Goal: Task Accomplishment & Management: Use online tool/utility

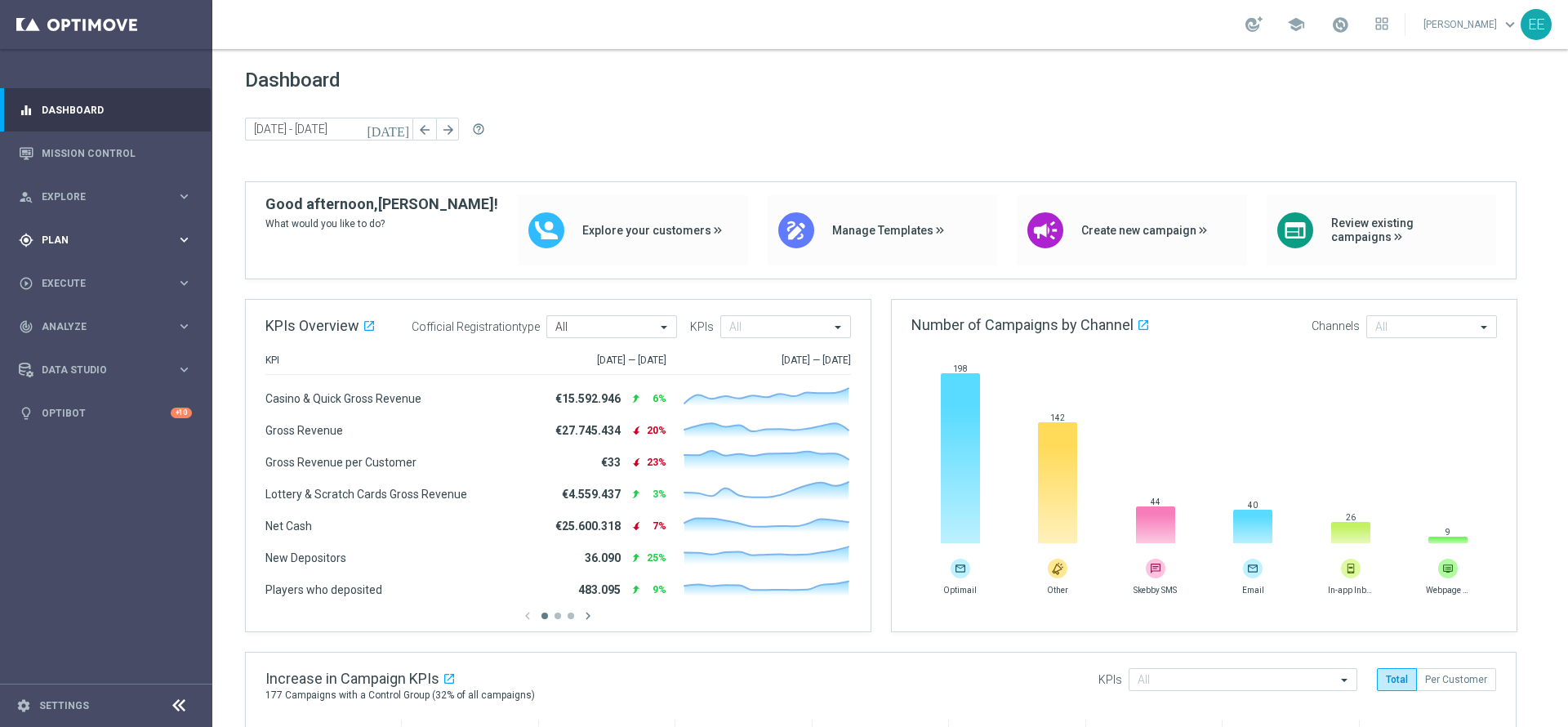
click at [48, 244] on div "gps_fixed Plan" at bounding box center [98, 240] width 157 height 15
click at [85, 272] on link "Target Groups" at bounding box center [106, 274] width 127 height 13
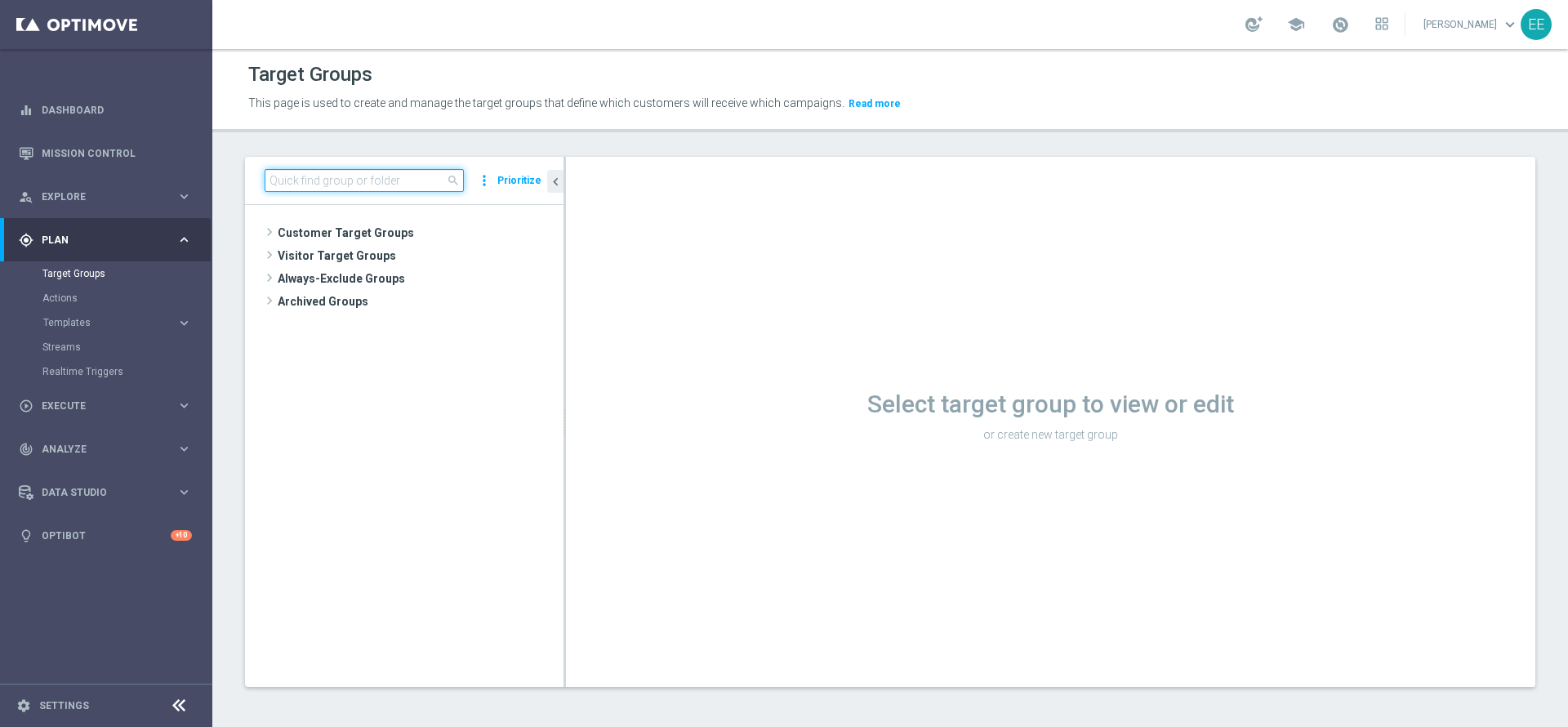
click at [387, 183] on input at bounding box center [364, 180] width 199 height 23
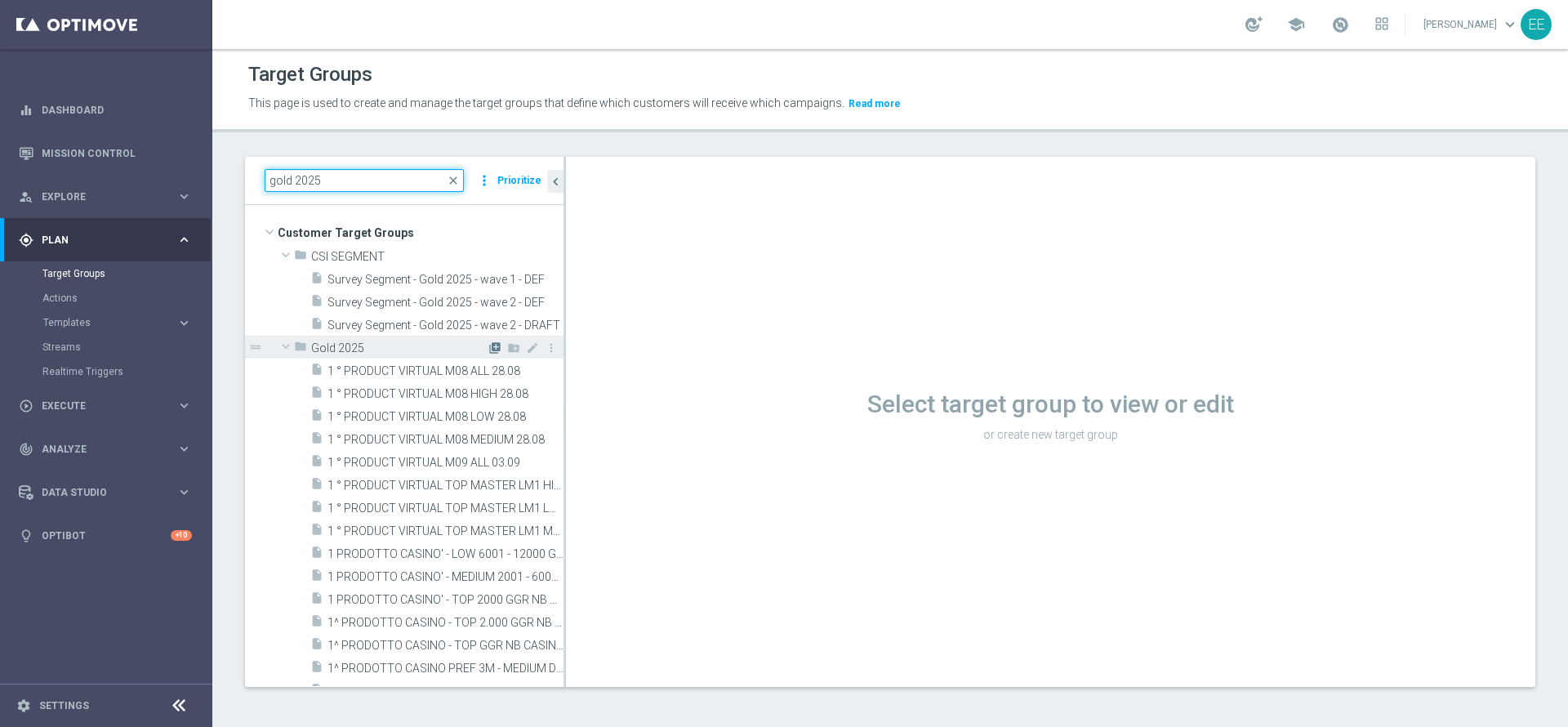
type input "gold 2025"
click at [489, 348] on icon "library_add" at bounding box center [495, 348] width 13 height 13
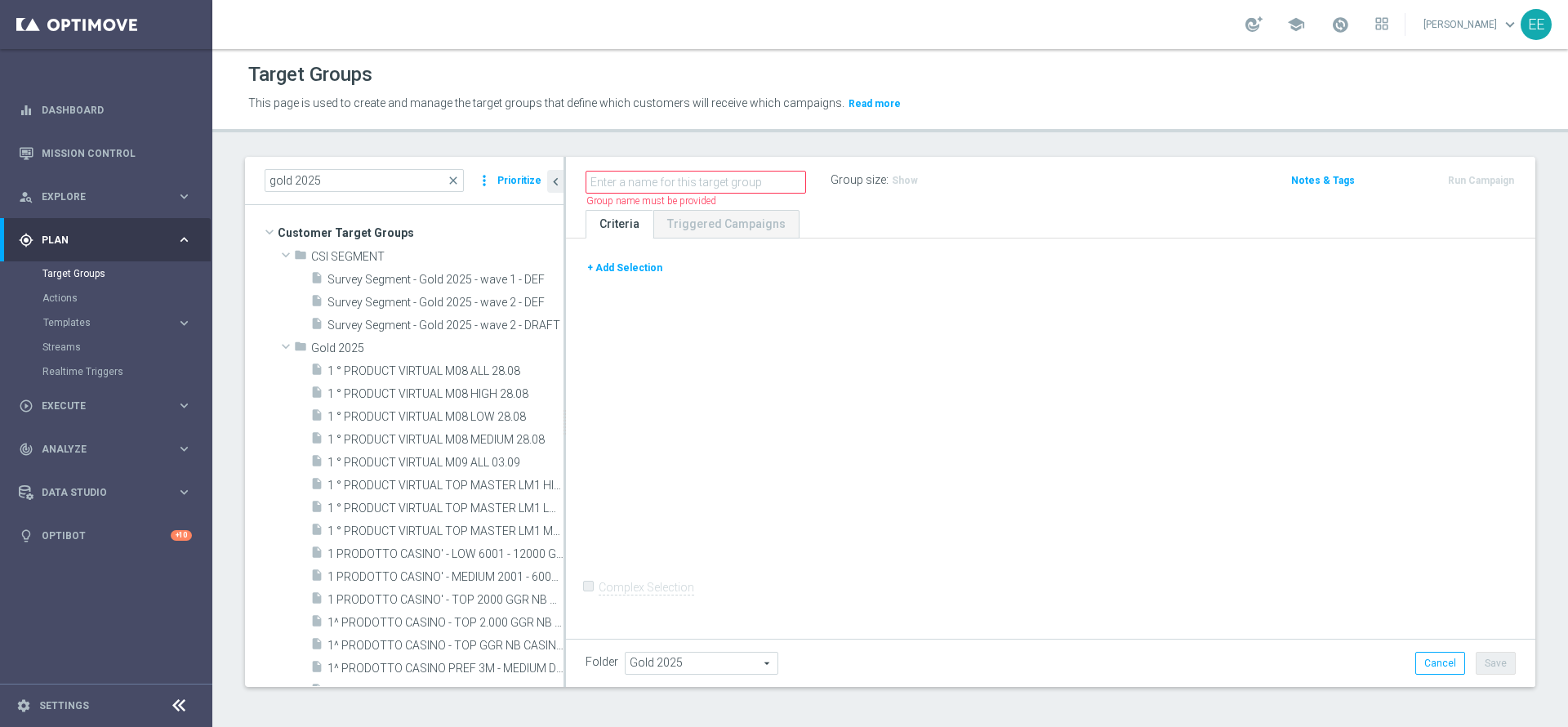
click at [655, 263] on button "+ Add Selection" at bounding box center [625, 268] width 79 height 18
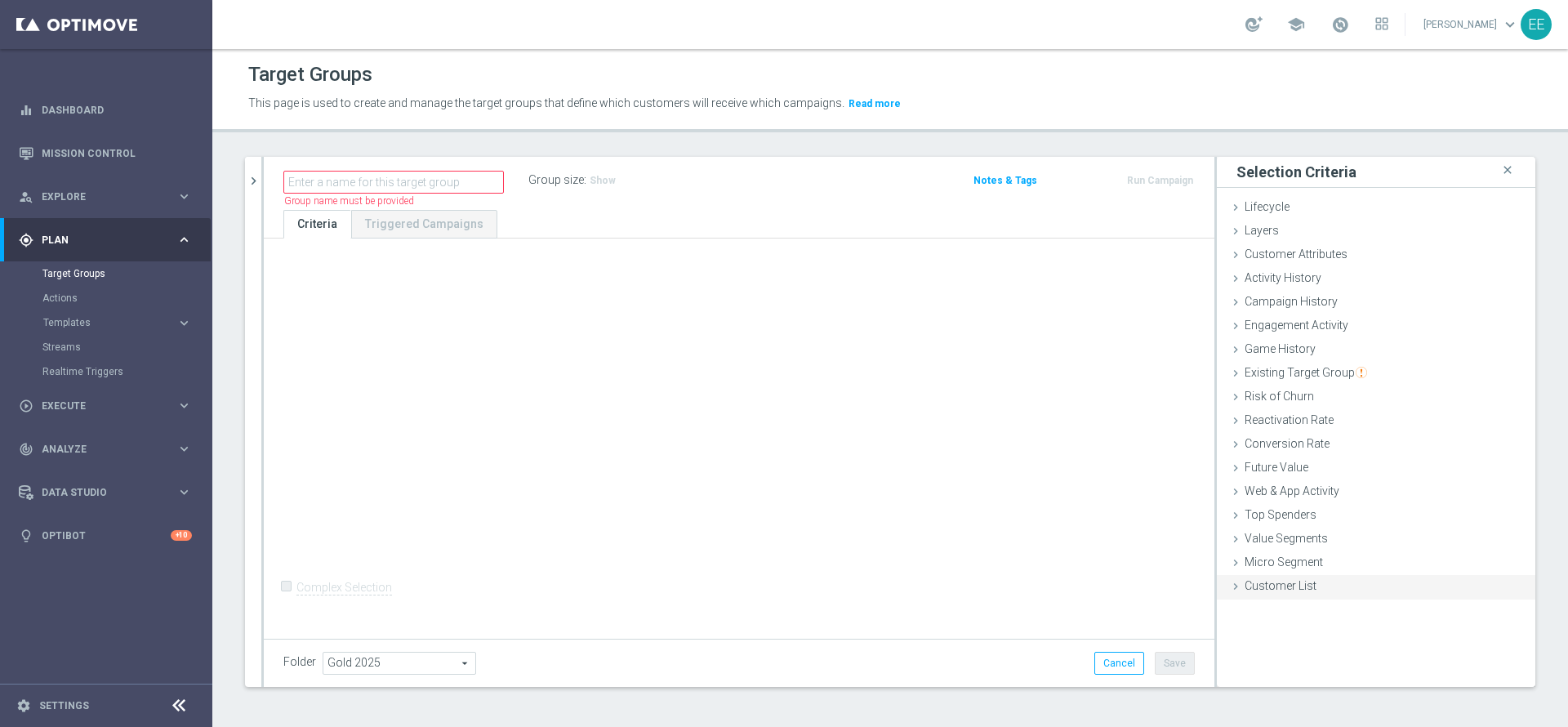
click at [1279, 579] on span "Customer List" at bounding box center [1280, 585] width 72 height 13
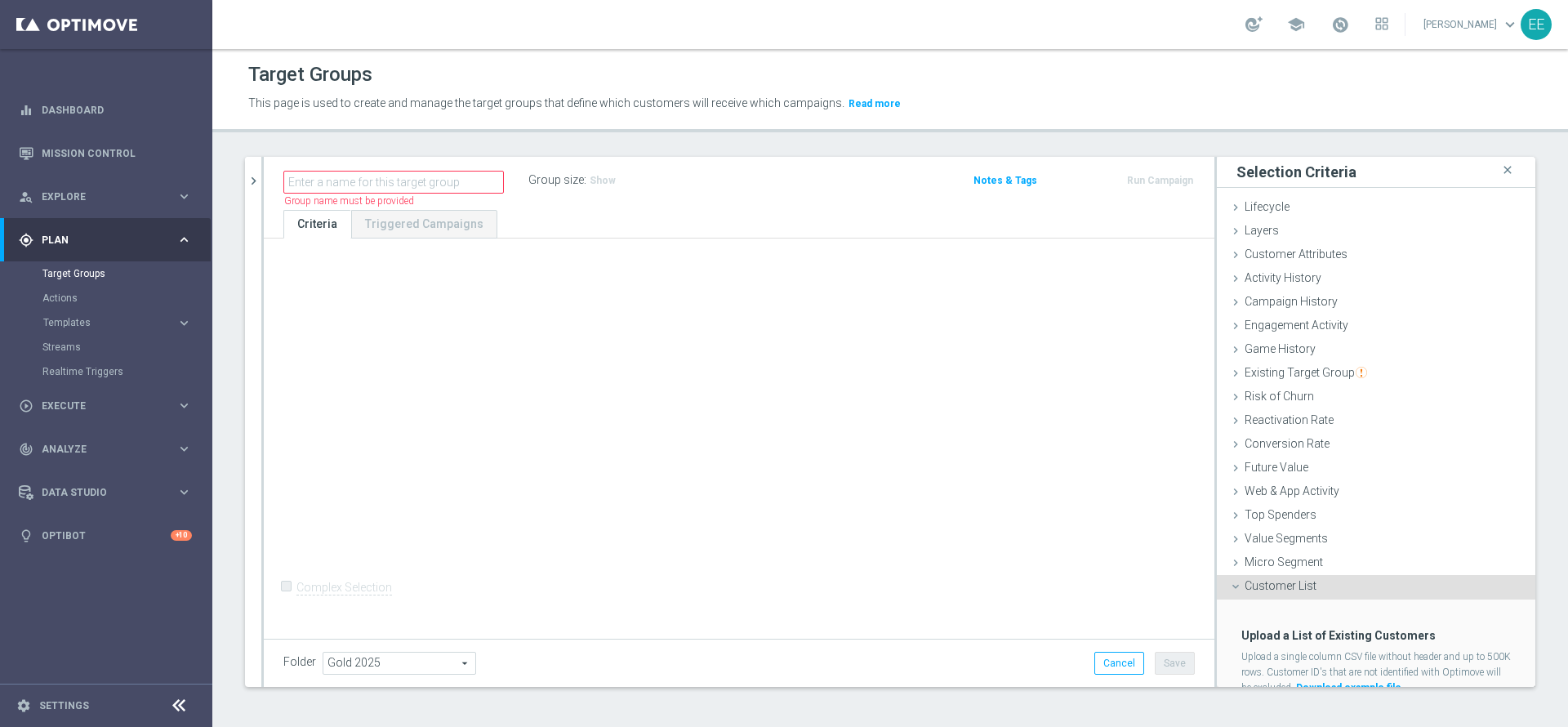
scroll to position [59, 0]
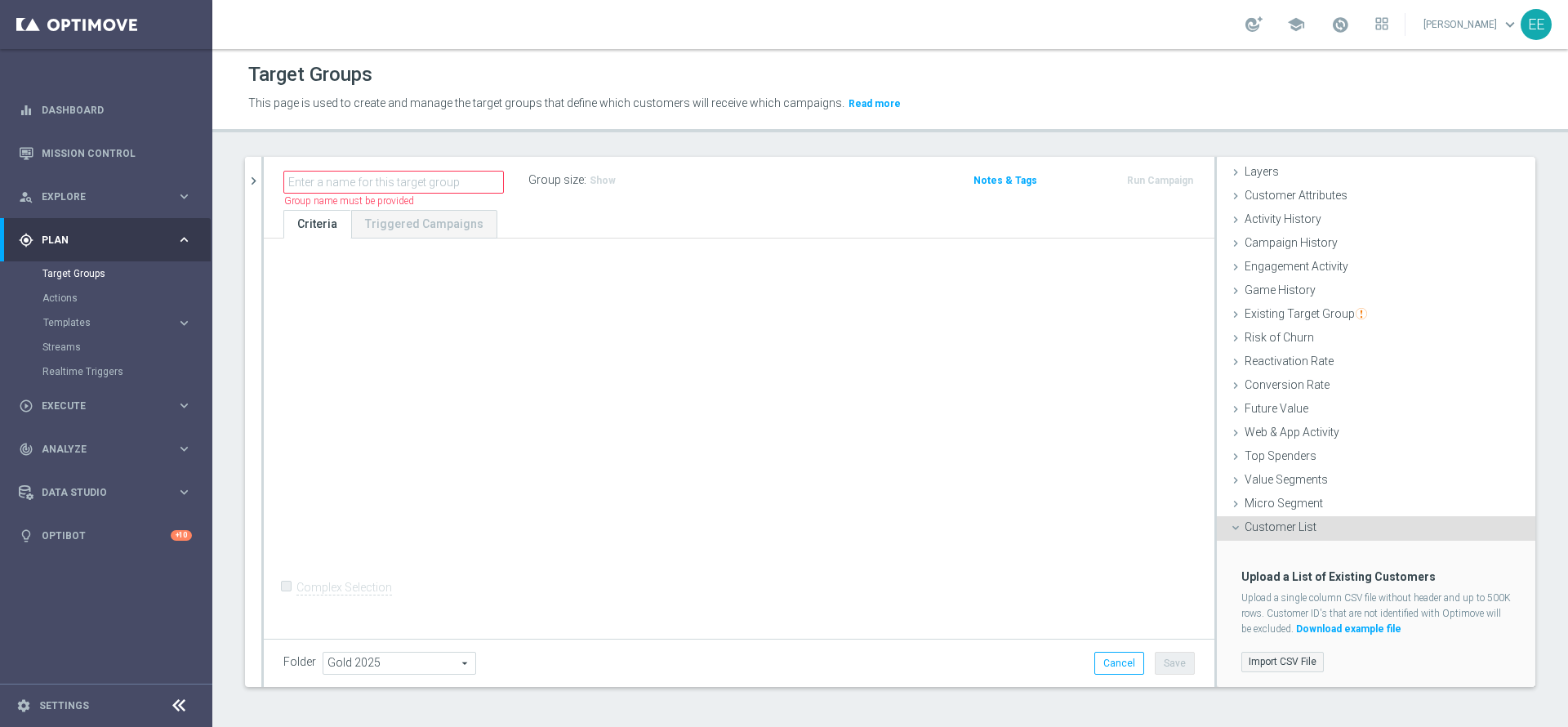
click at [1249, 657] on label "Import CSV File" at bounding box center [1282, 661] width 83 height 20
click at [0, 0] on input "Import CSV File" at bounding box center [0, 0] width 0 height 0
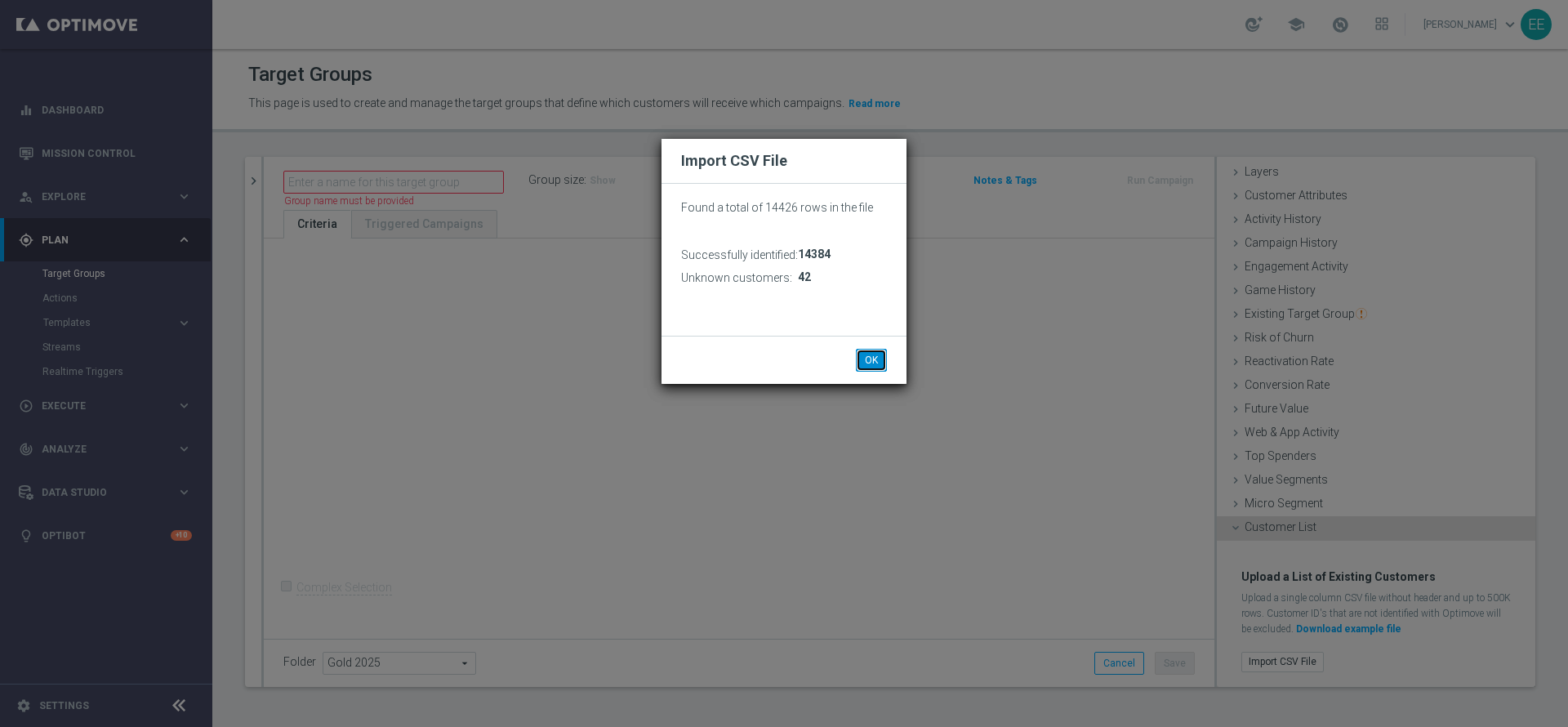
click at [869, 359] on button "OK" at bounding box center [871, 360] width 31 height 23
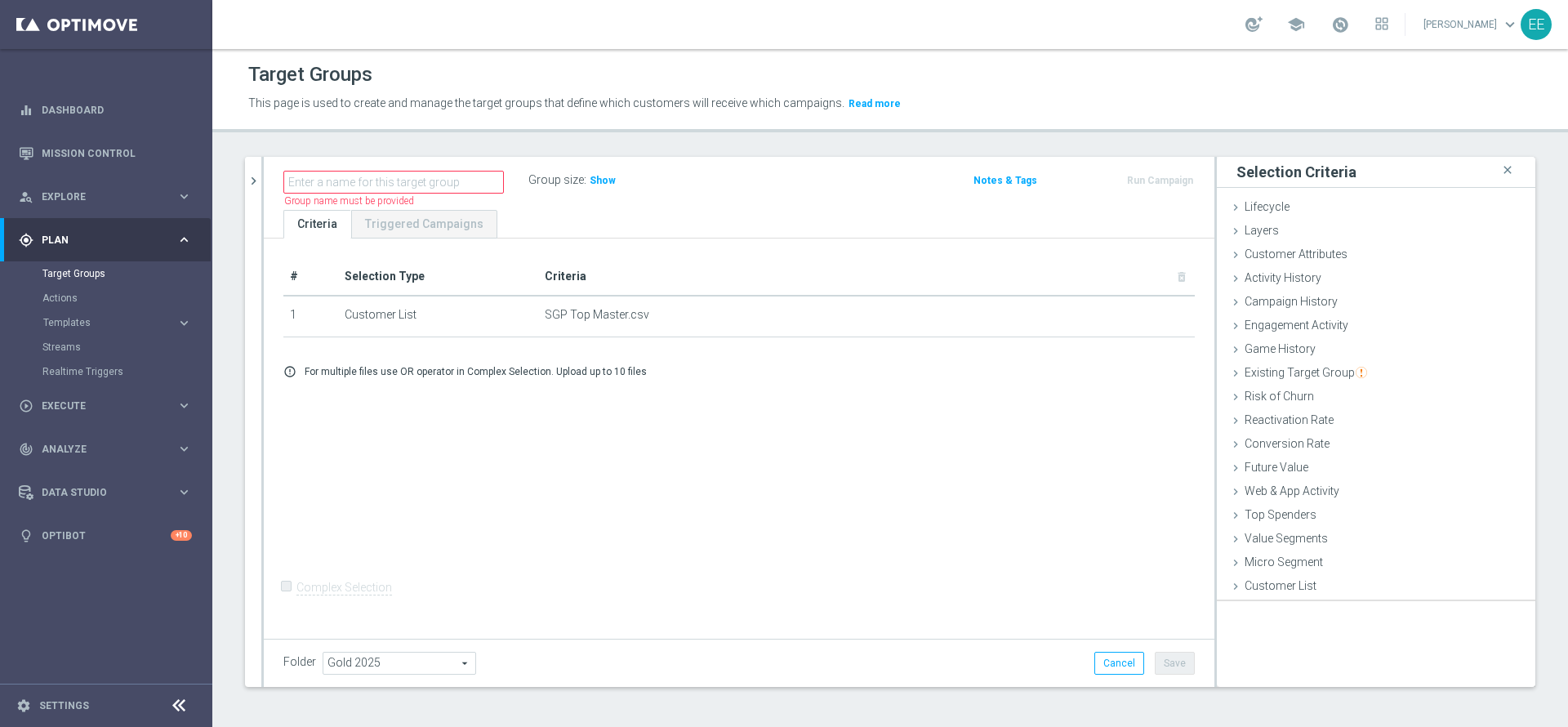
scroll to position [0, 0]
click at [347, 178] on input "text" at bounding box center [393, 182] width 220 height 23
click at [426, 179] on input "SGP Top Master 25.09" at bounding box center [393, 182] width 220 height 23
type input "SGP Top Master 25.09"
click at [1098, 665] on button "Cancel" at bounding box center [1119, 663] width 50 height 23
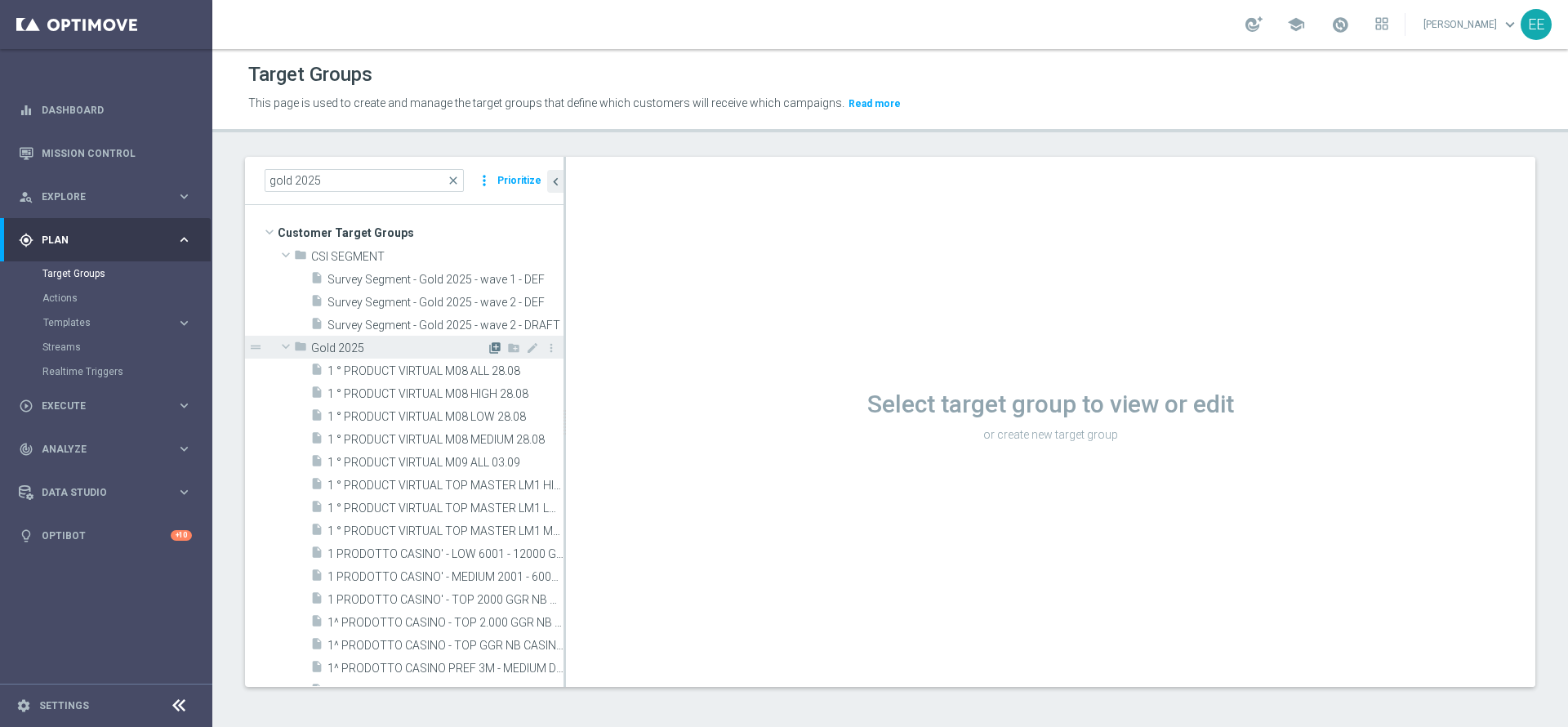
click at [489, 353] on icon "library_add" at bounding box center [495, 348] width 13 height 13
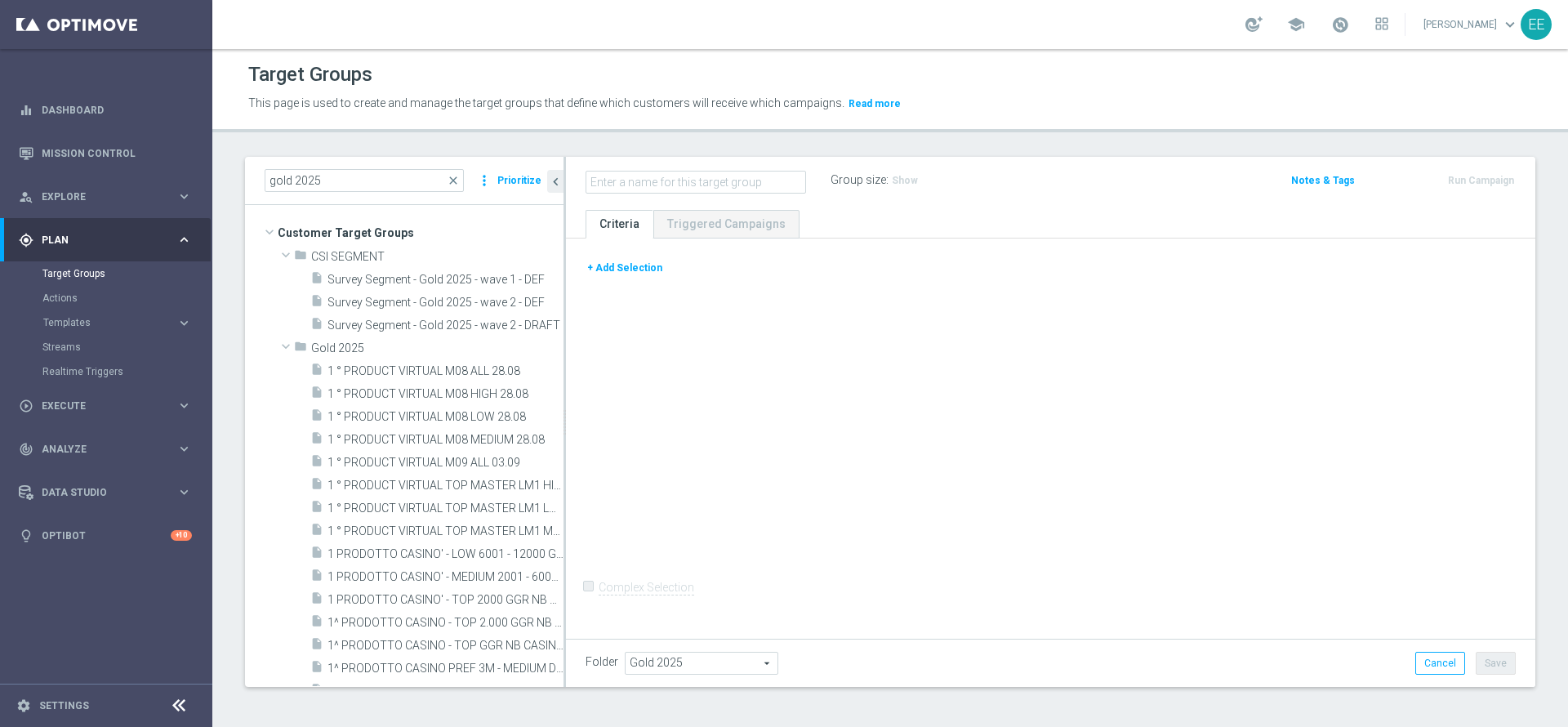
click at [693, 179] on input "text" at bounding box center [695, 182] width 220 height 23
type input "CBP MY COMBO TOP MASTER 26.09"
click at [634, 272] on button "+ Add Selection" at bounding box center [625, 268] width 79 height 18
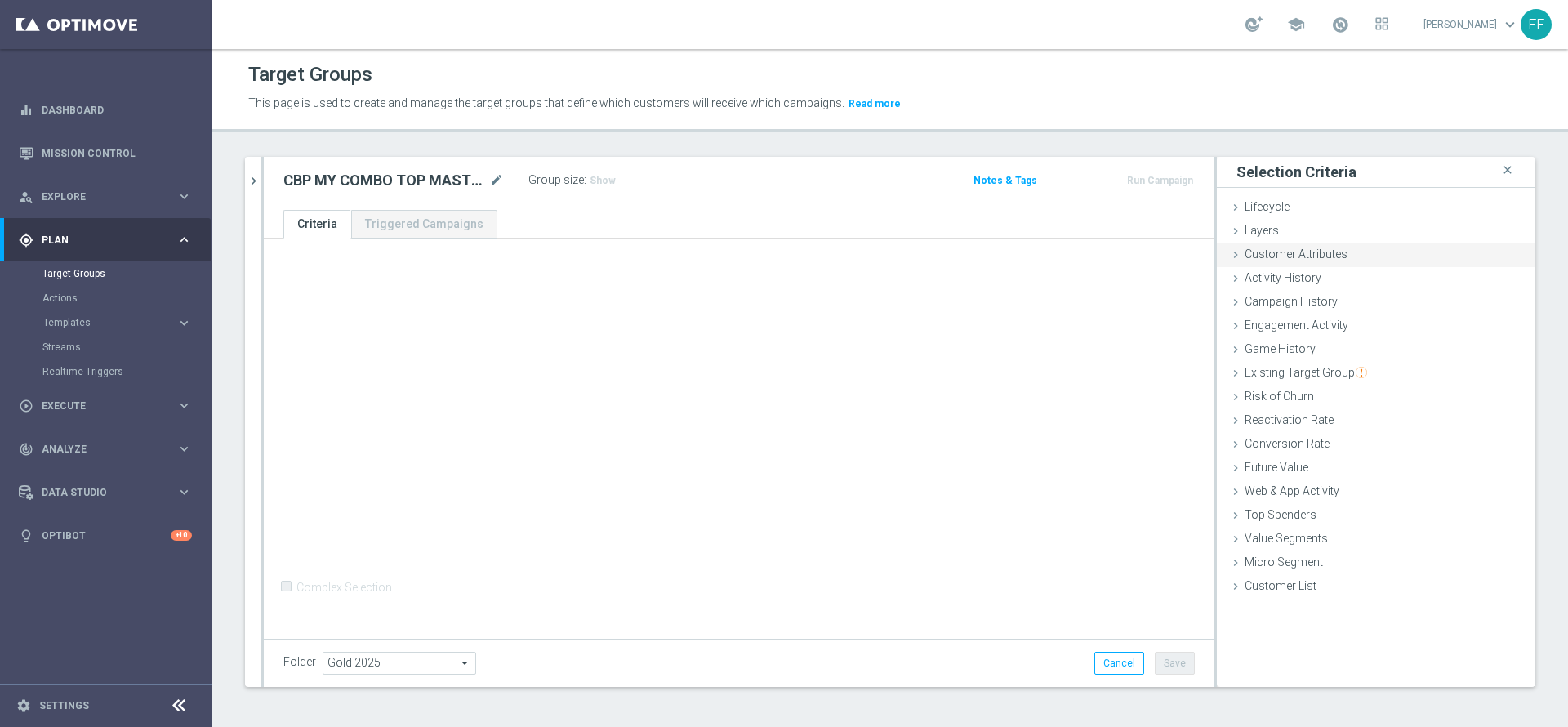
click at [1298, 261] on span "Customer Attributes" at bounding box center [1296, 254] width 103 height 13
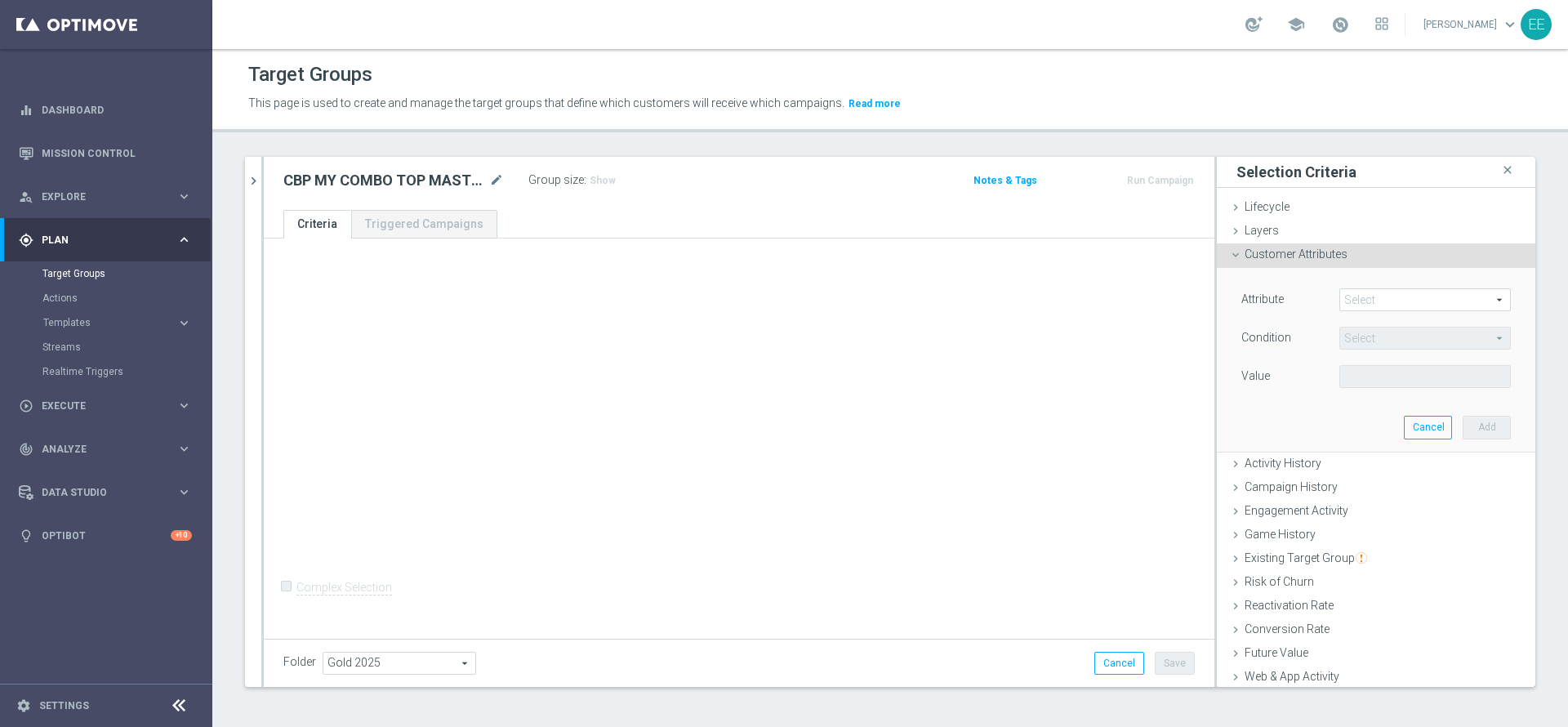
click at [1365, 298] on span at bounding box center [1425, 300] width 170 height 21
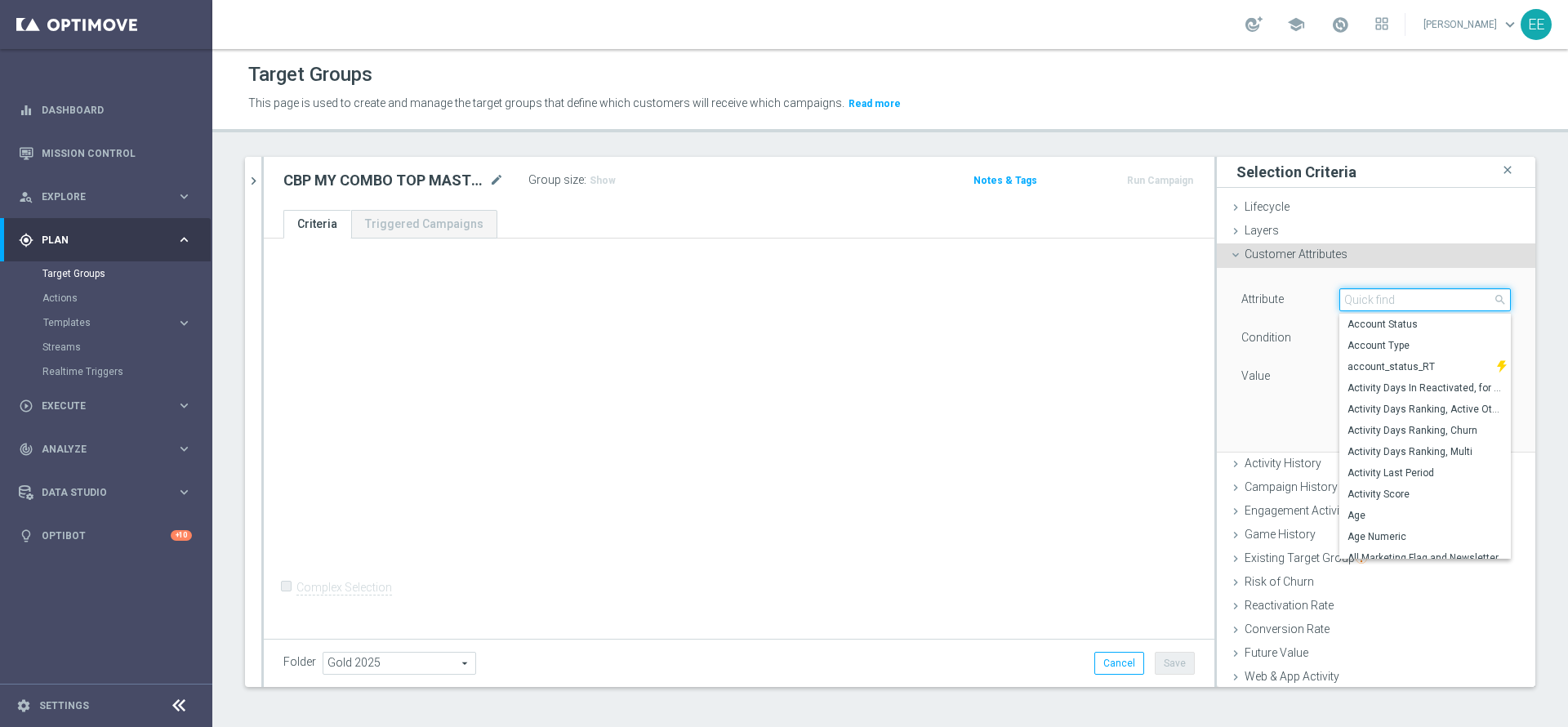
click at [1365, 298] on input "search" at bounding box center [1425, 300] width 171 height 23
type input "FRA"
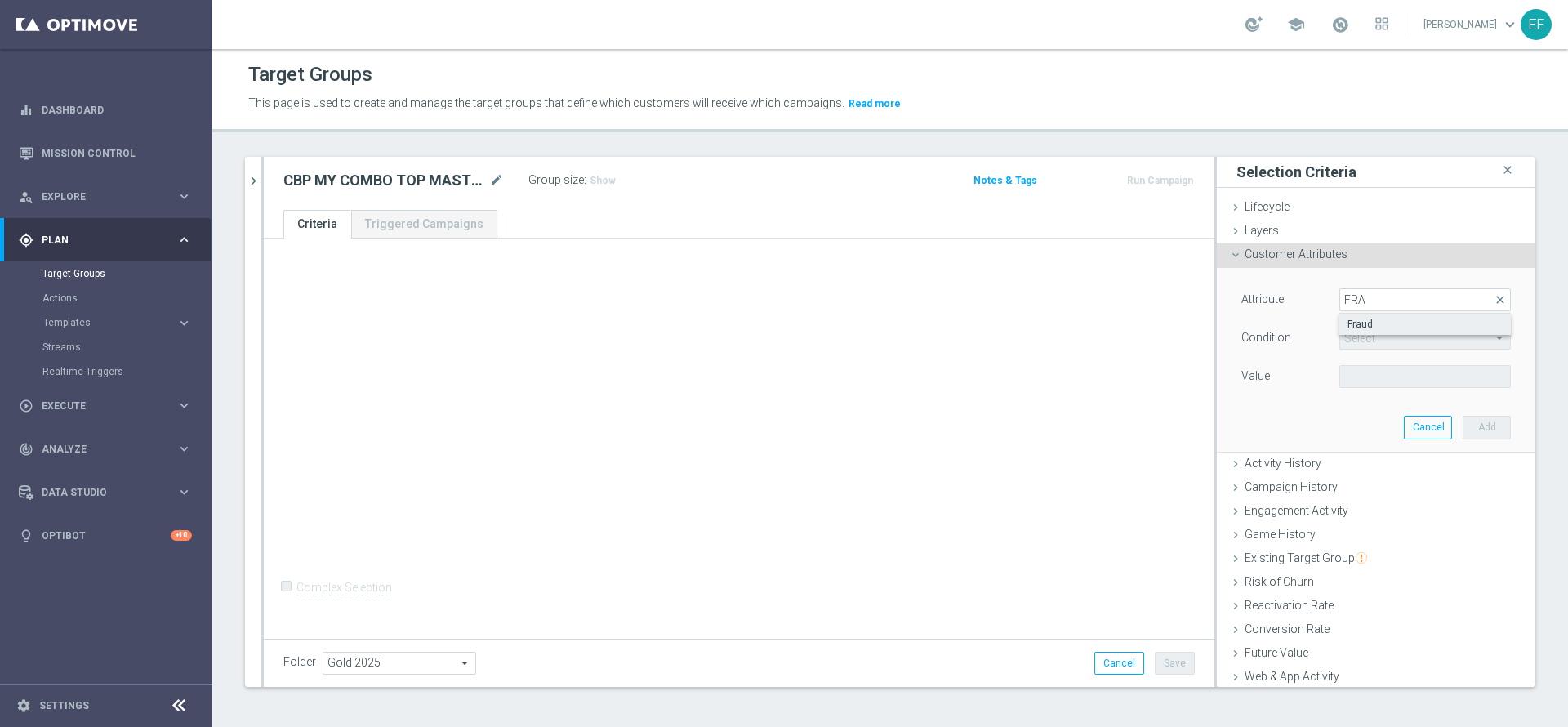
click at [1368, 325] on span "Fraud" at bounding box center [1425, 325] width 155 height 13
type input "Fraud"
type input "="
click at [1345, 384] on input "number" at bounding box center [1376, 376] width 74 height 23
type input "0"
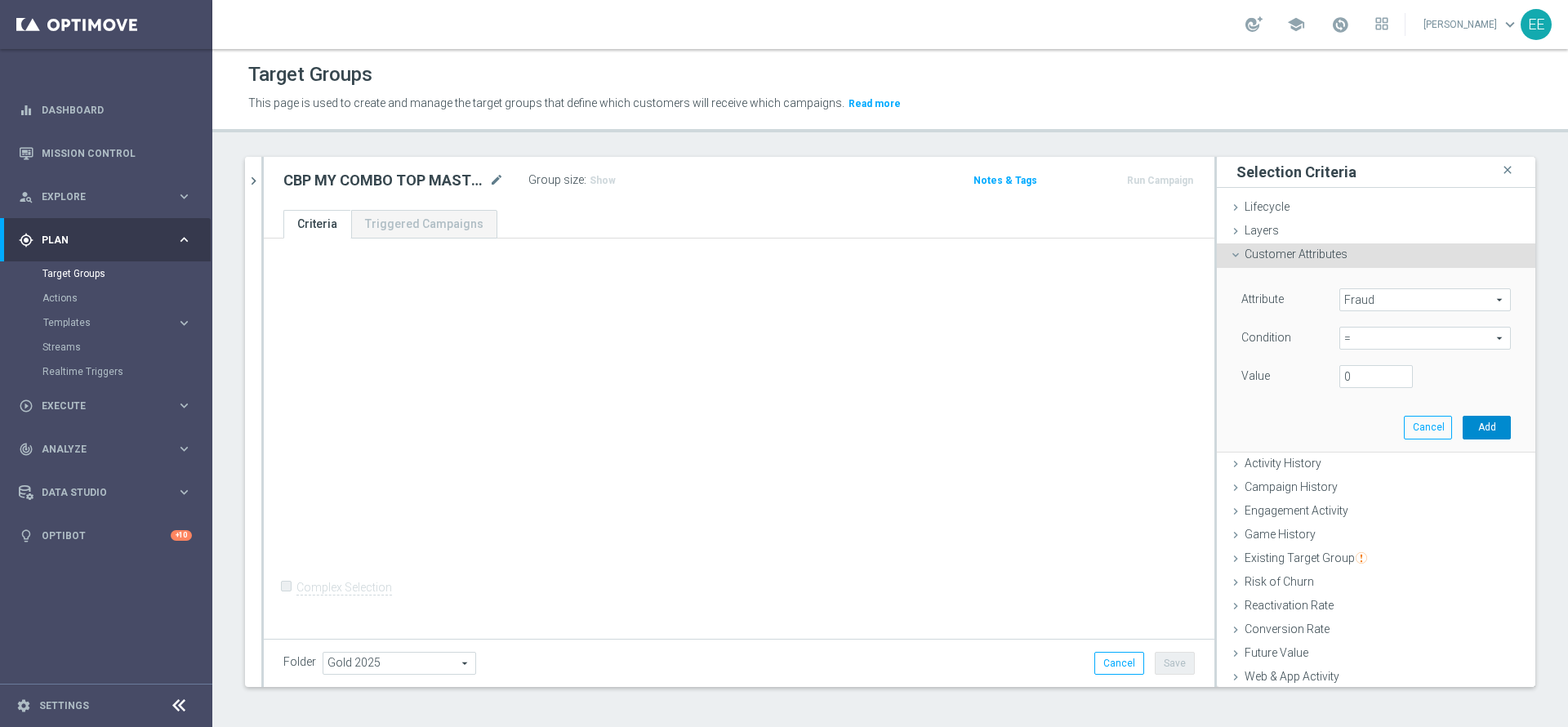
click at [1462, 424] on button "Add" at bounding box center [1486, 427] width 48 height 23
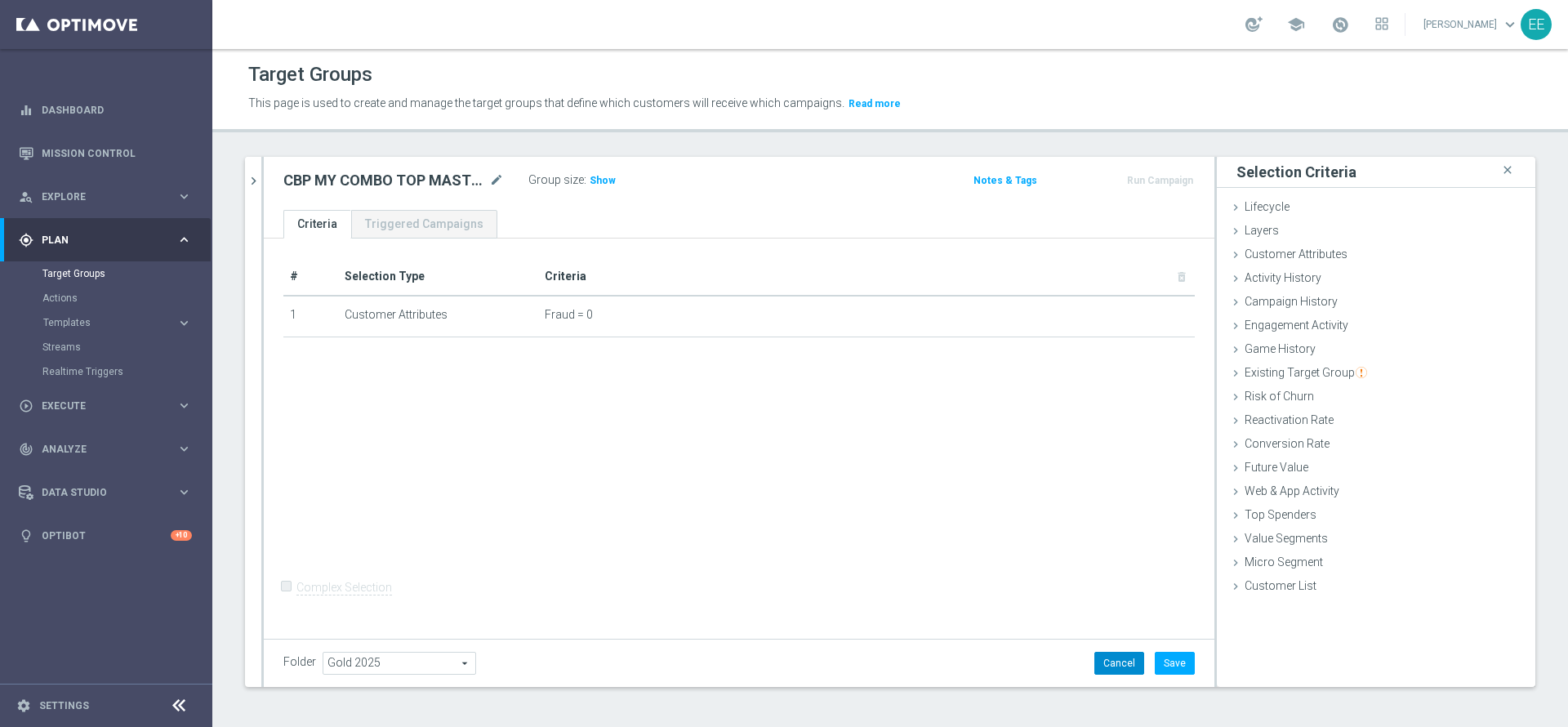
click at [1124, 657] on button "Cancel" at bounding box center [1119, 663] width 50 height 23
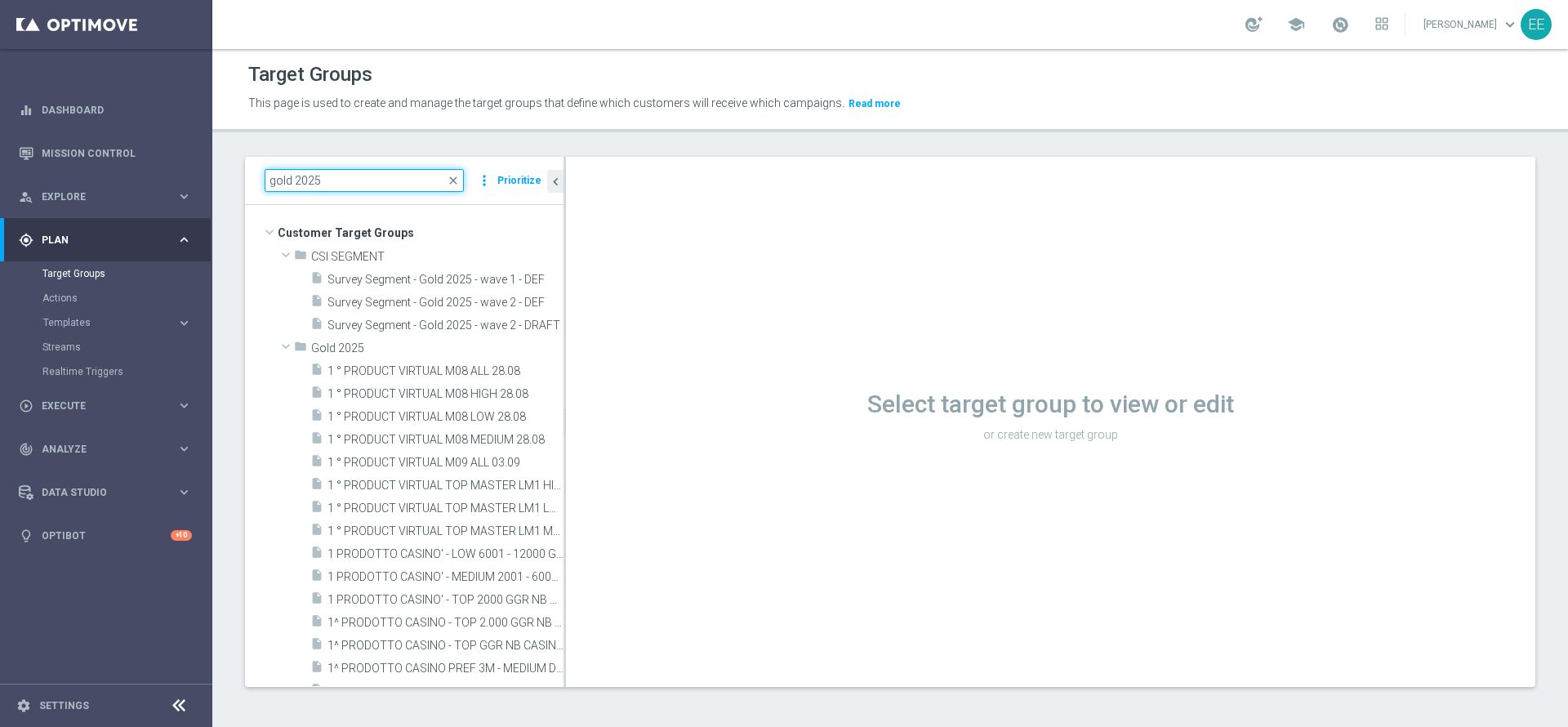
click at [354, 174] on input "gold 2025" at bounding box center [364, 180] width 199 height 23
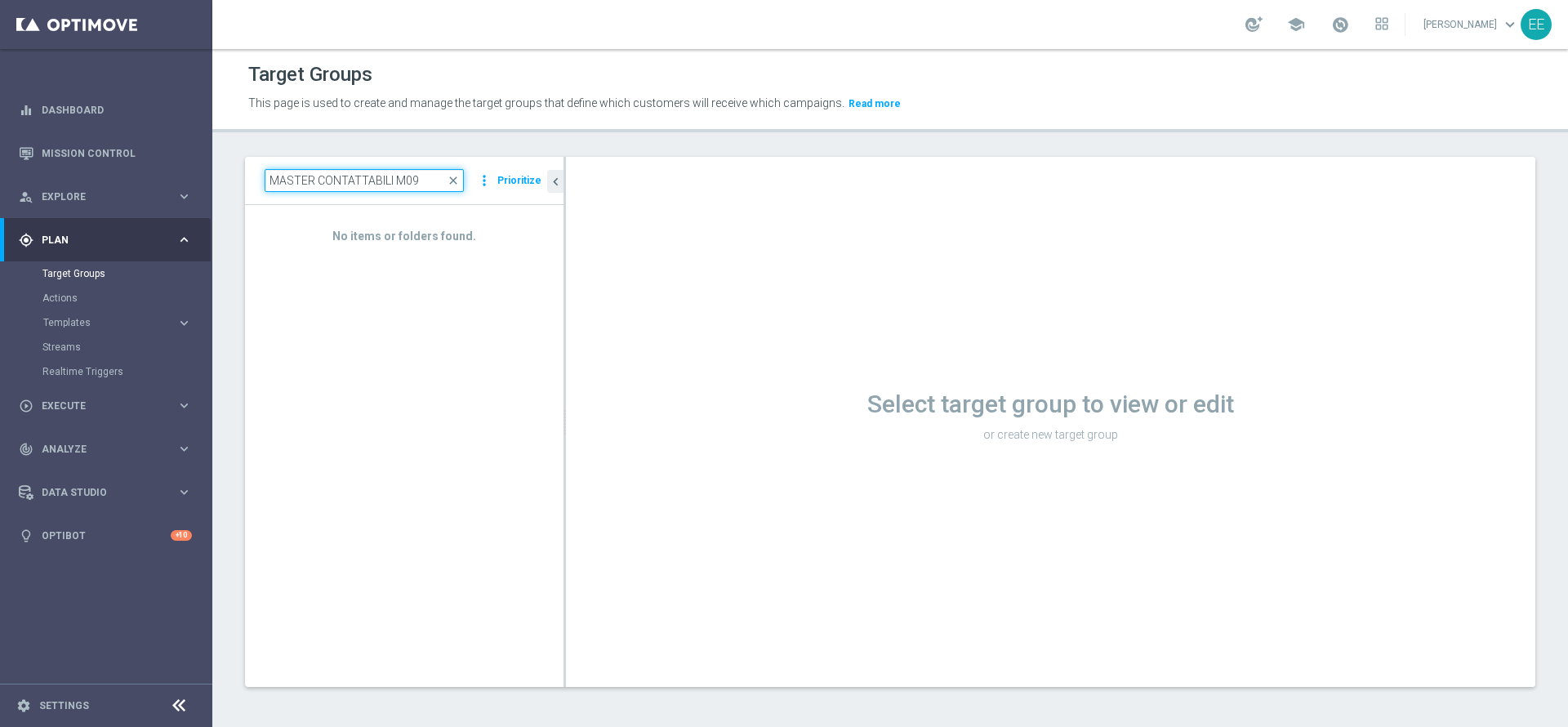
click at [346, 171] on input "MASTER CONTATTABILI M09" at bounding box center [364, 180] width 199 height 23
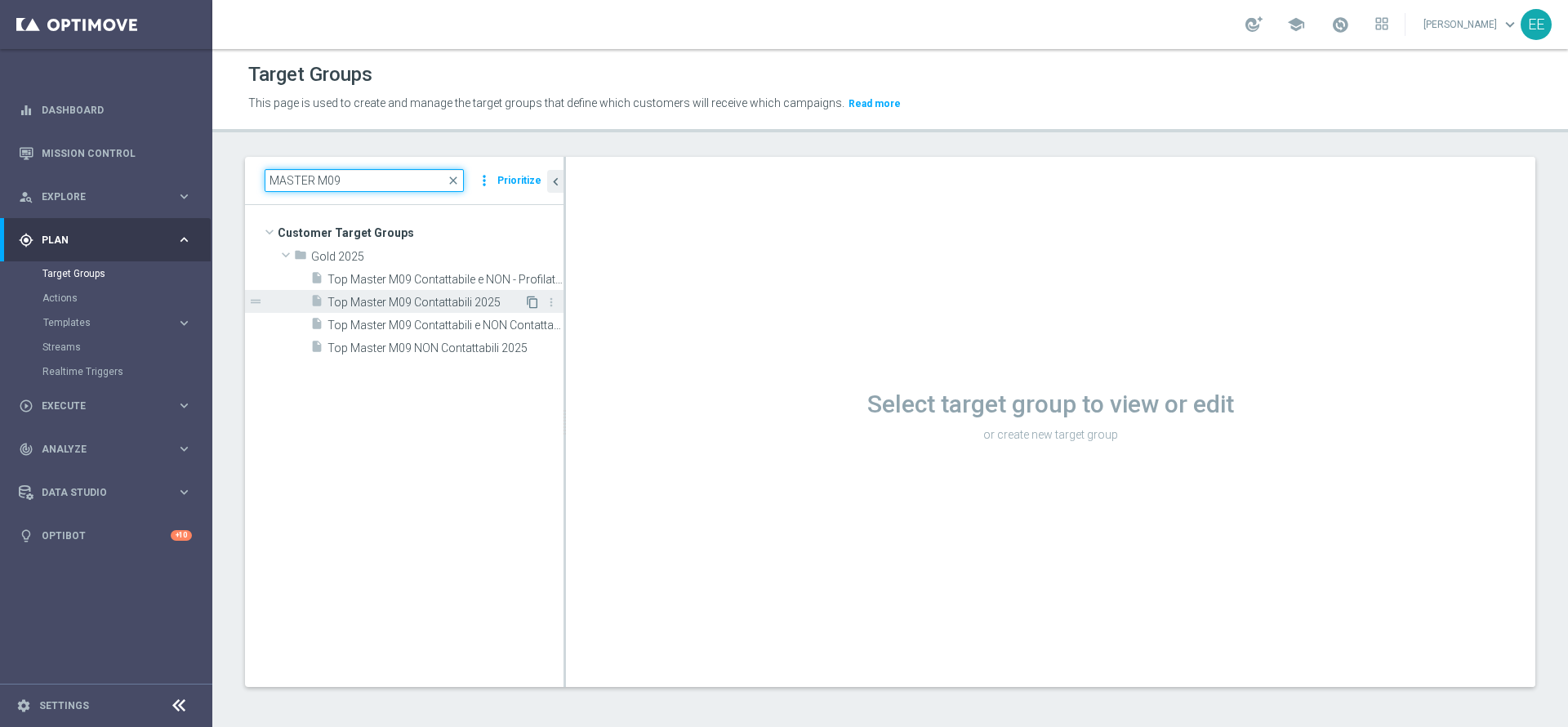
type input "MASTER M09"
click at [529, 298] on icon "content_copy" at bounding box center [533, 302] width 13 height 13
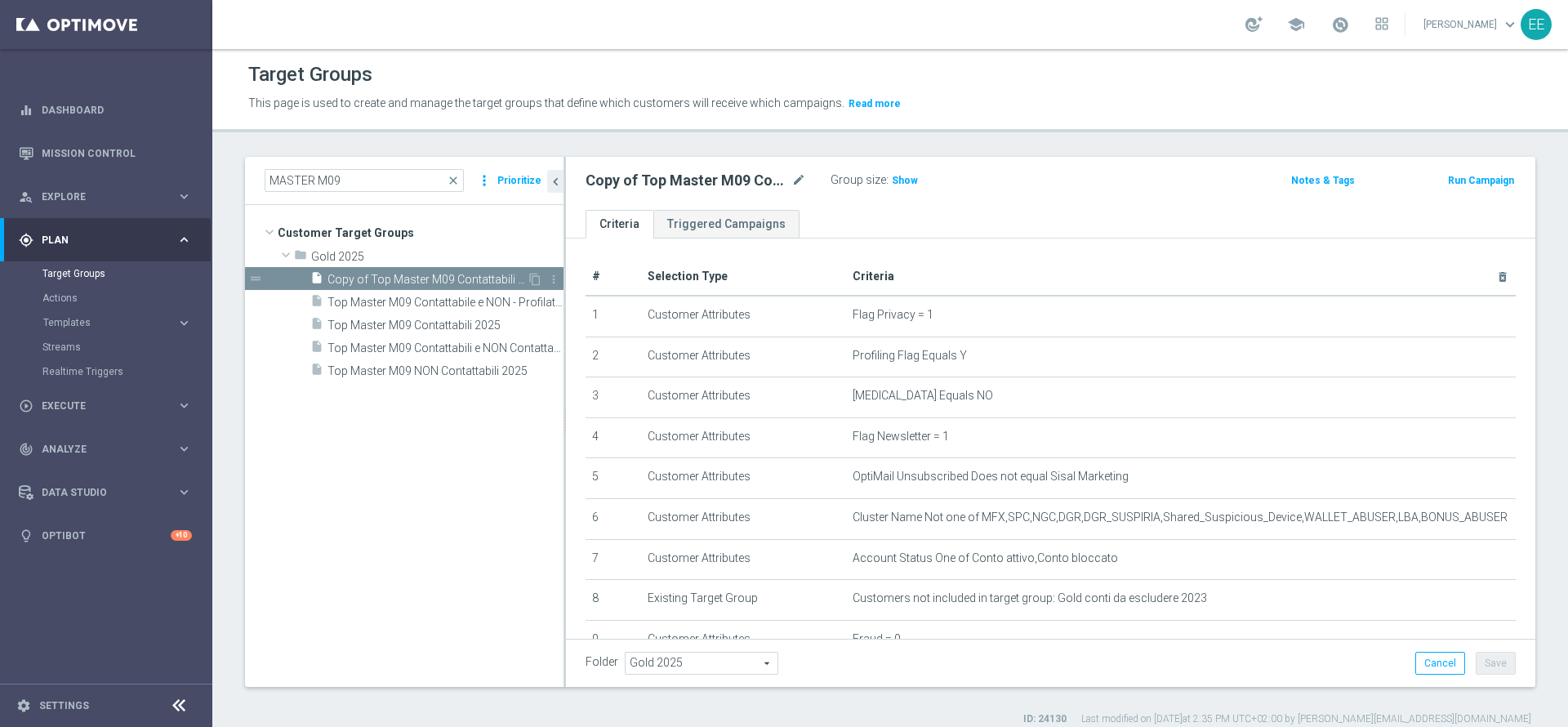
click at [421, 276] on span "Copy of Top Master M09 Contattabili 2025" at bounding box center [426, 279] width 199 height 14
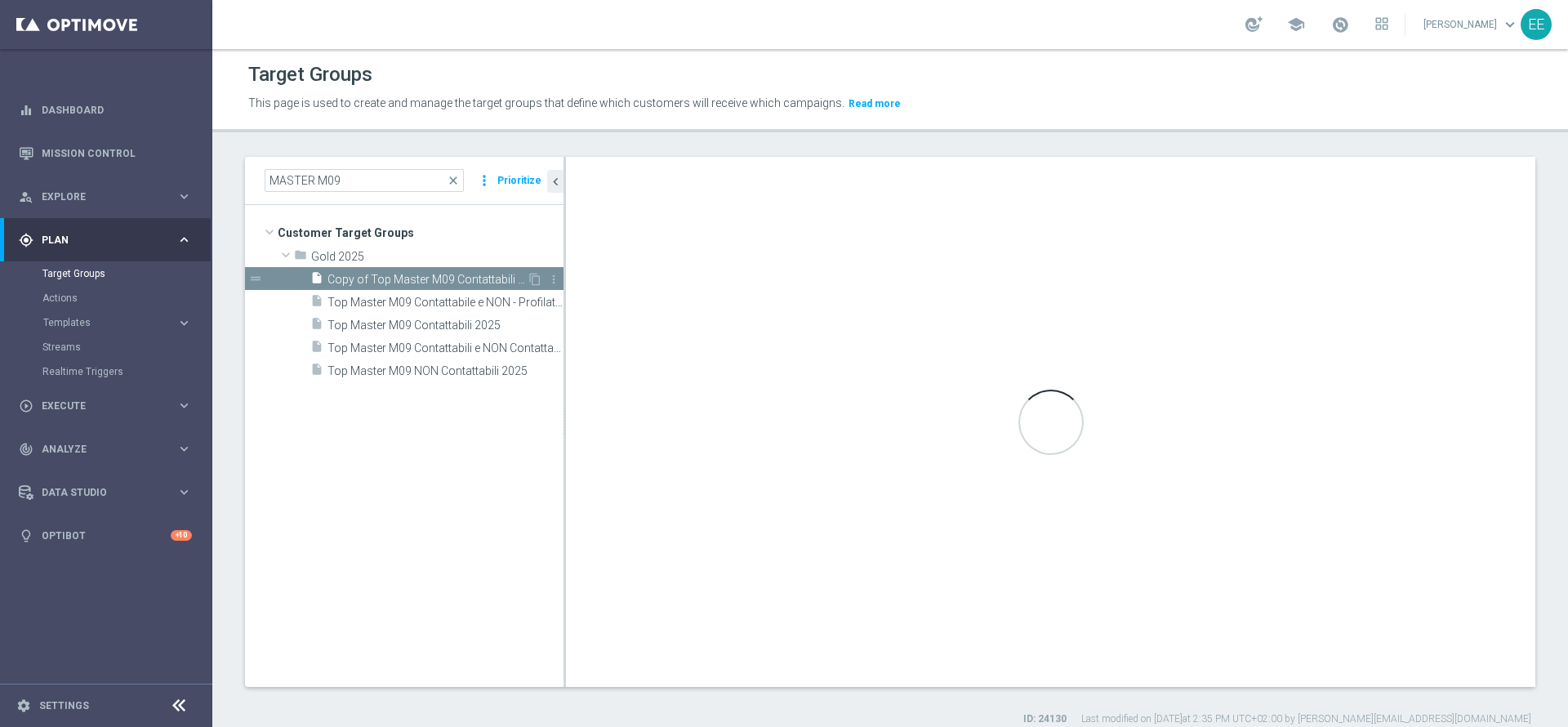
click at [421, 276] on span "Copy of Top Master M09 Contattabili 2025" at bounding box center [426, 279] width 199 height 14
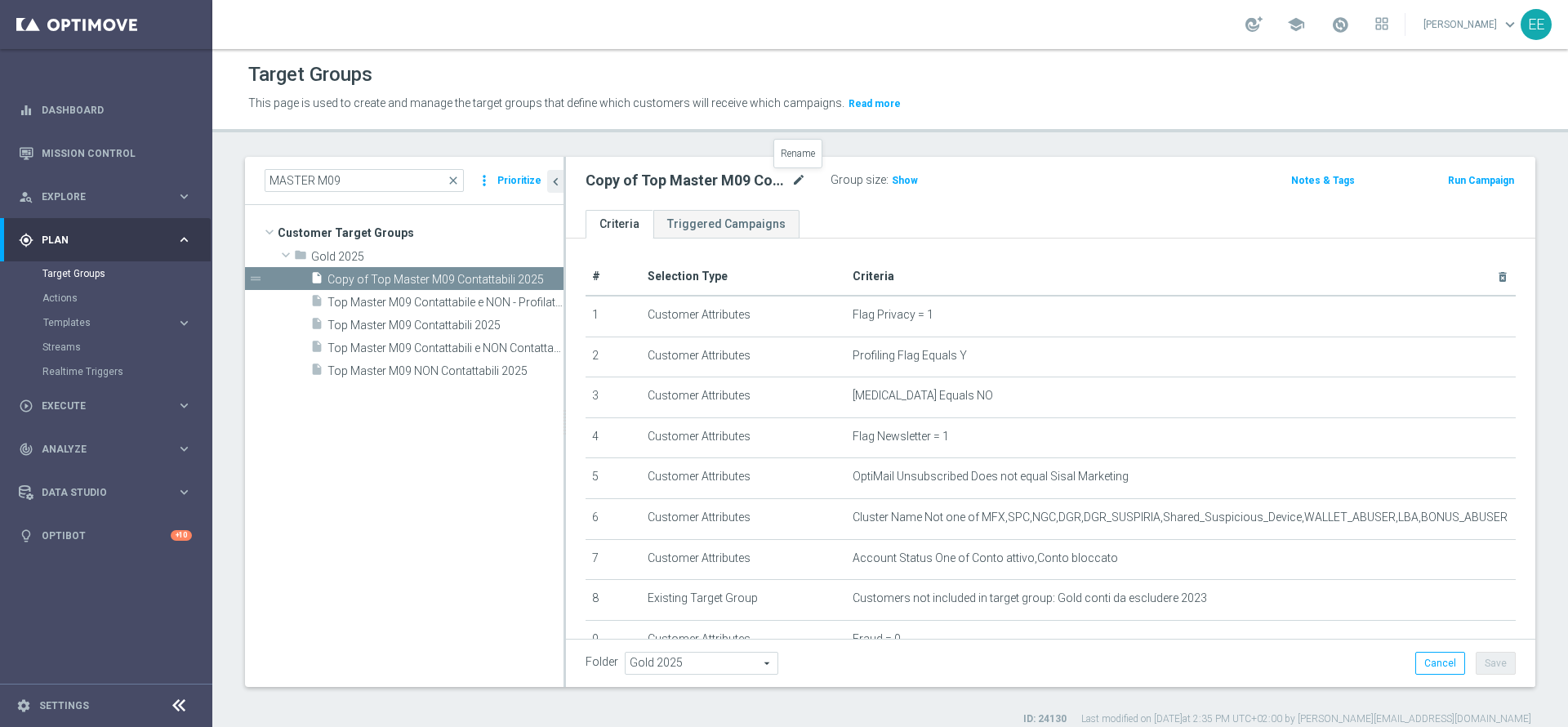
click at [797, 179] on icon "mode_edit" at bounding box center [798, 180] width 15 height 20
type input "CBP MY COMBO TOP MASTER 26.09"
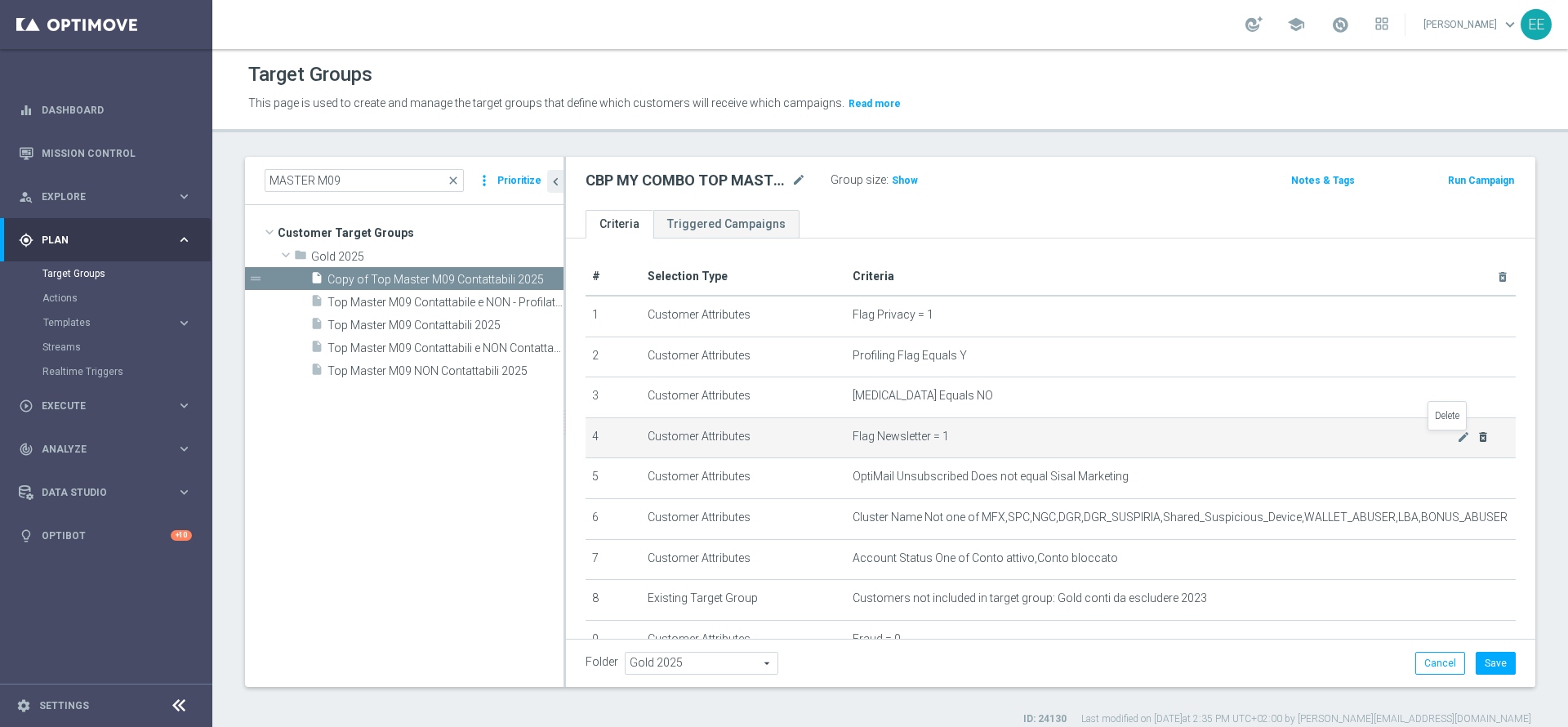
click at [1476, 435] on icon "delete_forever" at bounding box center [1483, 437] width 13 height 13
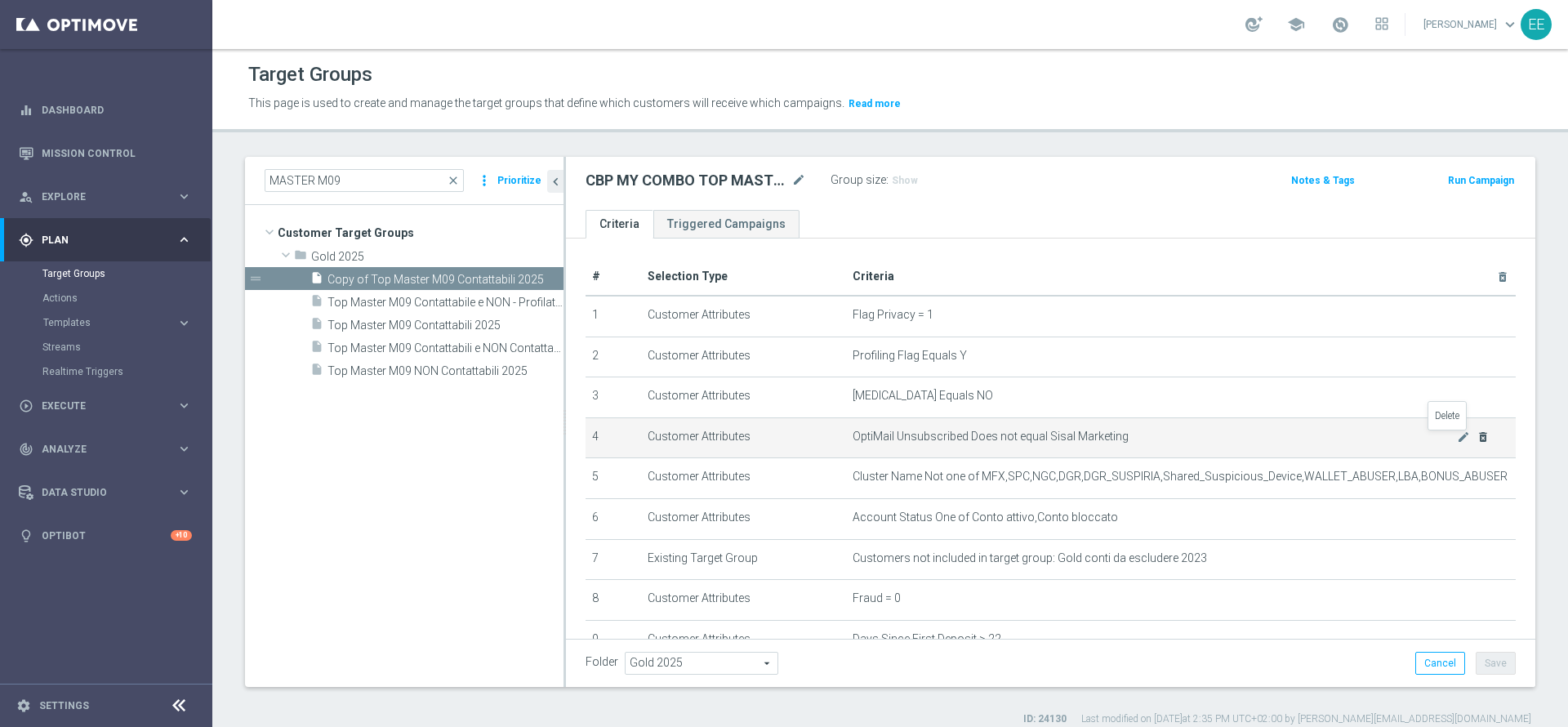
click at [1476, 435] on icon "delete_forever" at bounding box center [1483, 437] width 13 height 13
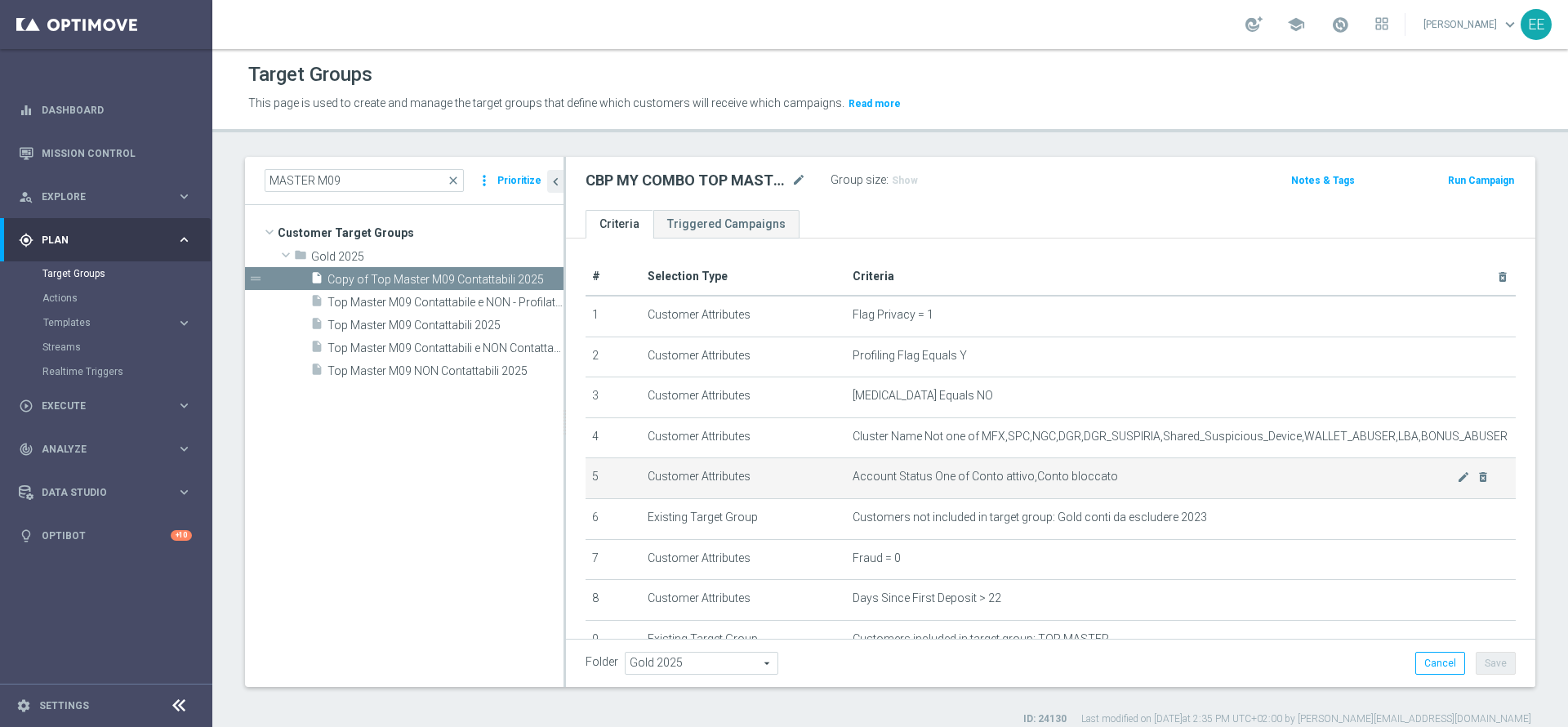
scroll to position [30, 0]
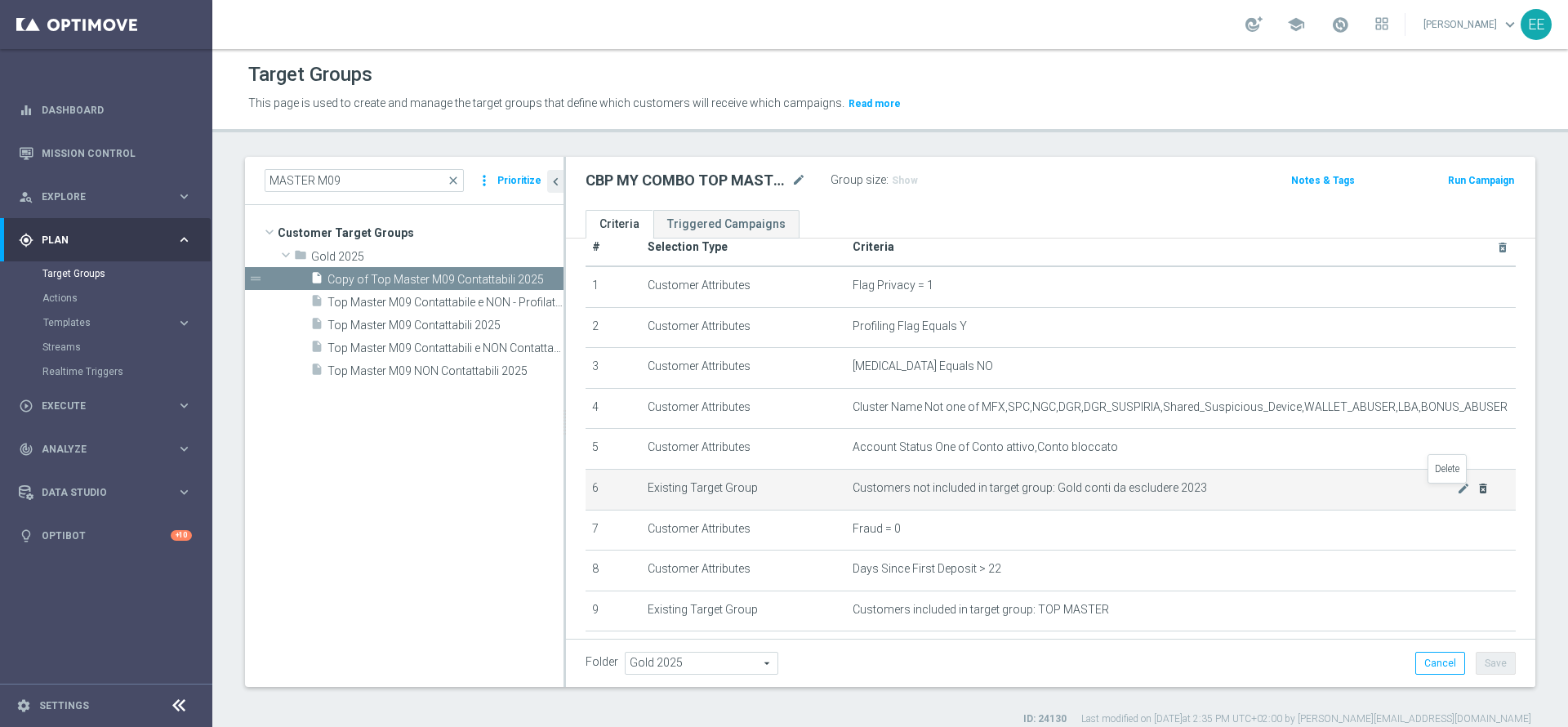
click at [1476, 494] on icon "delete_forever" at bounding box center [1483, 488] width 13 height 13
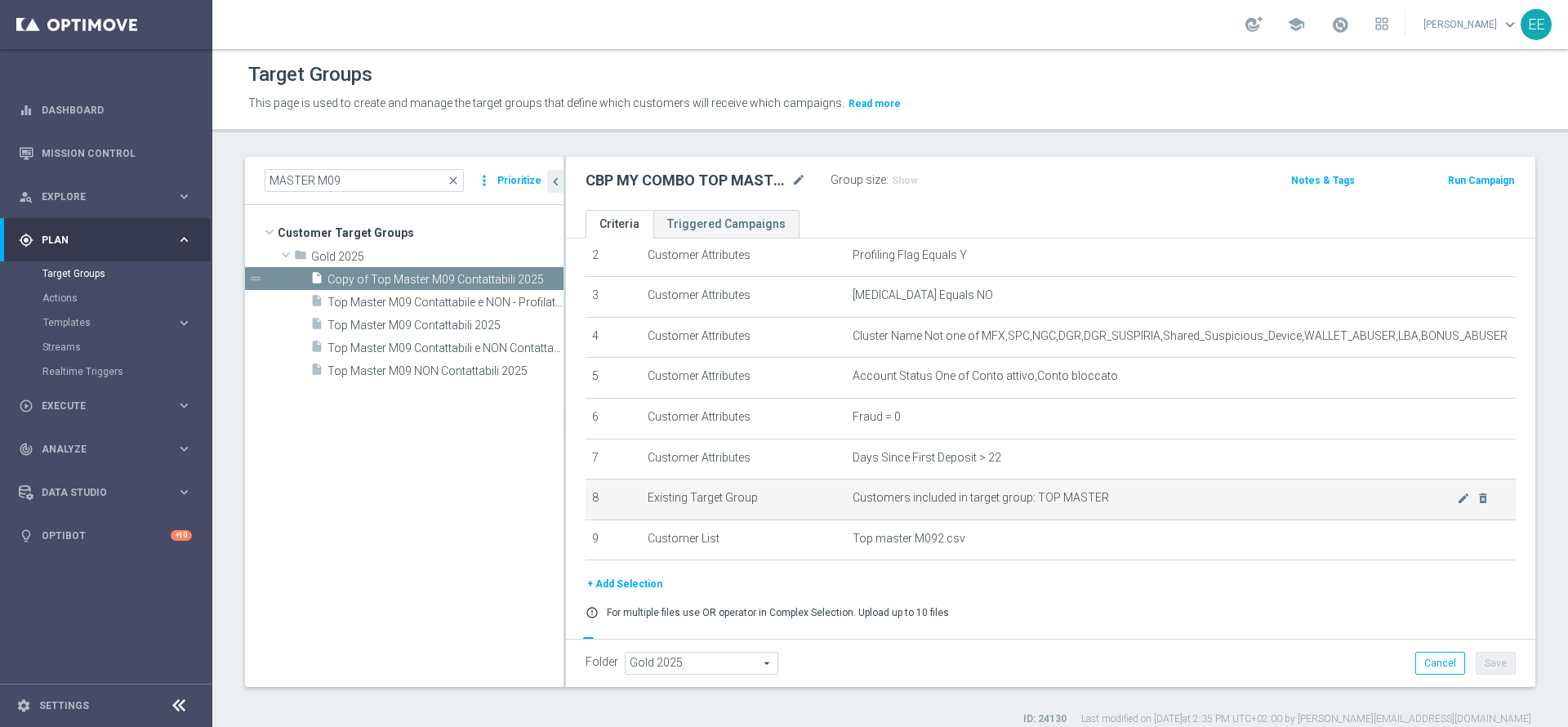
scroll to position [110, 0]
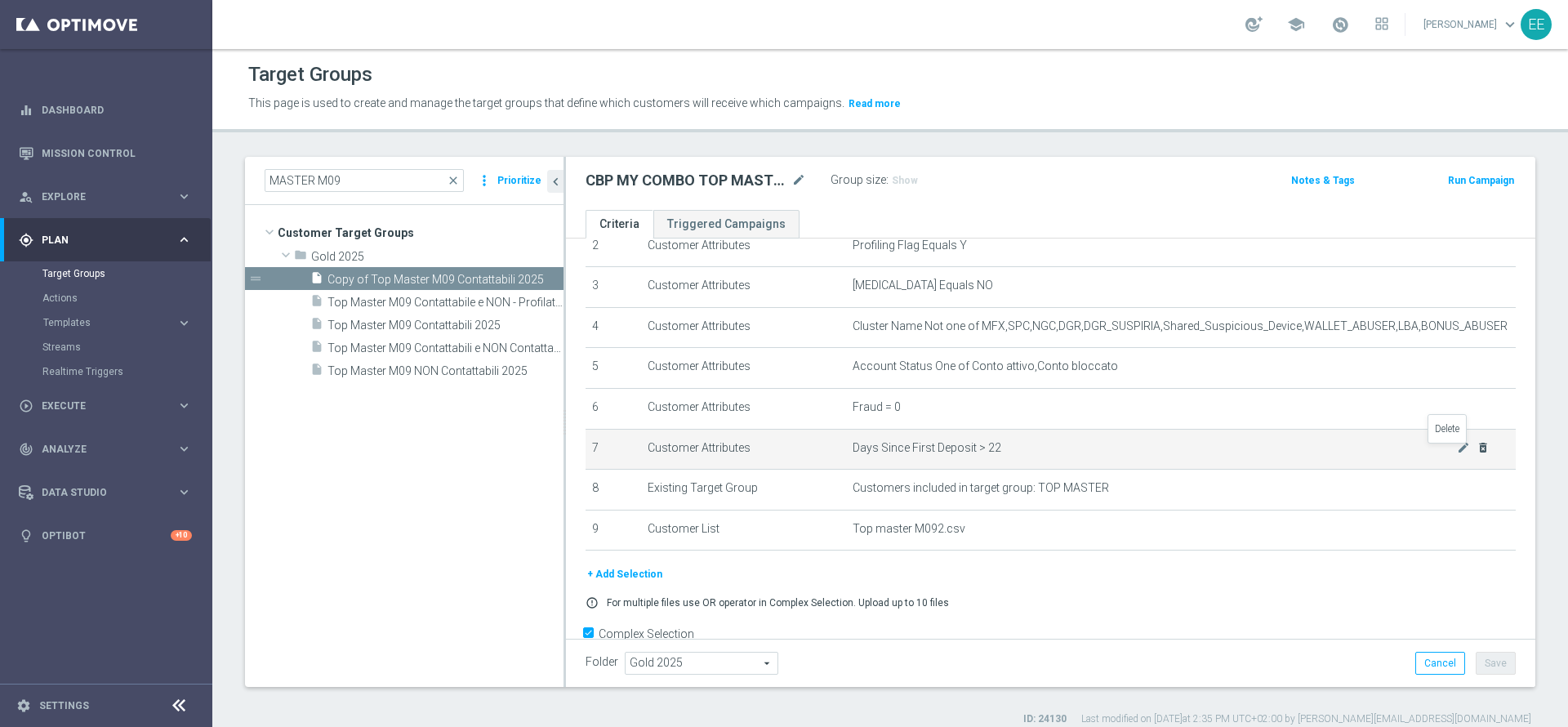
click at [1476, 449] on icon "delete_forever" at bounding box center [1483, 448] width 13 height 13
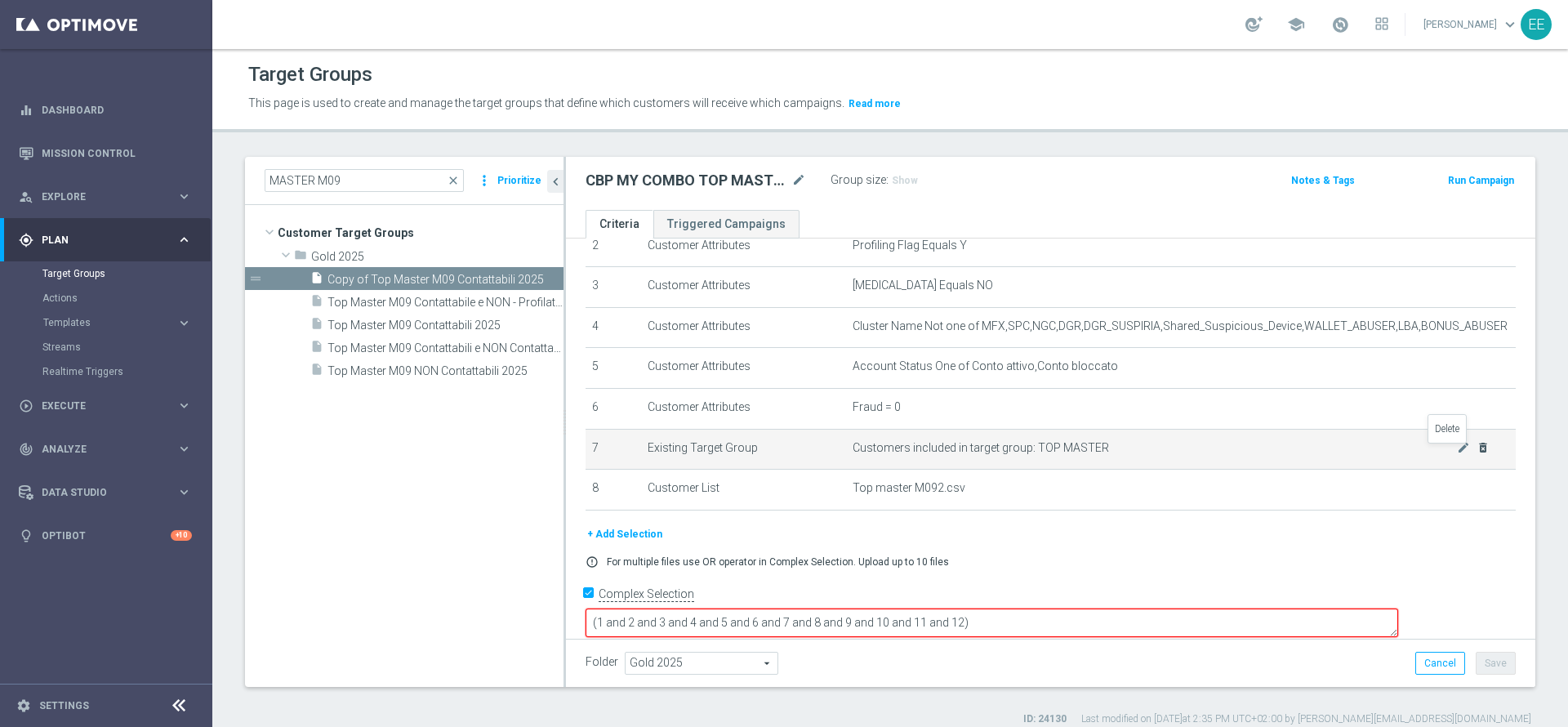
scroll to position [109, 0]
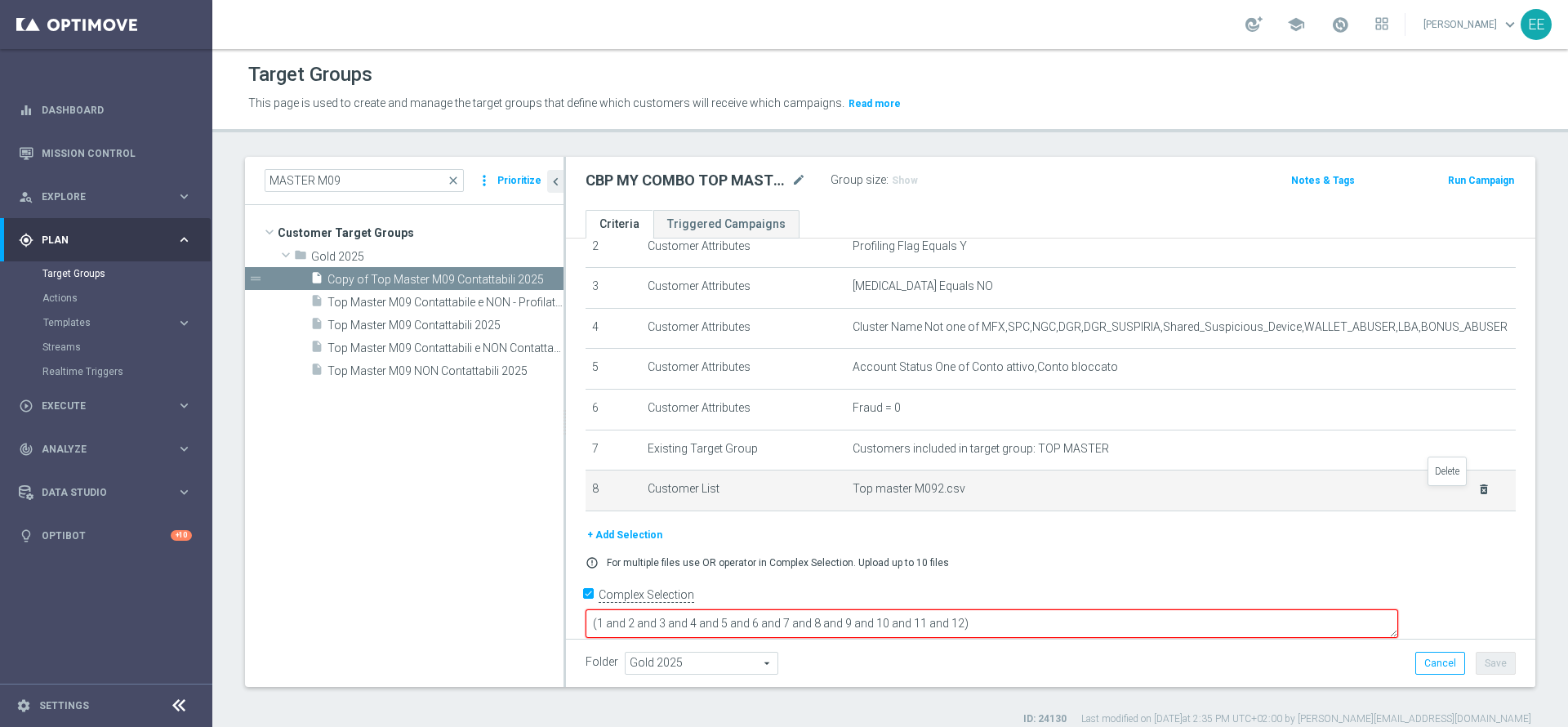
click at [1477, 496] on icon "delete_forever" at bounding box center [1484, 489] width 13 height 13
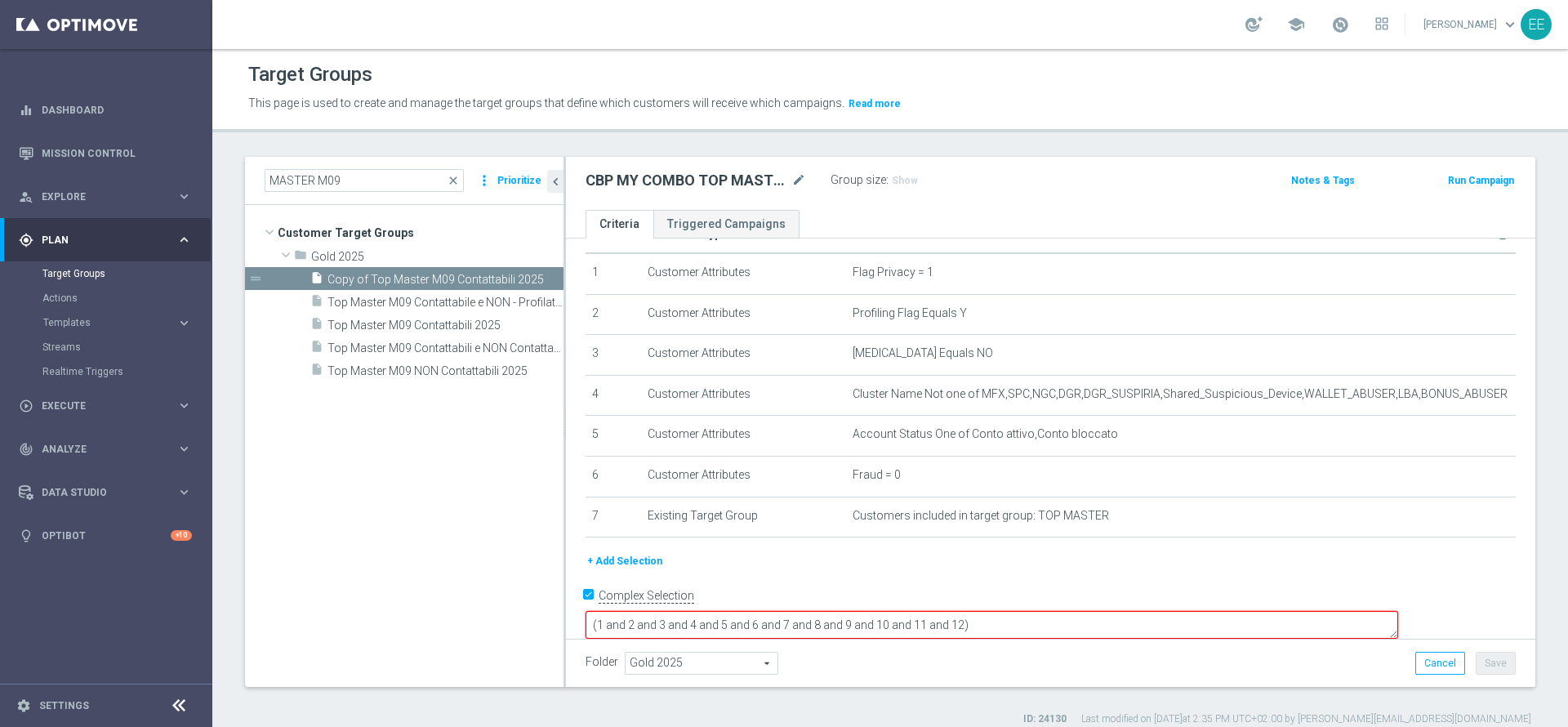
click at [616, 570] on button "+ Add Selection" at bounding box center [625, 561] width 79 height 18
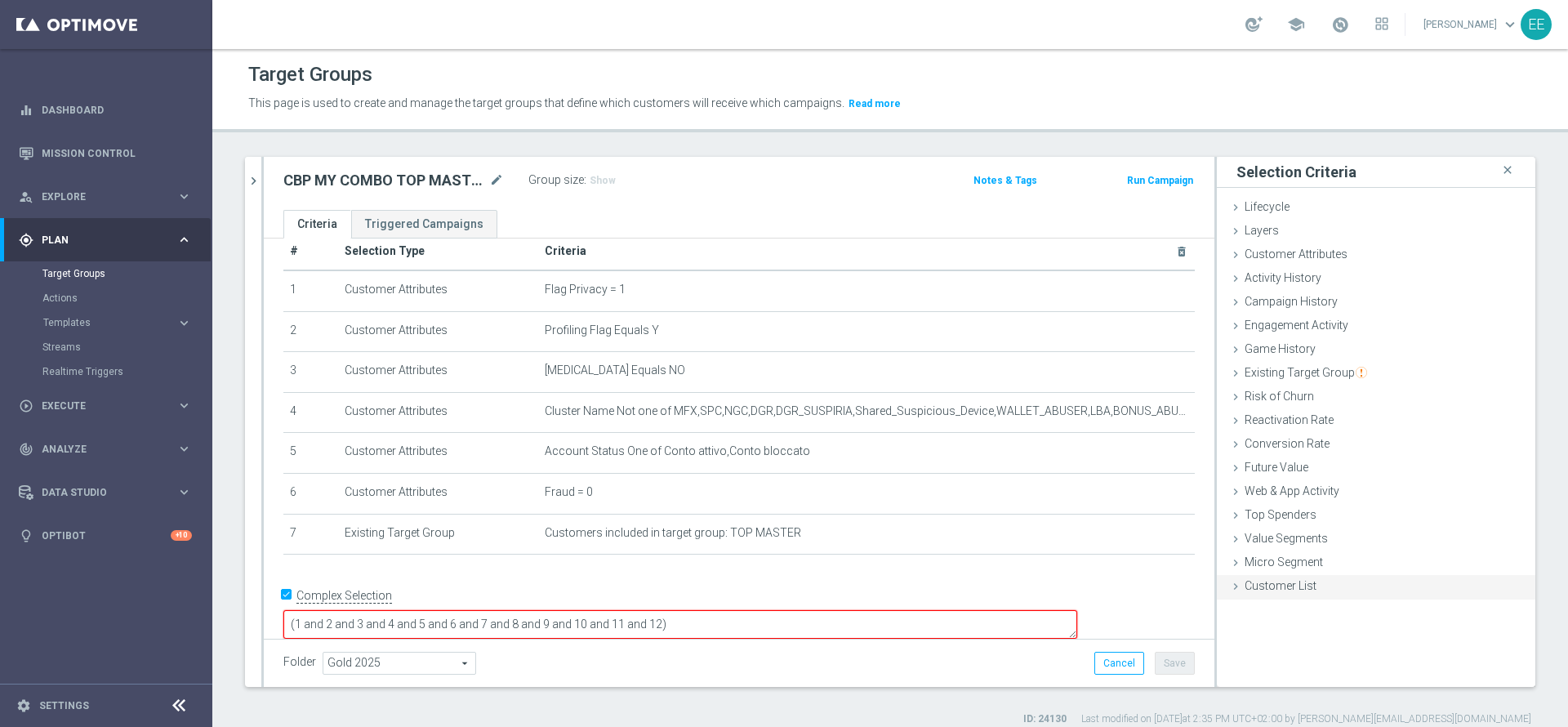
click at [1270, 593] on div "Customer List done selection saved" at bounding box center [1375, 587] width 319 height 25
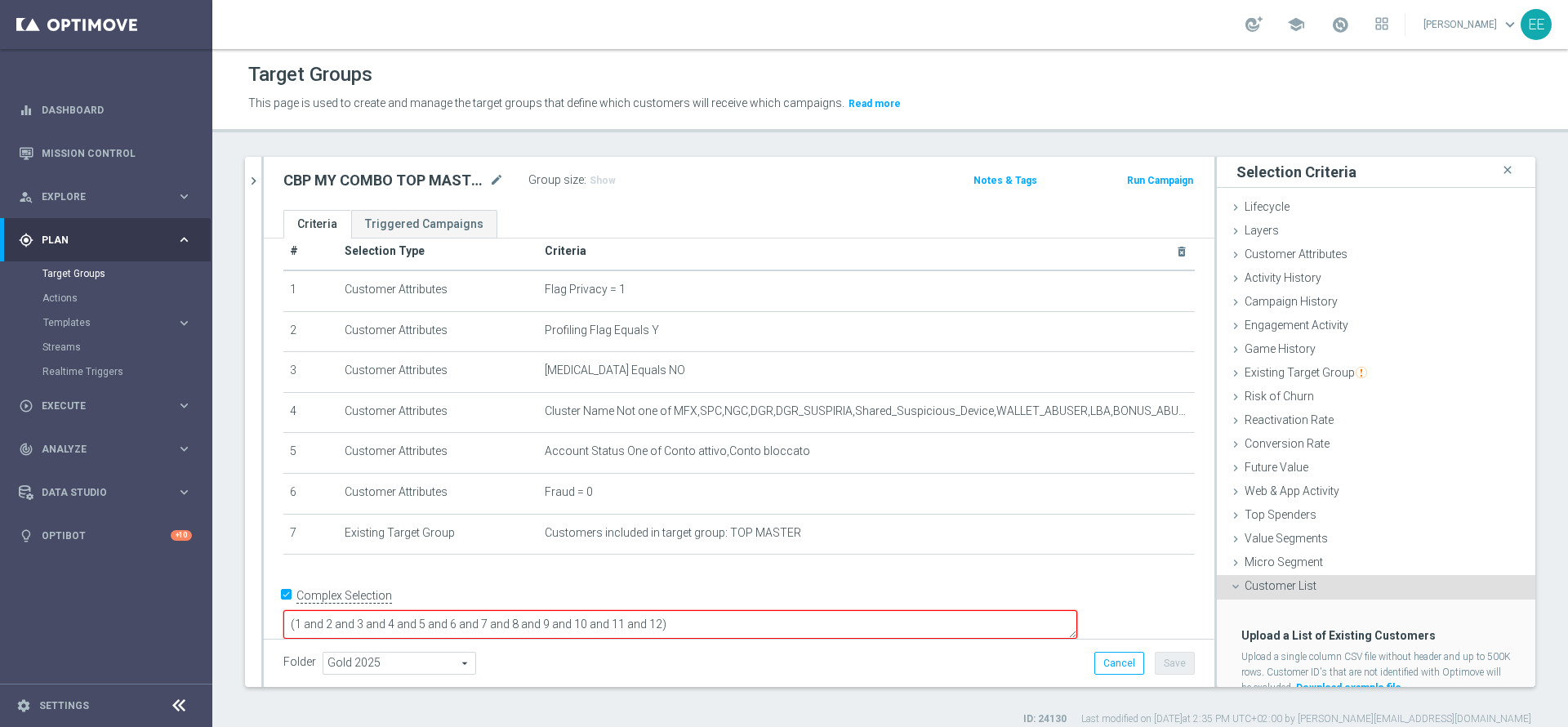
scroll to position [59, 0]
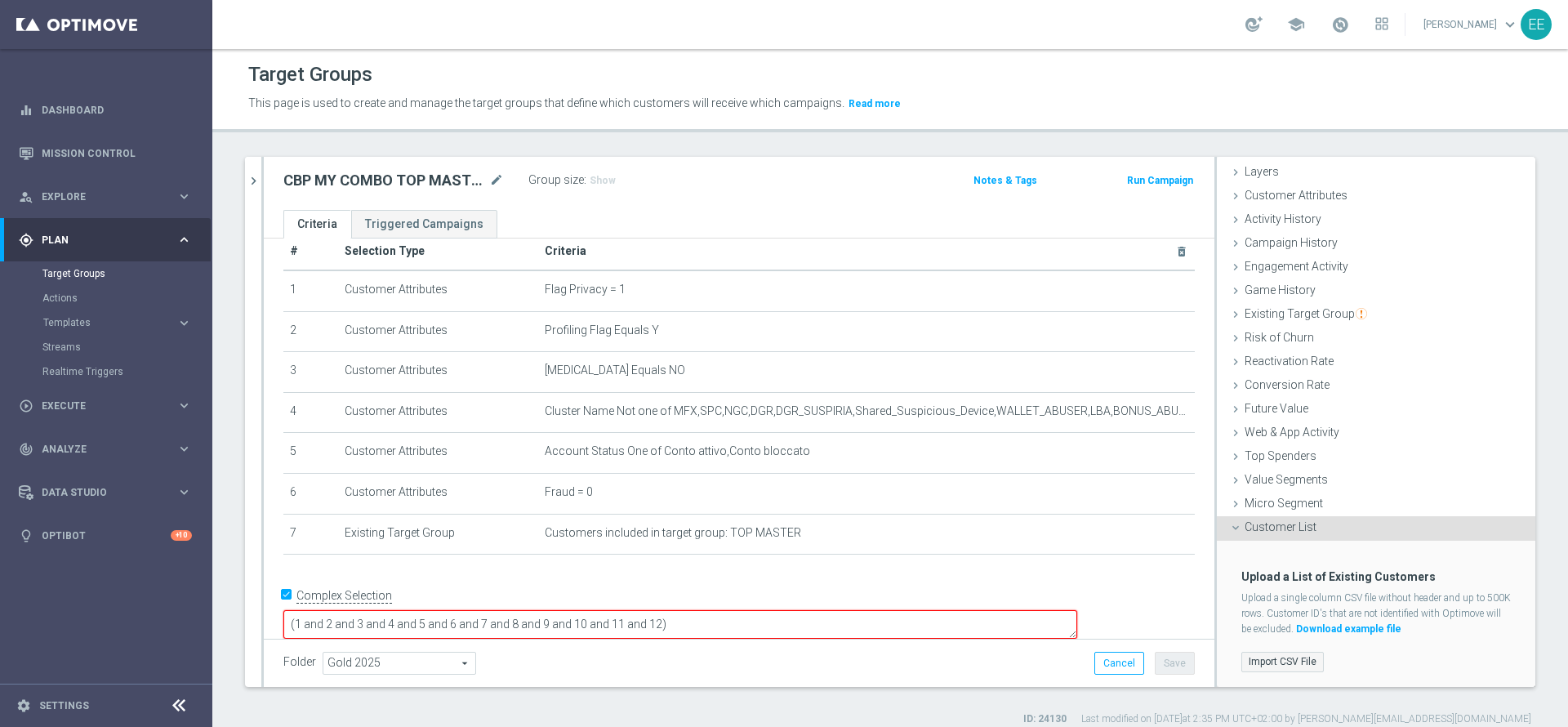
click at [1260, 658] on label "Import CSV File" at bounding box center [1282, 661] width 83 height 20
click at [0, 0] on input "Import CSV File" at bounding box center [0, 0] width 0 height 0
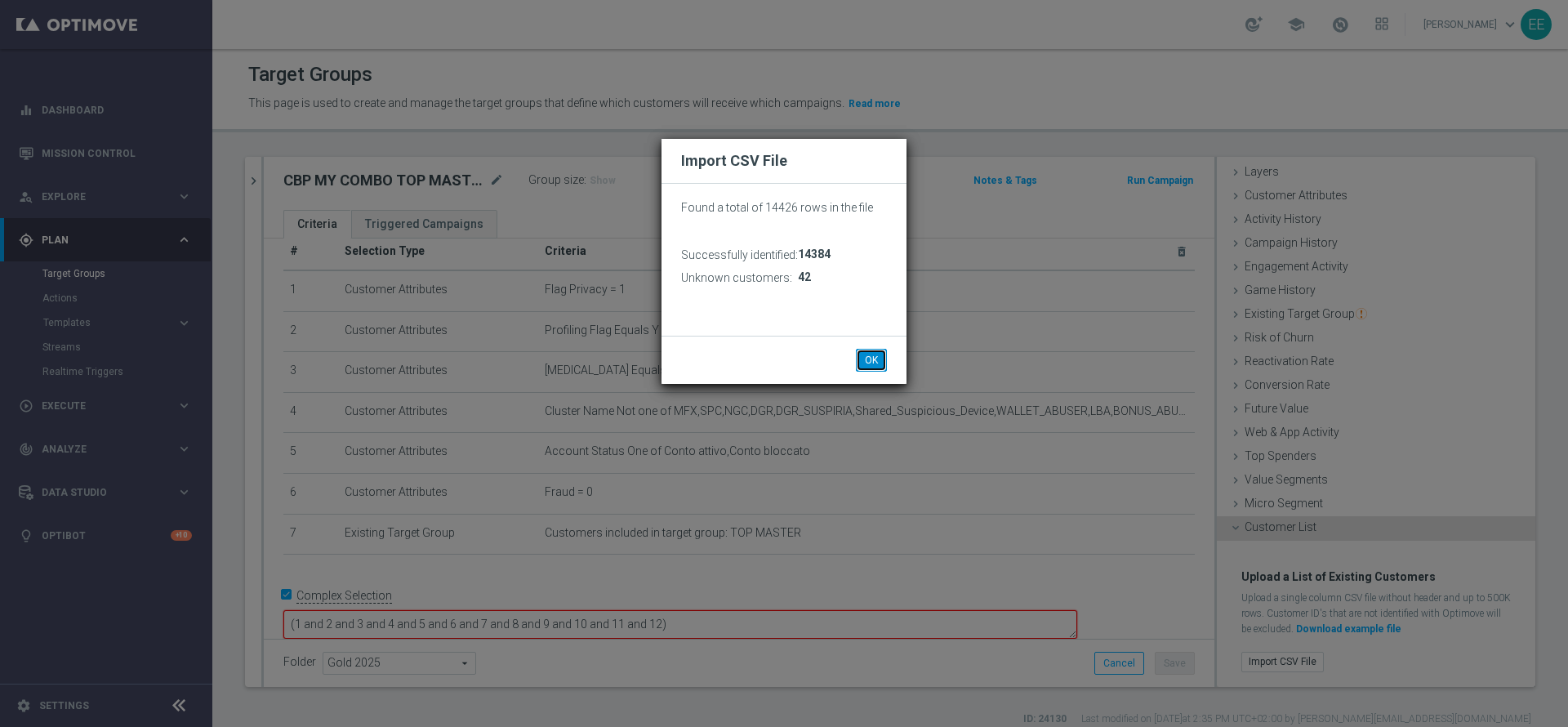
click at [874, 358] on button "OK" at bounding box center [871, 360] width 31 height 23
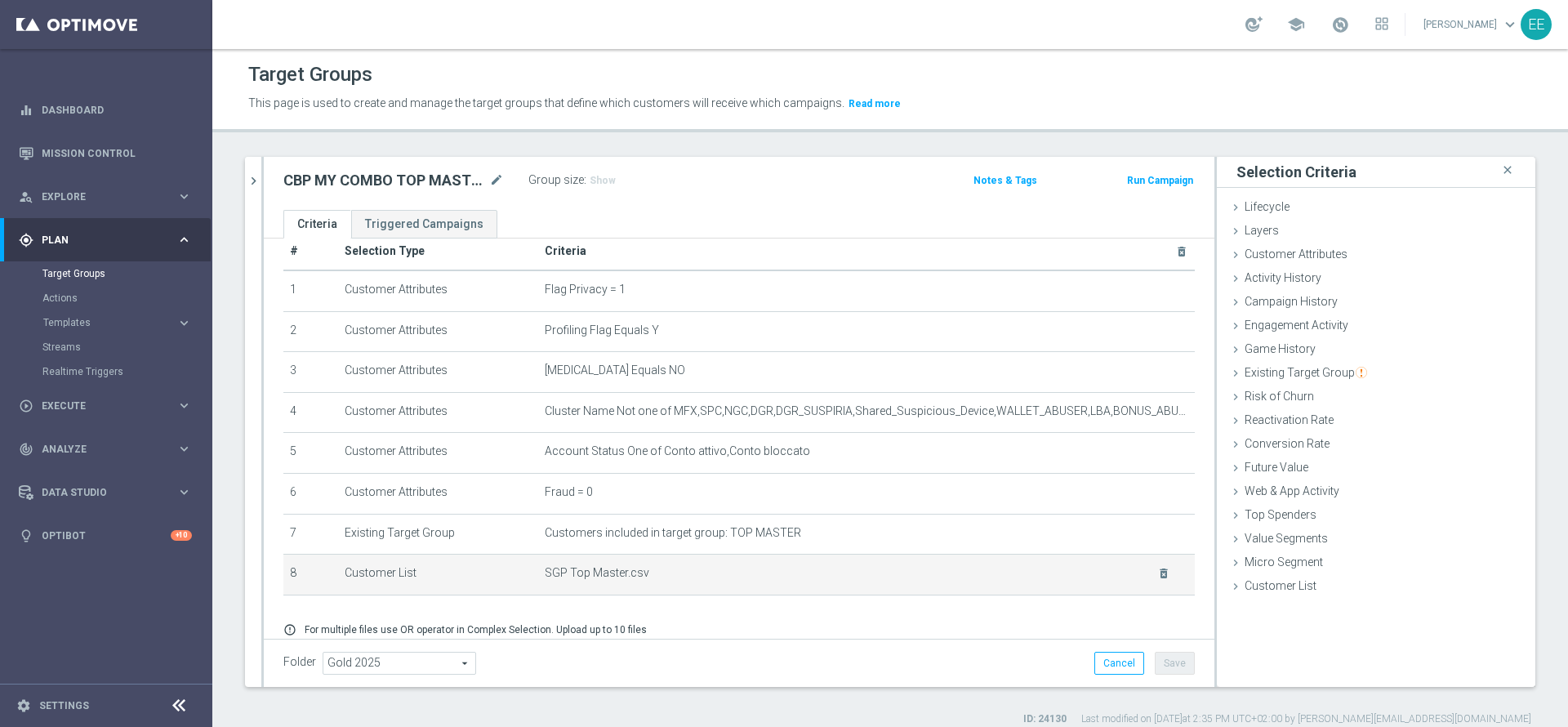
scroll to position [92, 0]
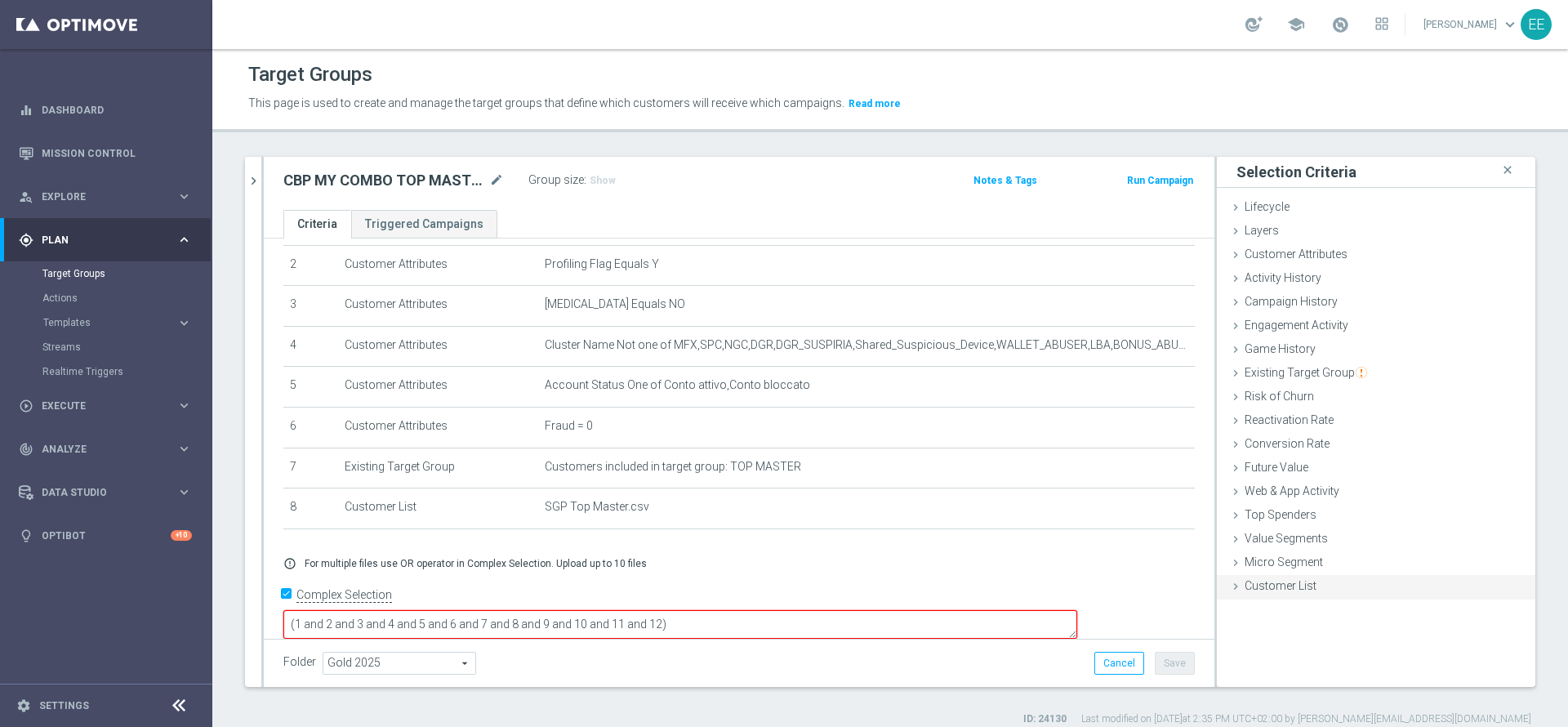
click at [1319, 593] on div "Customer List done selection saved" at bounding box center [1375, 587] width 319 height 25
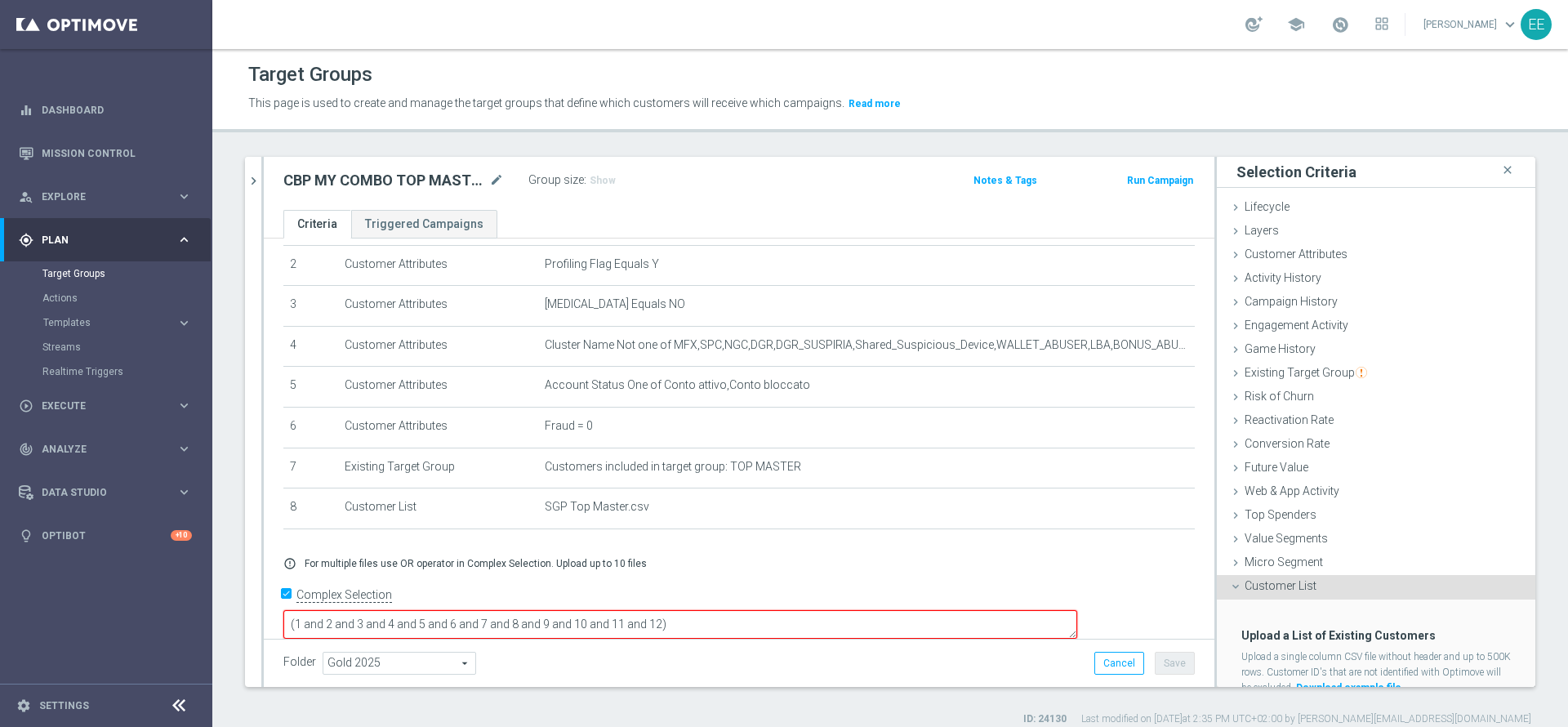
scroll to position [59, 0]
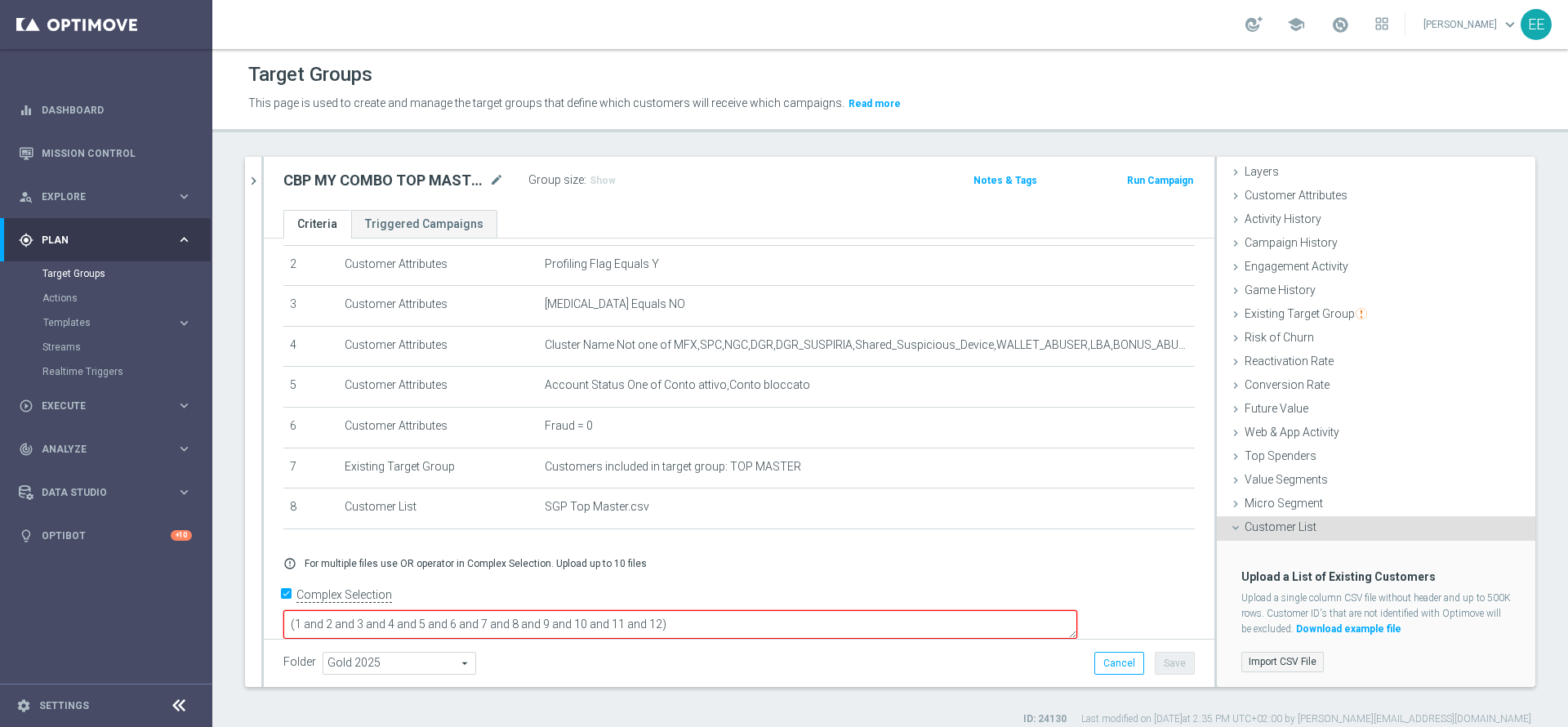
click at [1253, 657] on label "Import CSV File" at bounding box center [1282, 661] width 83 height 20
click at [0, 0] on input "Import CSV File" at bounding box center [0, 0] width 0 height 0
click at [1289, 314] on span "Existing Target Group" at bounding box center [1305, 314] width 122 height 13
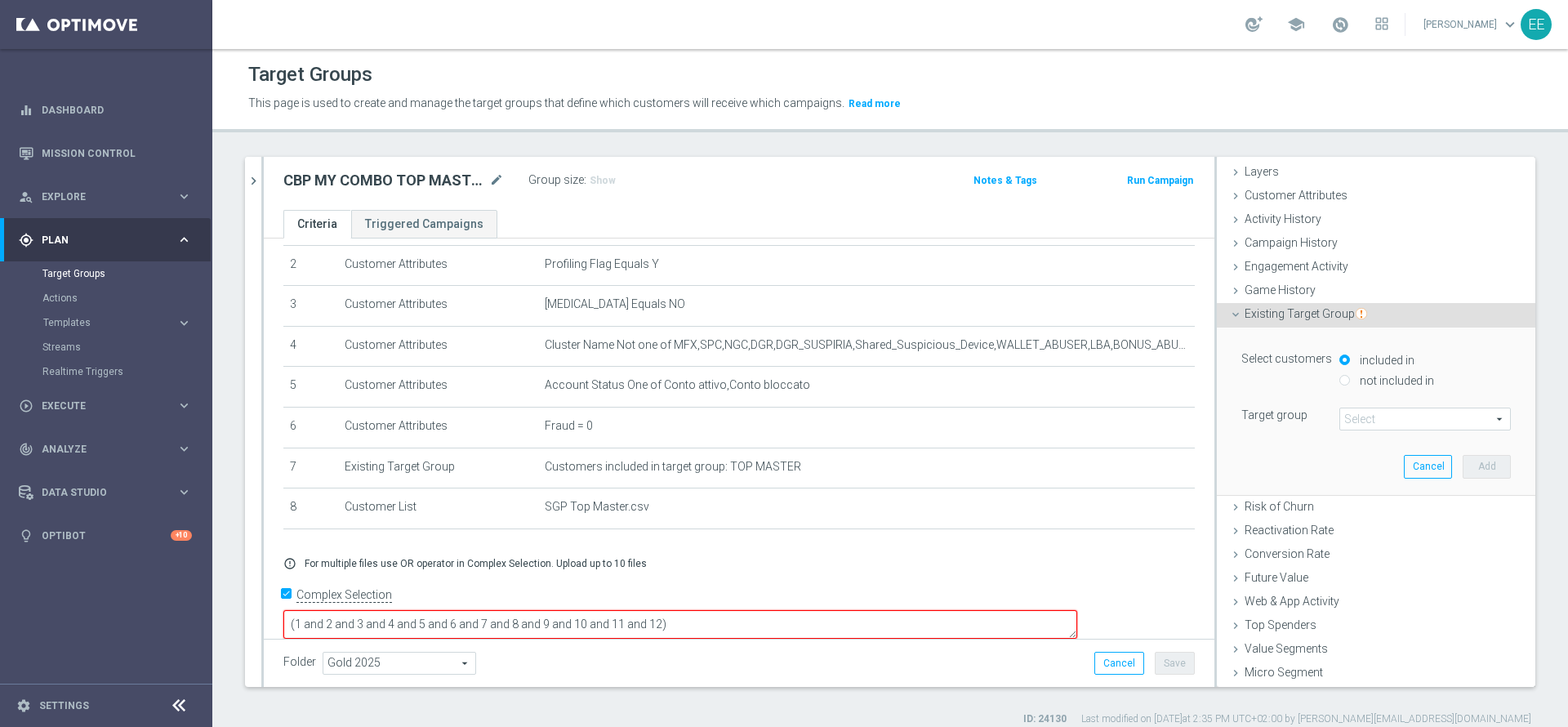
scroll to position [0, 0]
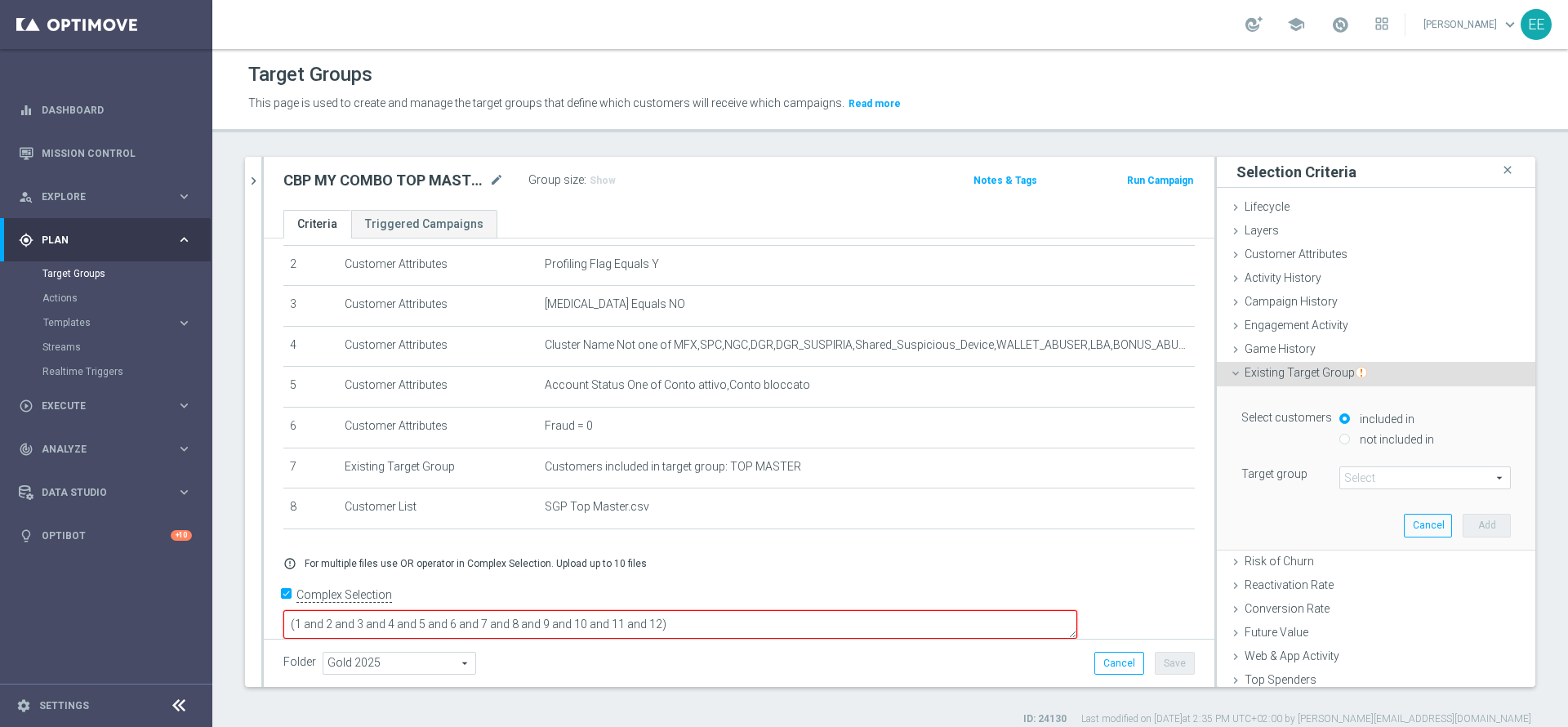
click at [1379, 483] on span at bounding box center [1425, 478] width 170 height 21
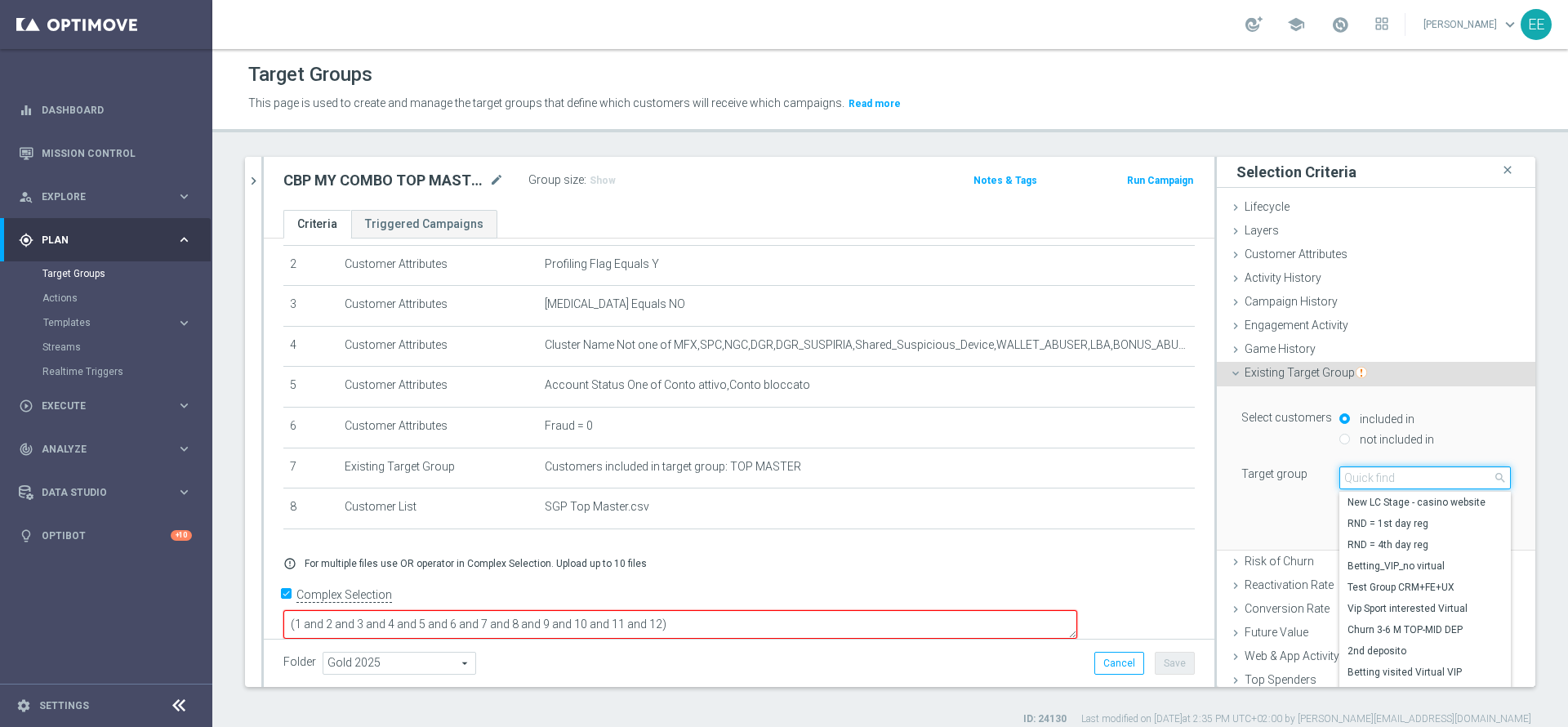
click at [1379, 483] on input "search" at bounding box center [1425, 478] width 171 height 23
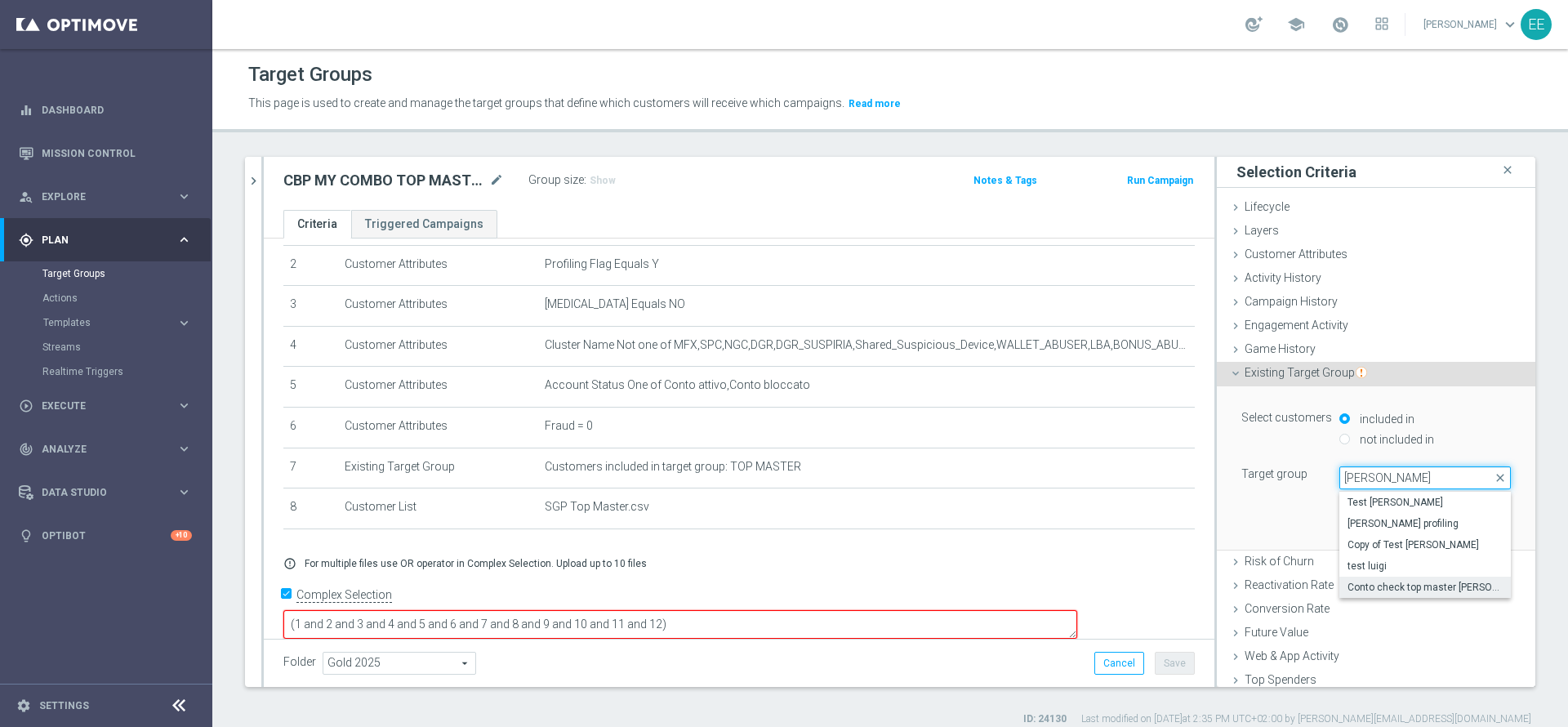
type input "[PERSON_NAME]"
click at [1397, 584] on span "Conto check top master [PERSON_NAME]" at bounding box center [1425, 587] width 155 height 13
type input "Conto check top master [PERSON_NAME]"
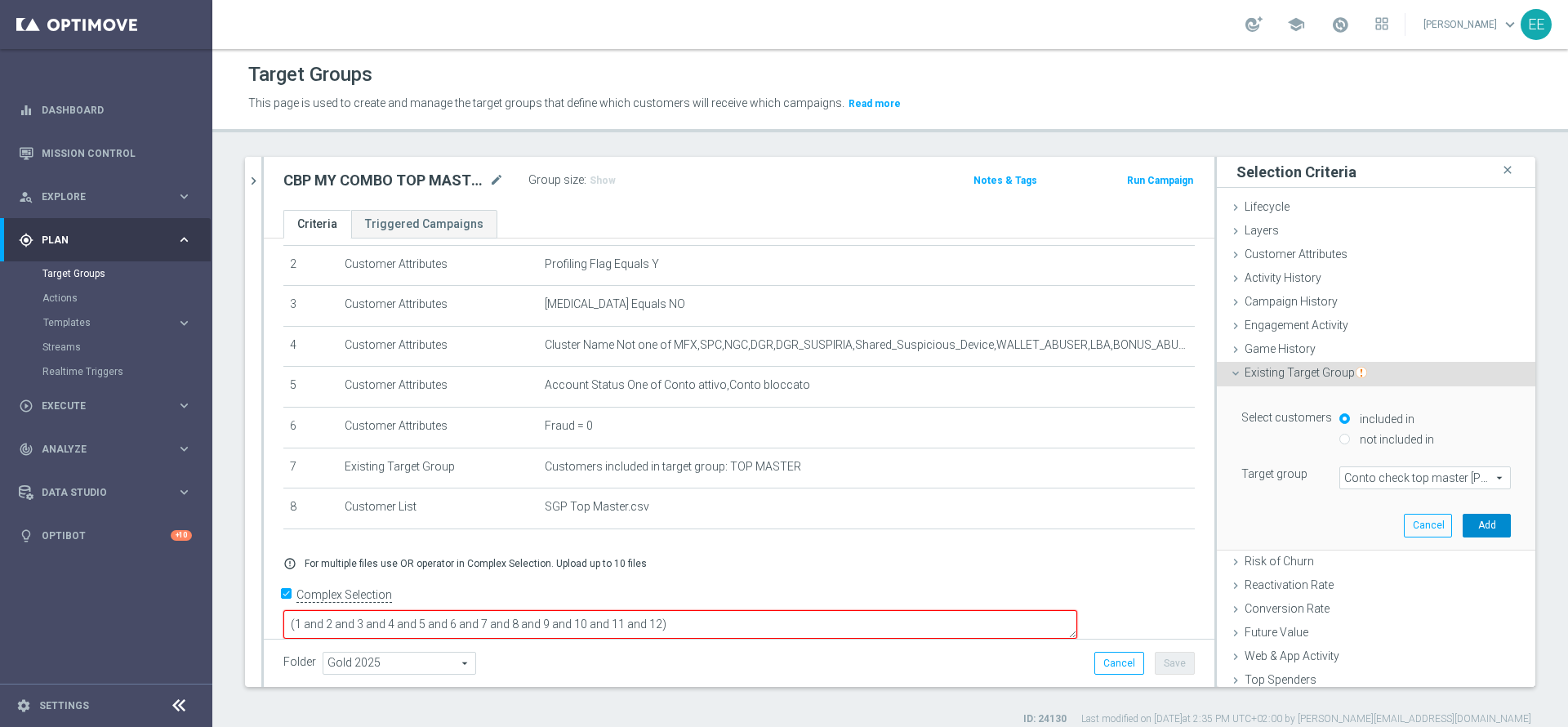
click at [1462, 530] on button "Add" at bounding box center [1486, 525] width 48 height 23
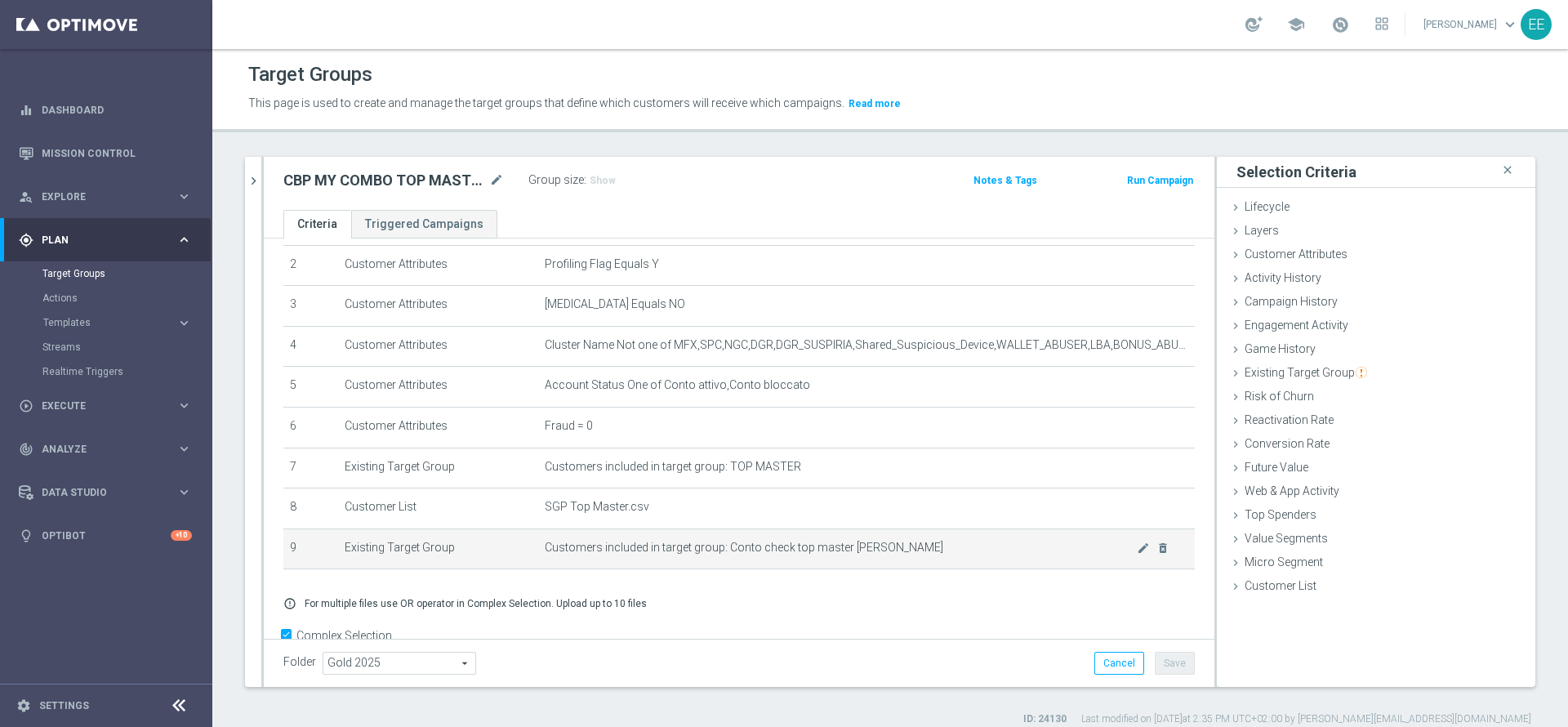
scroll to position [133, 0]
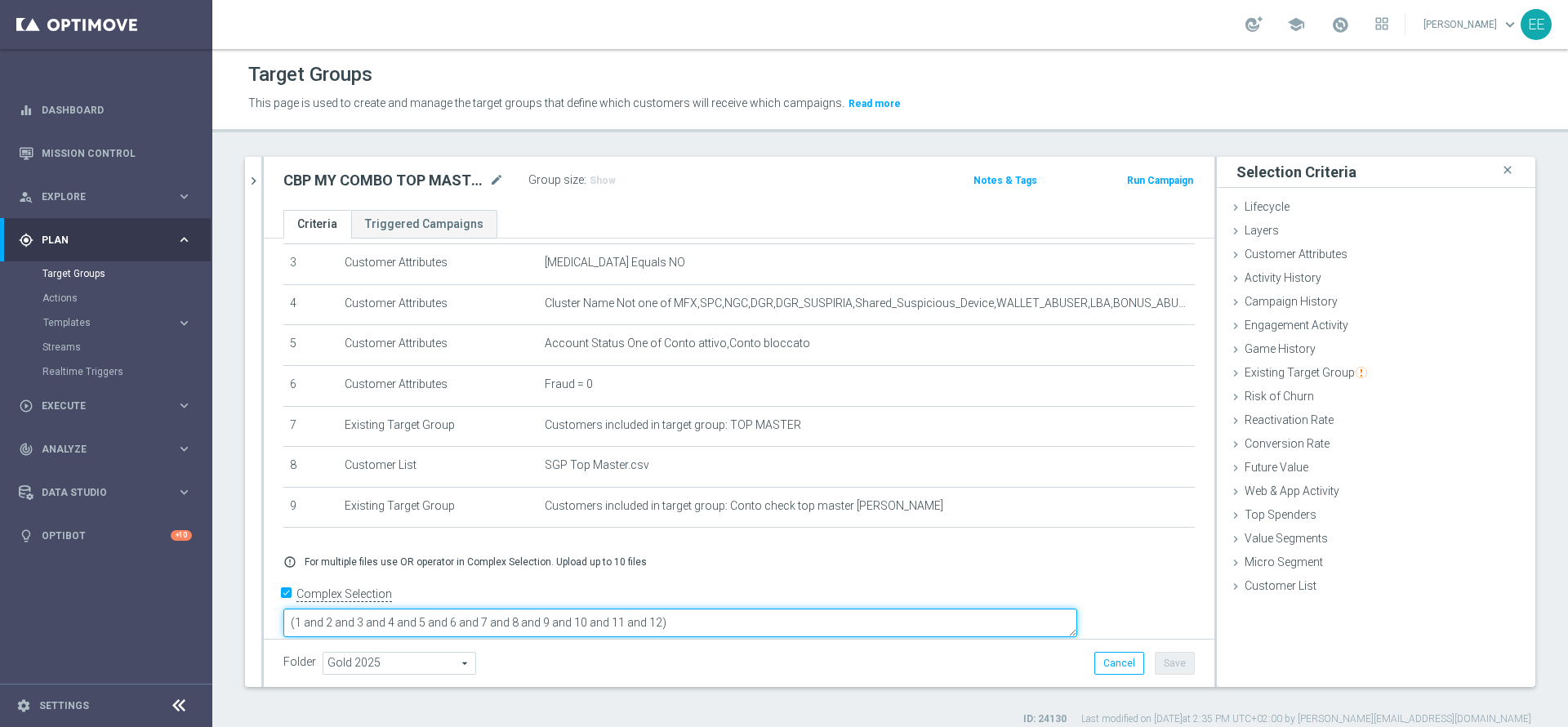
click at [774, 608] on textarea "(1 and 2 and 3 and 4 and 5 and 6 and 7 and 8 and 9 and 10 and 11 and 12)" at bounding box center [680, 622] width 793 height 29
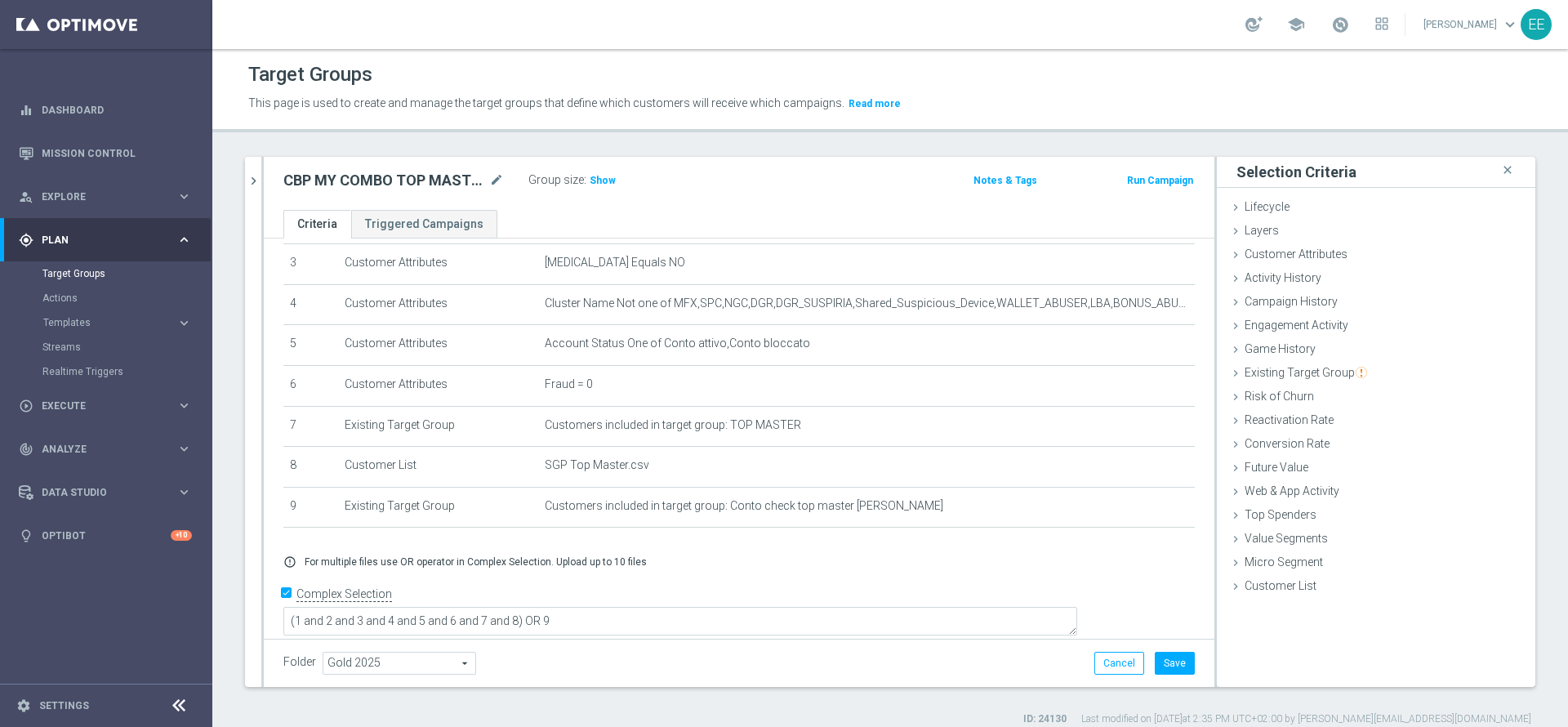
click at [785, 643] on div "Folder Gold 2025 Gold 2025 arrow_drop_down search Cancel Save Saving..." at bounding box center [739, 662] width 951 height 48
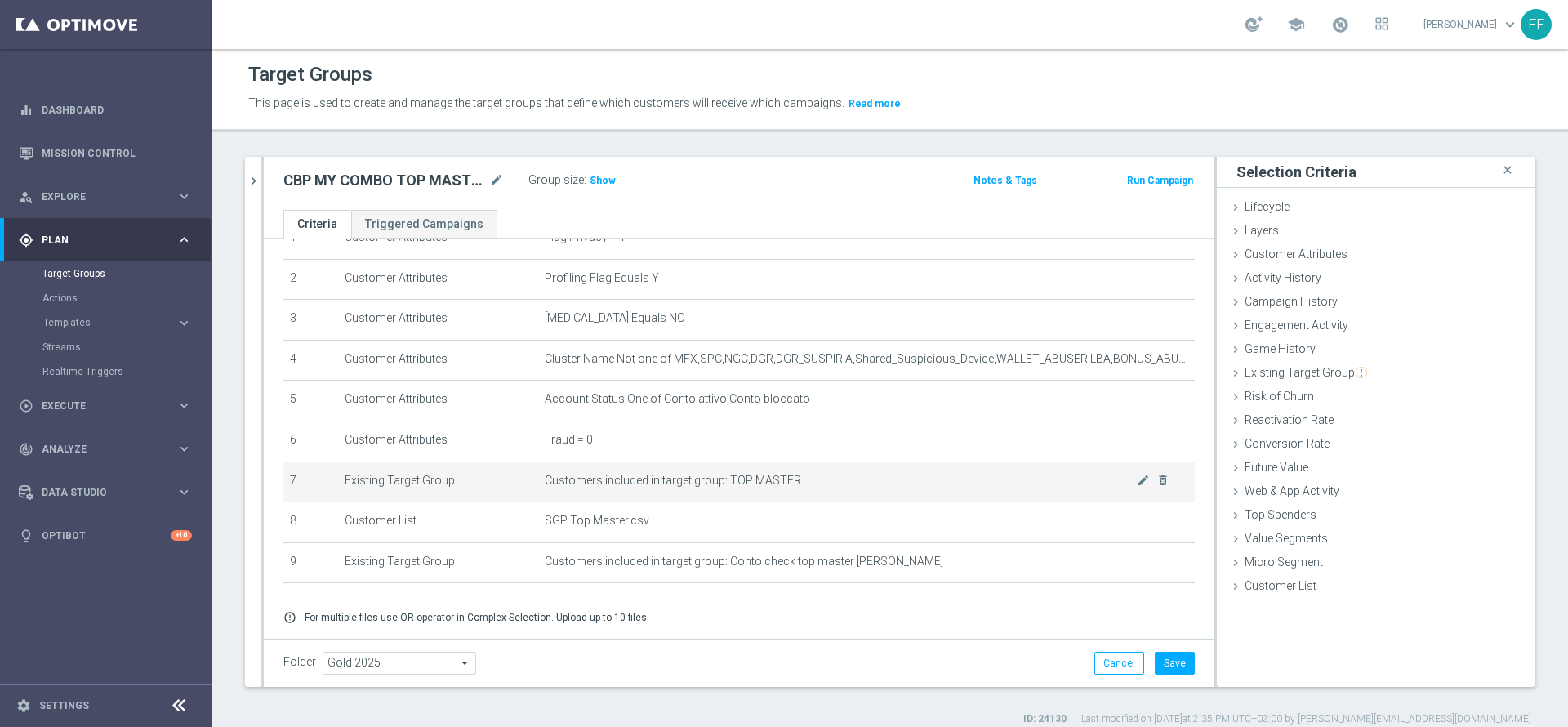
scroll to position [131, 0]
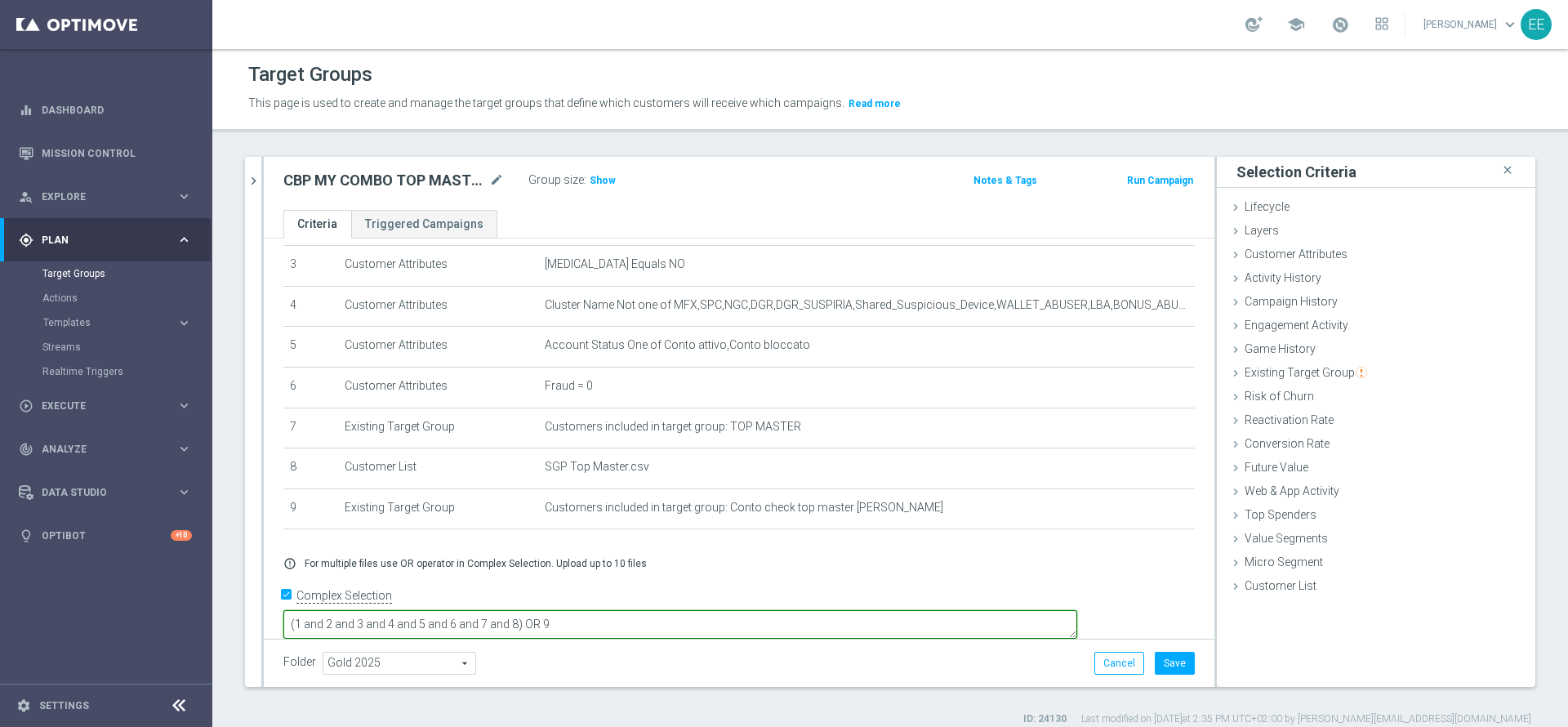
click at [632, 610] on textarea "(1 and 2 and 3 and 4 and 5 and 6 and 7 and 8) OR 9" at bounding box center [680, 624] width 793 height 29
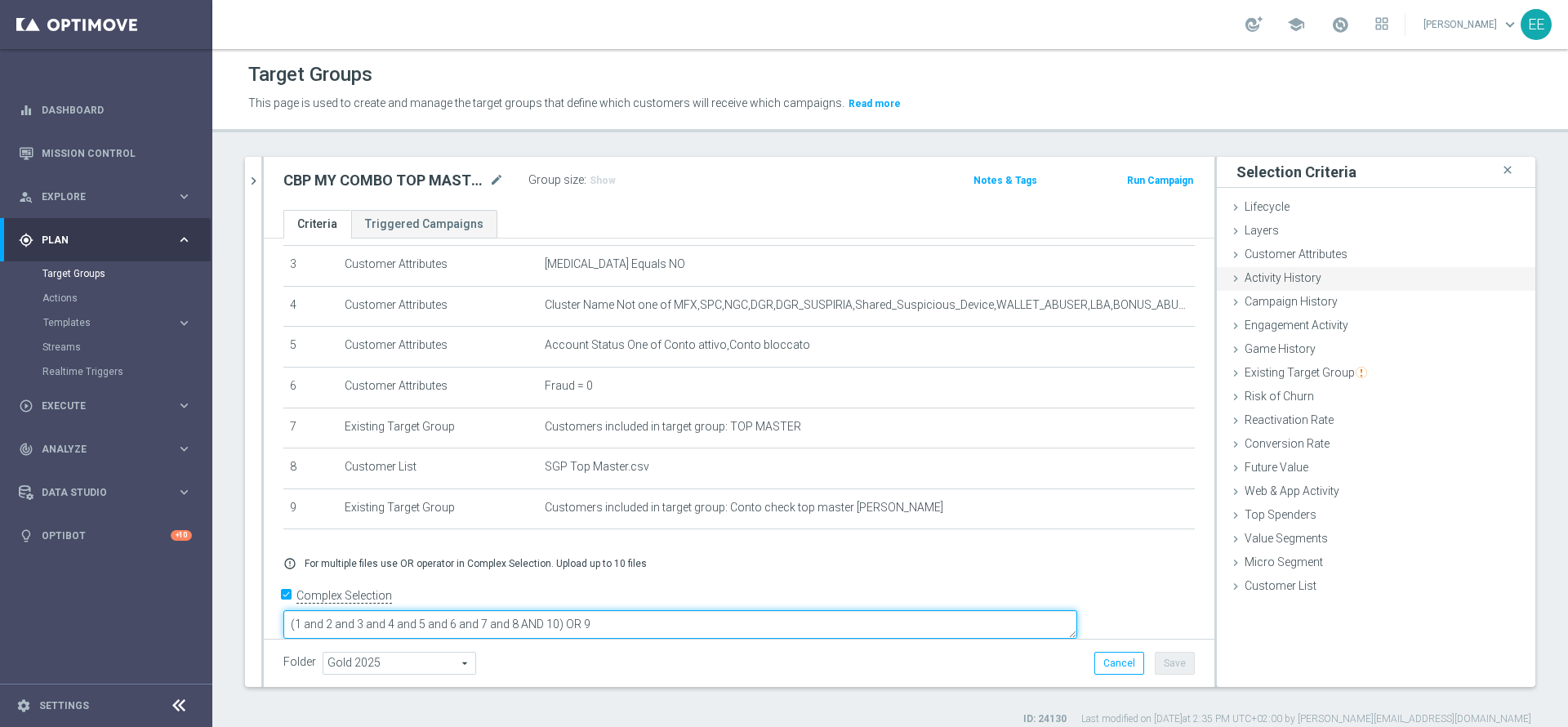
type textarea "(1 and 2 and 3 and 4 and 5 and 6 and 7 and 8 AND 10) OR 9"
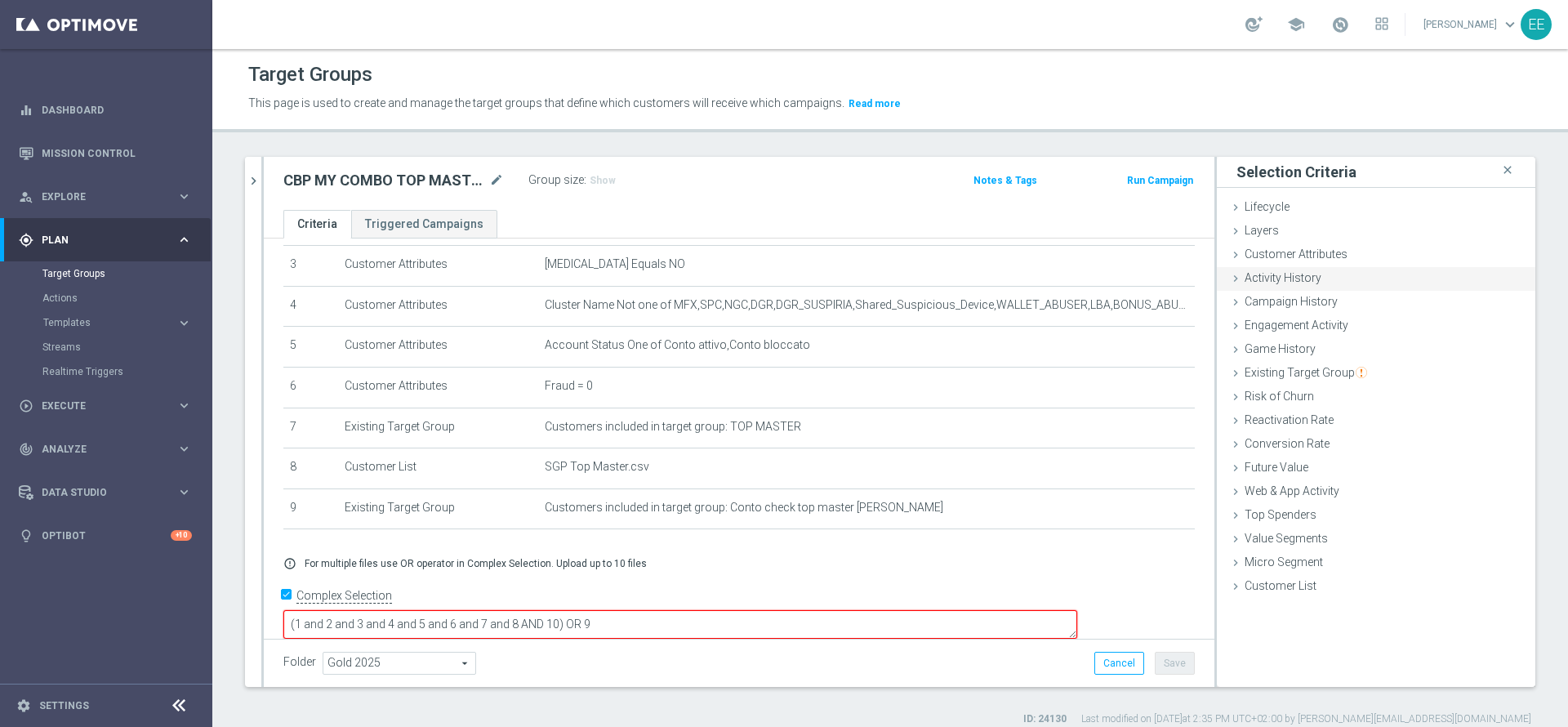
click at [1300, 267] on div "Activity History done" at bounding box center [1375, 279] width 319 height 25
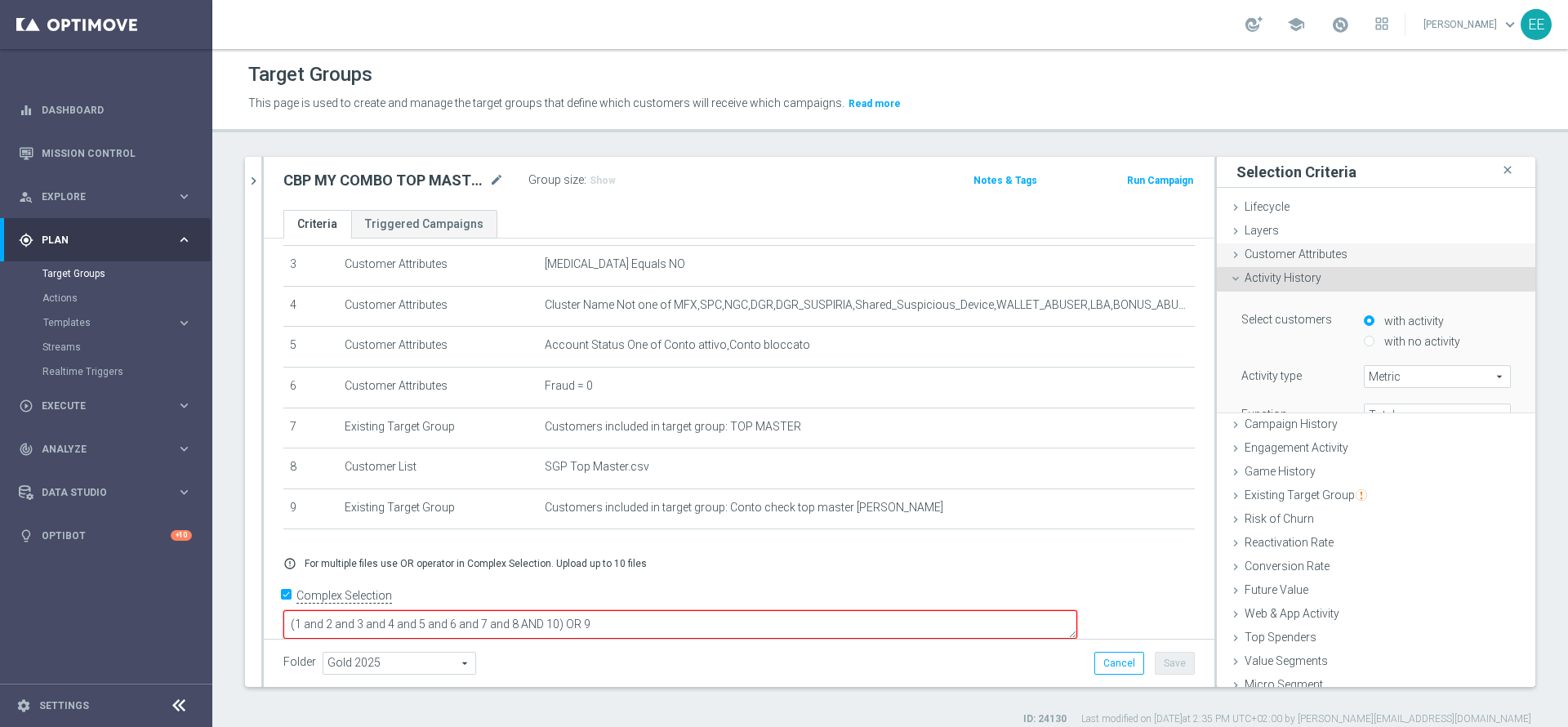
click at [1301, 265] on div "Customer Attributes done selection saved" at bounding box center [1375, 256] width 319 height 25
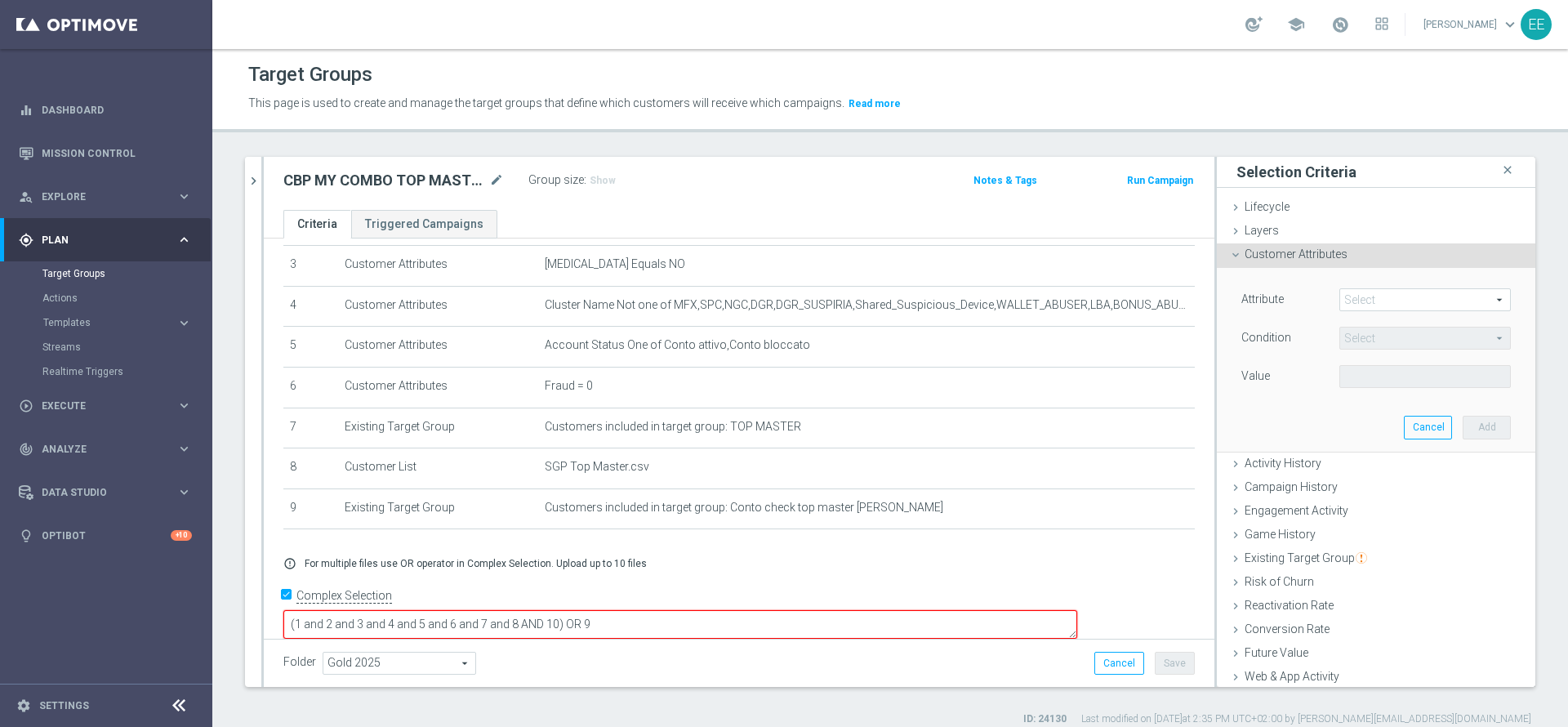
click at [1377, 297] on span at bounding box center [1425, 300] width 170 height 21
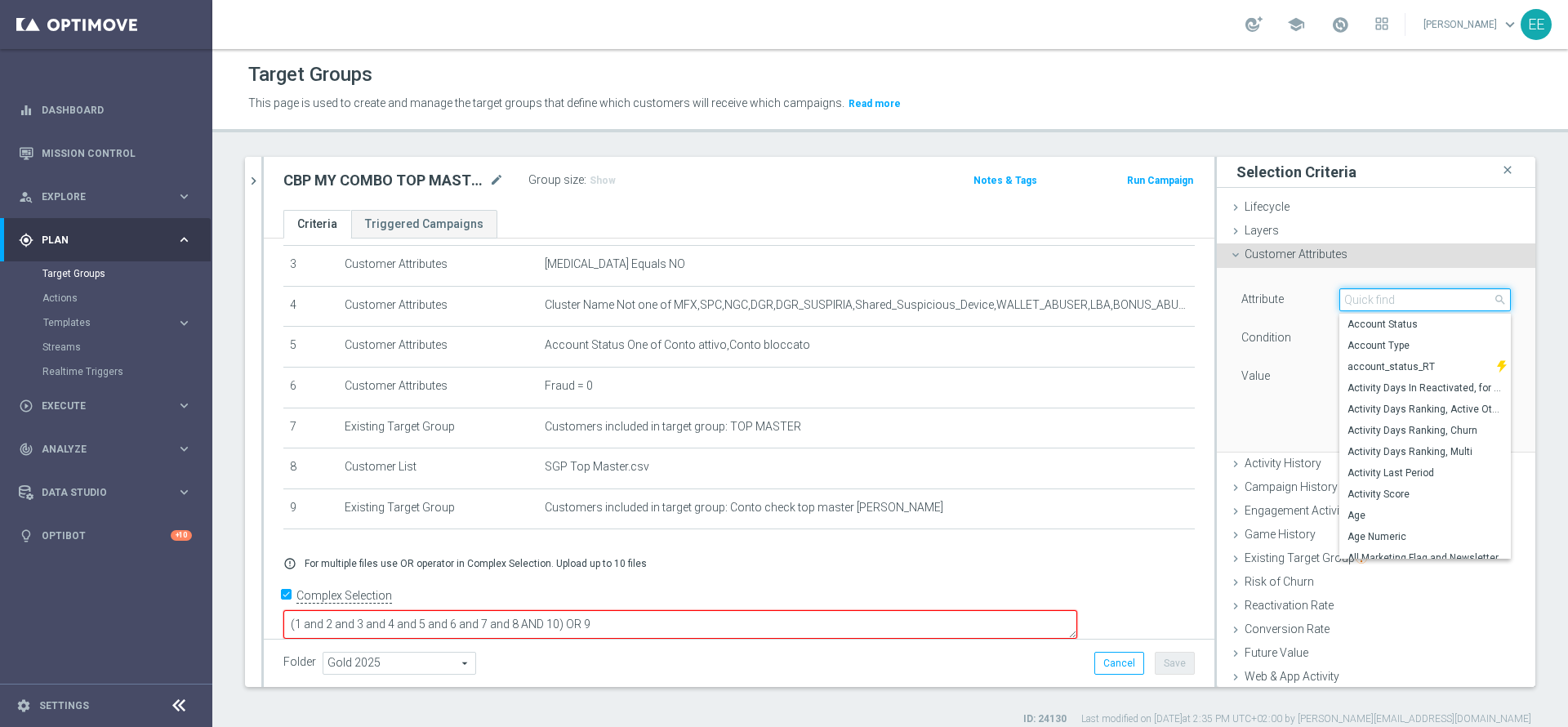
click at [1377, 297] on input "search" at bounding box center [1425, 300] width 171 height 23
type input "PAUSA"
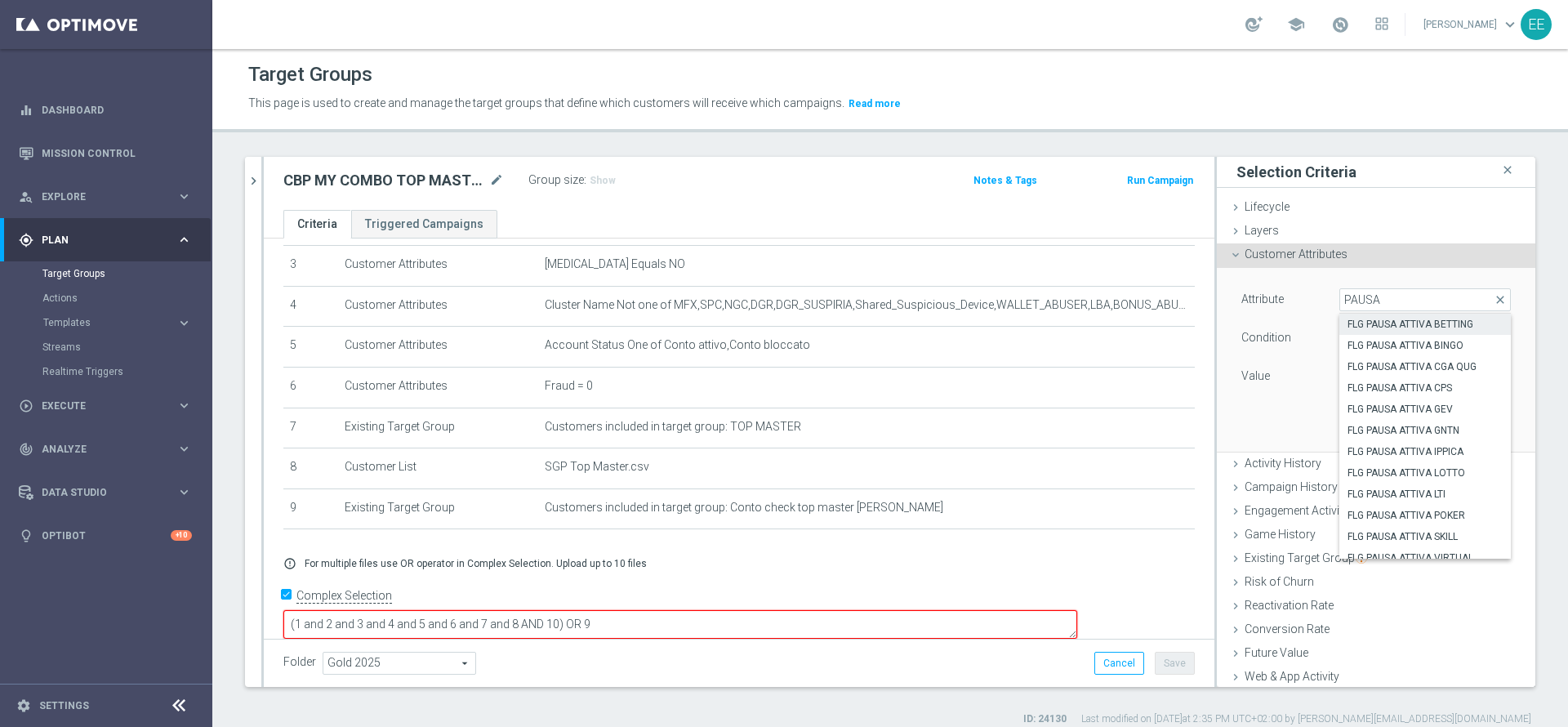
click at [1395, 326] on span "FLG PAUSA ATTIVA BETTING" at bounding box center [1425, 325] width 155 height 13
type input "FLG PAUSA ATTIVA BETTING"
type input "Equals"
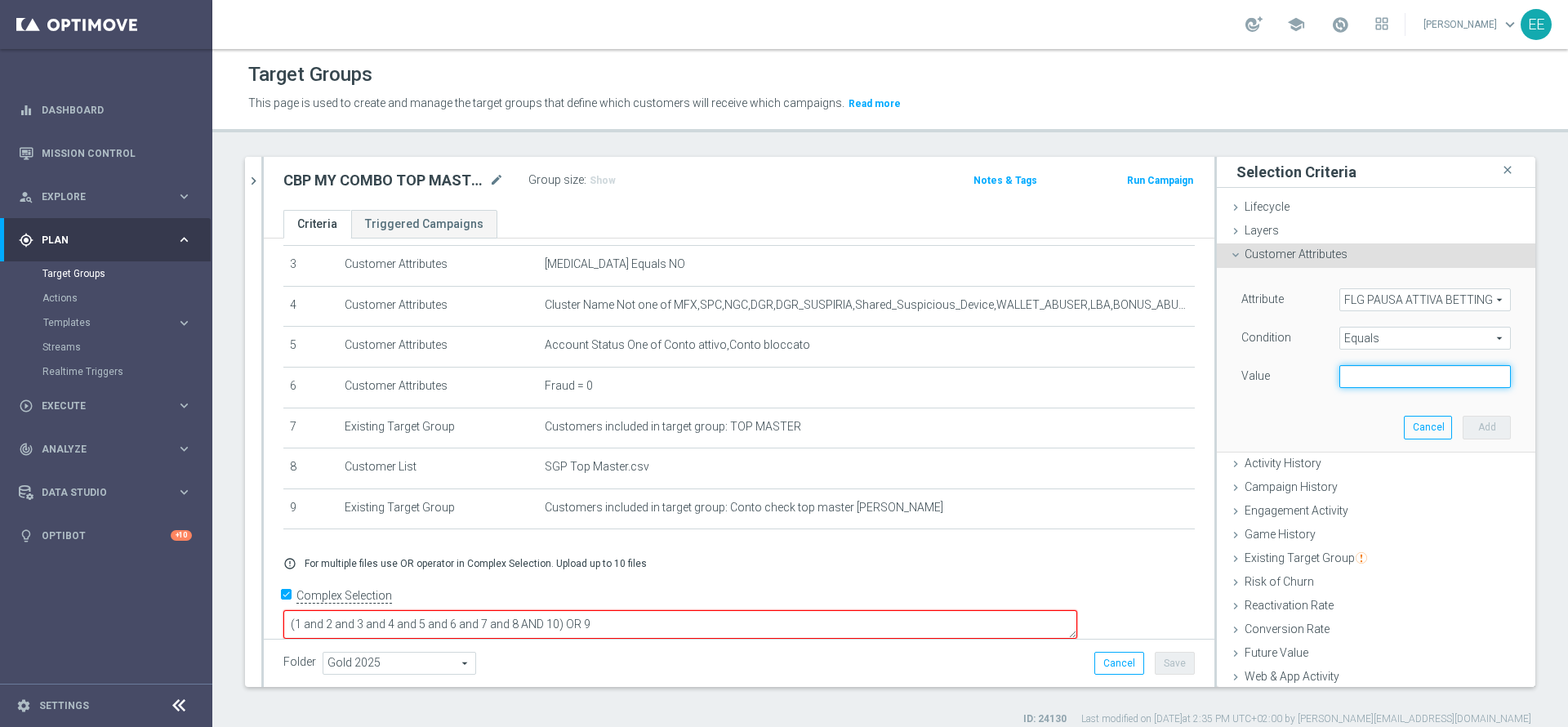
click at [1398, 373] on input "text" at bounding box center [1425, 376] width 171 height 23
type input "N"
click at [1462, 435] on button "Add" at bounding box center [1486, 427] width 48 height 23
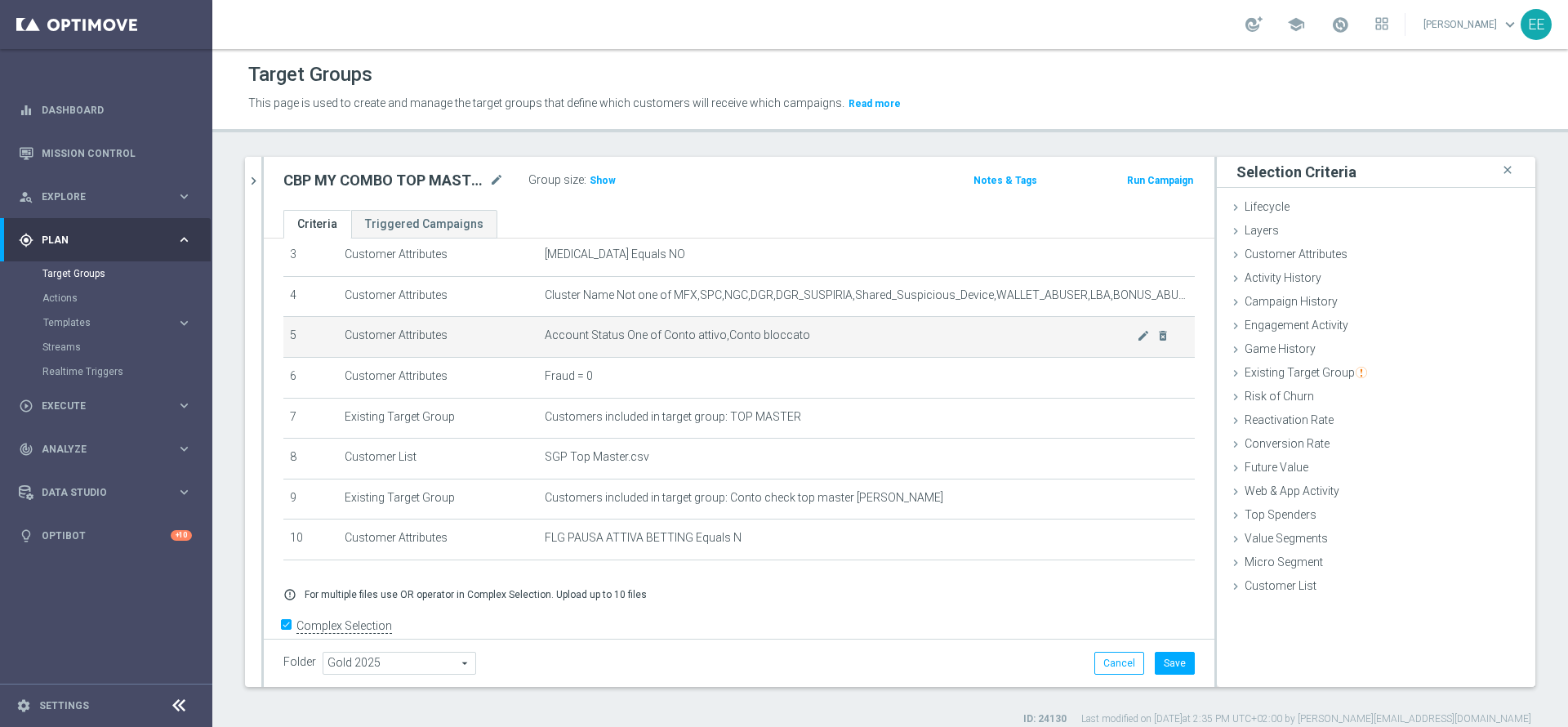
scroll to position [172, 0]
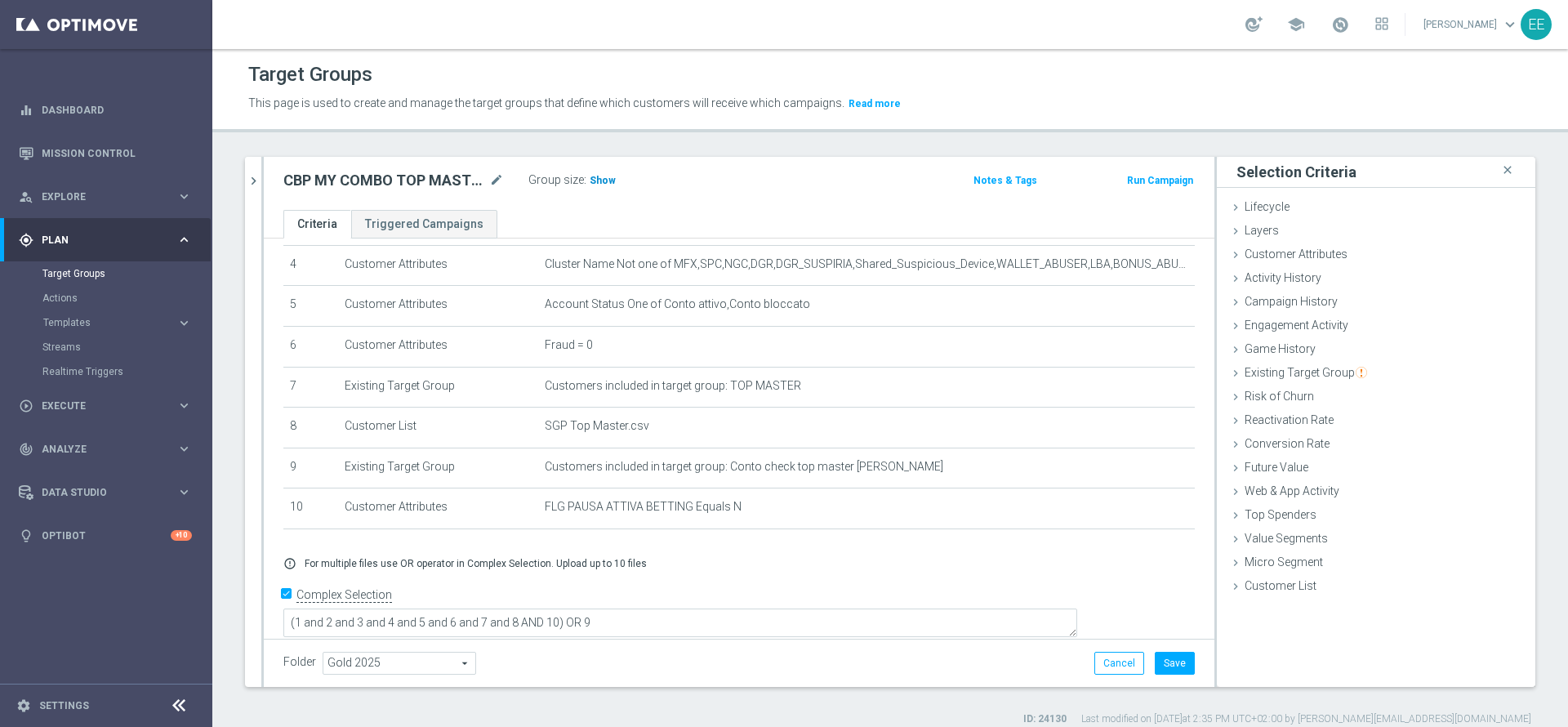
click at [607, 179] on span "Show" at bounding box center [602, 180] width 26 height 11
click at [1295, 261] on span "Customer Attributes" at bounding box center [1296, 254] width 103 height 13
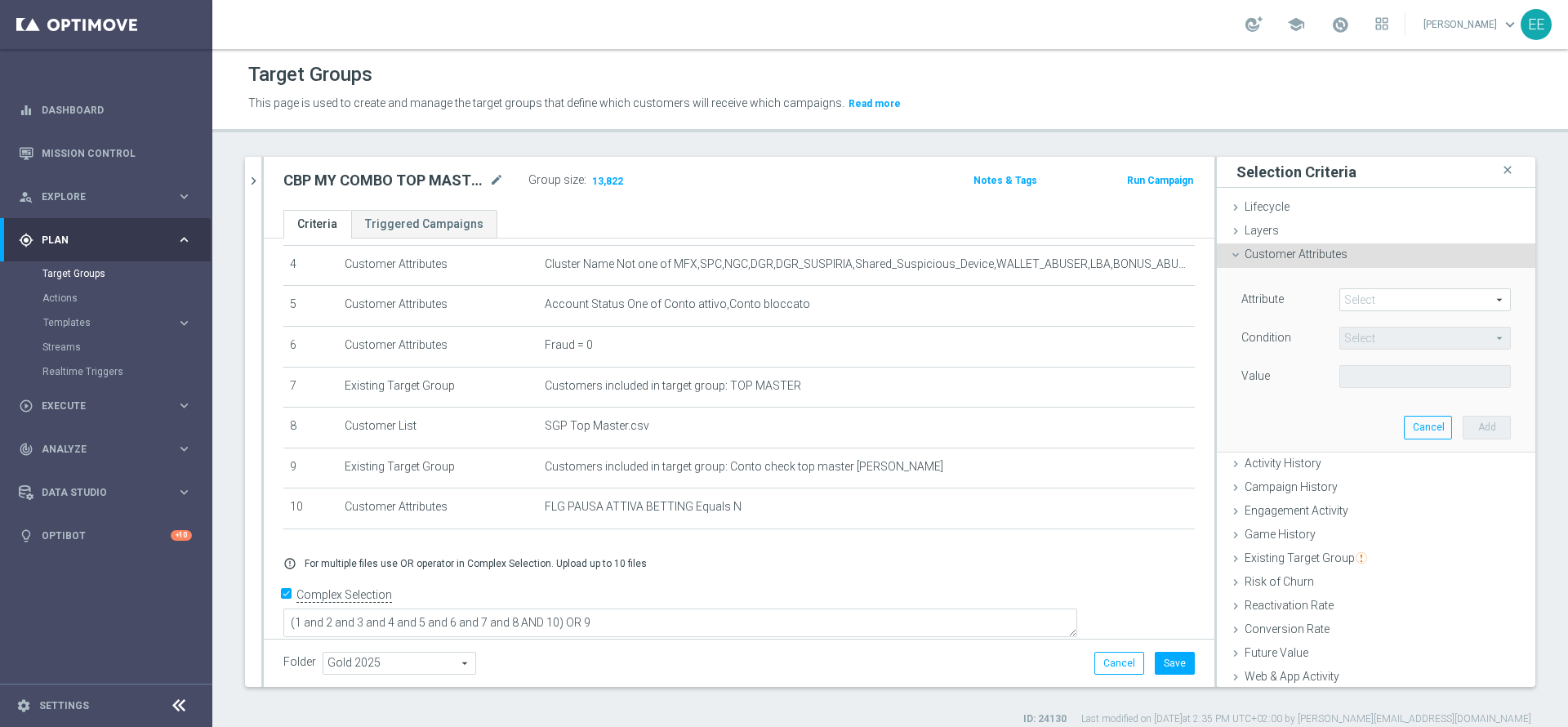
click at [1362, 291] on span at bounding box center [1425, 300] width 170 height 21
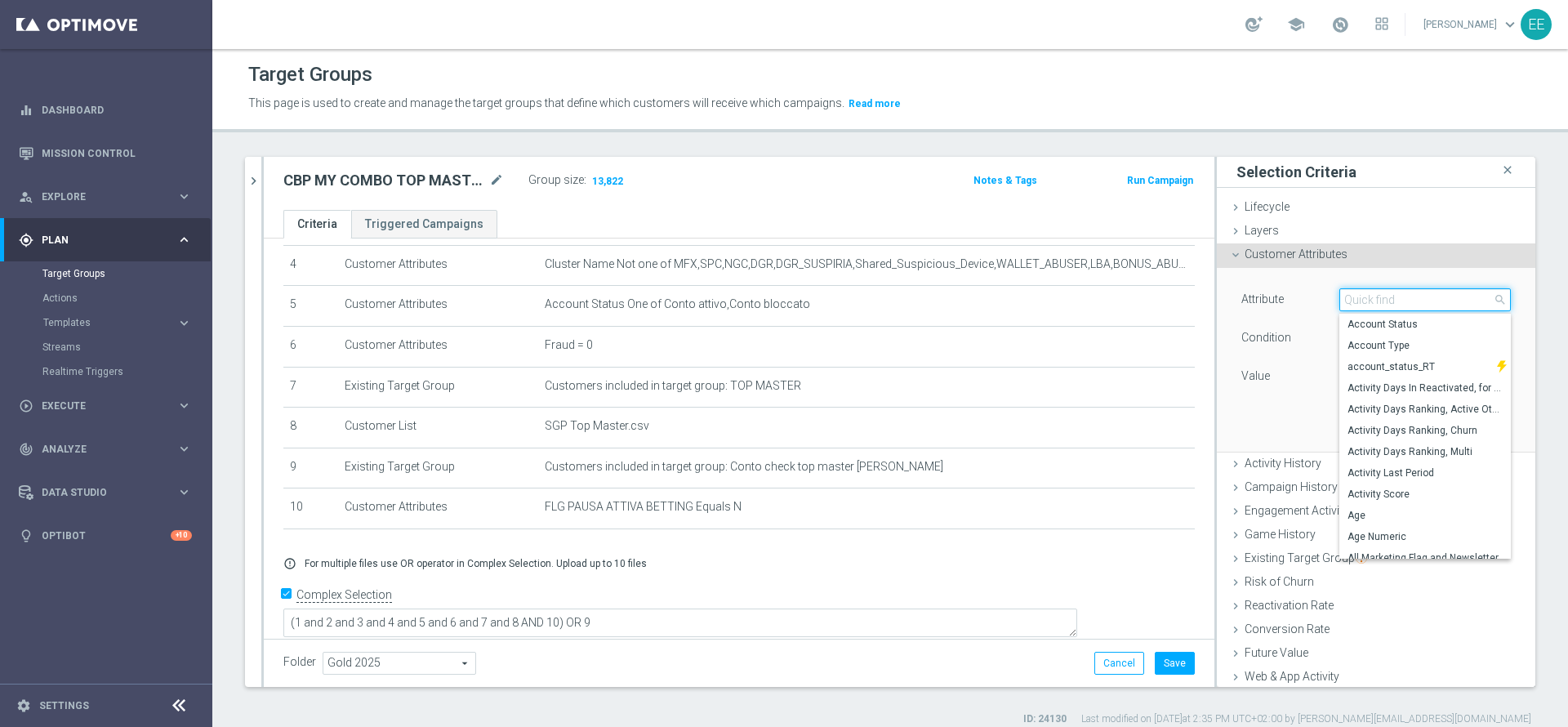
click at [1362, 291] on input "search" at bounding box center [1425, 300] width 171 height 23
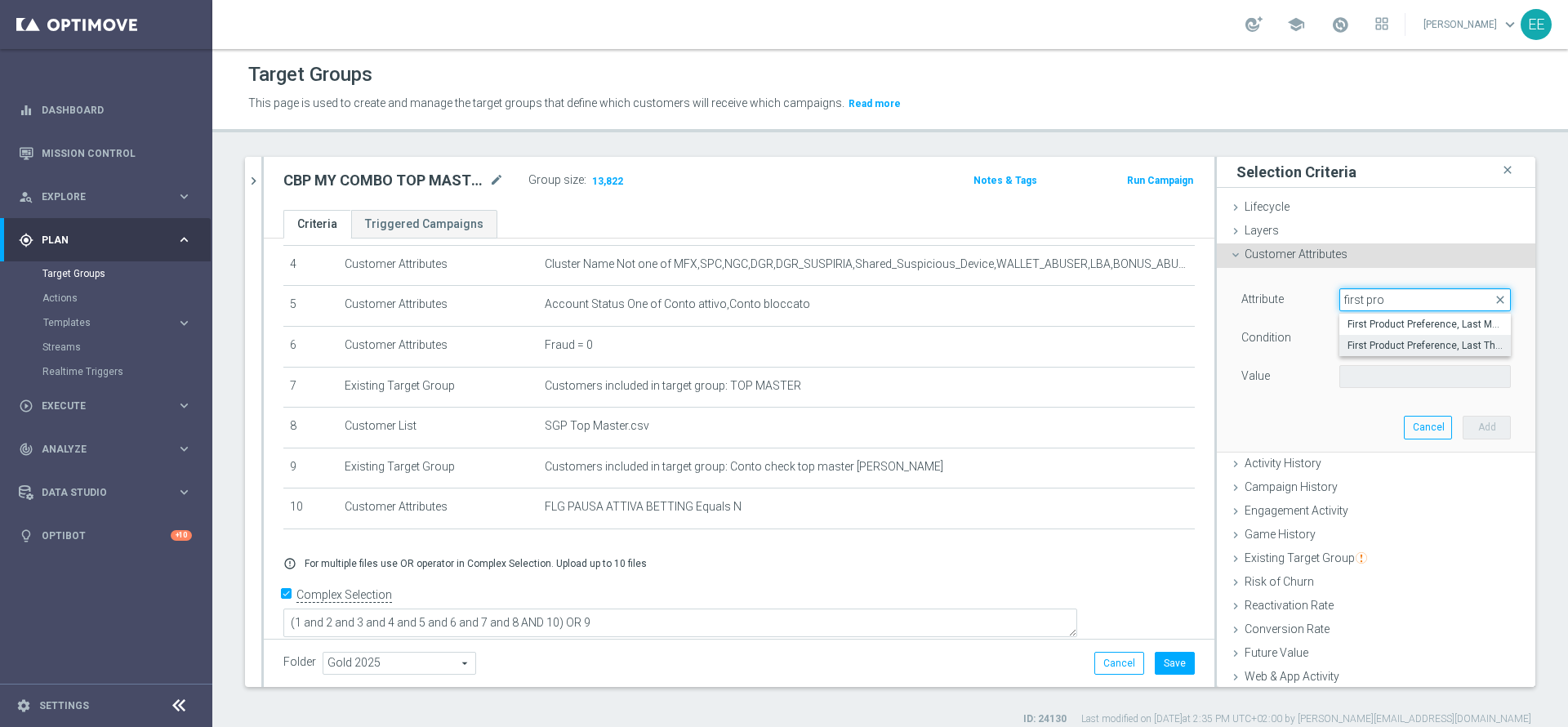
type input "first pro"
click at [1397, 339] on span "First Product Preference, Last Three Months" at bounding box center [1425, 345] width 155 height 13
type input "First Product Preference, Last Three Months"
type input "Equals"
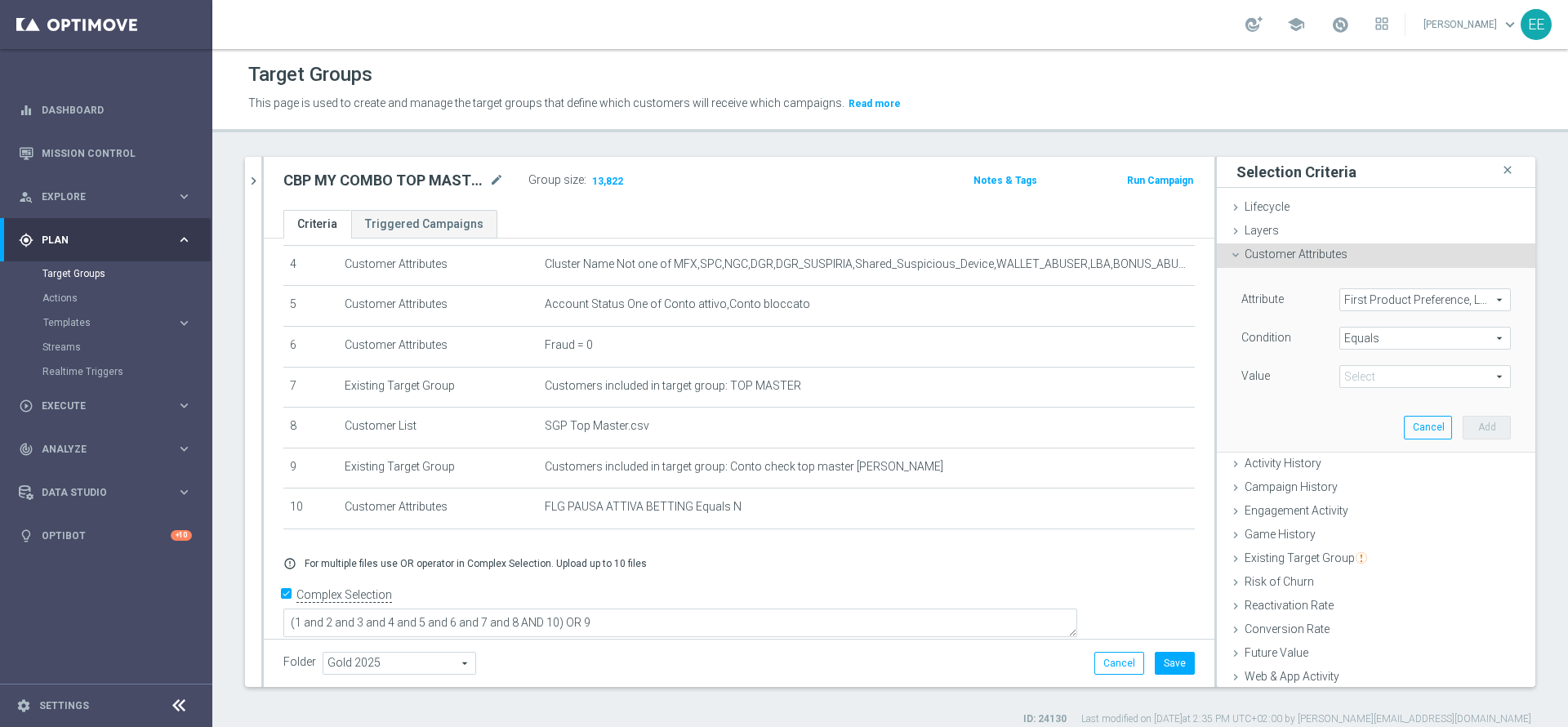
click at [1353, 386] on span at bounding box center [1425, 376] width 170 height 21
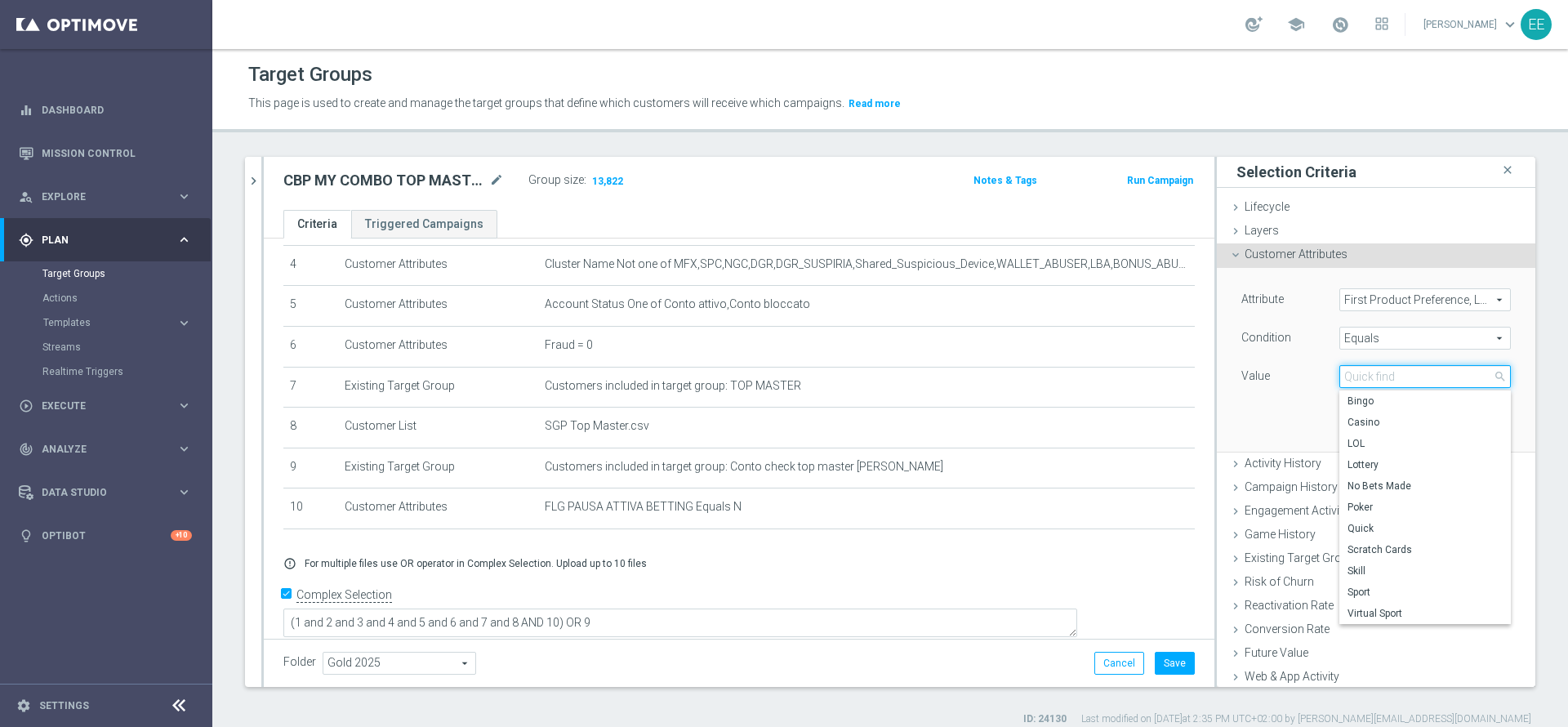
click at [1353, 386] on input "search" at bounding box center [1425, 376] width 171 height 23
type input "sport"
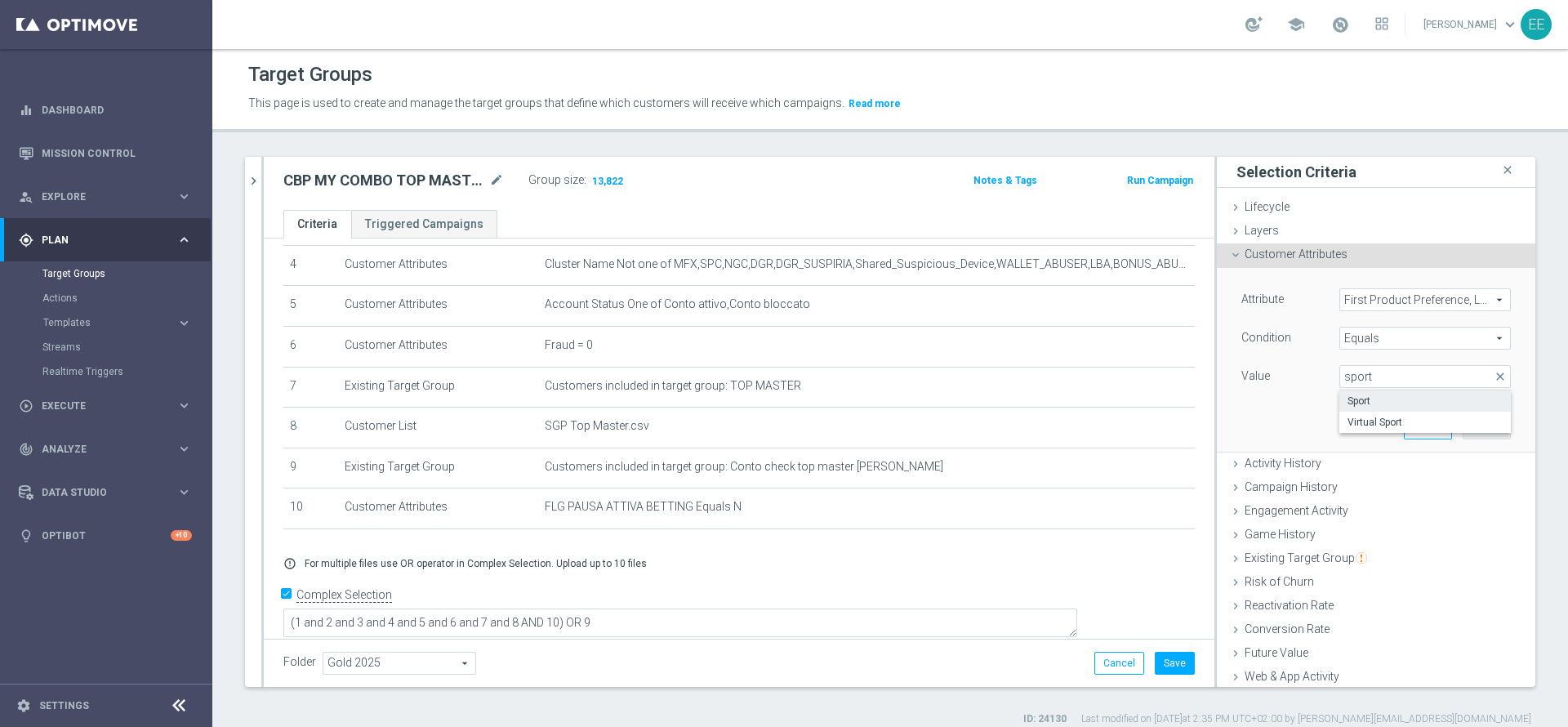
click at [1376, 402] on span "Sport" at bounding box center [1425, 401] width 155 height 13
type input "Sport"
click at [1467, 416] on button "Add" at bounding box center [1486, 427] width 48 height 23
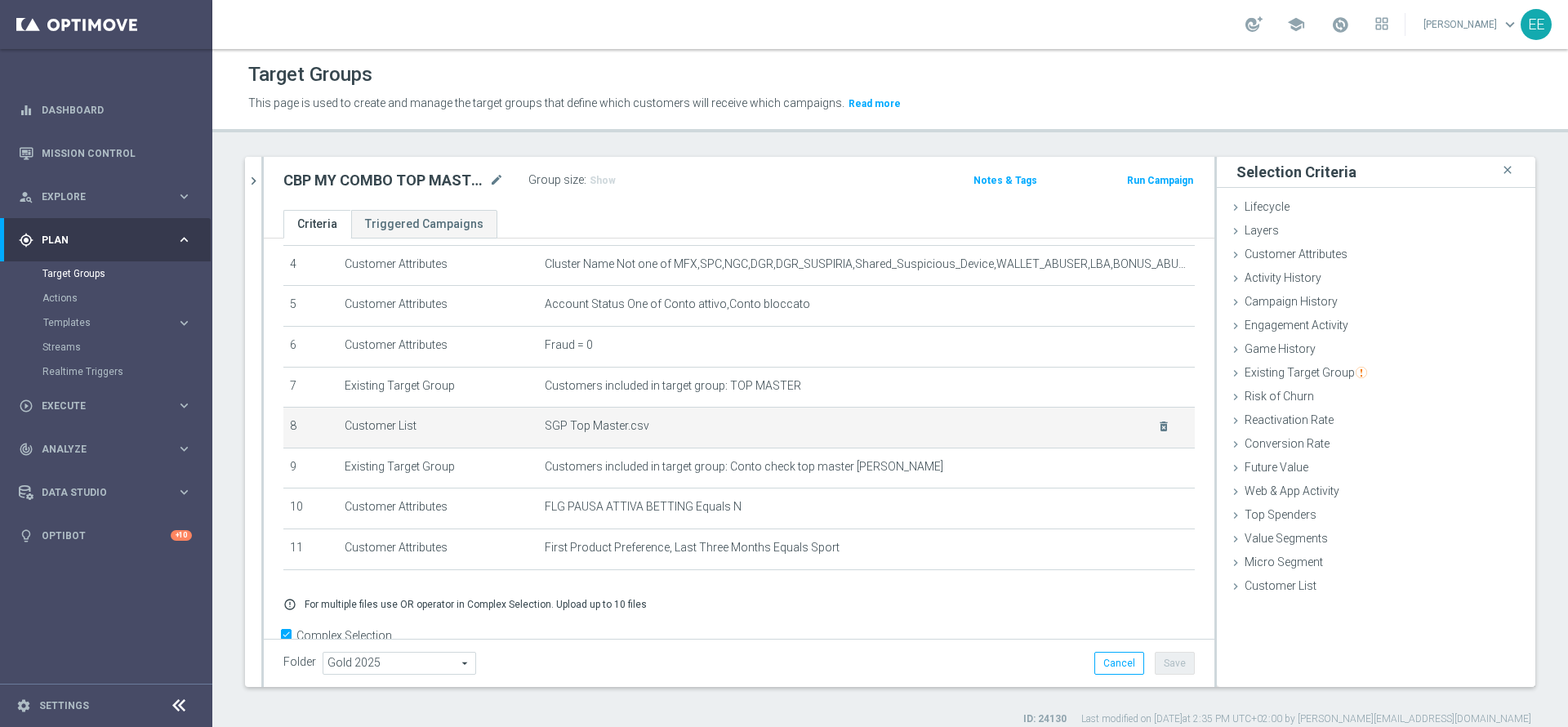
scroll to position [216, 0]
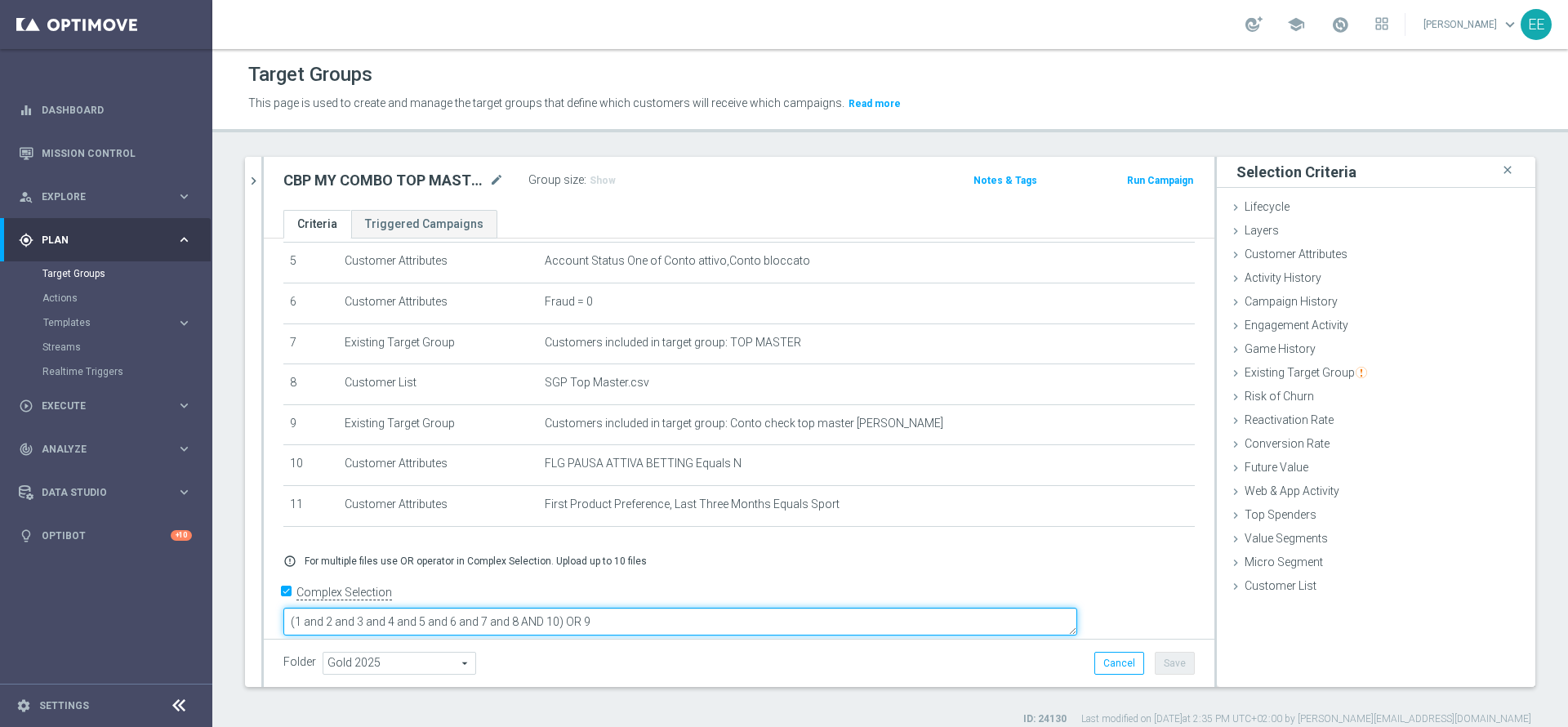
click at [677, 607] on textarea "(1 and 2 and 3 and 4 and 5 and 6 and 7 and 8 AND 10) OR 9" at bounding box center [680, 621] width 793 height 29
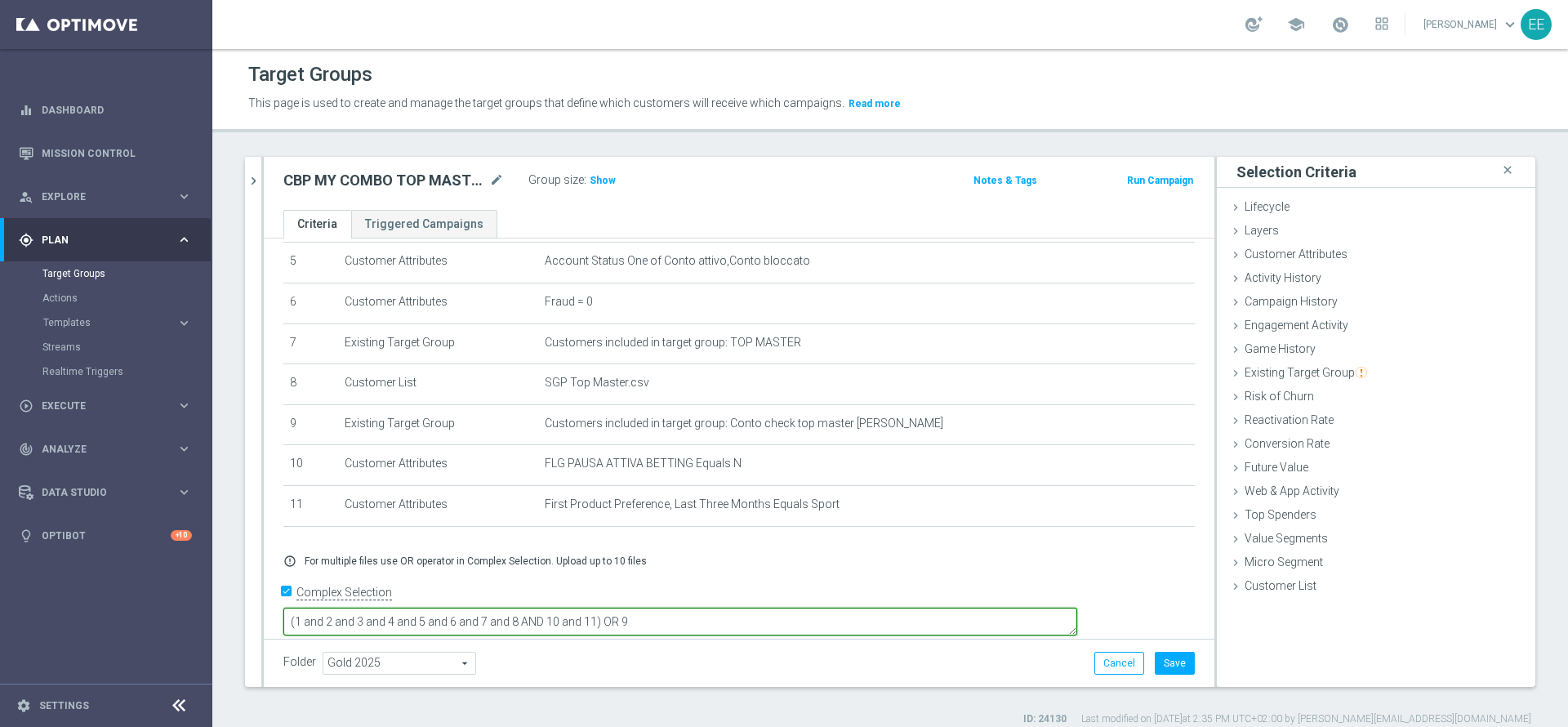
type textarea "(1 and 2 and 3 and 4 and 5 and 6 and 7 and 8 AND 10 and 11) OR 9"
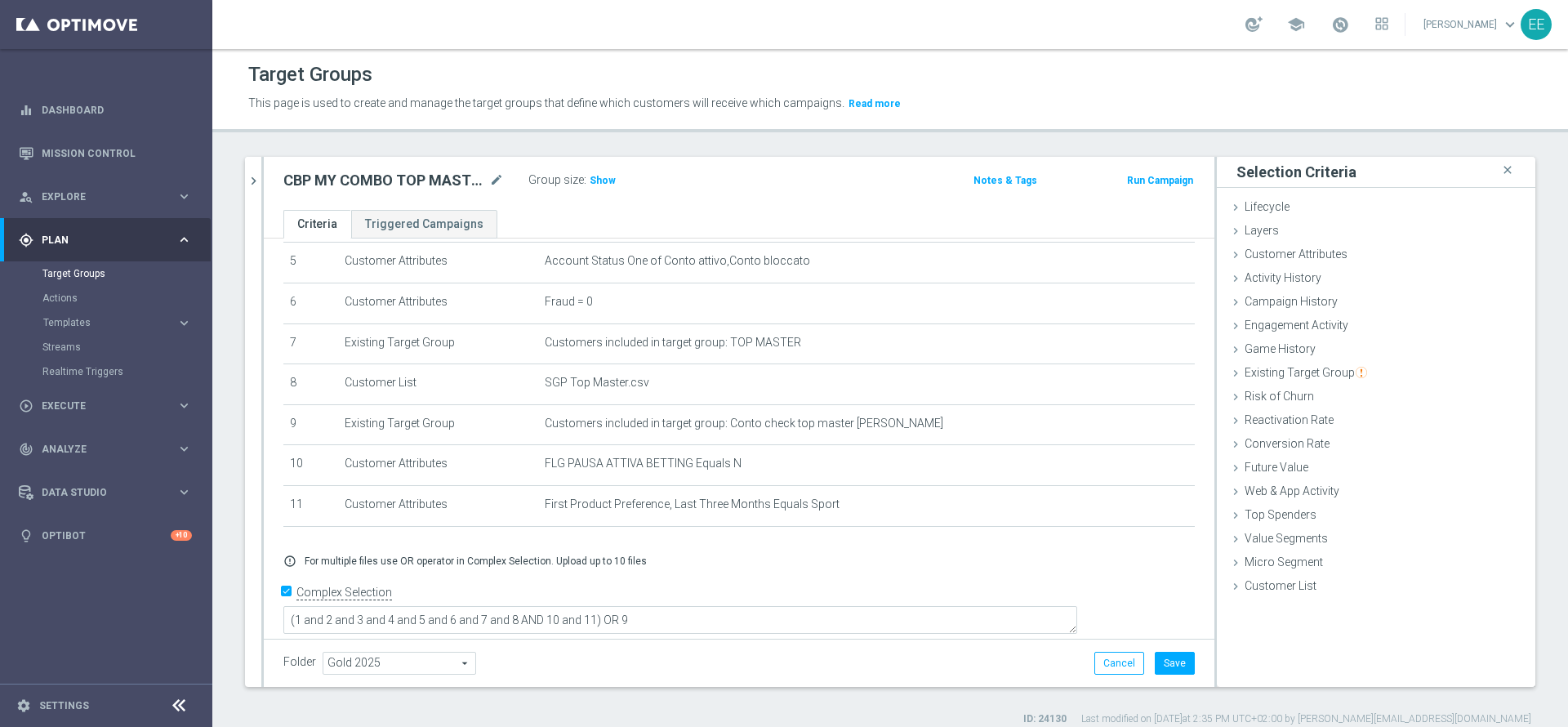
click at [868, 656] on div "Folder Gold 2025 Gold 2025 arrow_drop_down search Cancel Save Saving..." at bounding box center [739, 663] width 911 height 23
click at [605, 180] on span "Show" at bounding box center [602, 180] width 26 height 11
click at [1137, 513] on icon "mode_edit" at bounding box center [1143, 507] width 13 height 13
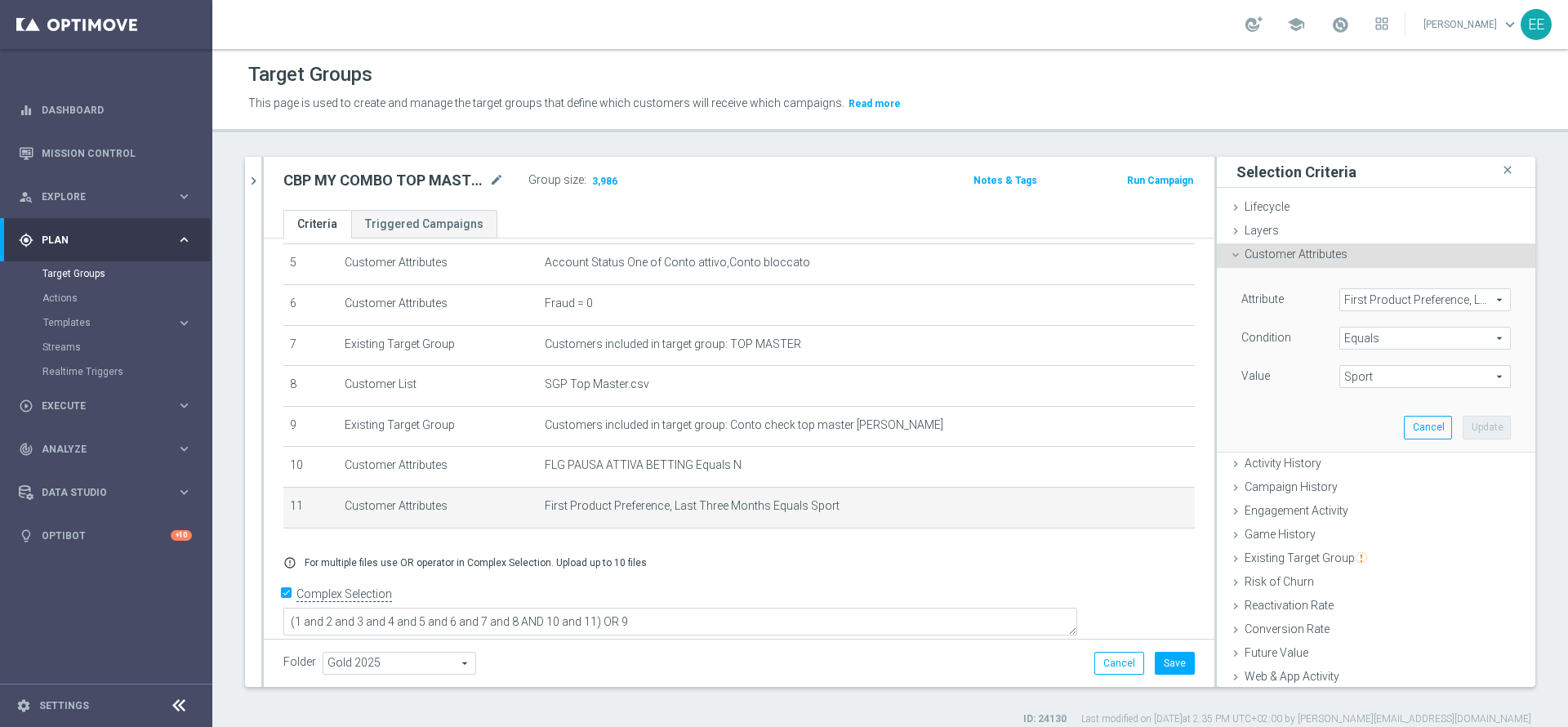
click at [1358, 305] on span "First Product Preference, Last Three Months" at bounding box center [1425, 300] width 170 height 21
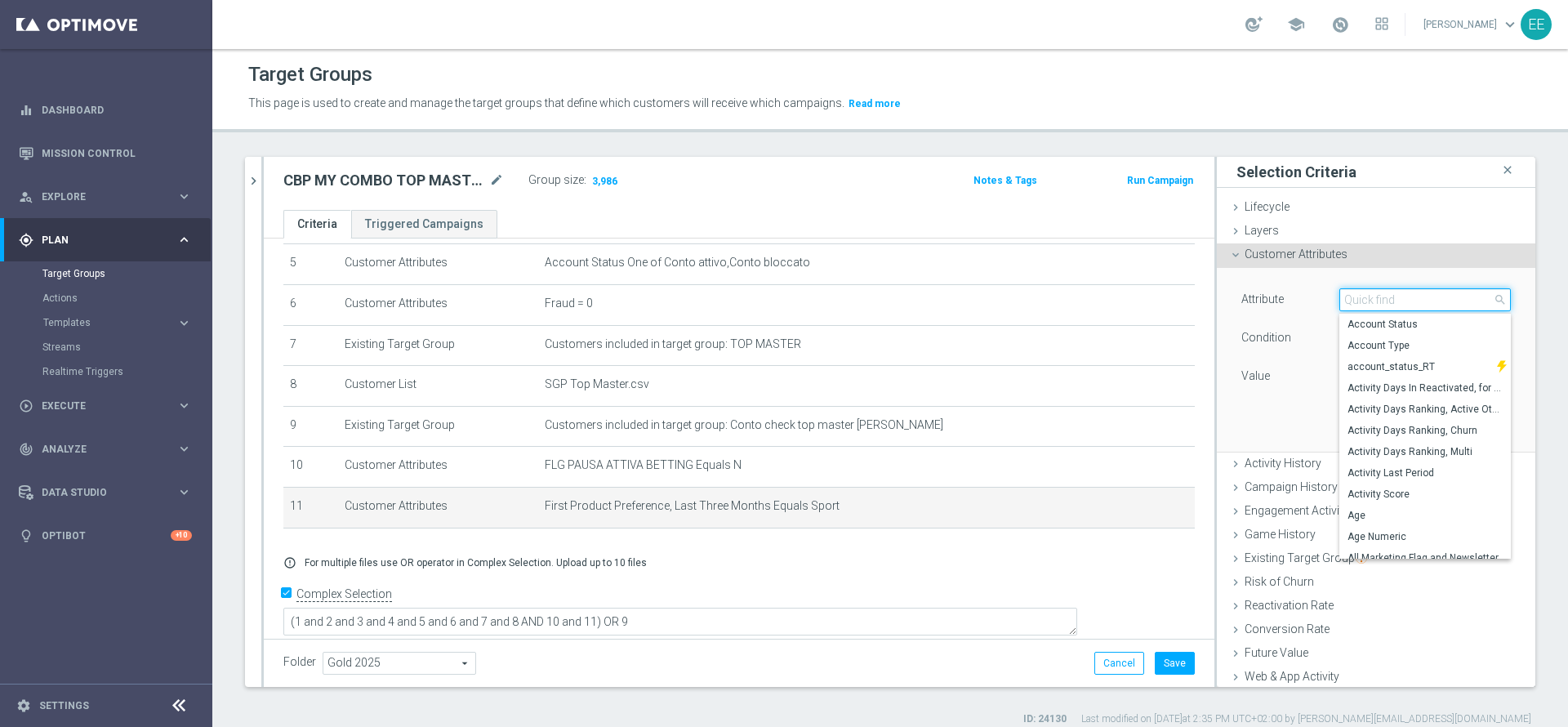
click at [1358, 305] on input "search" at bounding box center [1425, 300] width 171 height 23
type input "first"
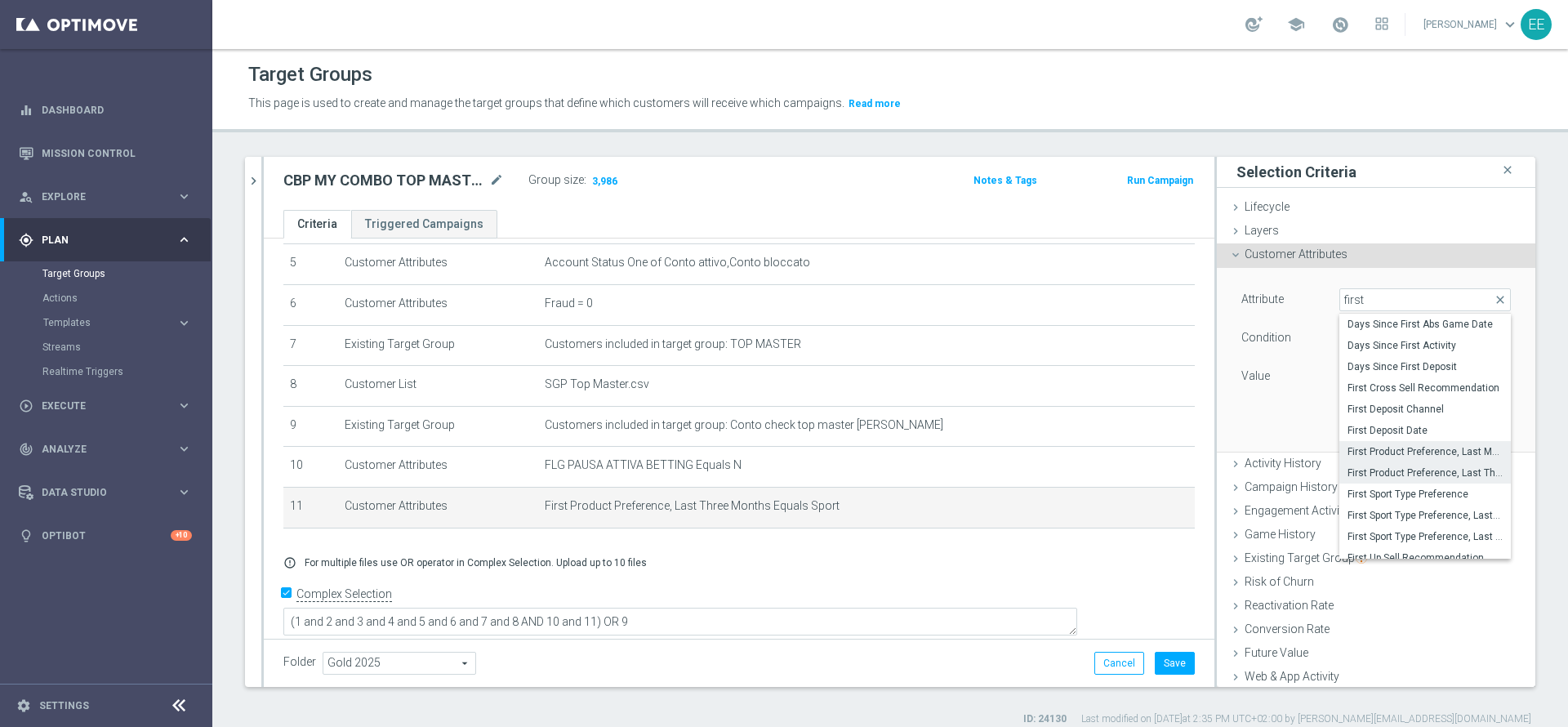
click at [1420, 448] on span "First Product Preference, Last Month" at bounding box center [1425, 452] width 155 height 13
type input "First Product Preference, Last Month"
type input "Select"
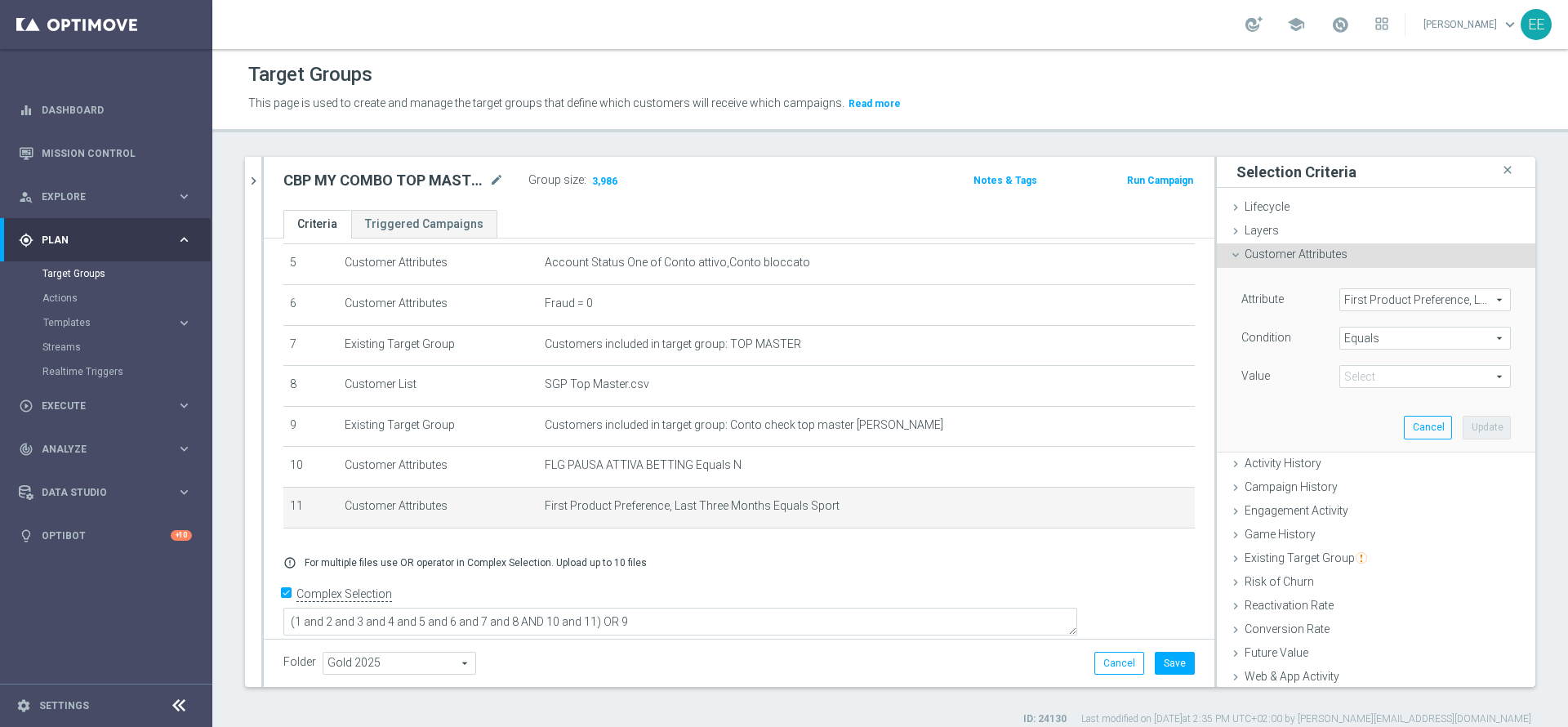
click at [1401, 369] on span "Sport" at bounding box center [1425, 376] width 170 height 21
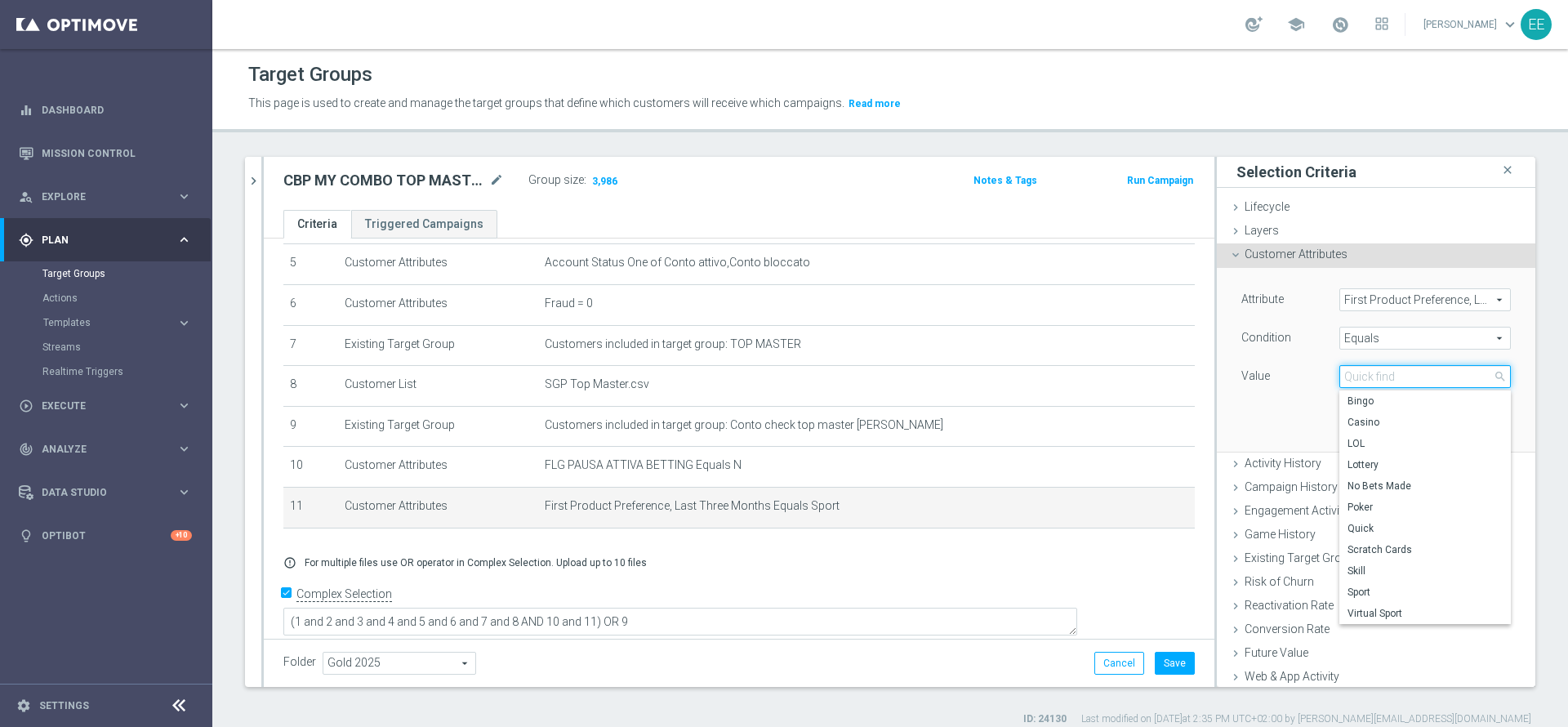
click at [1401, 369] on input "search" at bounding box center [1425, 376] width 171 height 23
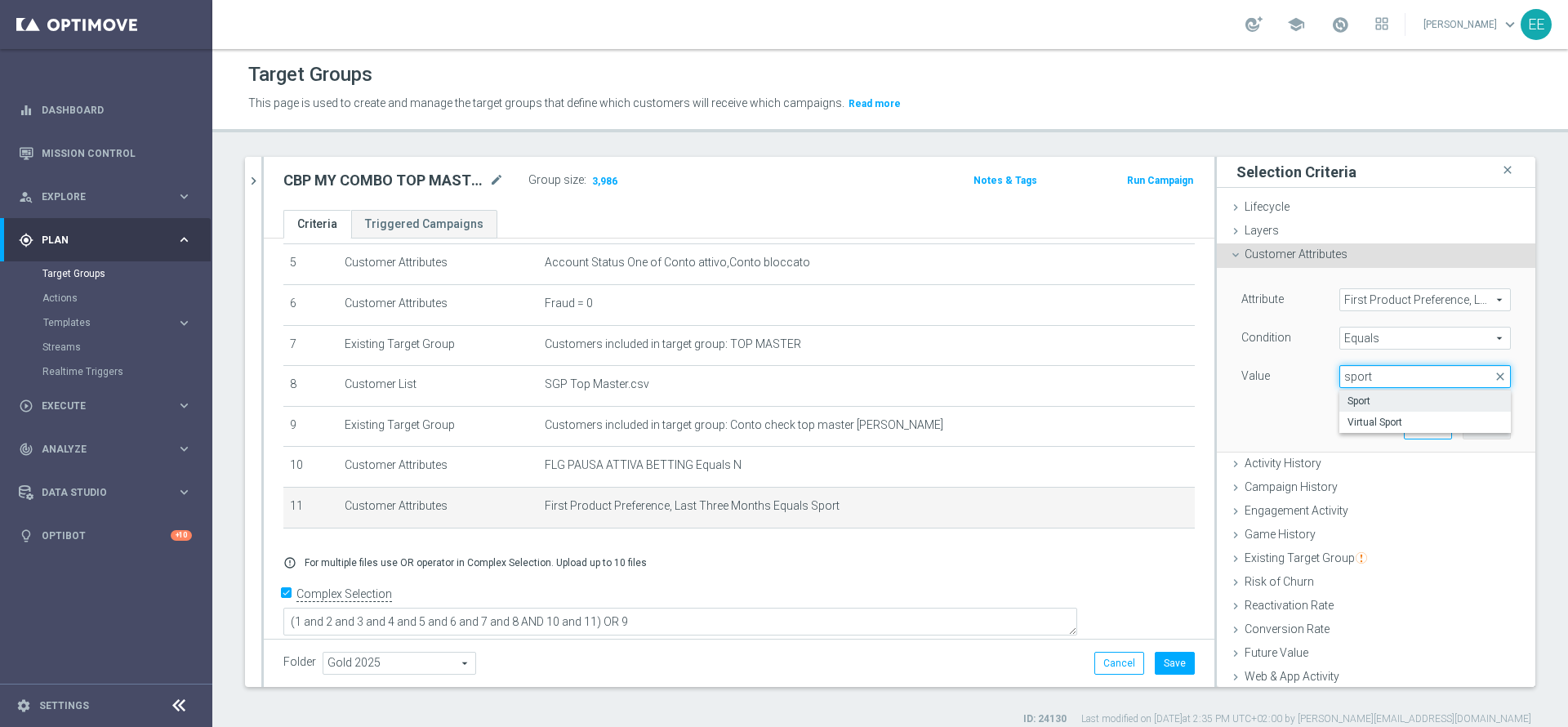
type input "sport"
click at [1384, 391] on label "Sport" at bounding box center [1425, 401] width 171 height 21
type input "Sport"
click at [1462, 432] on button "Update" at bounding box center [1486, 427] width 48 height 23
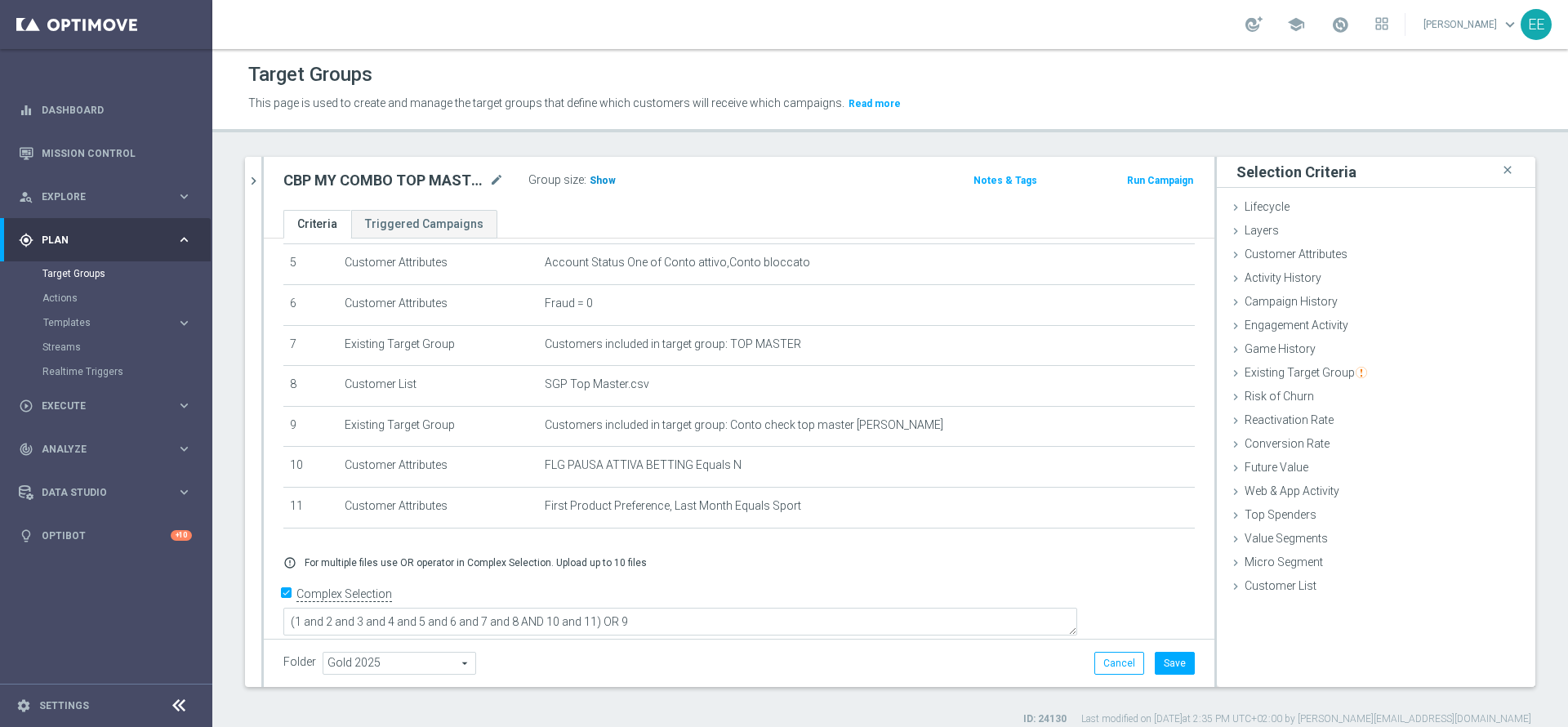
click at [595, 177] on span "Show" at bounding box center [602, 180] width 26 height 11
click at [1137, 512] on icon "mode_edit" at bounding box center [1143, 507] width 13 height 13
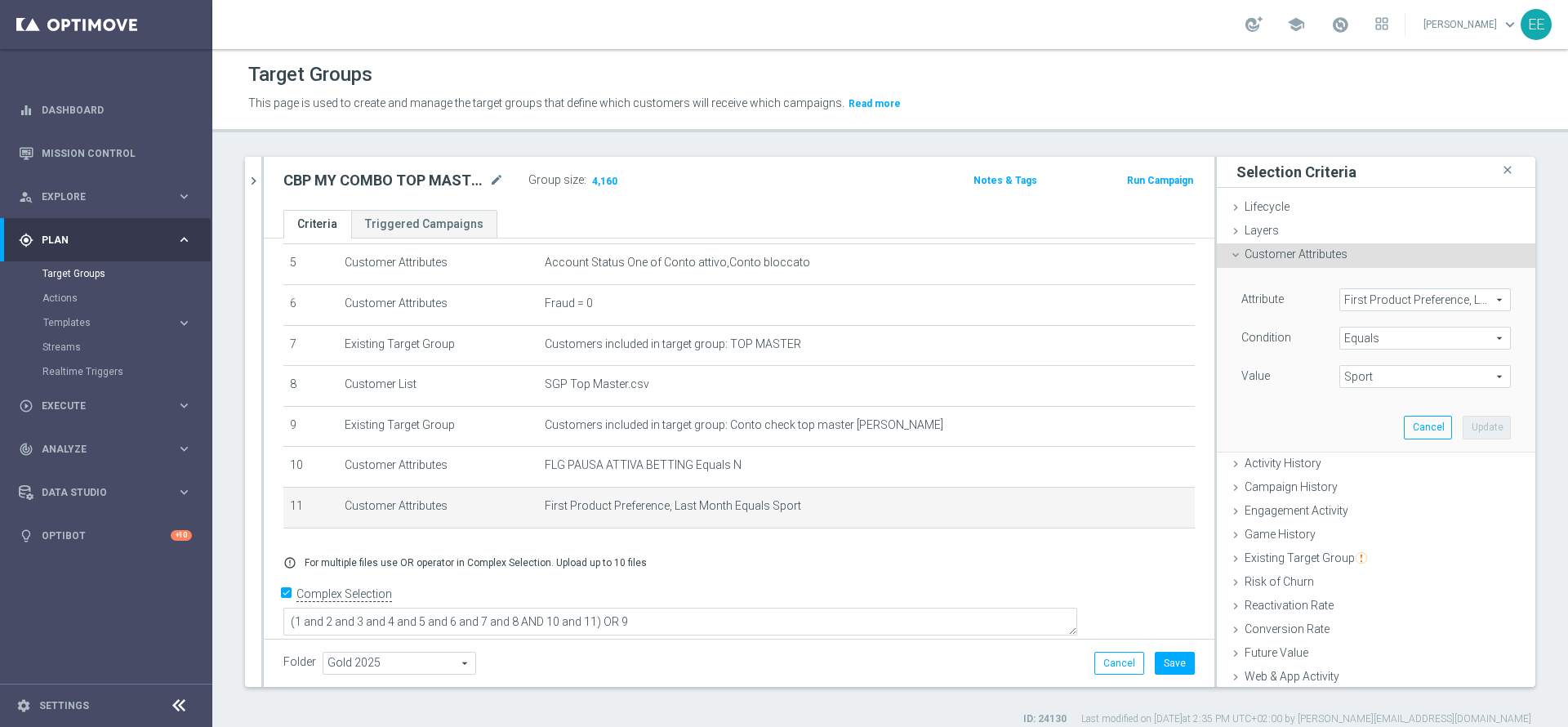
click at [1382, 298] on span "First Product Preference, Last Month" at bounding box center [1425, 300] width 170 height 21
click at [0, 0] on input "search" at bounding box center [0, 0] width 0 height 0
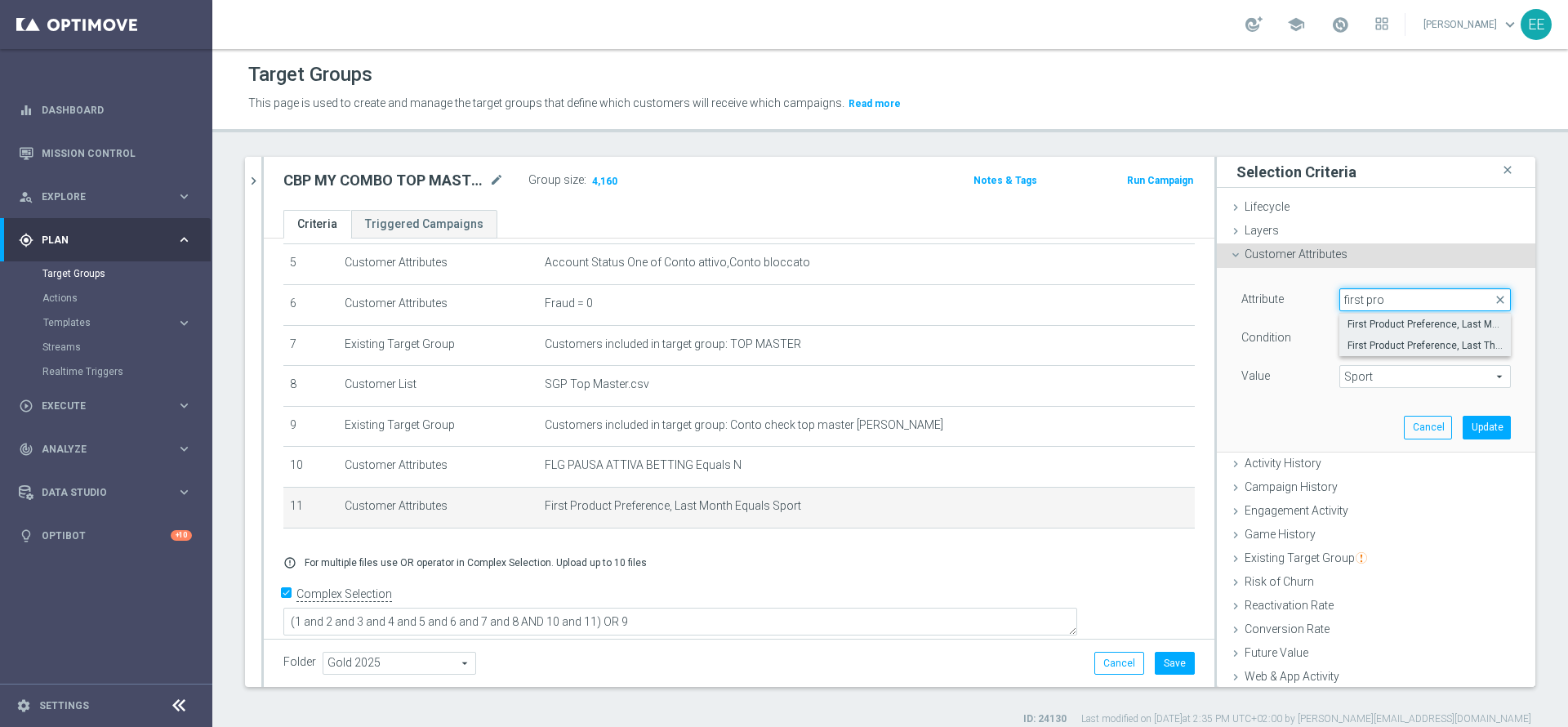
type input "first pro"
click at [1397, 343] on span "First Product Preference, Last Three Months" at bounding box center [1425, 345] width 155 height 13
type input "First Product Preference, Last Three Months"
type input "Select"
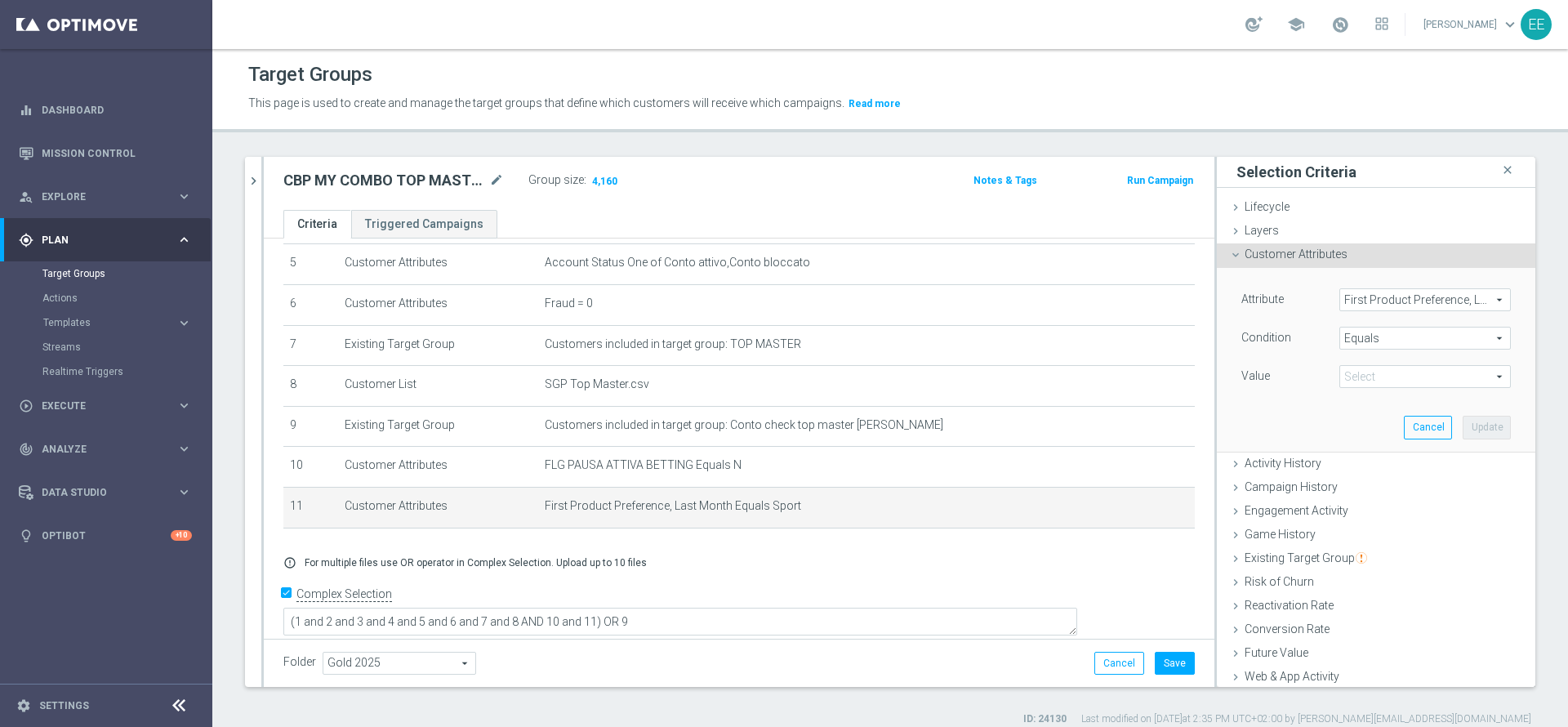
click at [1358, 373] on span "Sport" at bounding box center [1425, 376] width 170 height 21
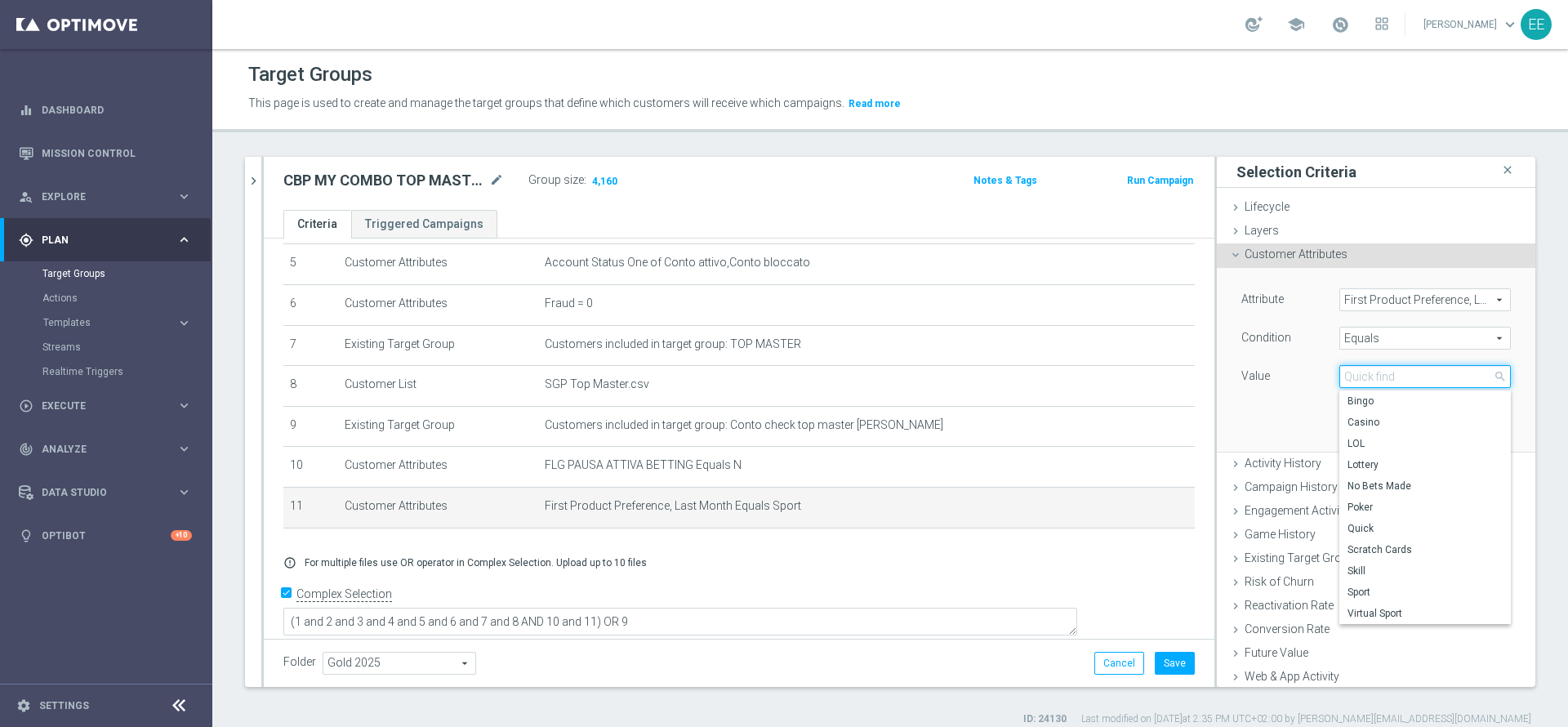
click at [1358, 373] on input "search" at bounding box center [1425, 376] width 171 height 23
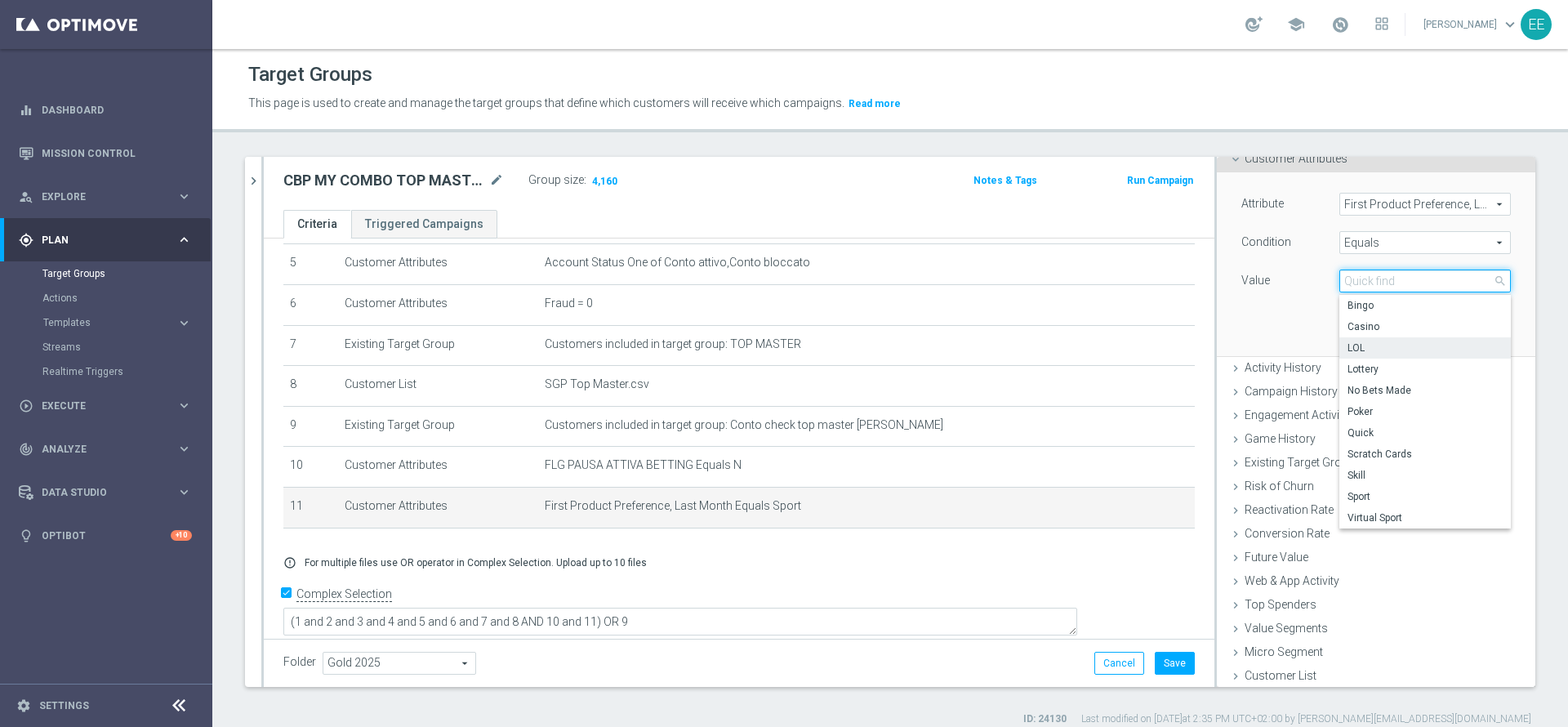
scroll to position [11, 0]
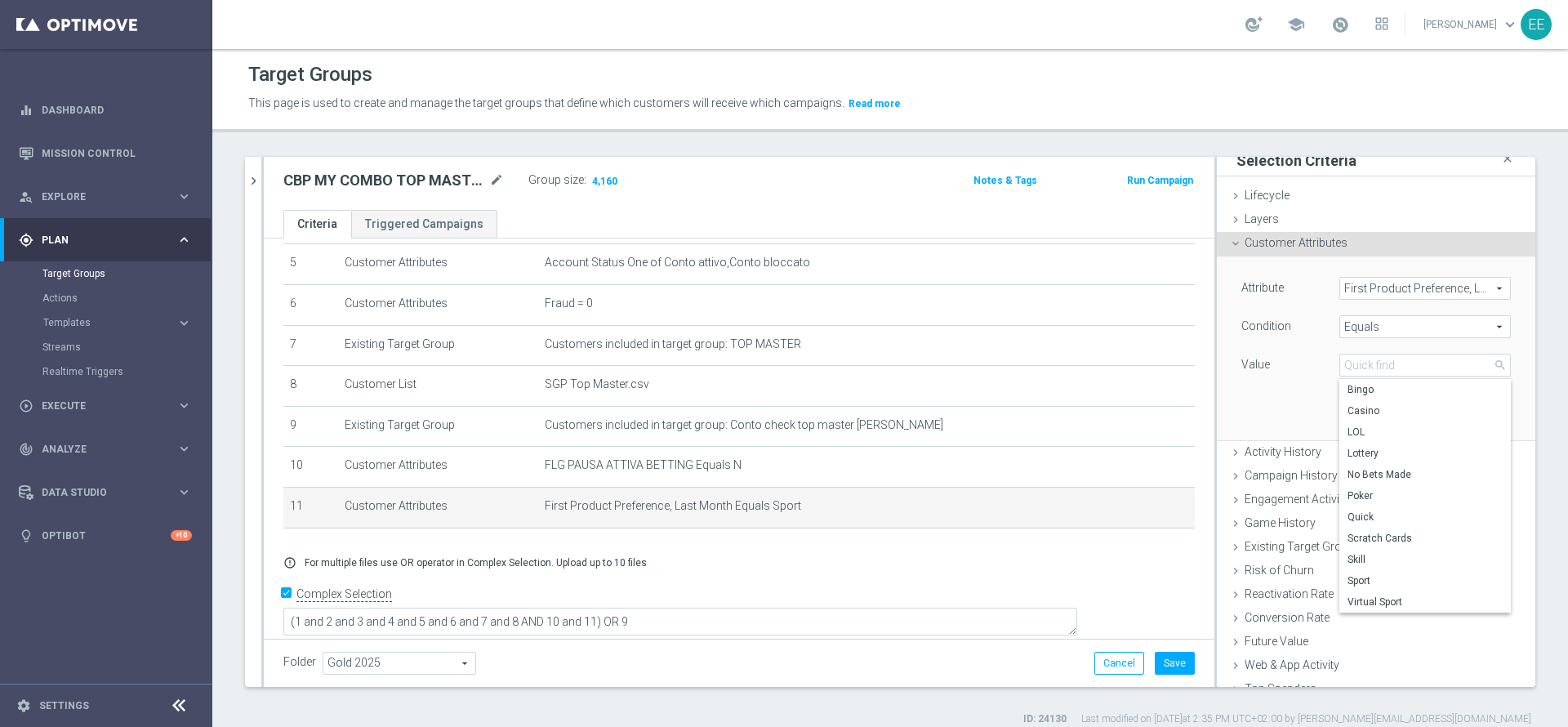
click at [1403, 289] on span "First Product Preference, Last Three Months" at bounding box center [1425, 289] width 170 height 21
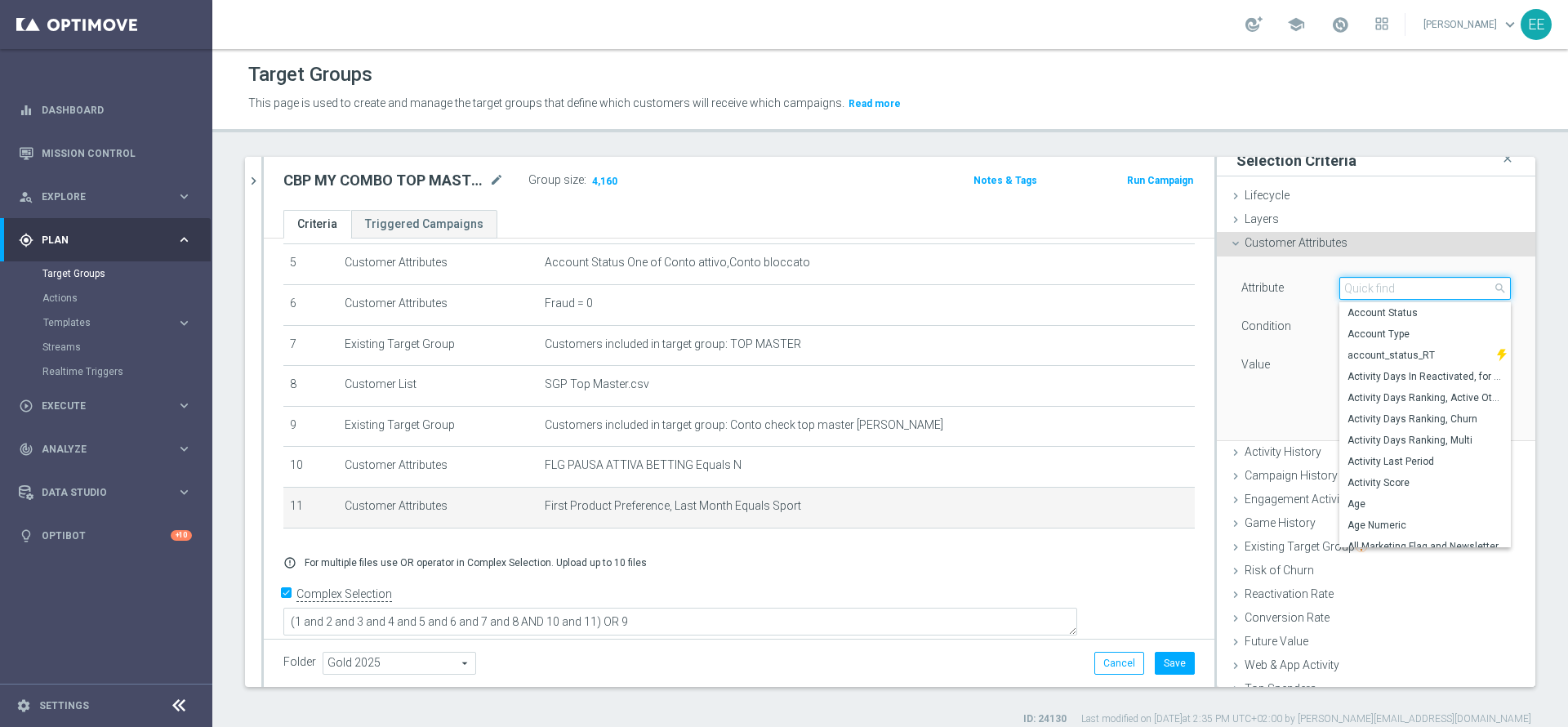
click at [1403, 289] on input "search" at bounding box center [1425, 289] width 171 height 23
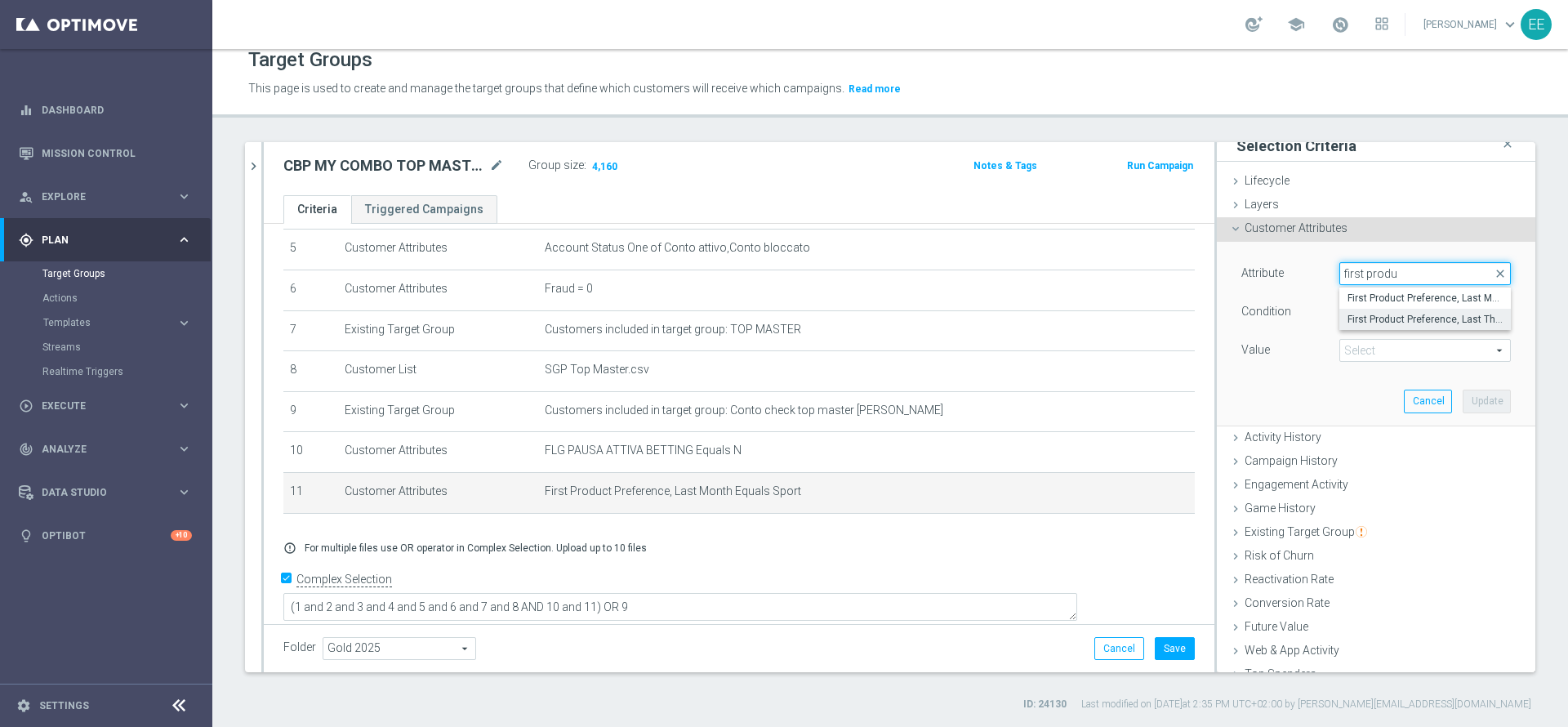
type input "first produc"
click at [1422, 302] on span "First Product Preference, Last Month" at bounding box center [1425, 298] width 155 height 13
type input "First Product Preference, Last Month"
click at [1360, 349] on span "Sport" at bounding box center [1425, 350] width 170 height 21
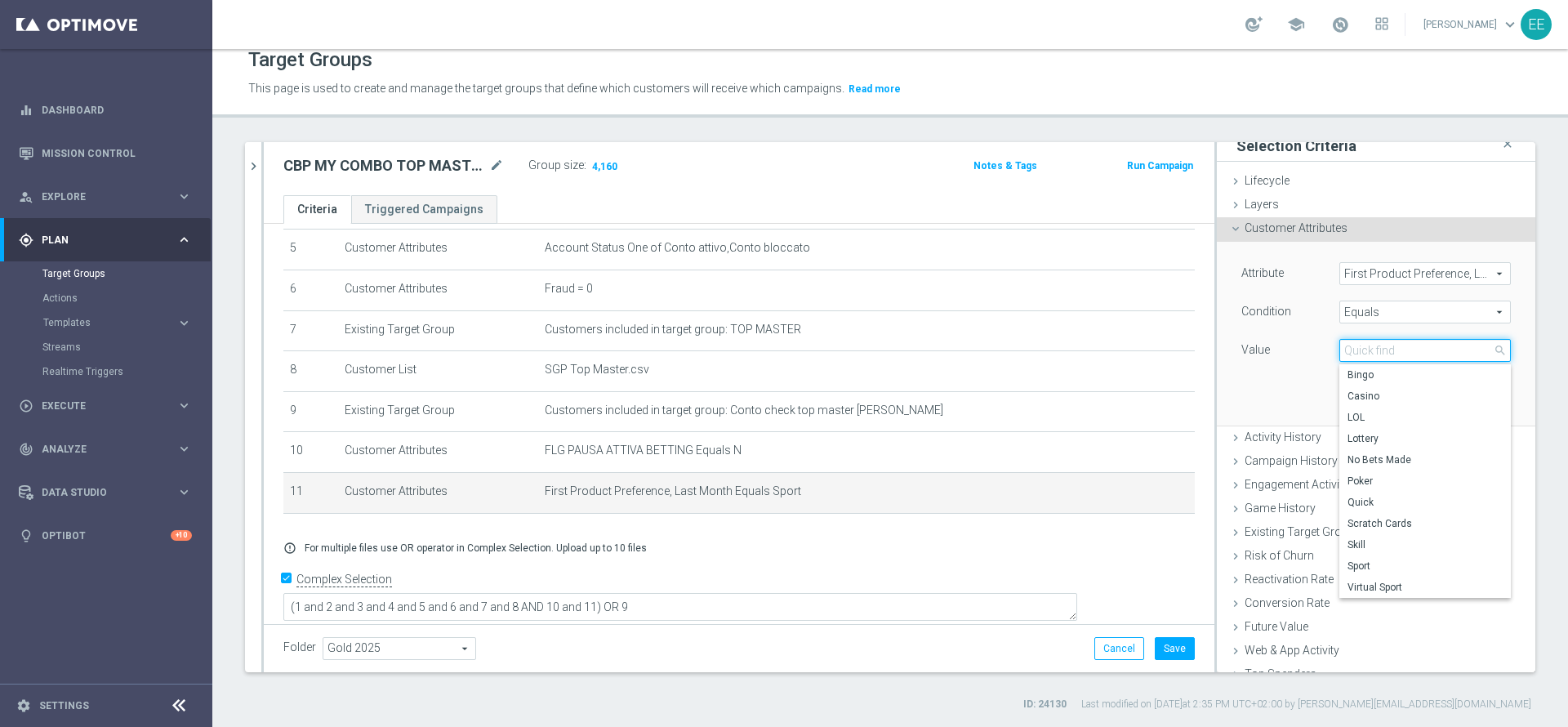
click at [1360, 349] on input "search" at bounding box center [1425, 350] width 171 height 23
click at [1379, 580] on span "Virtual Sport" at bounding box center [1425, 587] width 155 height 13
type input "Virtual Sport"
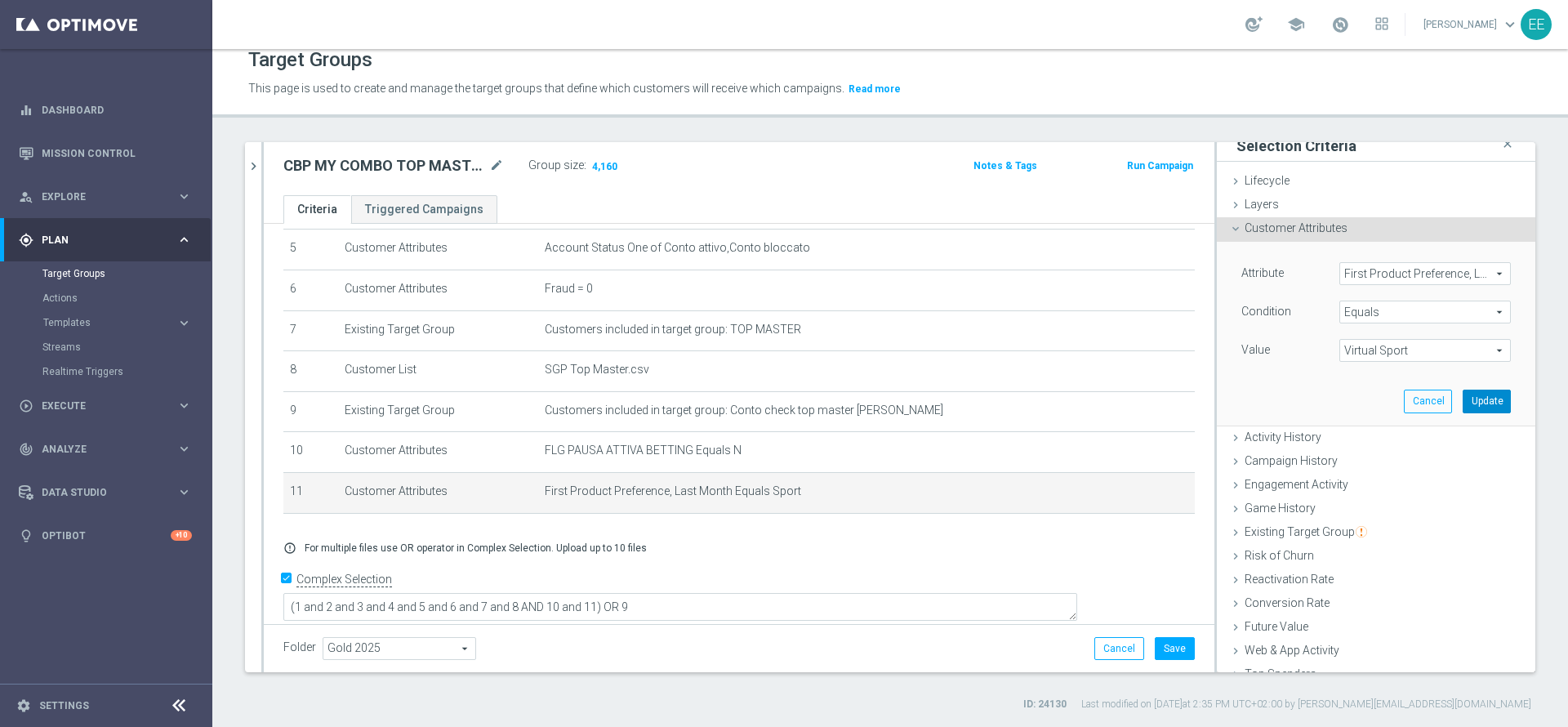
click at [1462, 395] on button "Update" at bounding box center [1486, 401] width 48 height 23
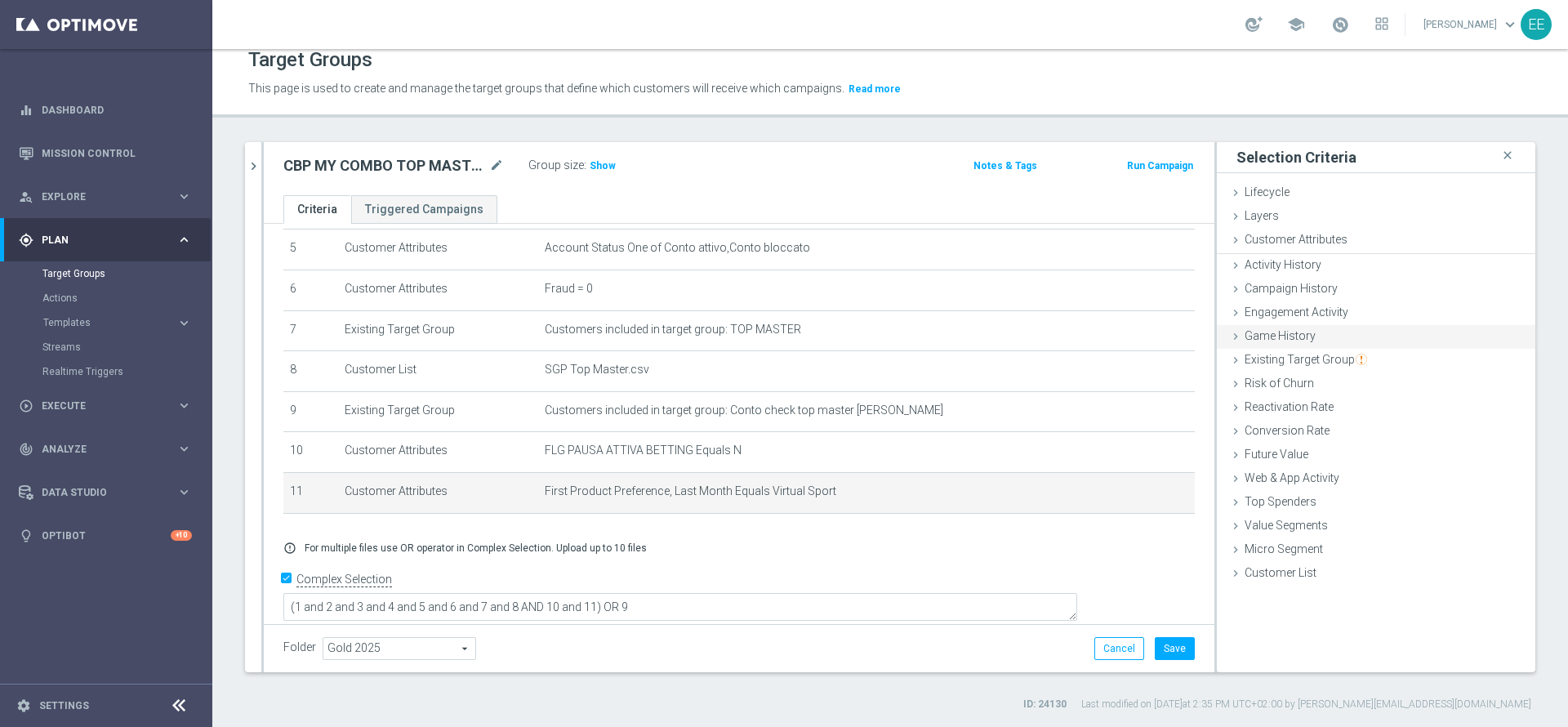
scroll to position [0, 0]
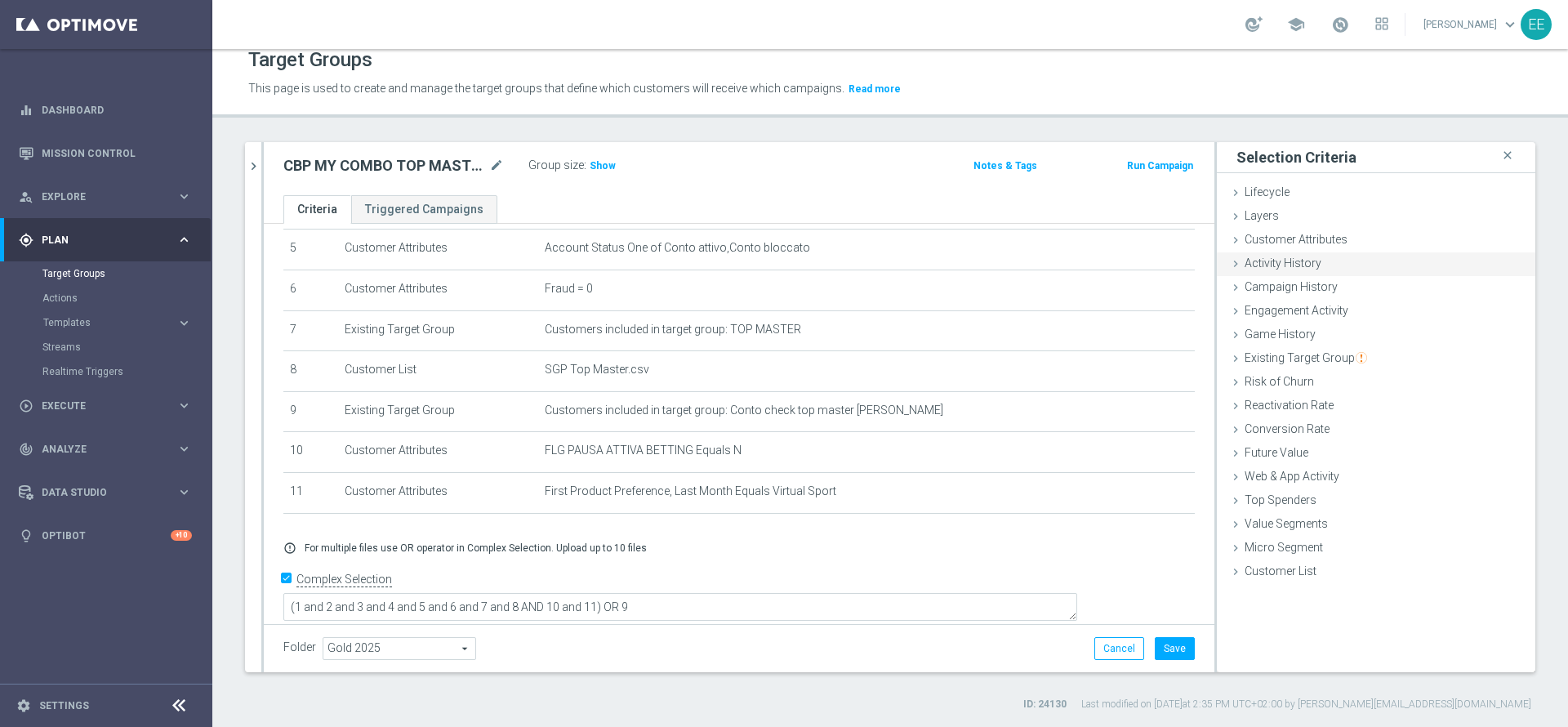
click at [1274, 252] on div "Activity History done" at bounding box center [1375, 265] width 319 height 25
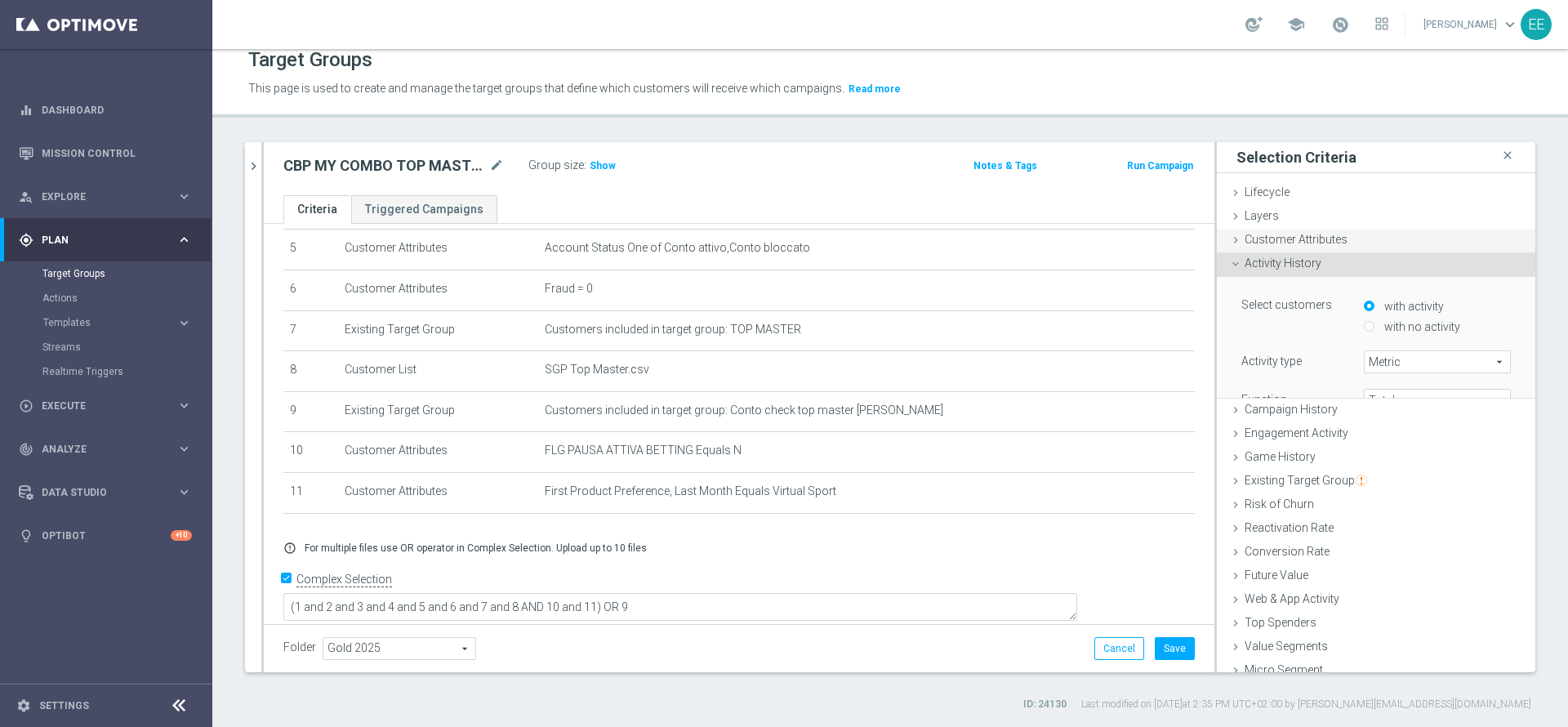
click at [1270, 236] on span "Customer Attributes" at bounding box center [1296, 239] width 103 height 13
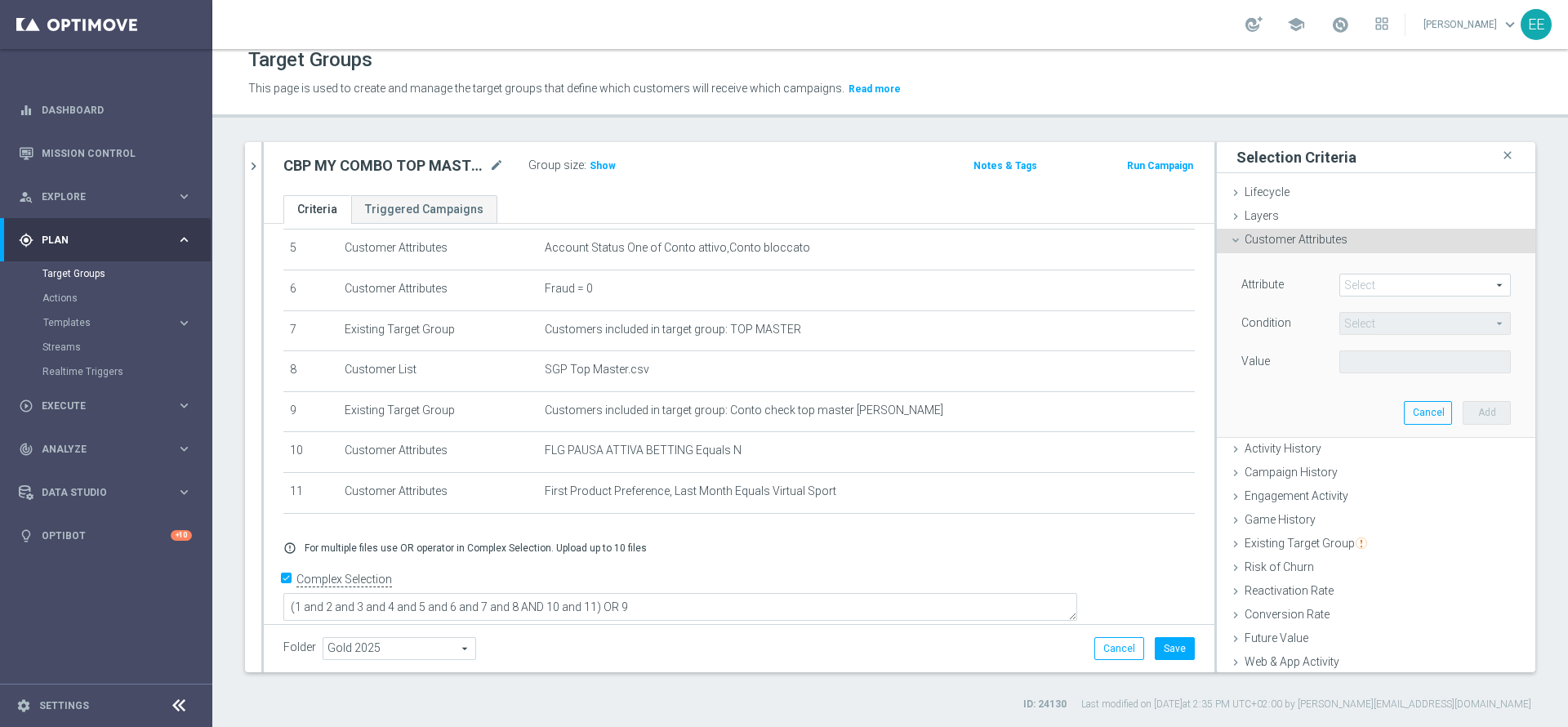
click at [1343, 281] on span at bounding box center [1425, 285] width 170 height 21
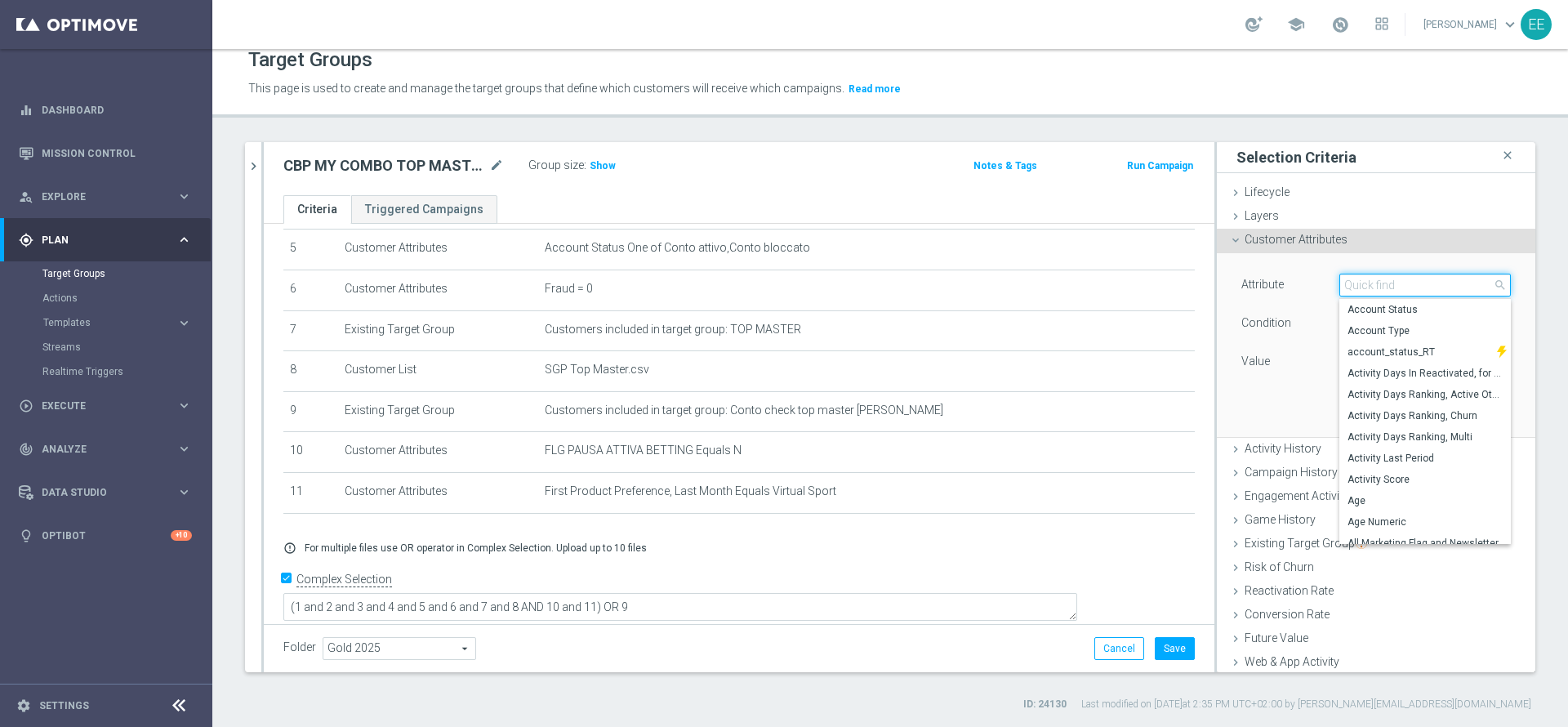
click at [1343, 281] on input "search" at bounding box center [1425, 285] width 171 height 23
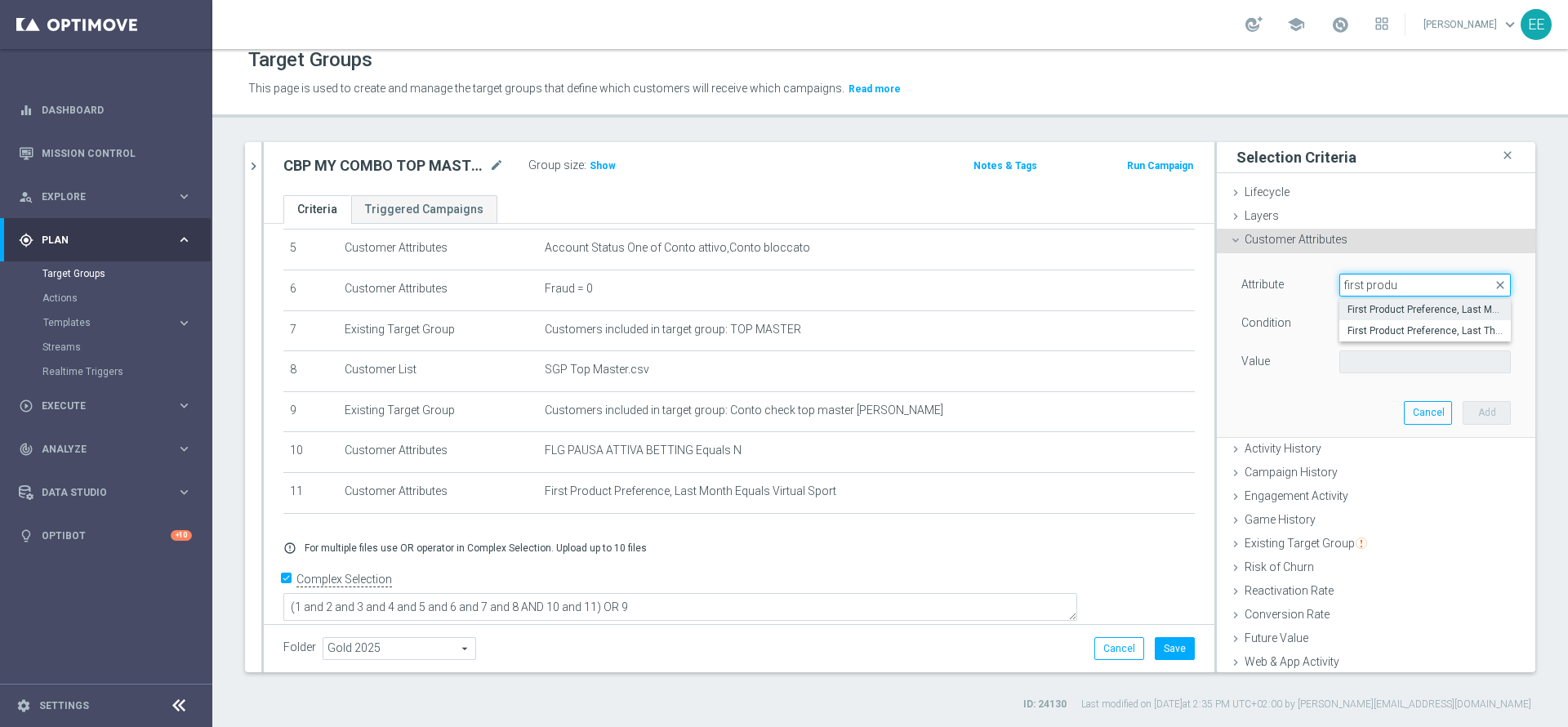
type input "first produ"
click at [1412, 304] on span "First Product Preference, Last Month" at bounding box center [1425, 310] width 155 height 13
type input "First Product Preference, Last Month"
type input "Equals"
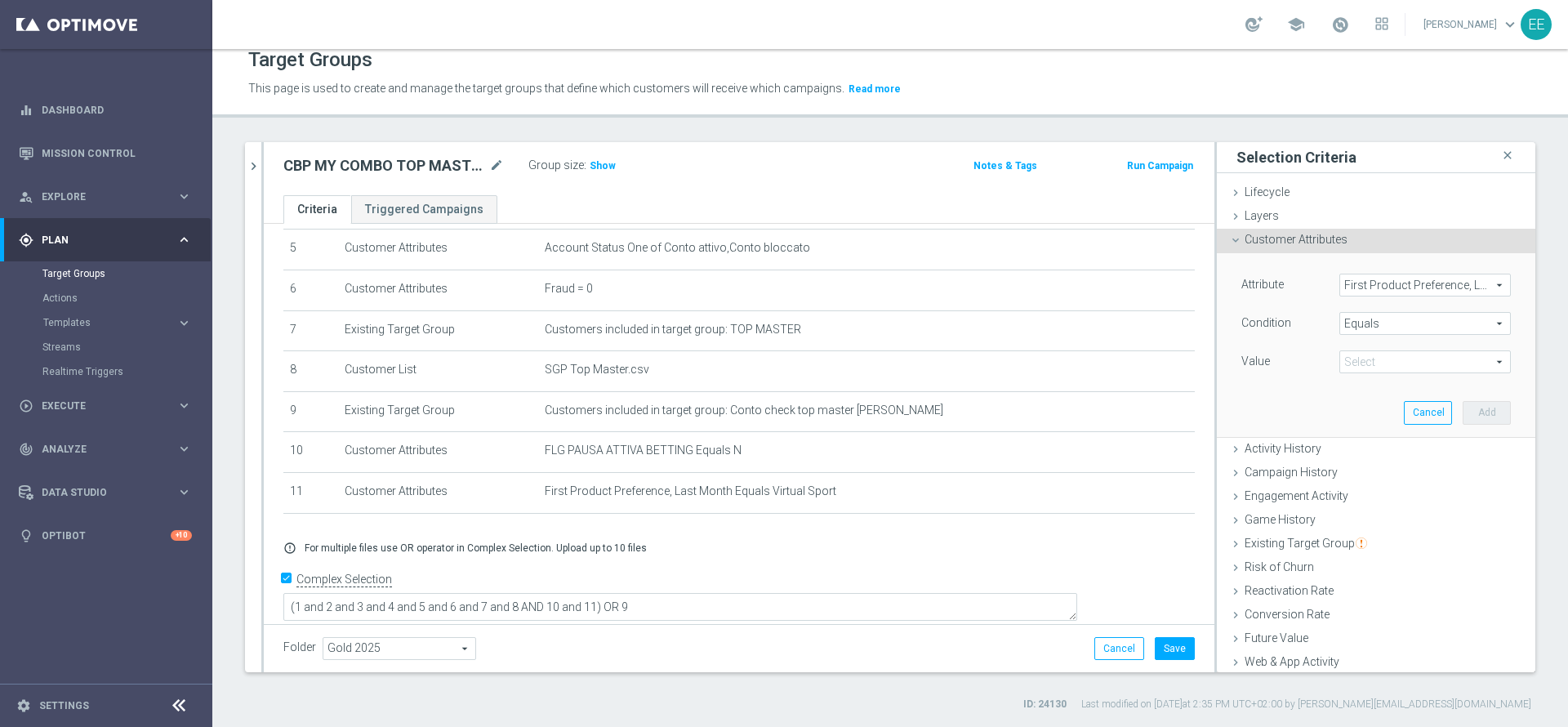
click at [1373, 366] on span at bounding box center [1425, 361] width 170 height 21
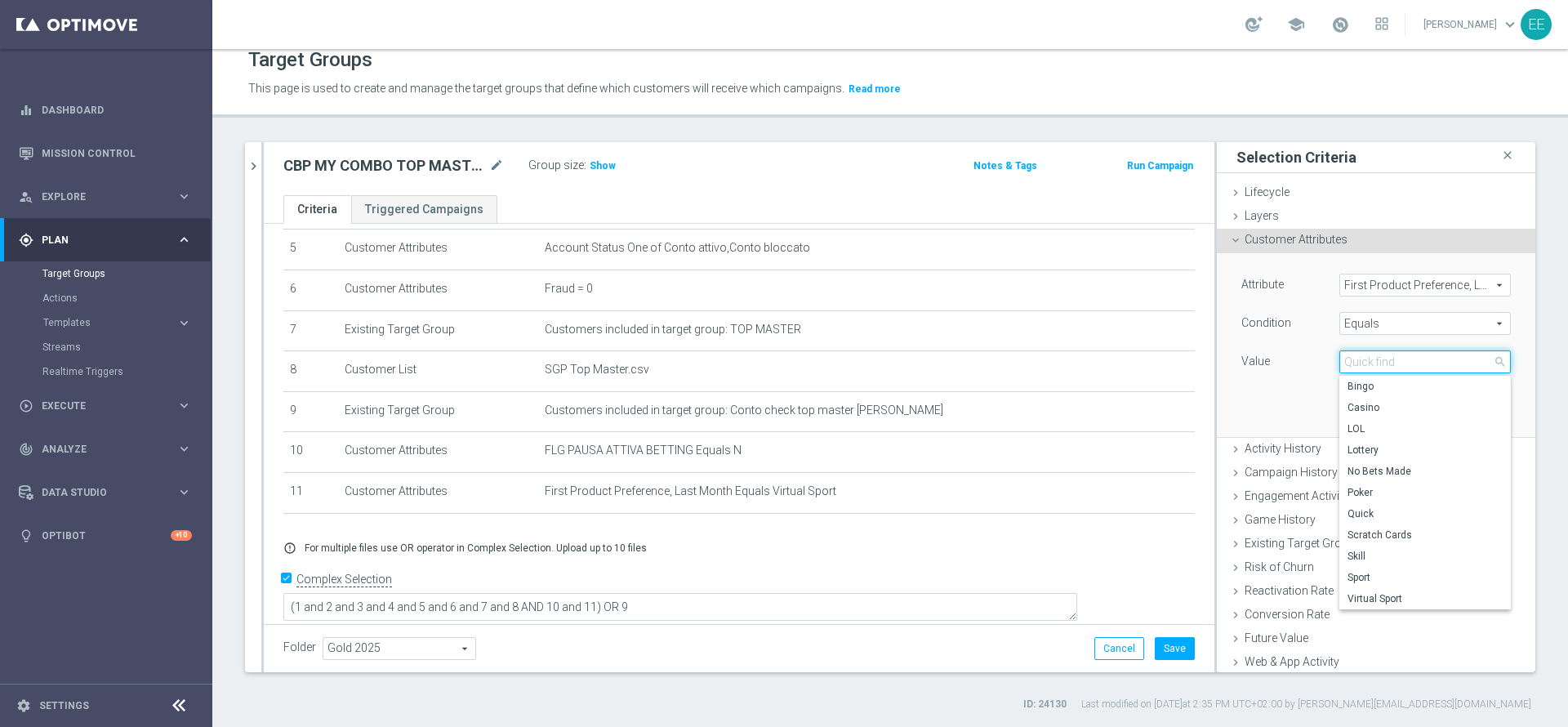
click at [1373, 366] on input "search" at bounding box center [1425, 361] width 171 height 23
type input "h"
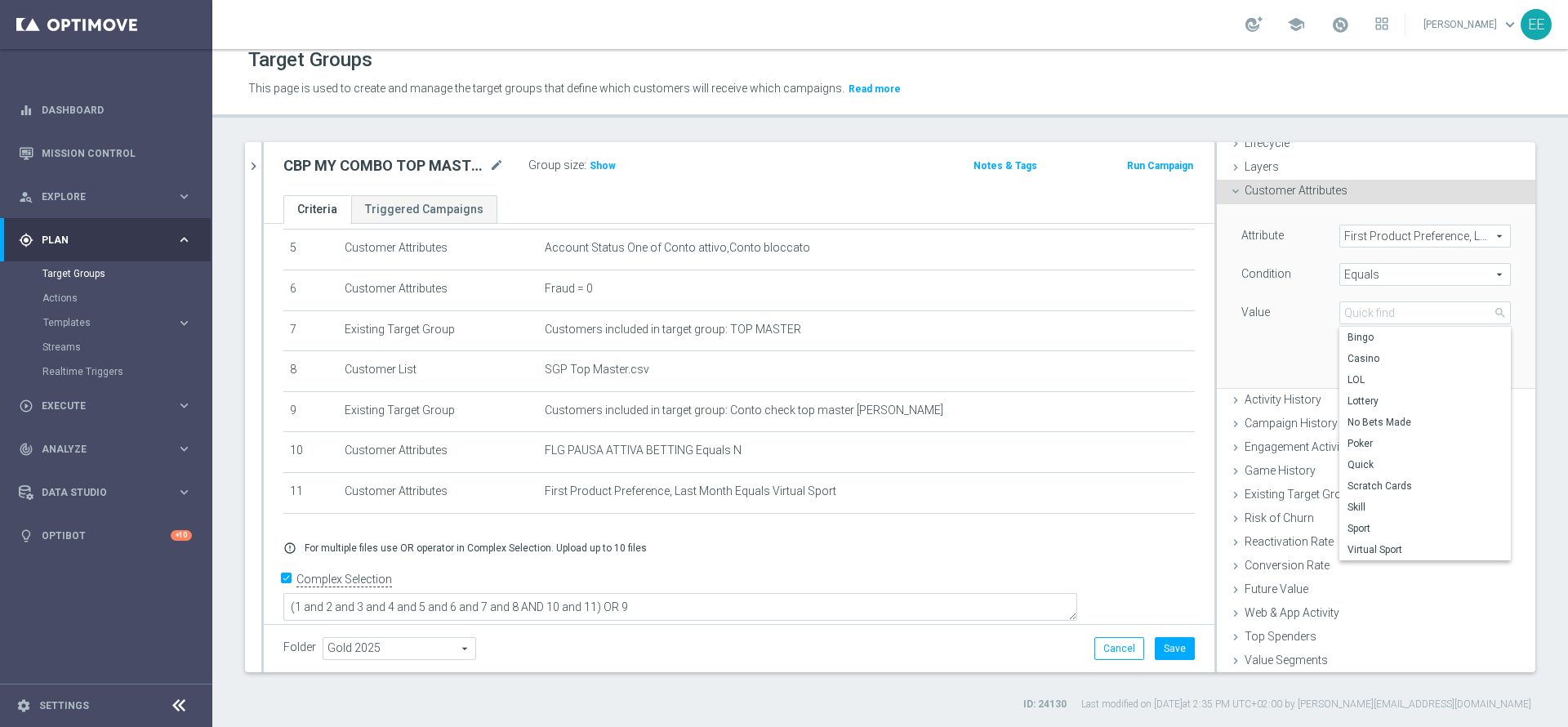
click at [1257, 350] on div "Attribute First Product Preference, Last Month First Product Preference, Last M…" at bounding box center [1375, 295] width 294 height 183
click at [1406, 359] on button "Cancel" at bounding box center [1427, 363] width 48 height 23
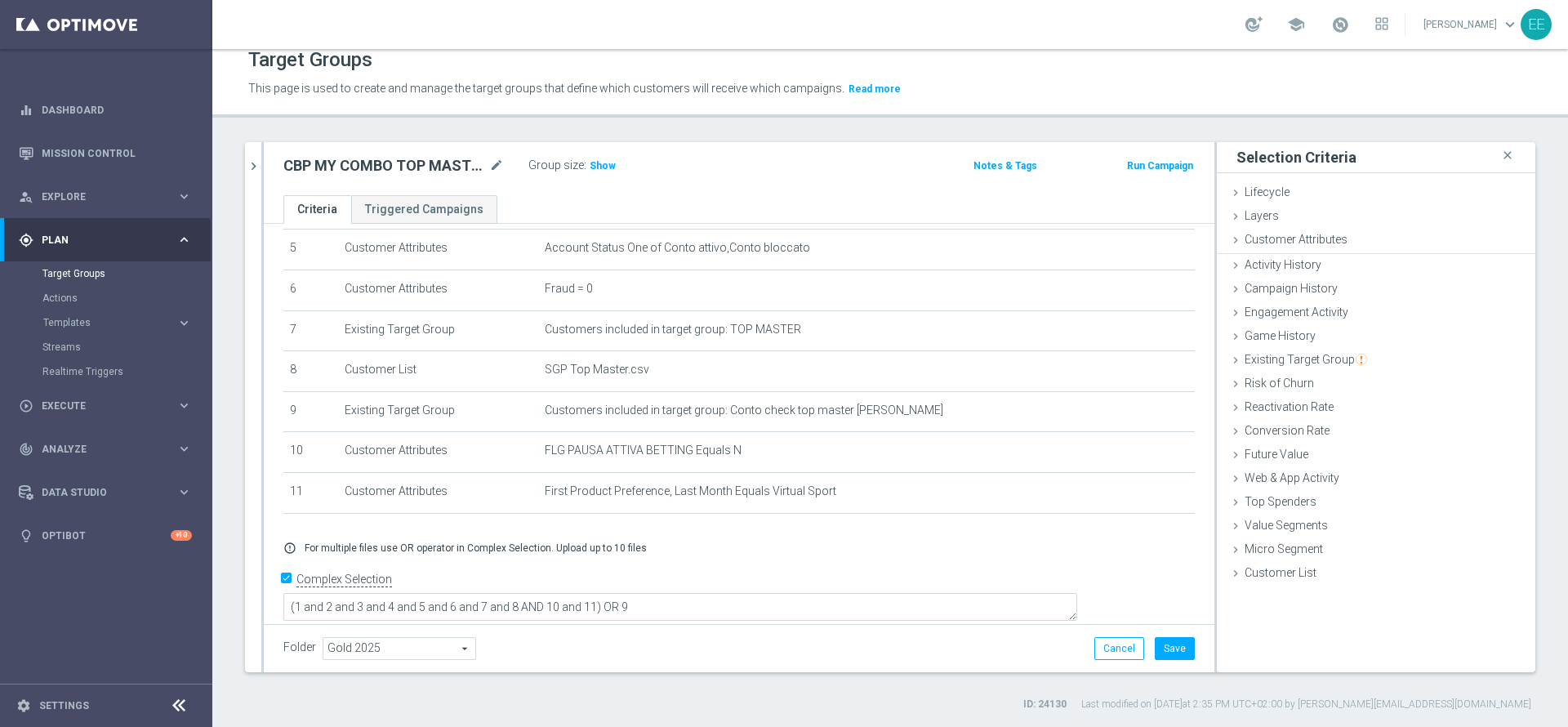
scroll to position [0, 0]
click at [1157, 498] on icon "delete_forever" at bounding box center [1163, 492] width 13 height 13
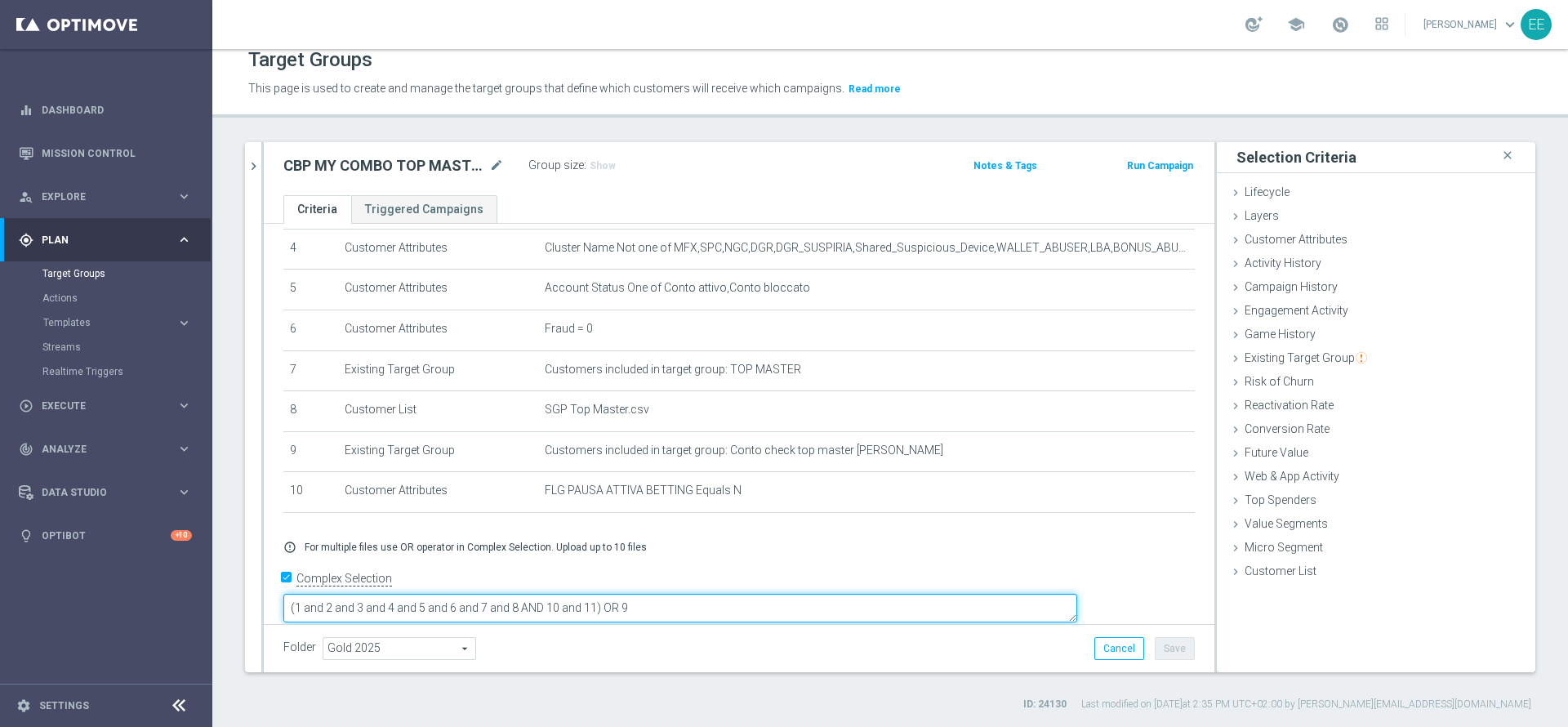
click at [709, 593] on textarea "(1 and 2 and 3 and 4 and 5 and 6 and 7 and 8 AND 10 and 11) OR 9" at bounding box center [680, 607] width 793 height 29
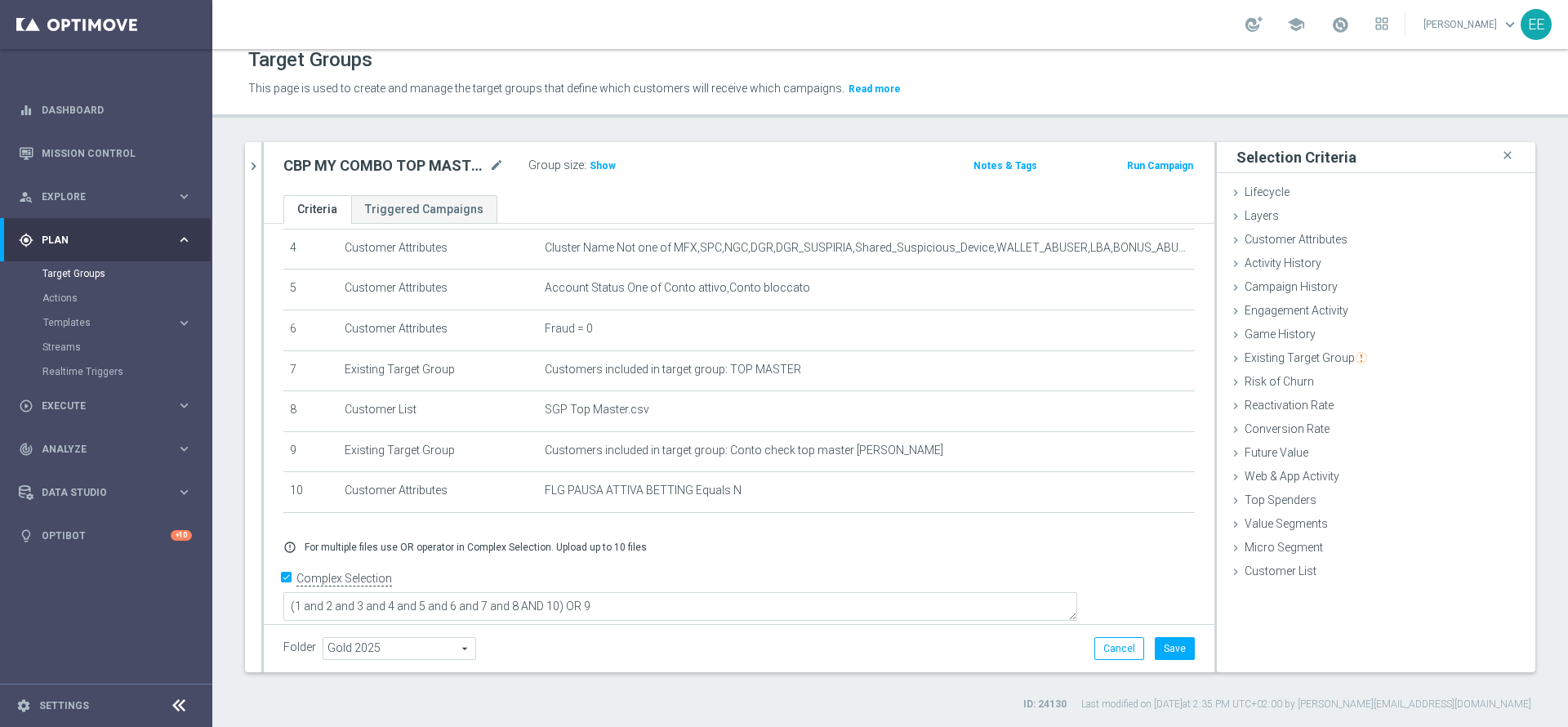
click at [637, 725] on div "Target Groups This page is used to create and manage the target groups that def…" at bounding box center [890, 388] width 1356 height 678
click at [602, 161] on span "Show" at bounding box center [602, 166] width 26 height 11
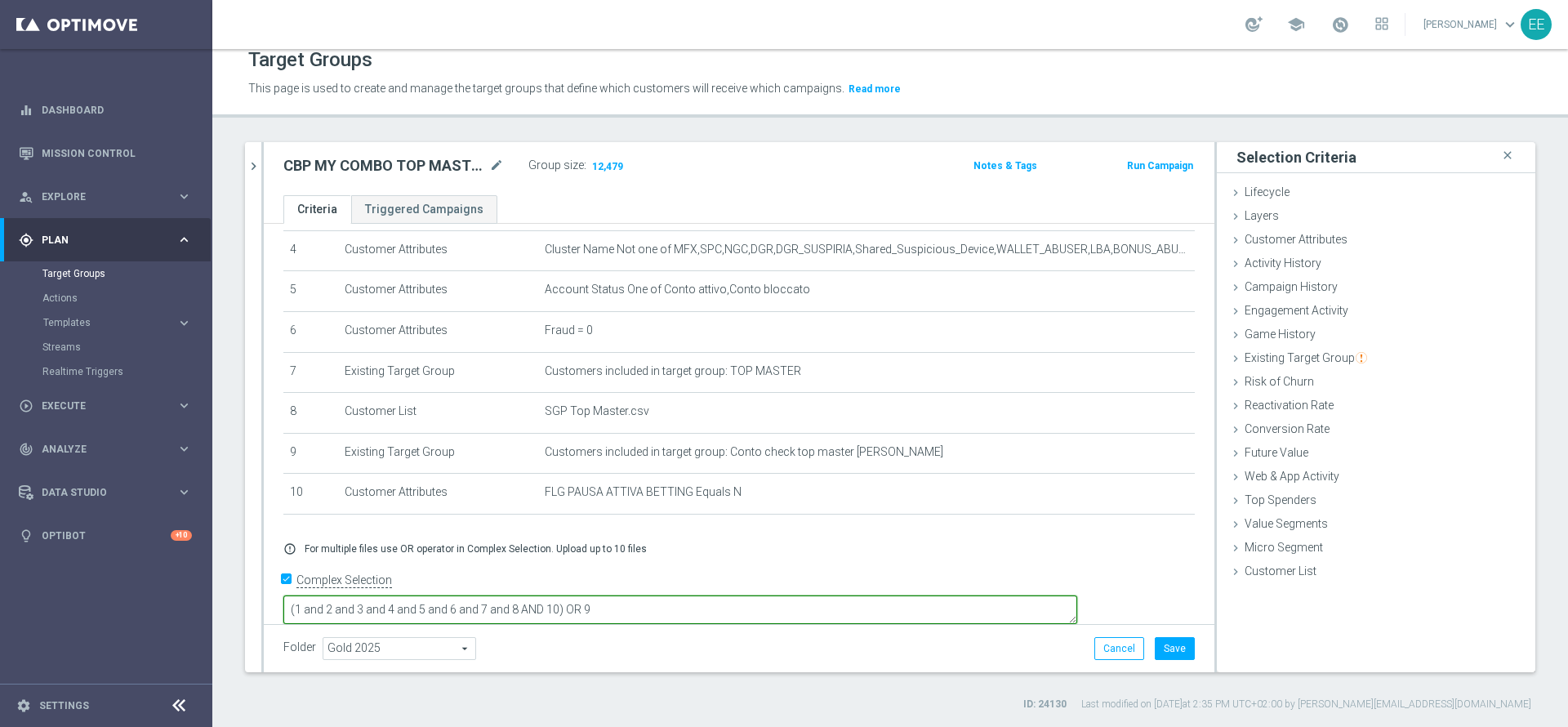
click at [646, 595] on textarea "(1 and 2 and 3 and 4 and 5 and 6 and 7 and 8 AND 10) OR 9" at bounding box center [680, 609] width 793 height 29
click at [679, 595] on textarea "(1 and 2 and 3 and 4 and 5 and 6 and 7 and 8 and 10) OR 9" at bounding box center [680, 609] width 793 height 29
type textarea "(1 and 2 and 3 and 4 and 5 and 6 and 7 and 8 and 10) or 9"
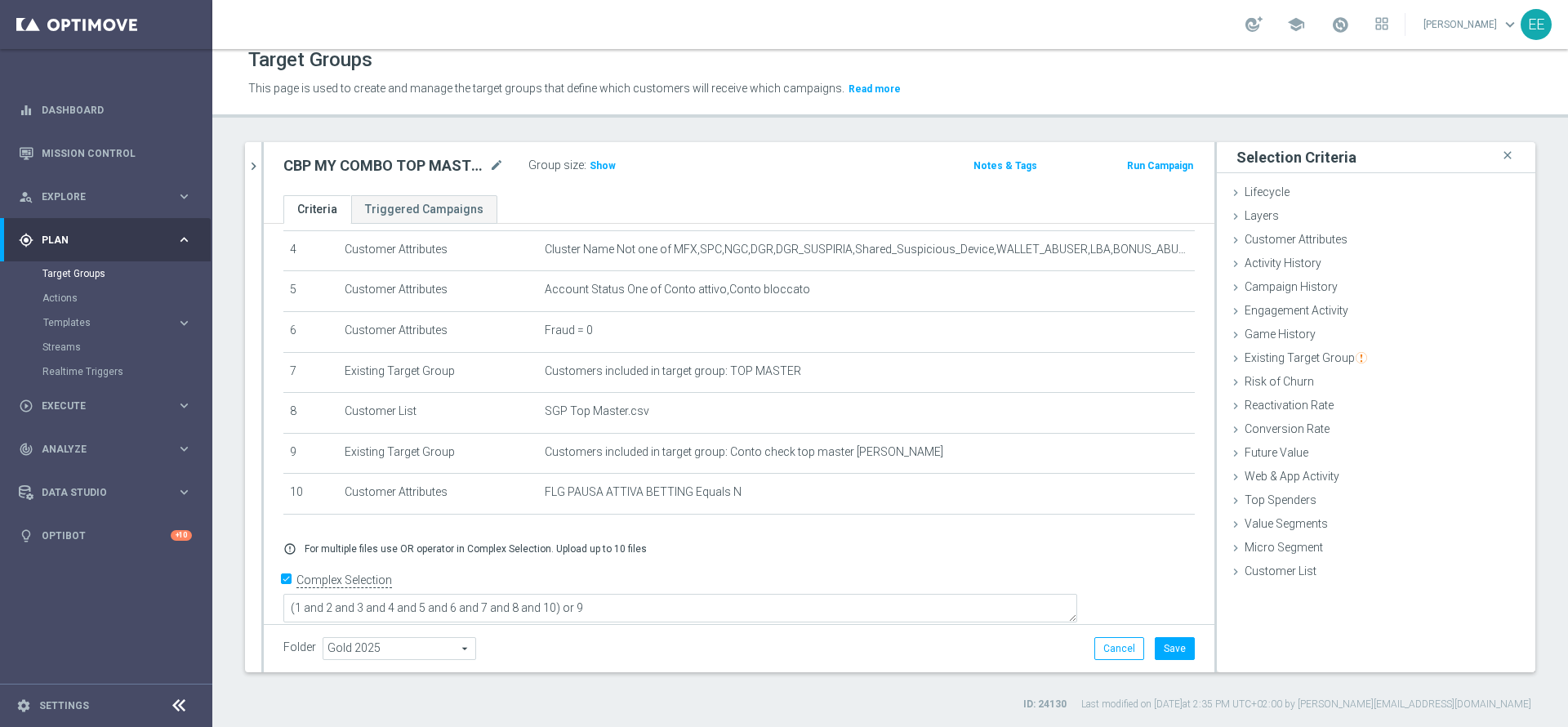
click at [983, 652] on div "Folder Gold 2025 Gold 2025 arrow_drop_down search Cancel Save Saving..." at bounding box center [739, 648] width 911 height 23
click at [1155, 652] on button "Save" at bounding box center [1175, 648] width 40 height 23
click at [605, 165] on span "Show" at bounding box center [602, 166] width 26 height 11
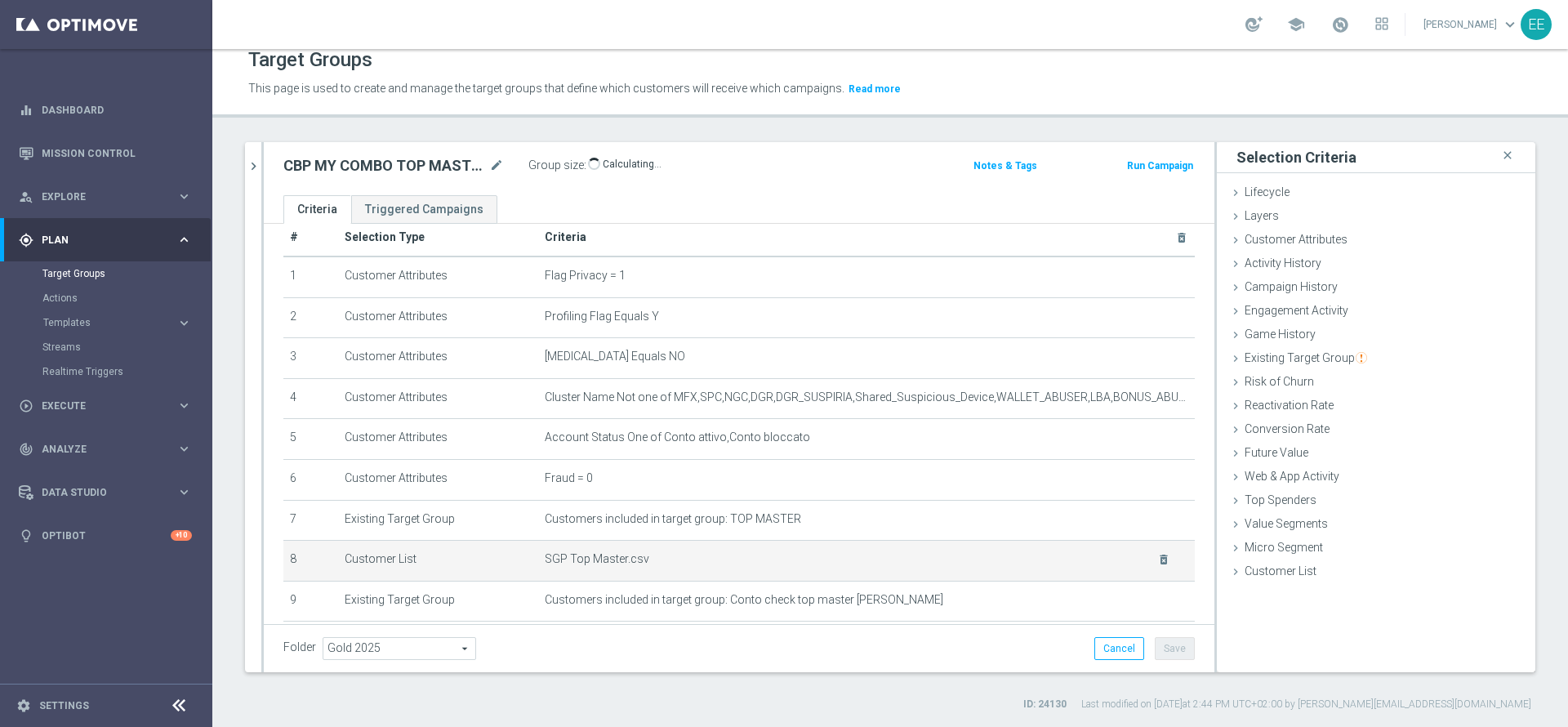
scroll to position [26, 0]
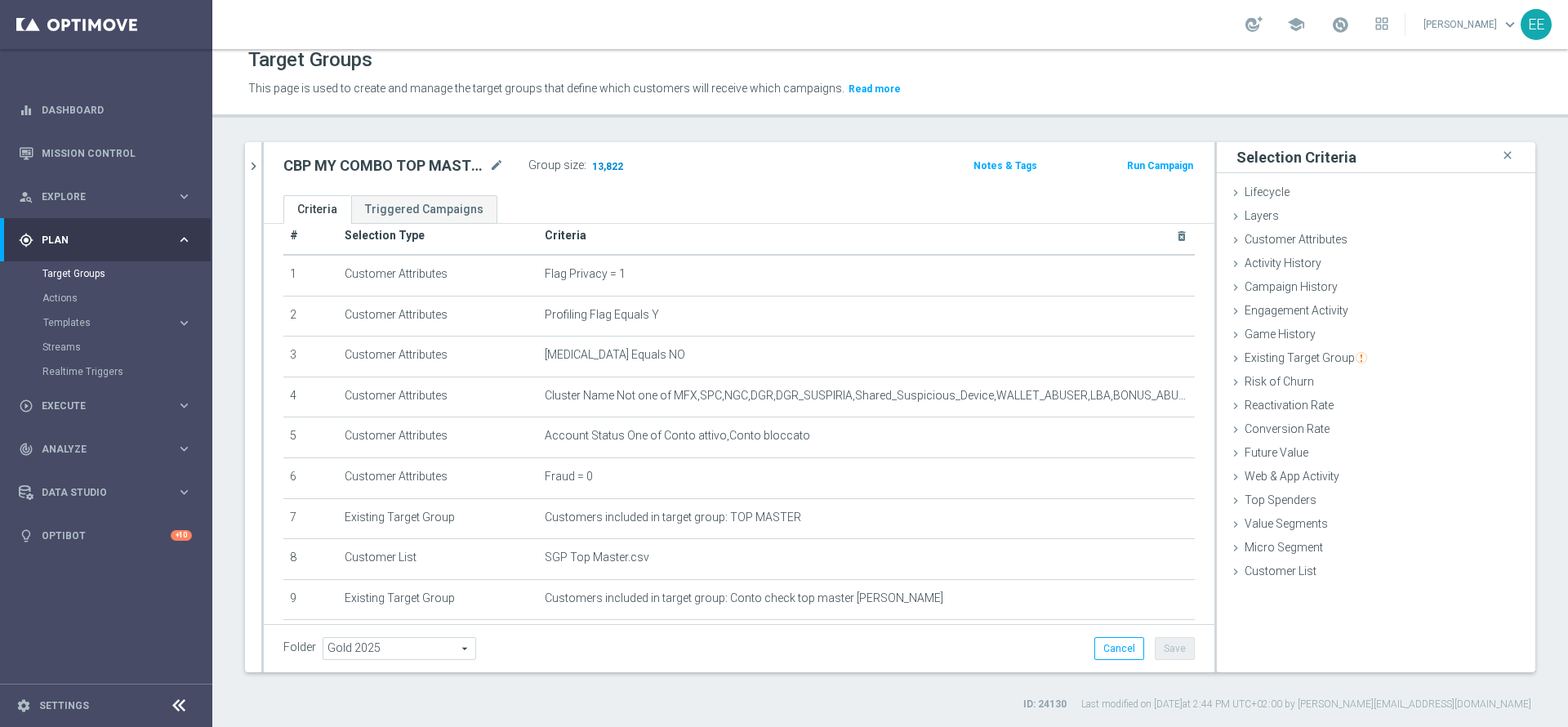
click at [609, 165] on span "13,822" at bounding box center [607, 167] width 34 height 16
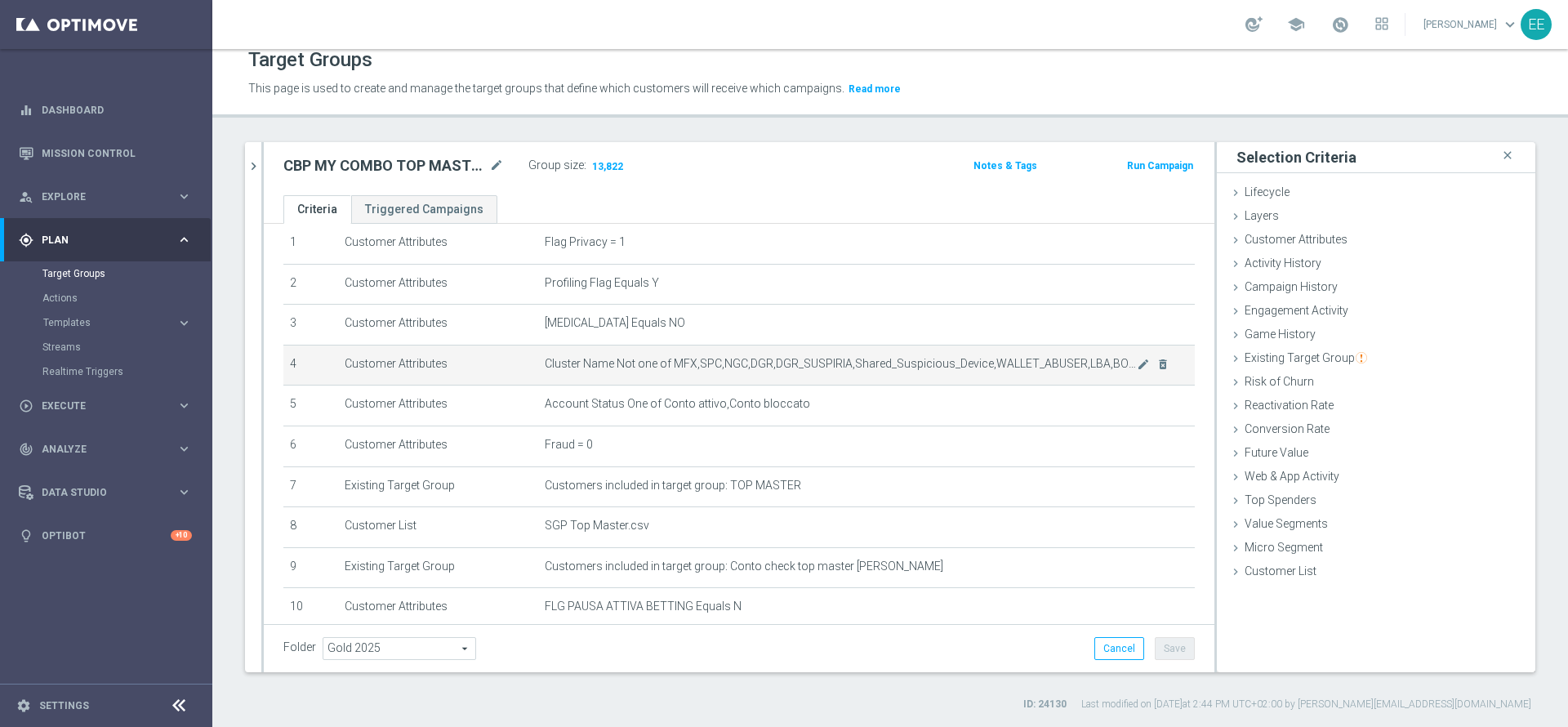
scroll to position [0, 0]
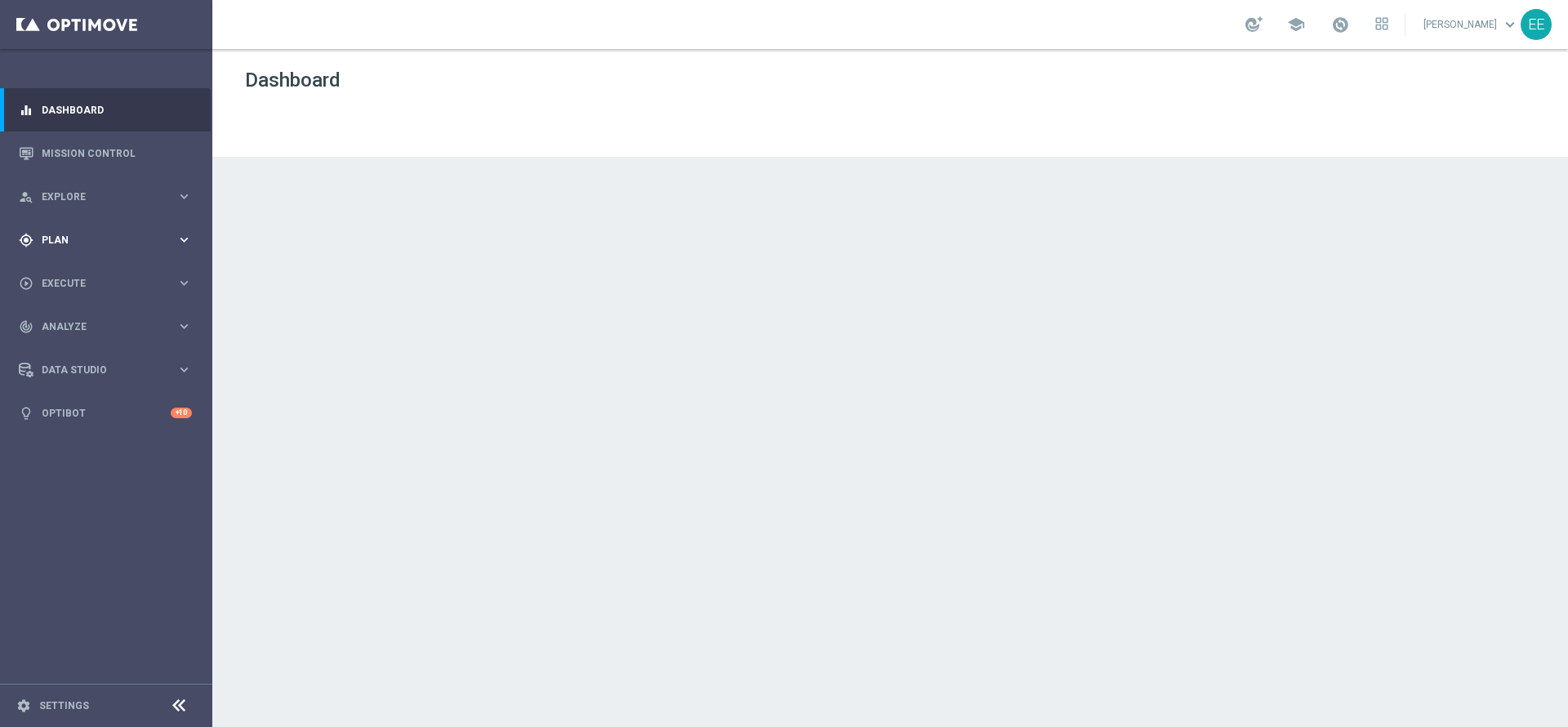
click at [79, 235] on span "Plan" at bounding box center [109, 240] width 134 height 10
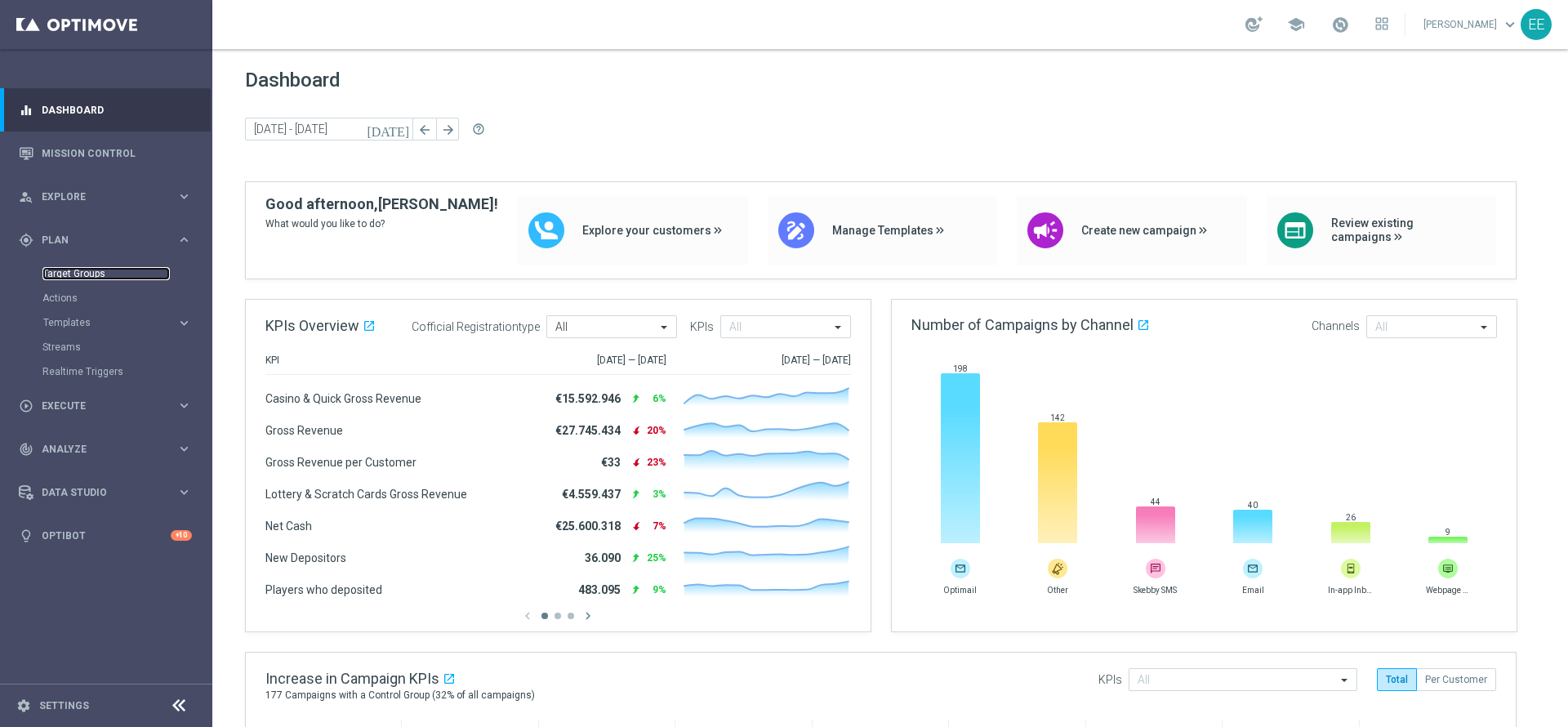
click at [85, 273] on link "Target Groups" at bounding box center [106, 274] width 127 height 13
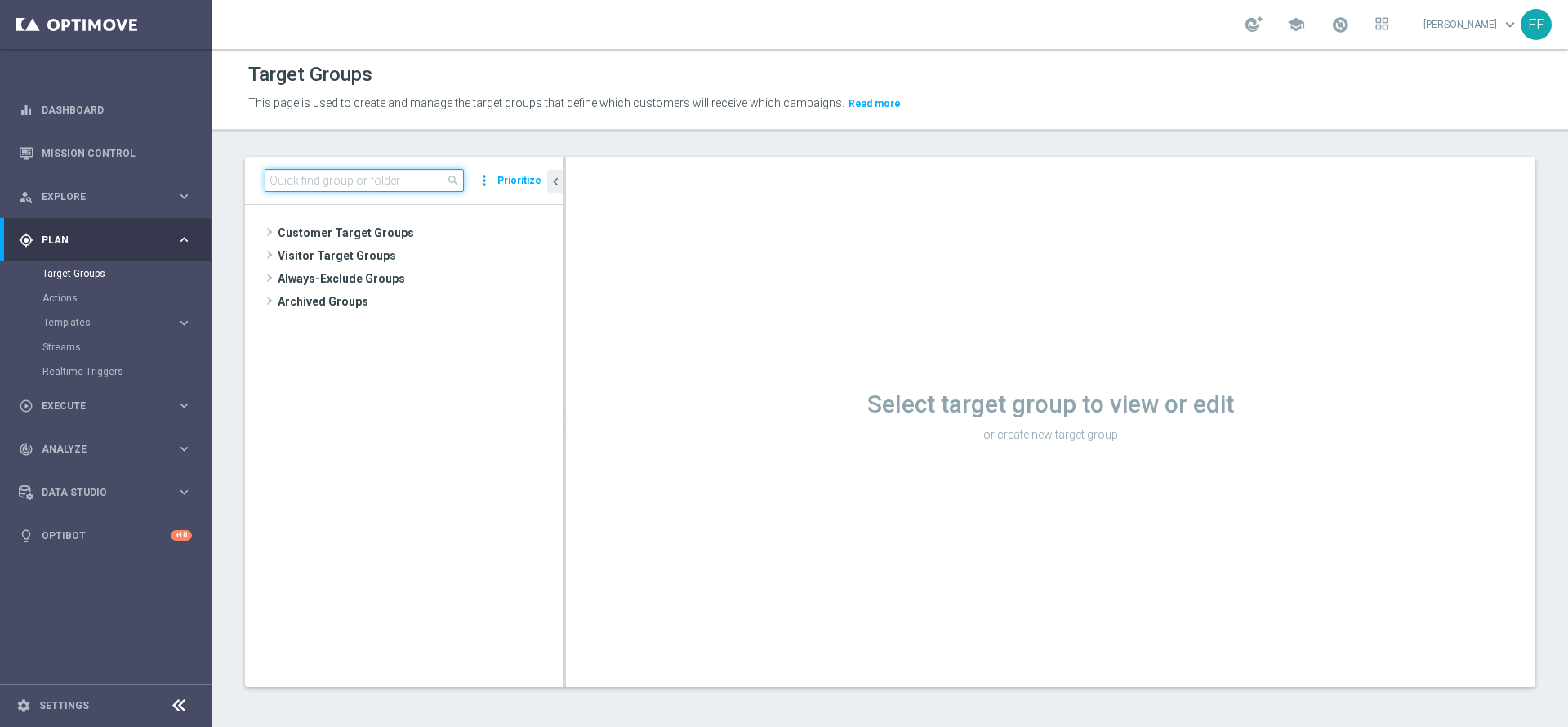
click at [394, 176] on input at bounding box center [364, 180] width 199 height 23
click at [394, 176] on input "CBP" at bounding box center [364, 180] width 199 height 23
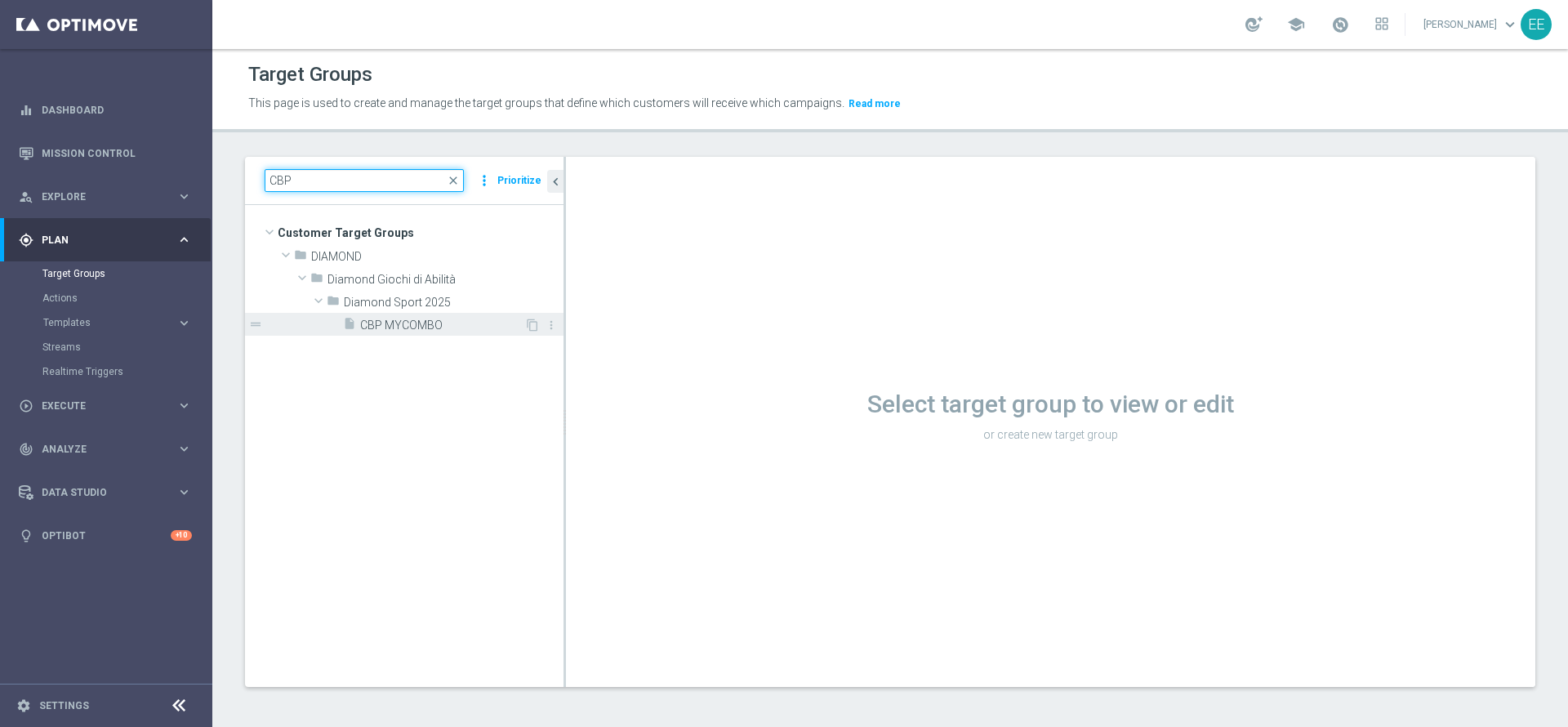
type input "CBP"
click at [402, 325] on span "CBP MYCOMBO" at bounding box center [442, 325] width 164 height 14
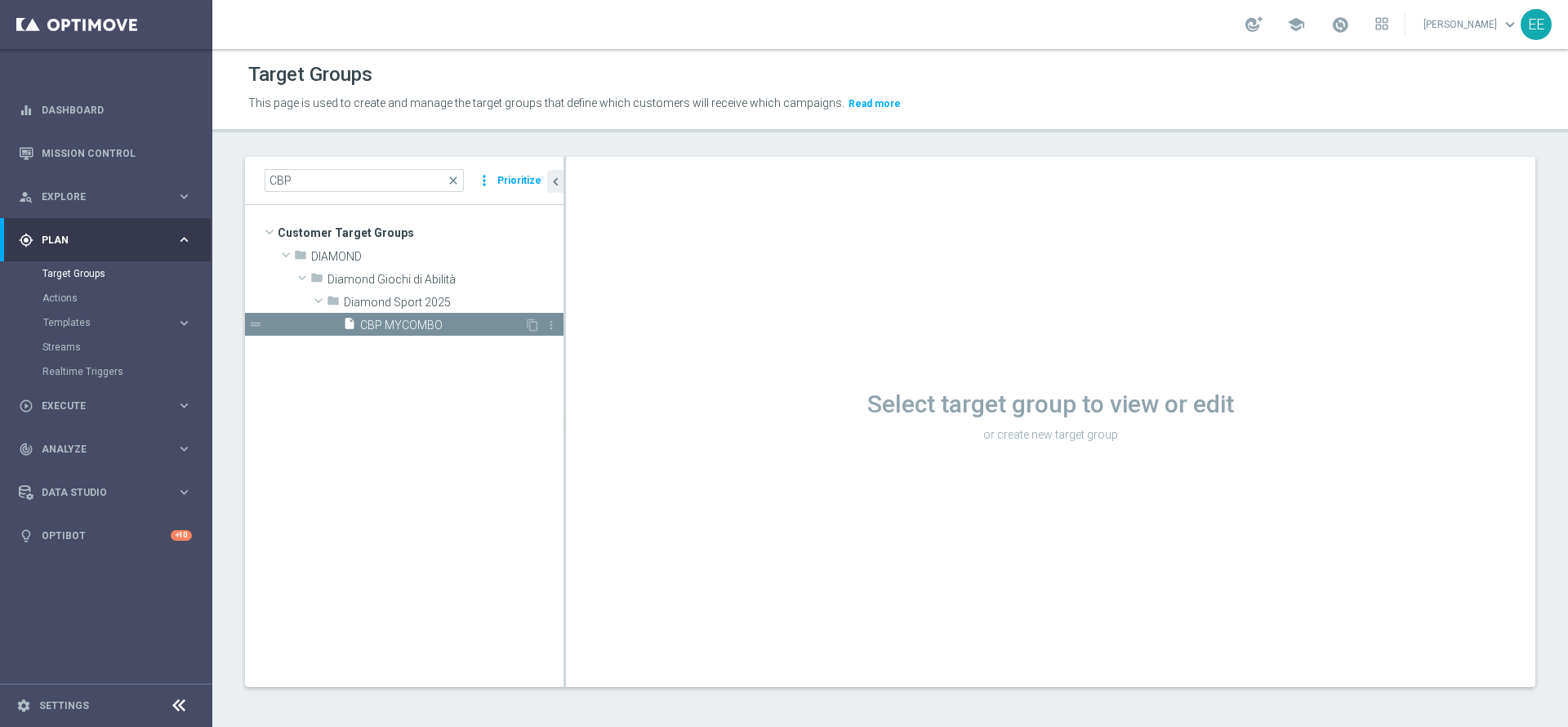
click at [420, 329] on span "CBP MYCOMBO" at bounding box center [442, 325] width 164 height 14
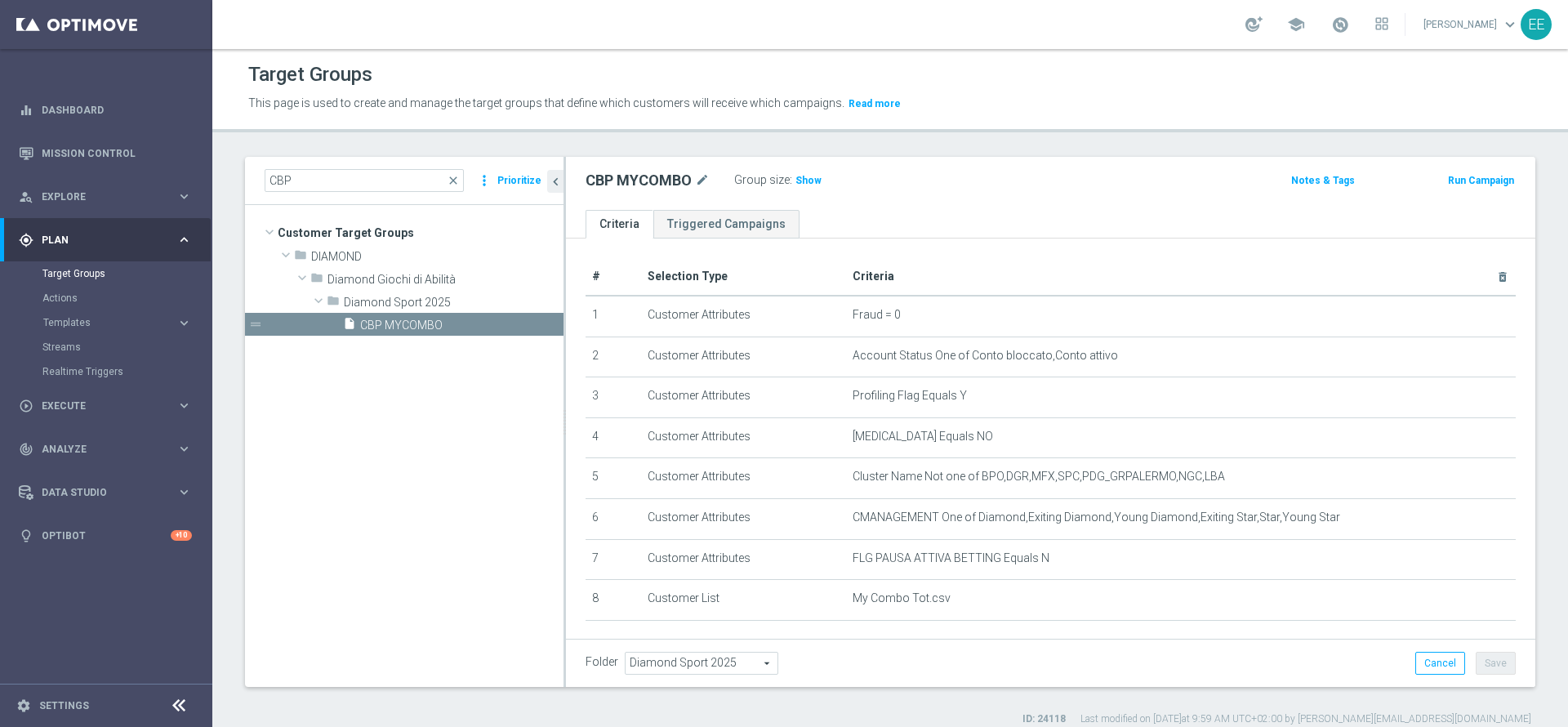
click at [1009, 184] on div "CBP MYCOMBO mode_edit Group size : Show" at bounding box center [891, 180] width 636 height 23
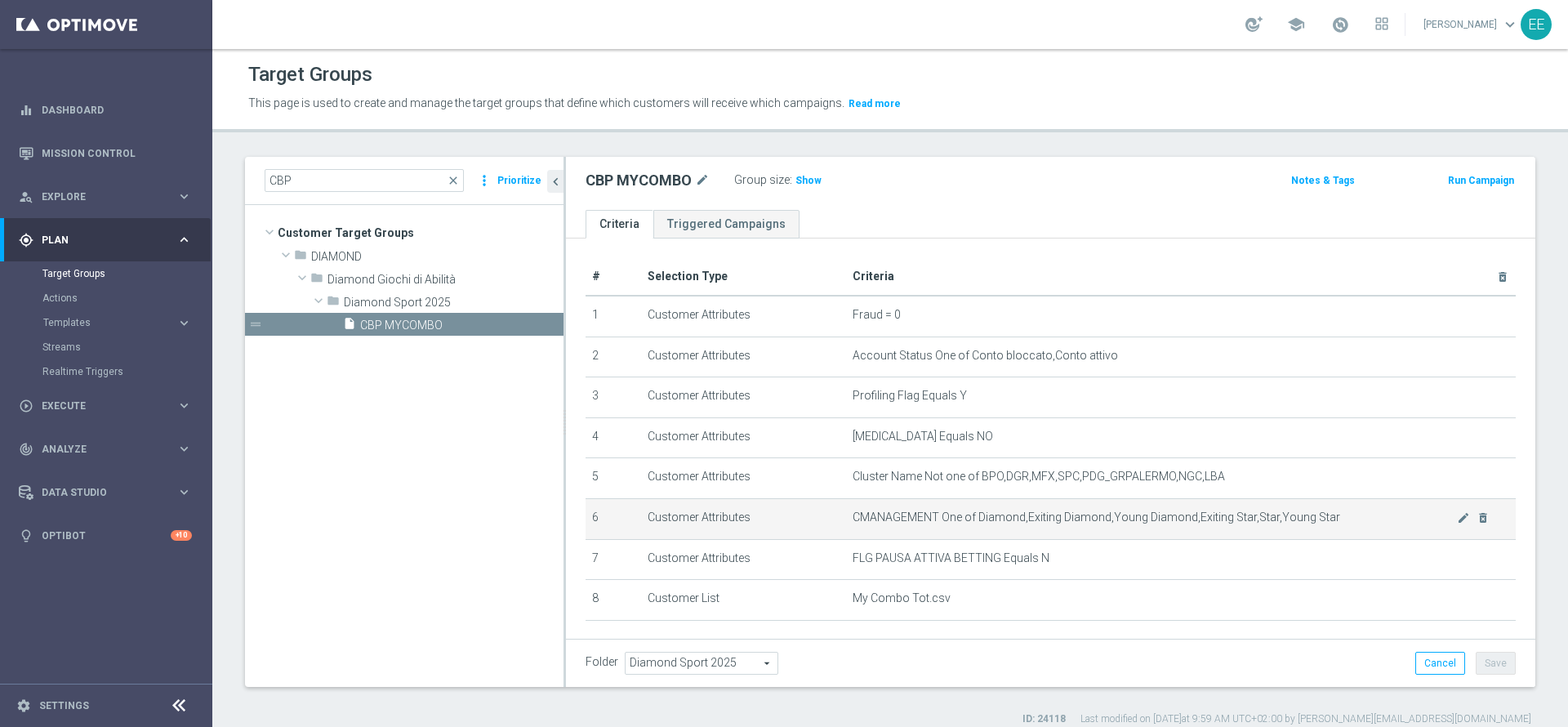
scroll to position [106, 0]
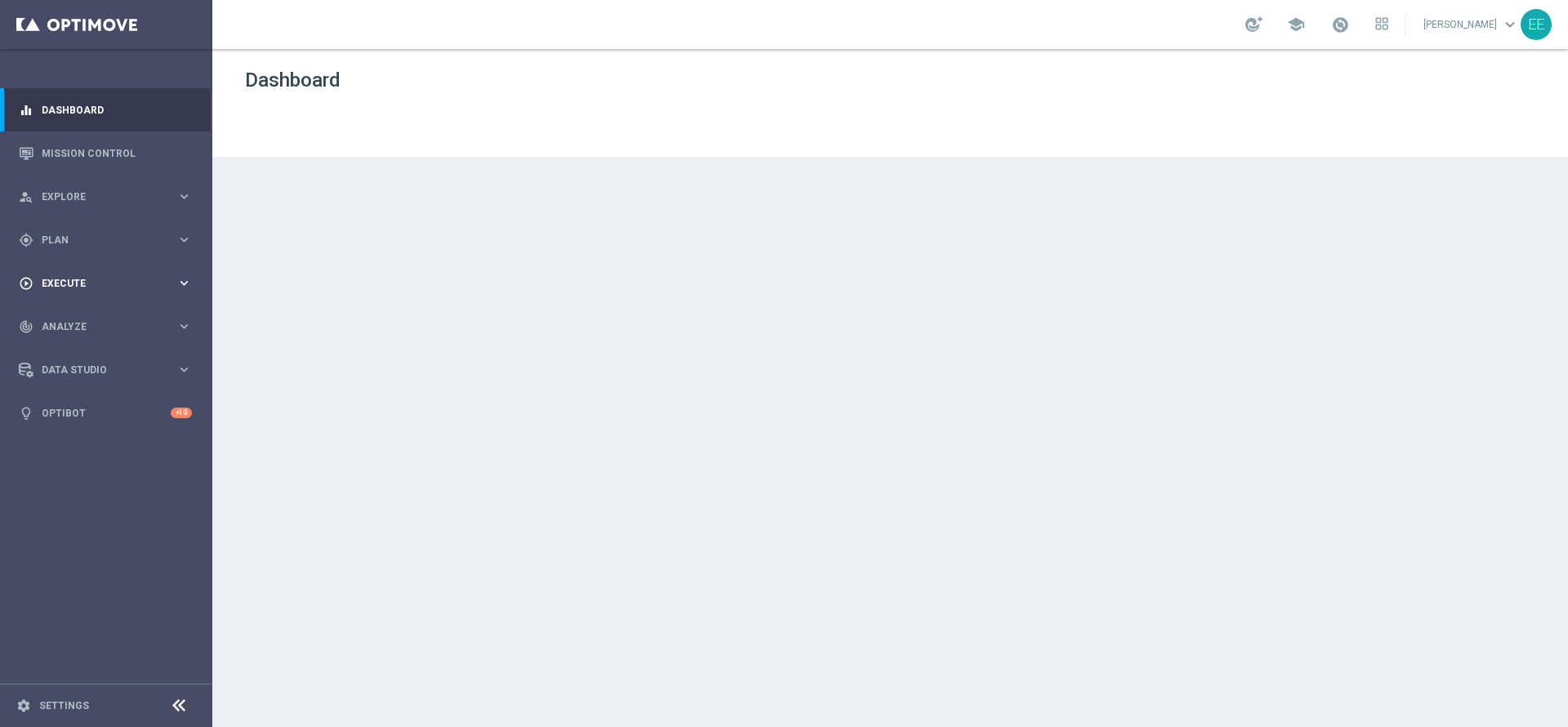
click at [48, 277] on div "play_circle_outline Execute" at bounding box center [98, 284] width 157 height 15
click at [101, 313] on link "Campaign Builder" at bounding box center [106, 317] width 127 height 13
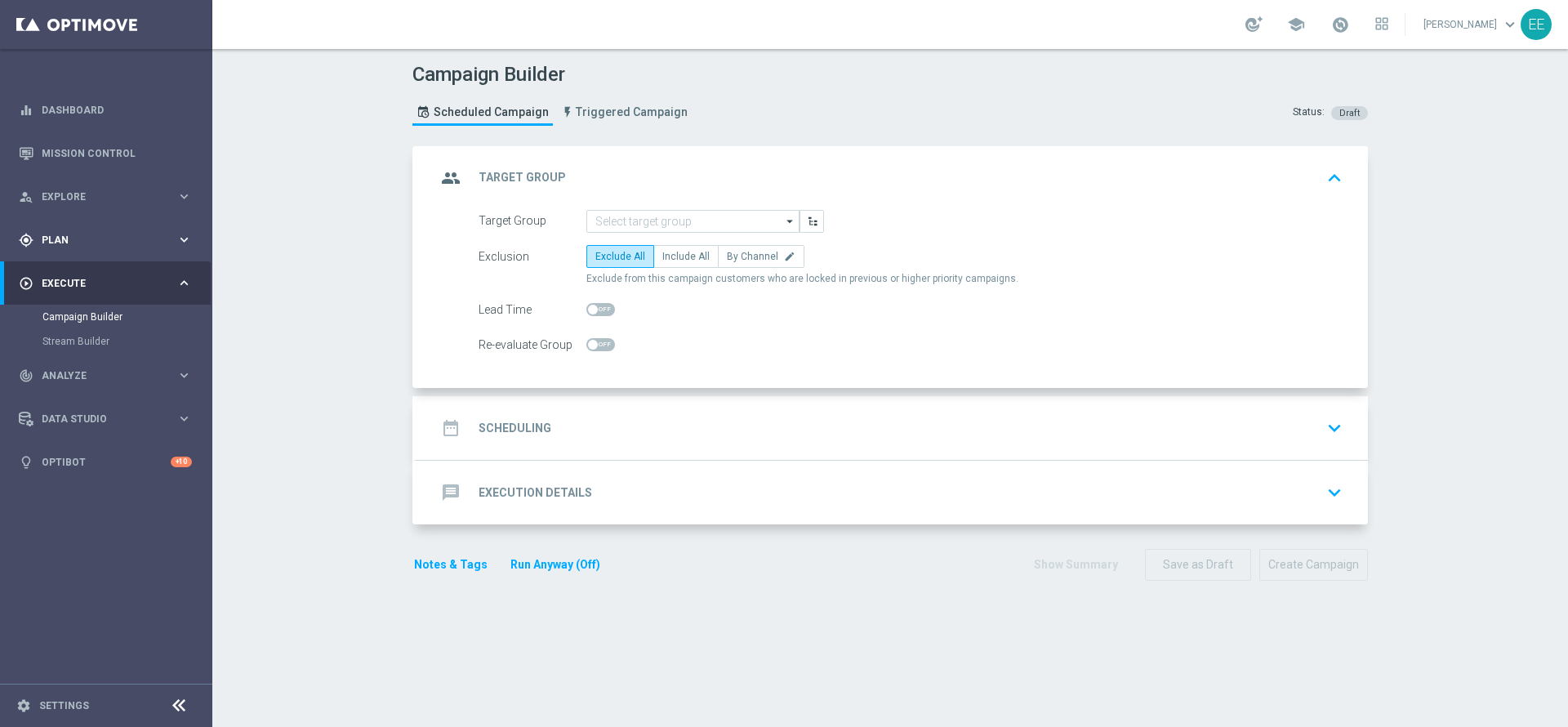
click at [76, 255] on div "gps_fixed Plan keyboard_arrow_right" at bounding box center [105, 239] width 211 height 43
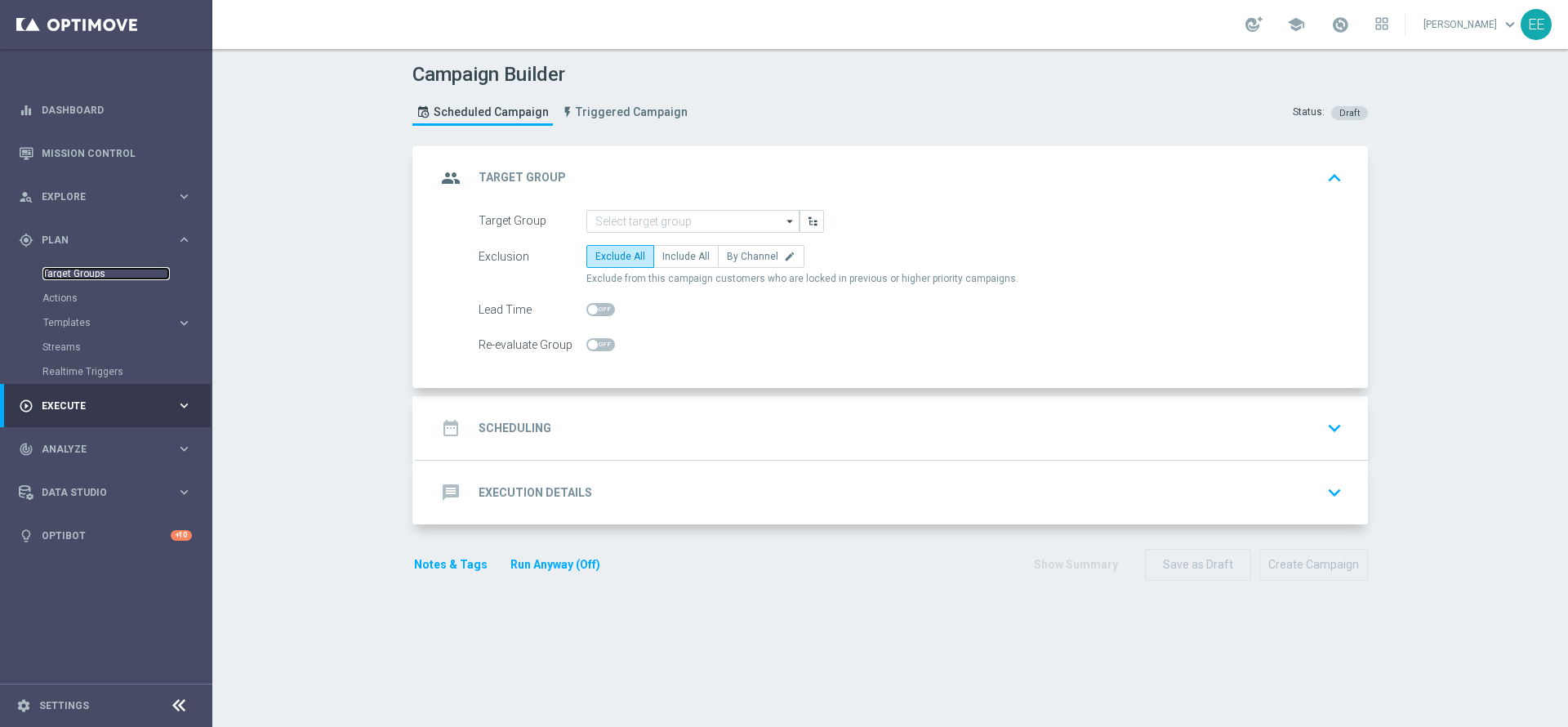
click at [91, 269] on link "Target Groups" at bounding box center [106, 274] width 127 height 13
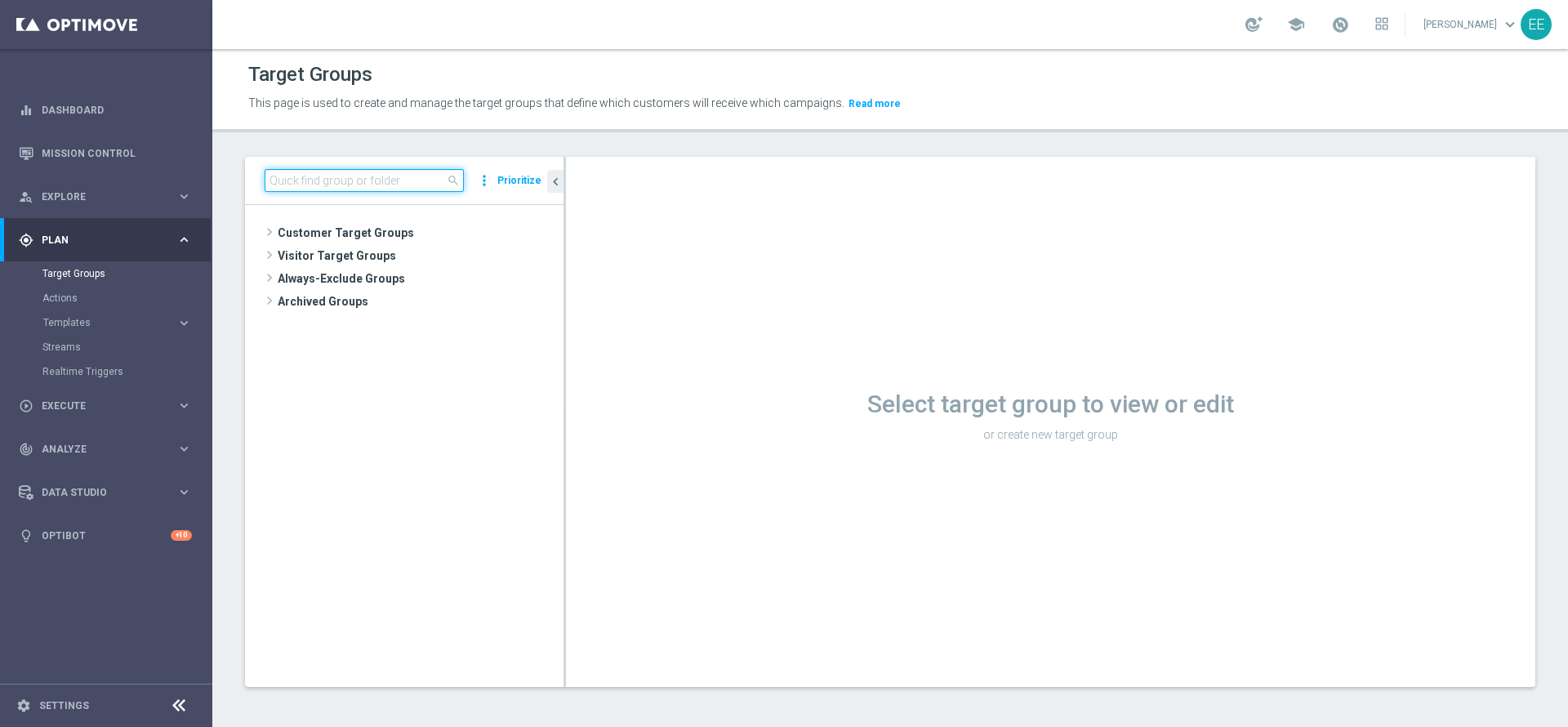
click at [436, 180] on input at bounding box center [364, 180] width 199 height 23
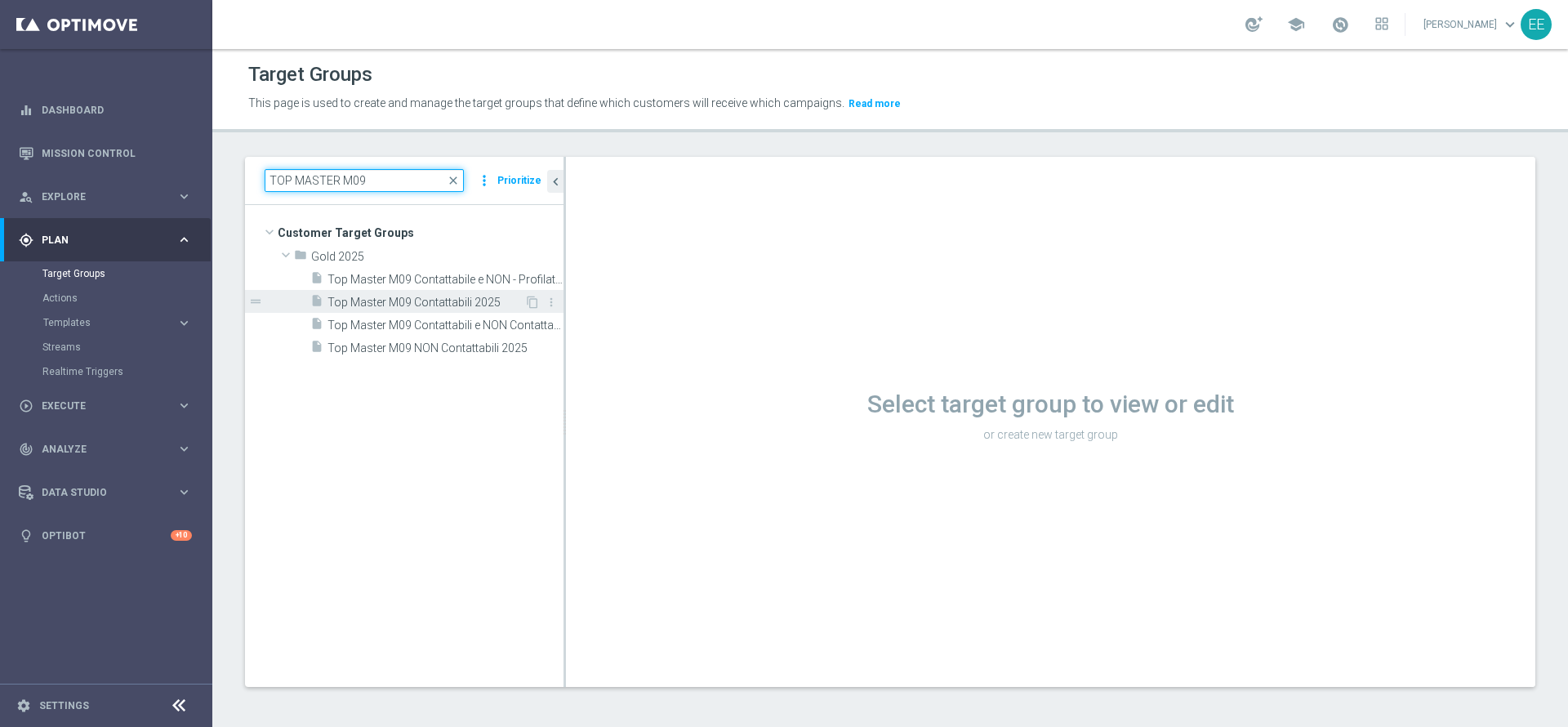
type input "TOP MASTER M09"
click at [416, 311] on div "insert_drive_file Top Master M09 Contattabili 2025" at bounding box center [417, 302] width 214 height 23
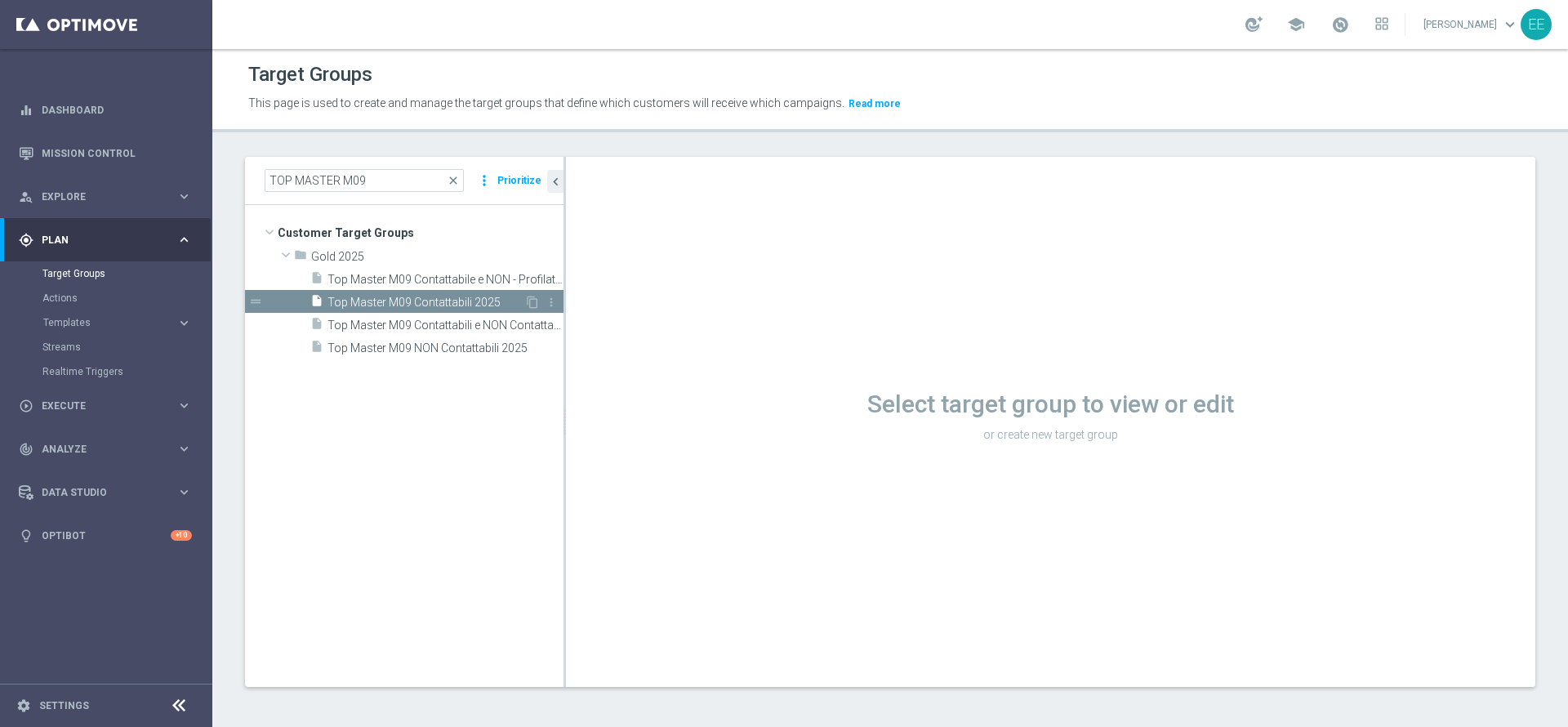
click at [436, 303] on span "Top Master M09 Contattabili 2025" at bounding box center [425, 302] width 197 height 14
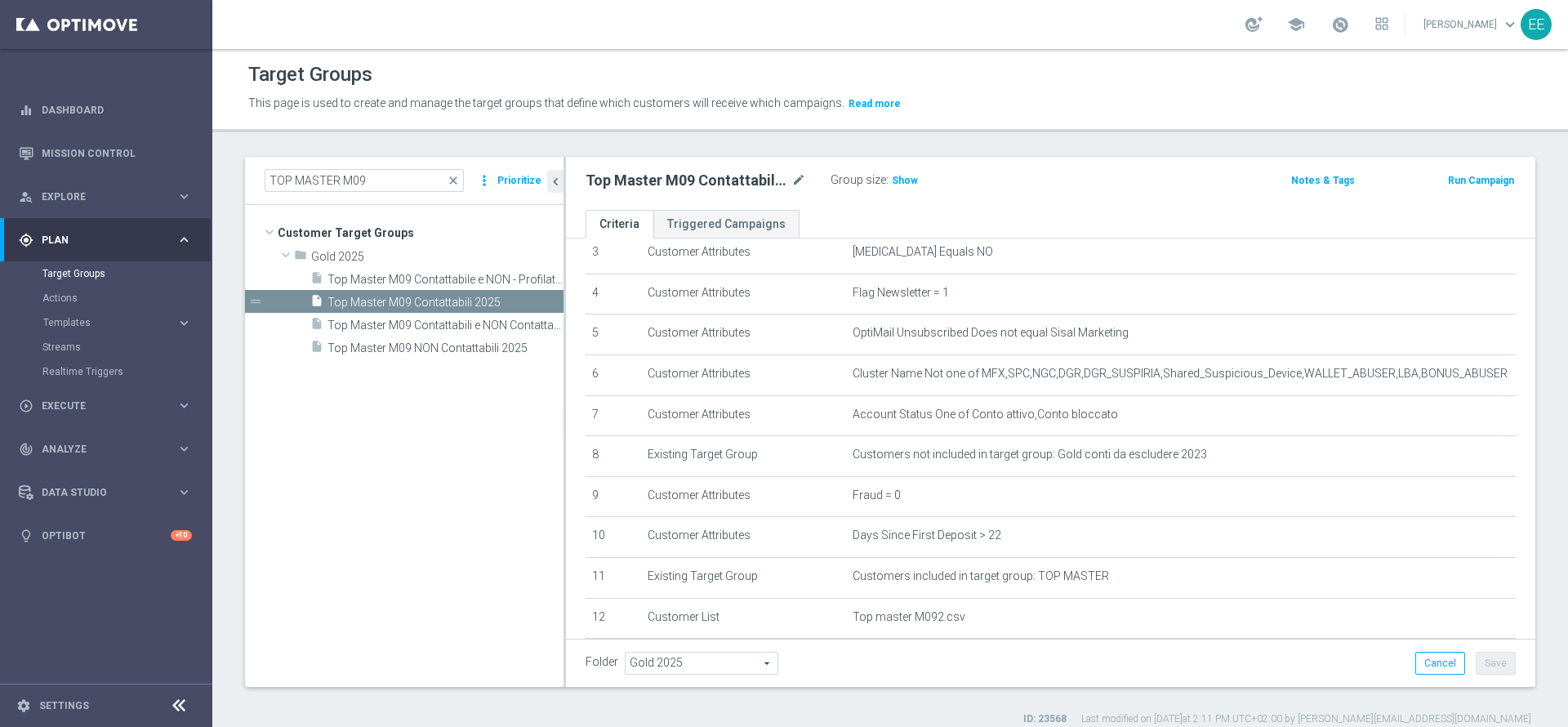
scroll to position [144, 0]
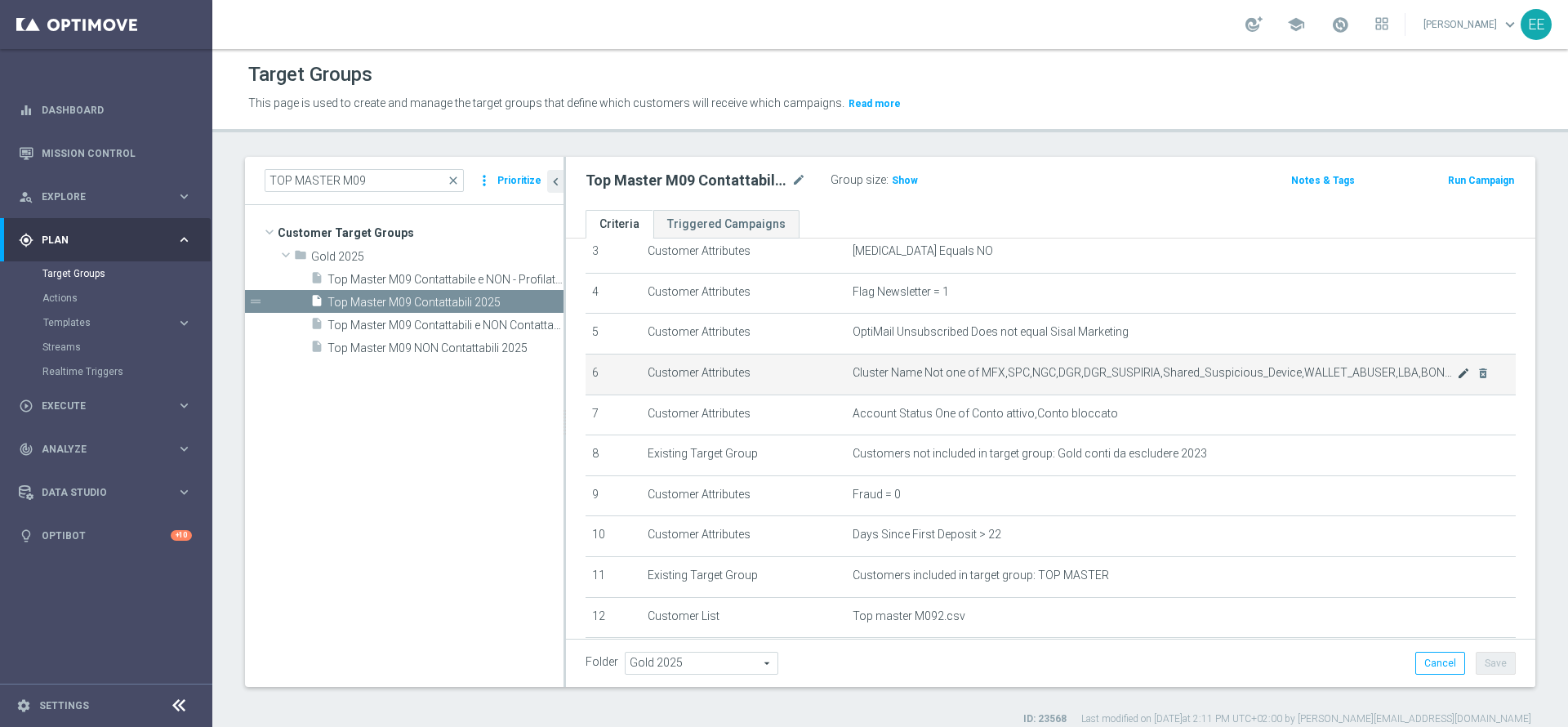
click at [1457, 379] on icon "mode_edit" at bounding box center [1463, 373] width 13 height 13
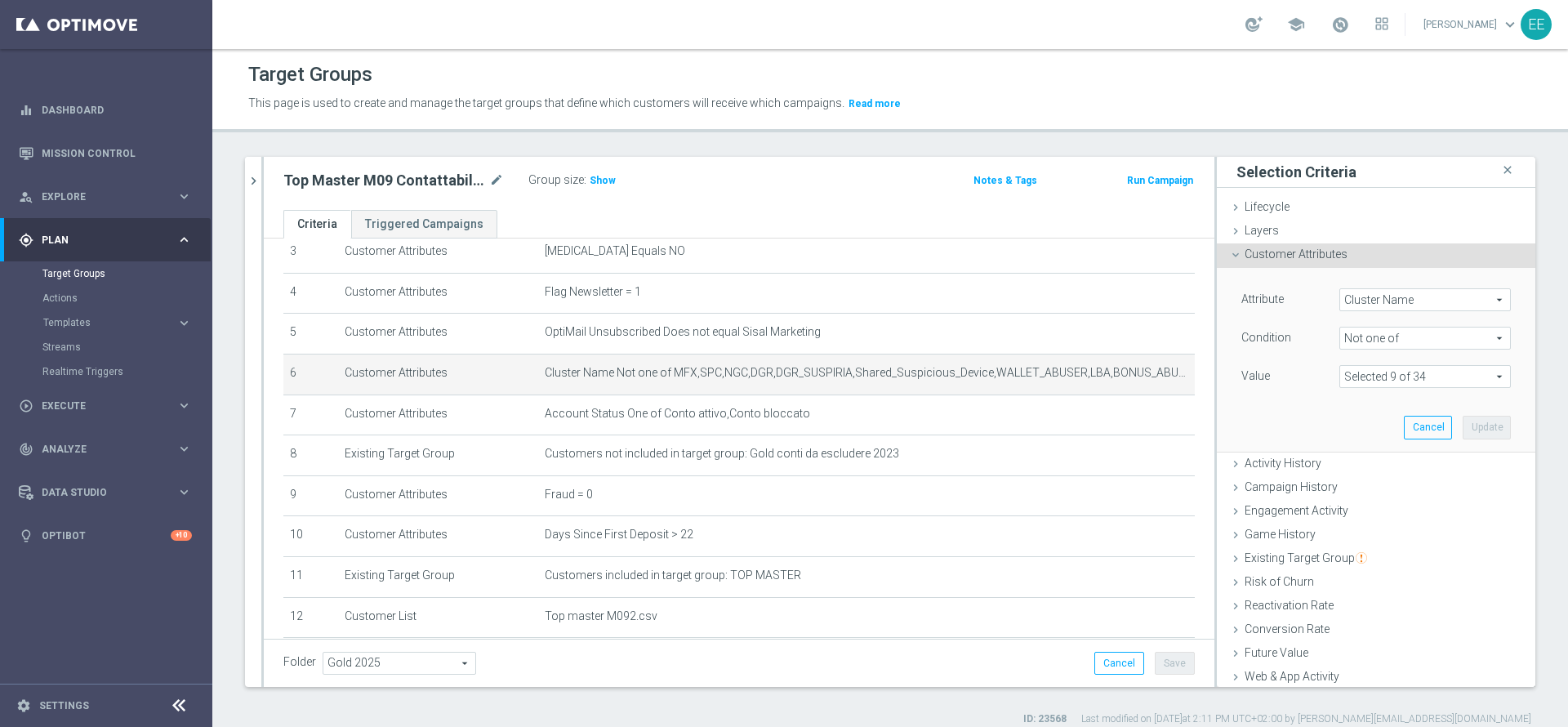
click at [1405, 376] on span at bounding box center [1425, 376] width 170 height 21
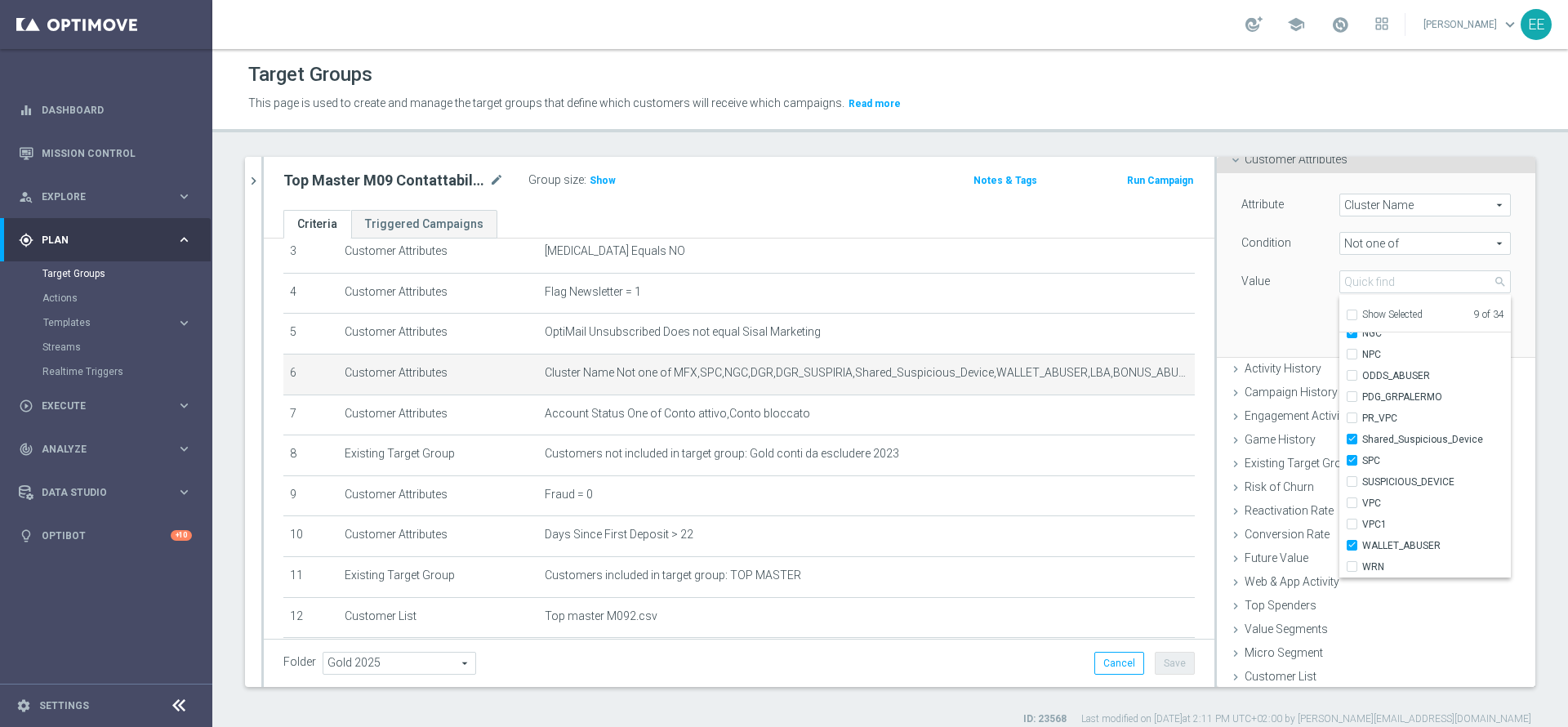
scroll to position [96, 0]
click at [1235, 299] on div "Attribute Cluster Name Cluster Name arrow_drop_down search Condition Not one of…" at bounding box center [1375, 263] width 294 height 183
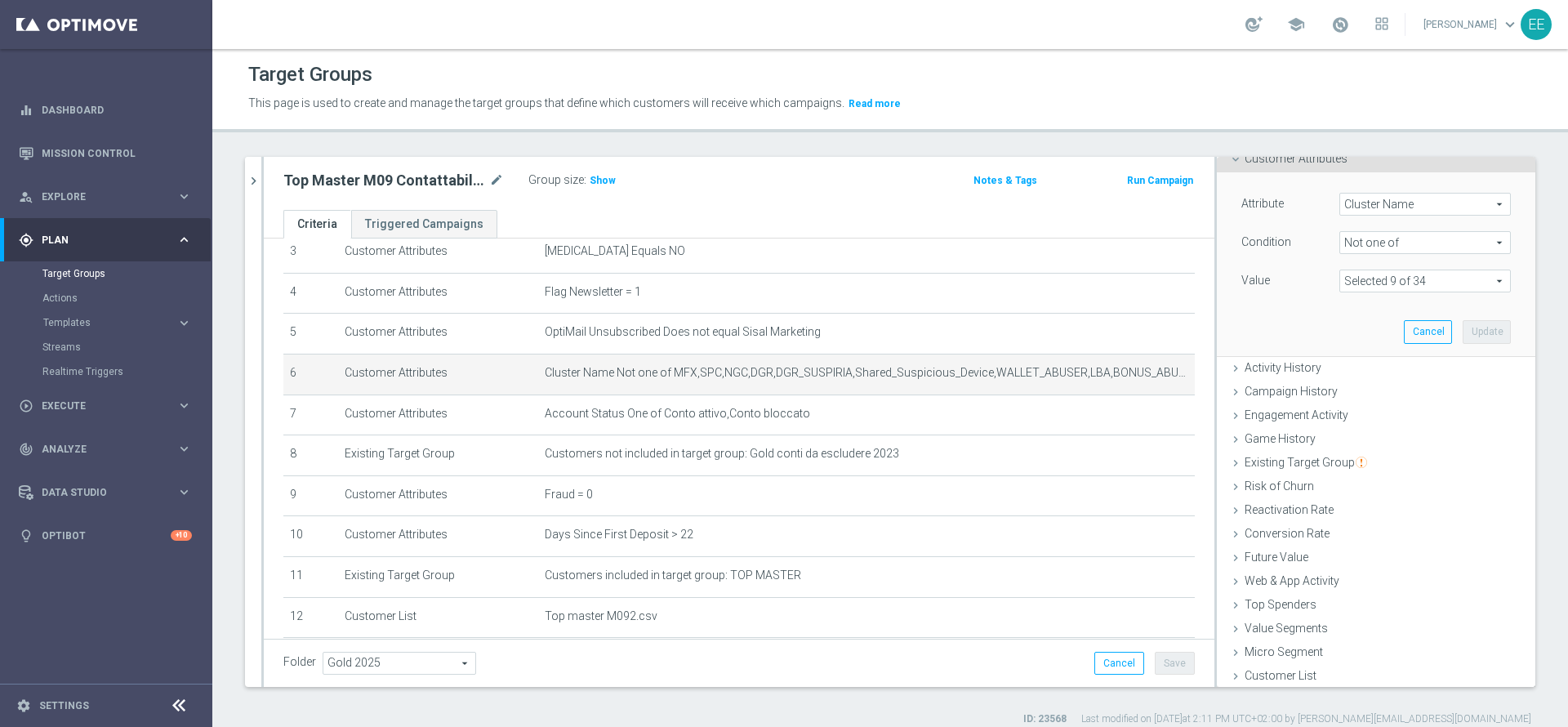
click at [1070, 97] on p "This page is used to create and manage the target groups that define which cust…" at bounding box center [727, 104] width 957 height 18
click at [1120, 661] on button "Cancel" at bounding box center [1119, 663] width 50 height 23
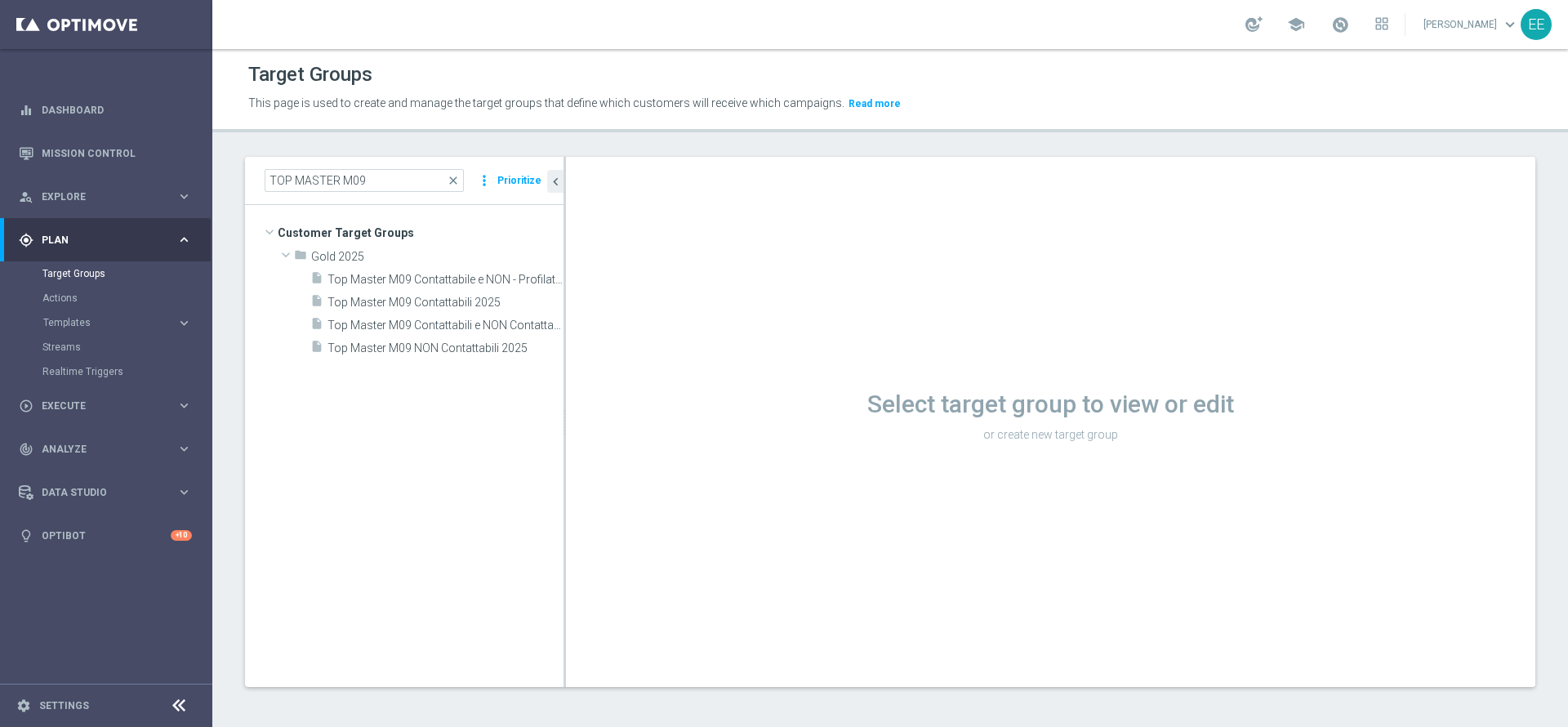
click at [758, 507] on div "Select target group to view or edit or create new target group" at bounding box center [1050, 421] width 969 height 530
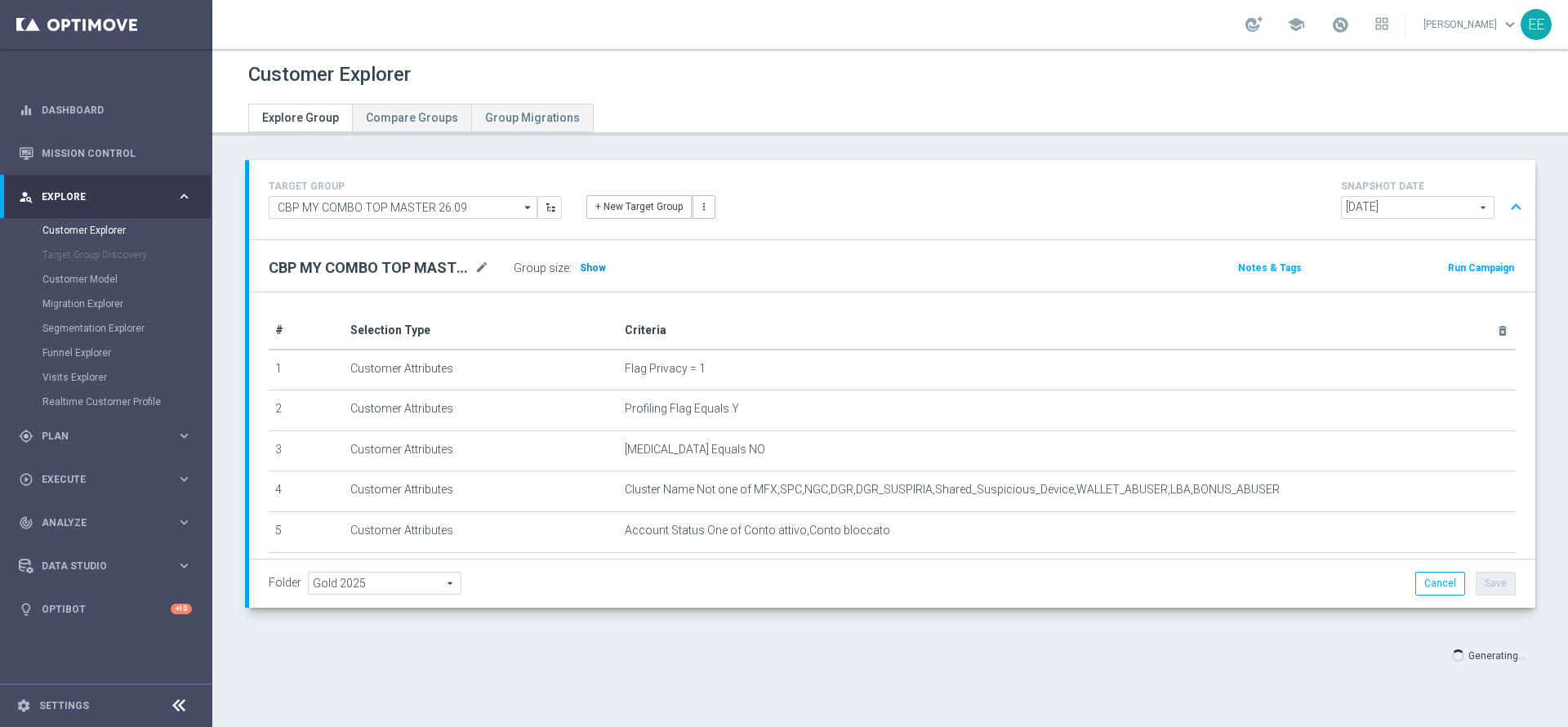
click at [597, 268] on span "Show" at bounding box center [593, 268] width 26 height 11
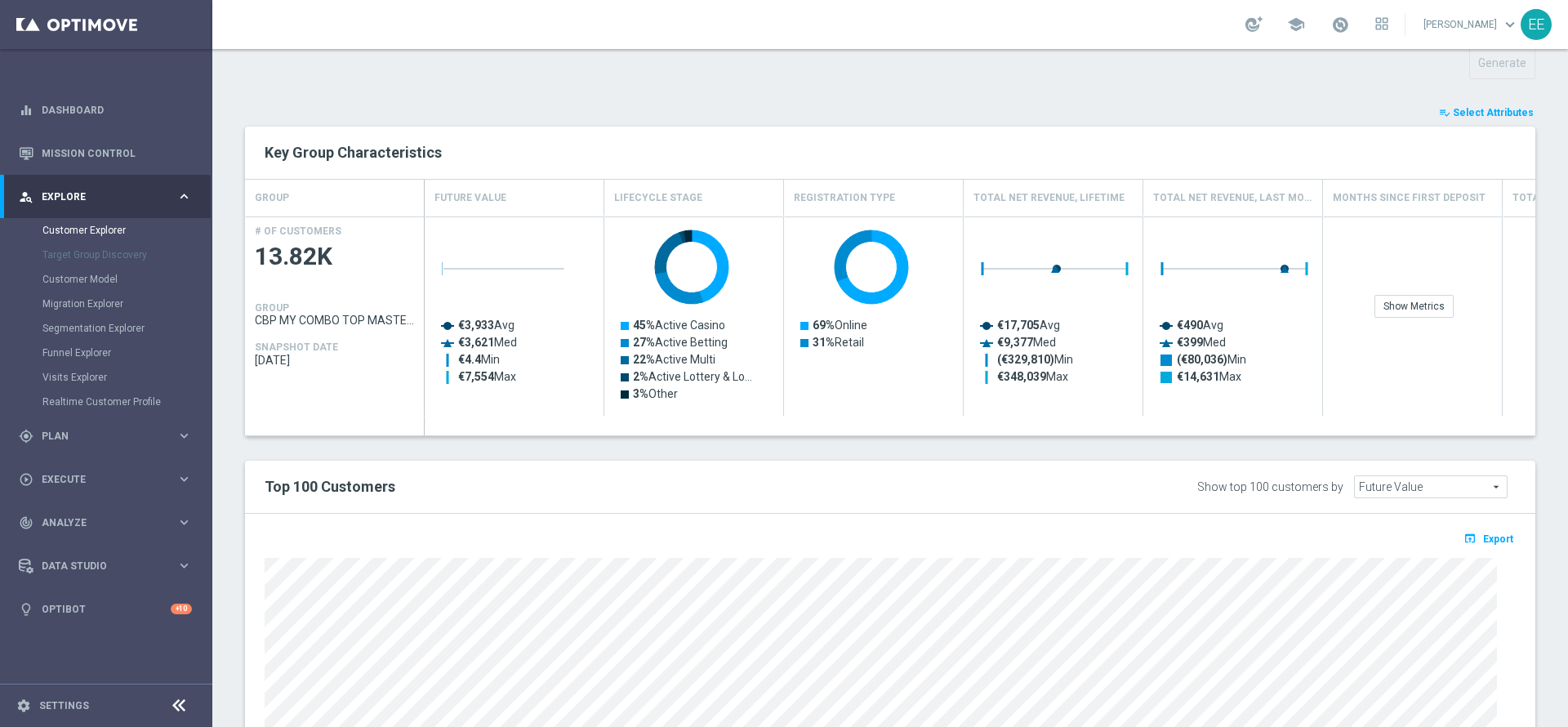
scroll to position [594, 0]
click at [1476, 107] on span "Select Attributes" at bounding box center [1493, 111] width 81 height 11
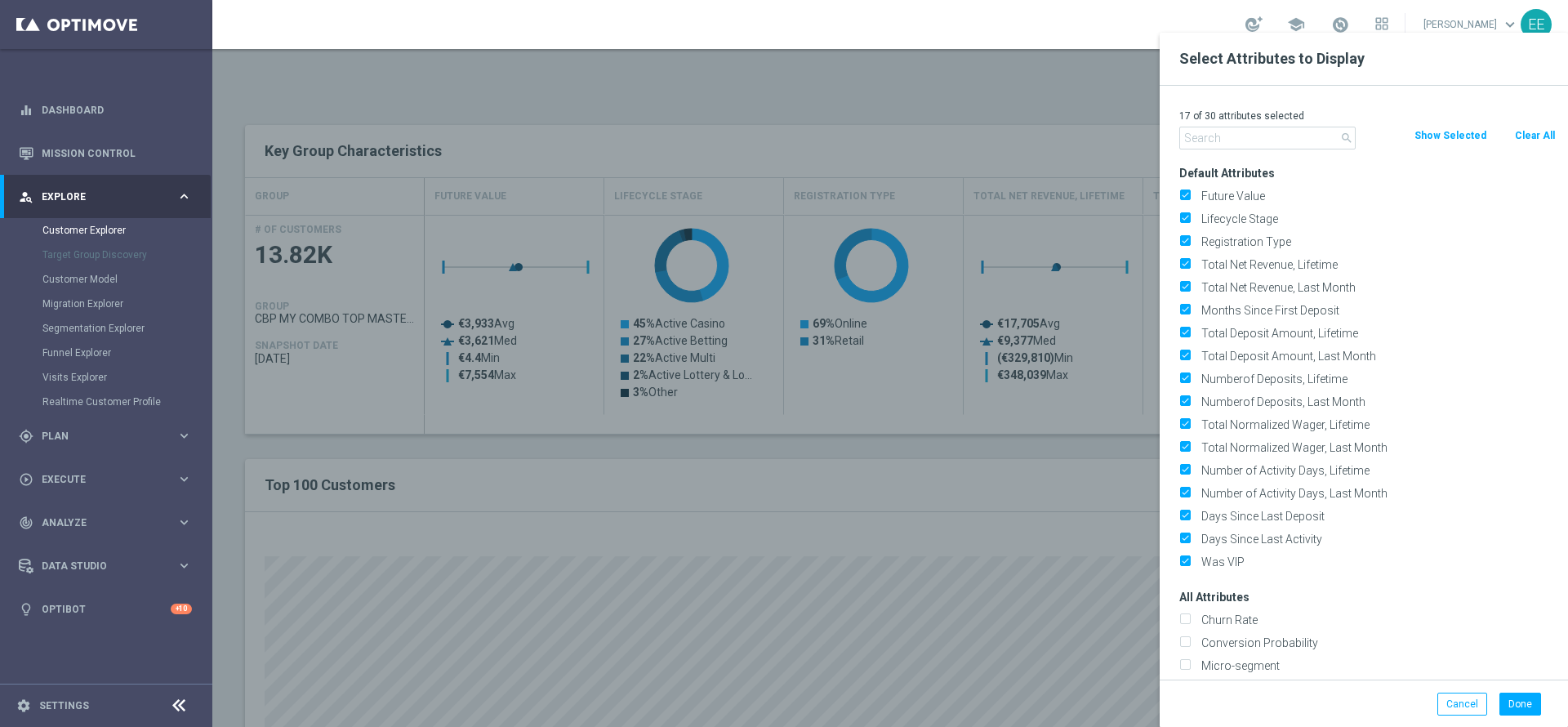
click at [1525, 130] on button "Clear All" at bounding box center [1534, 135] width 43 height 18
checkbox input "false"
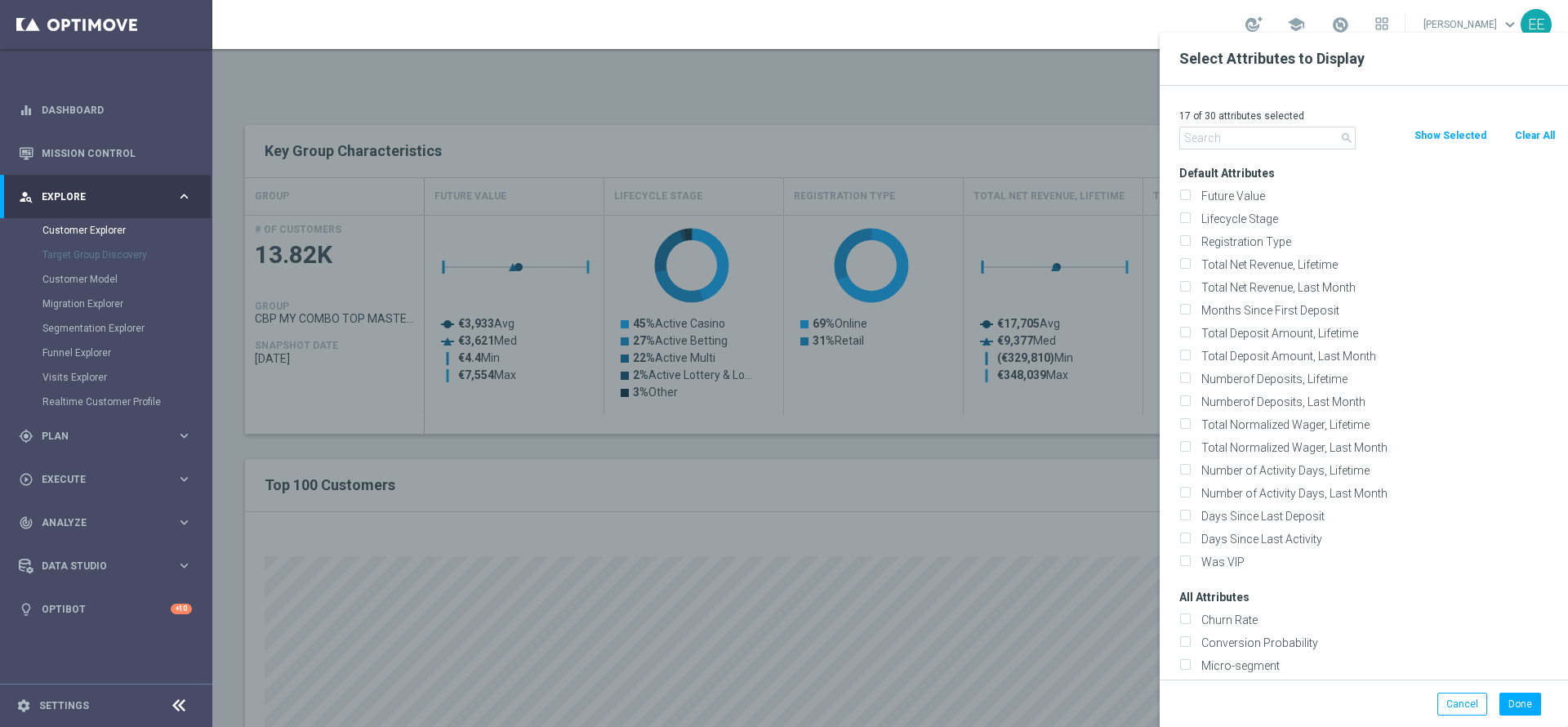
checkbox input "false"
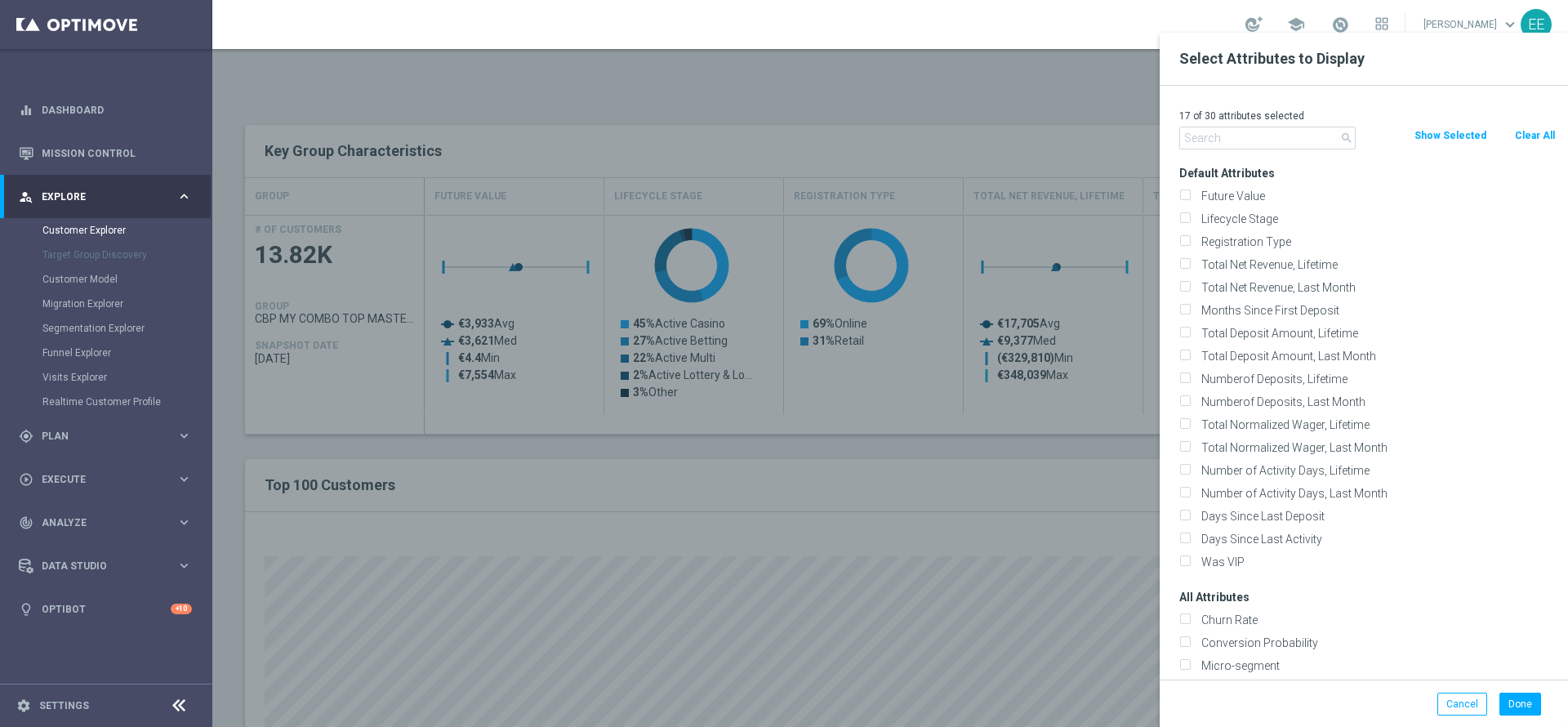
checkbox input "false"
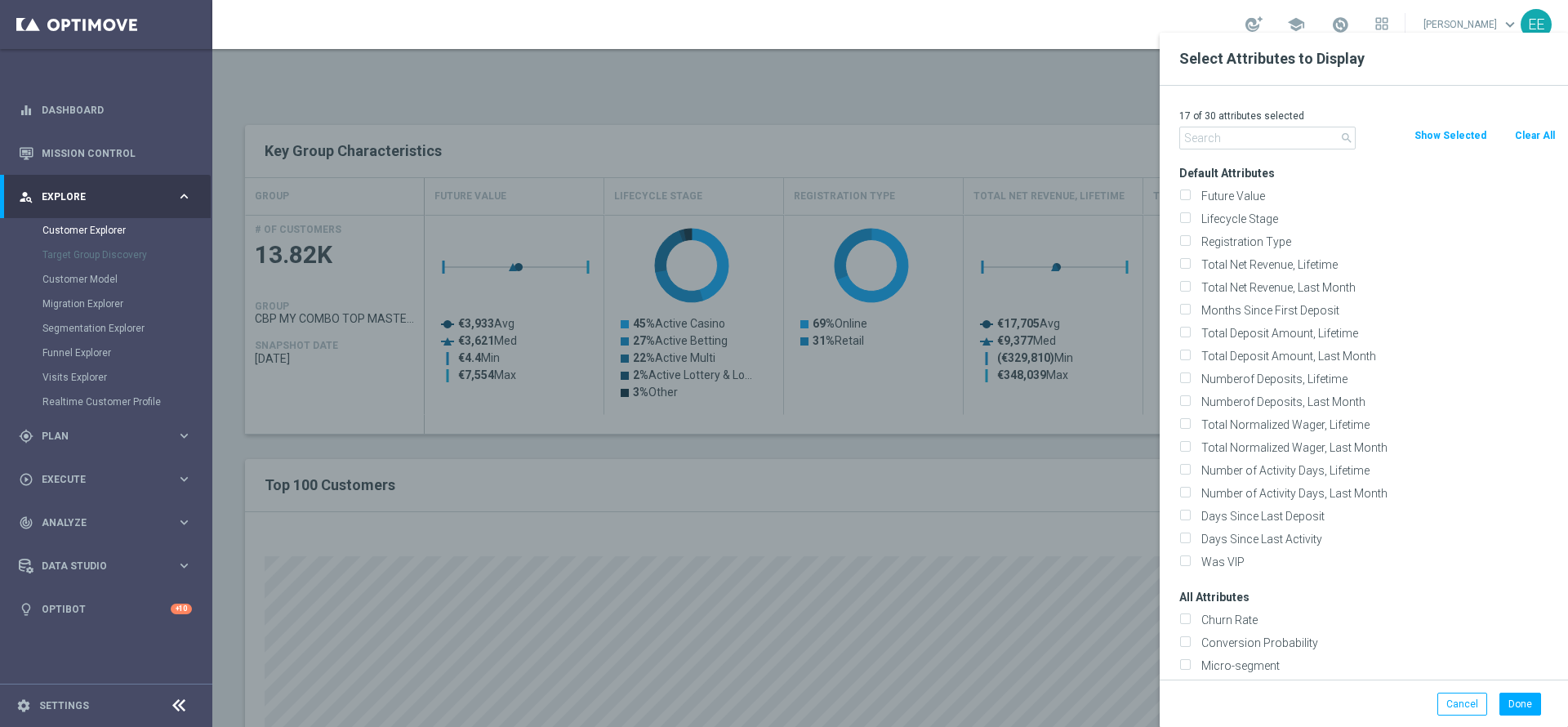
checkbox input "false"
click at [1254, 137] on input "text" at bounding box center [1266, 138] width 176 height 23
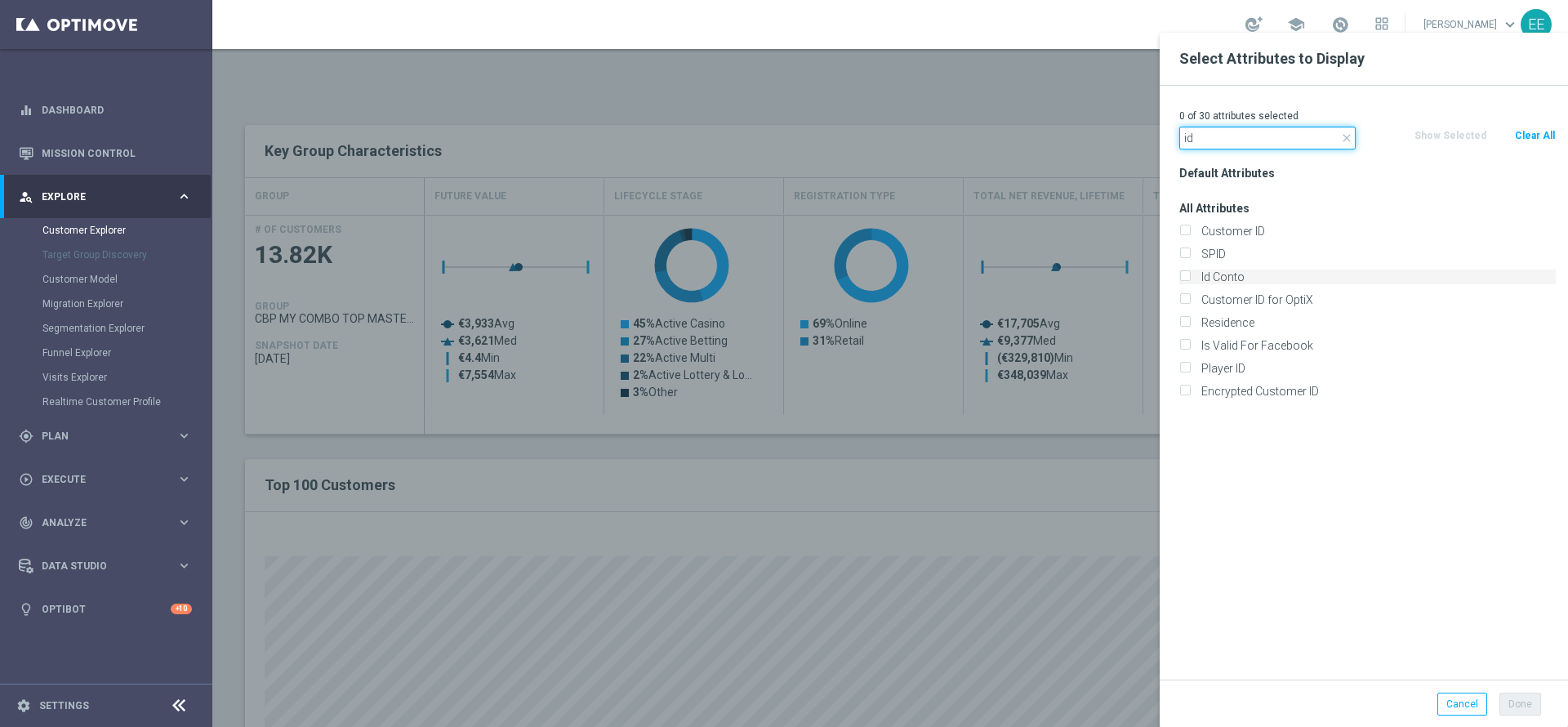
type input "id"
click at [1250, 284] on label "Id Conto" at bounding box center [1375, 277] width 360 height 15
click at [1189, 284] on input "Id Conto" at bounding box center [1184, 279] width 11 height 11
checkbox input "true"
click at [1525, 707] on button "Done" at bounding box center [1520, 704] width 42 height 23
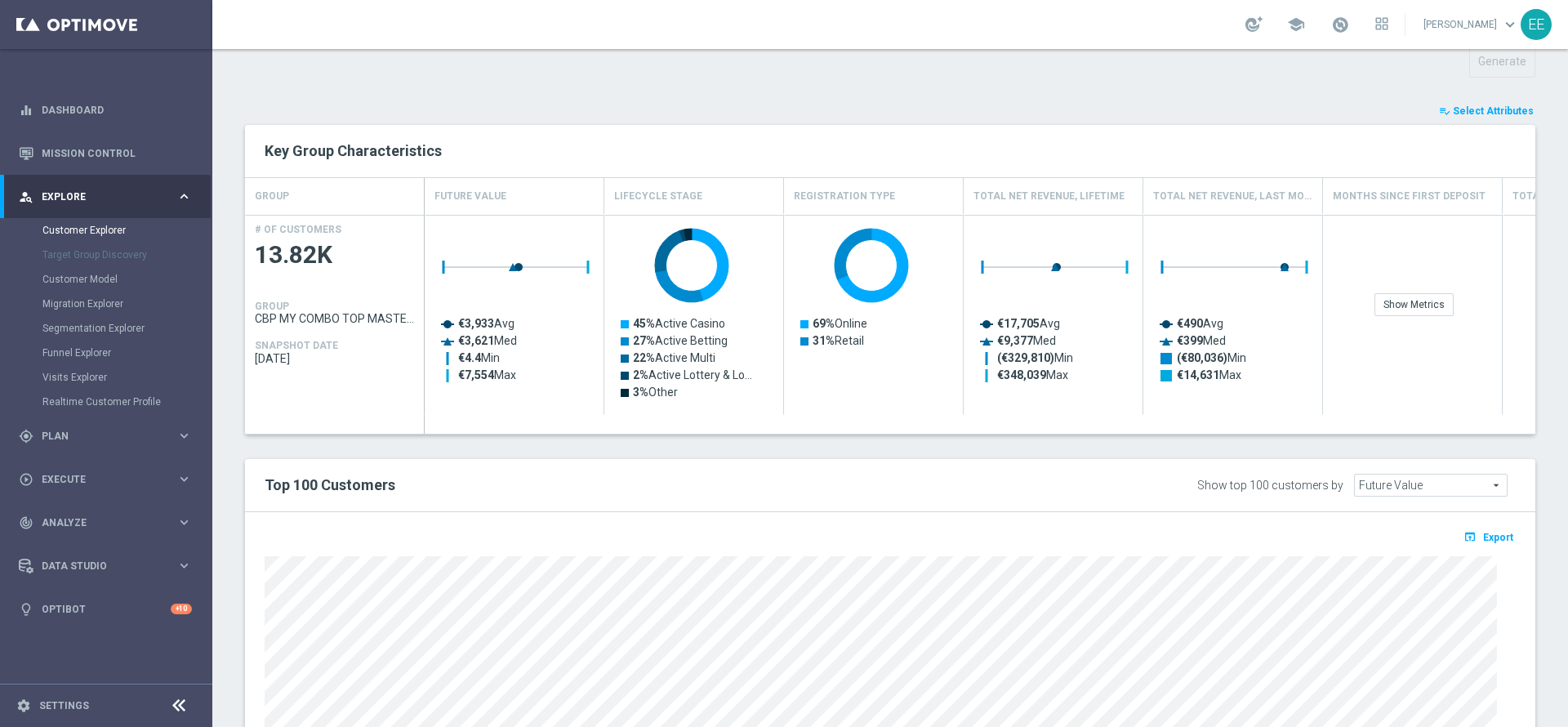
type input "Search"
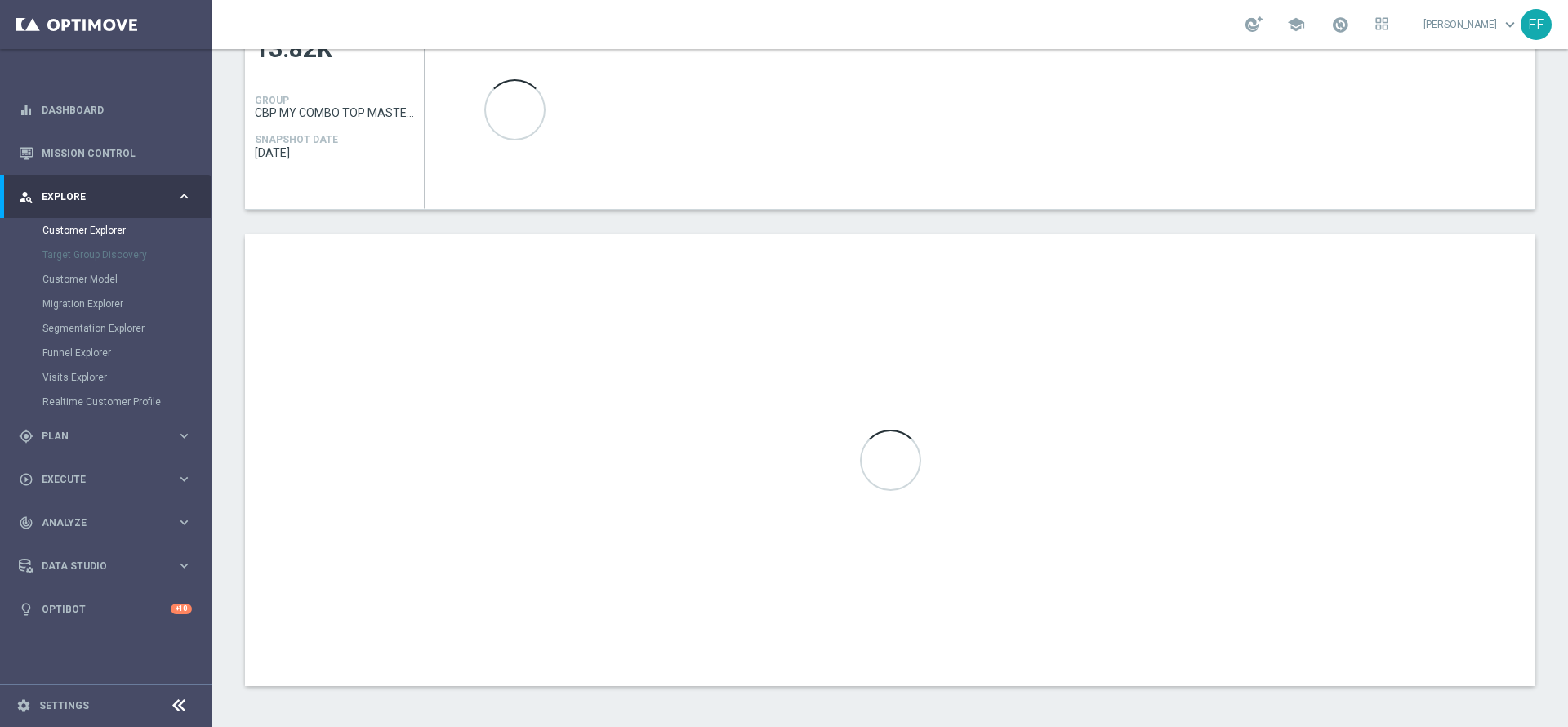
scroll to position [800, 0]
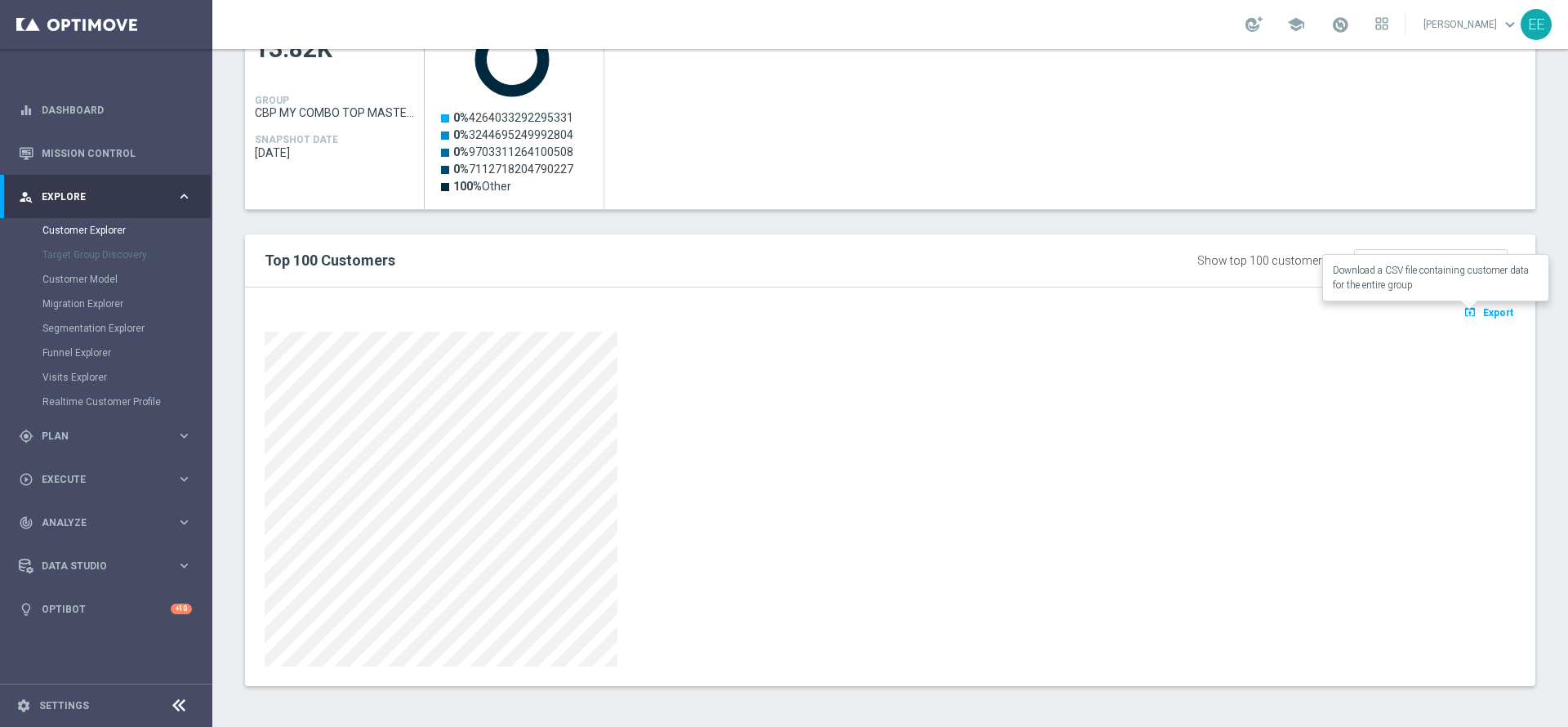
click at [1483, 315] on span "Export" at bounding box center [1498, 313] width 30 height 11
